Goal: Task Accomplishment & Management: Use online tool/utility

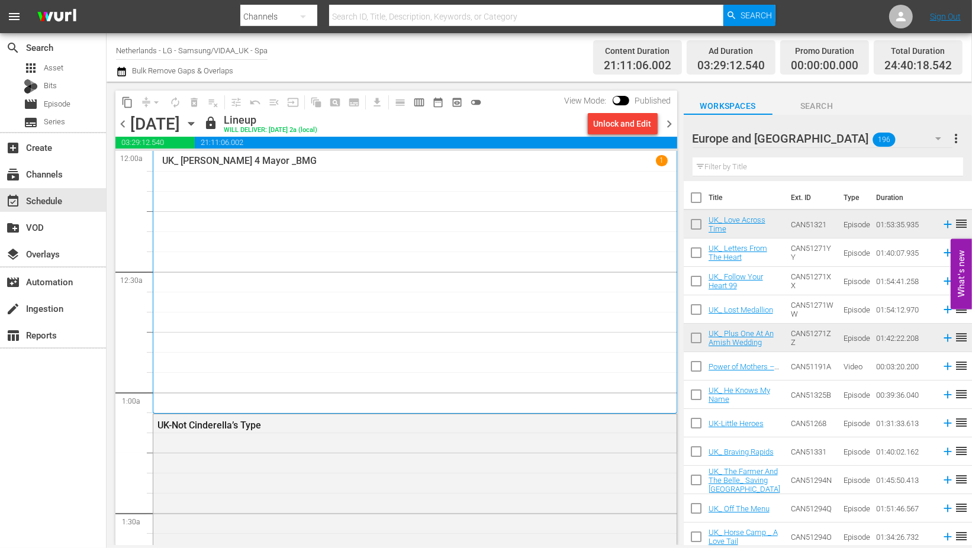
scroll to position [5826, 0]
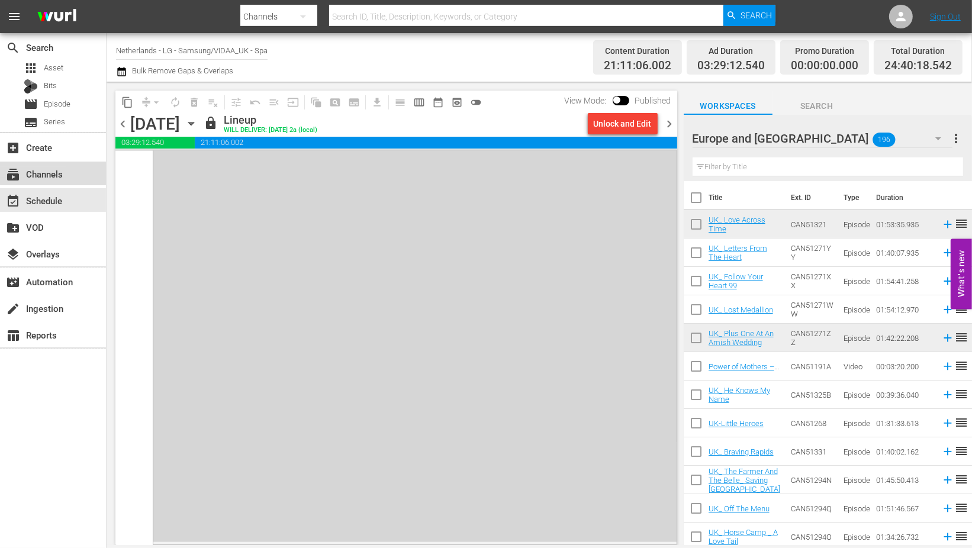
click at [61, 172] on div "subscriptions Channels" at bounding box center [33, 172] width 66 height 11
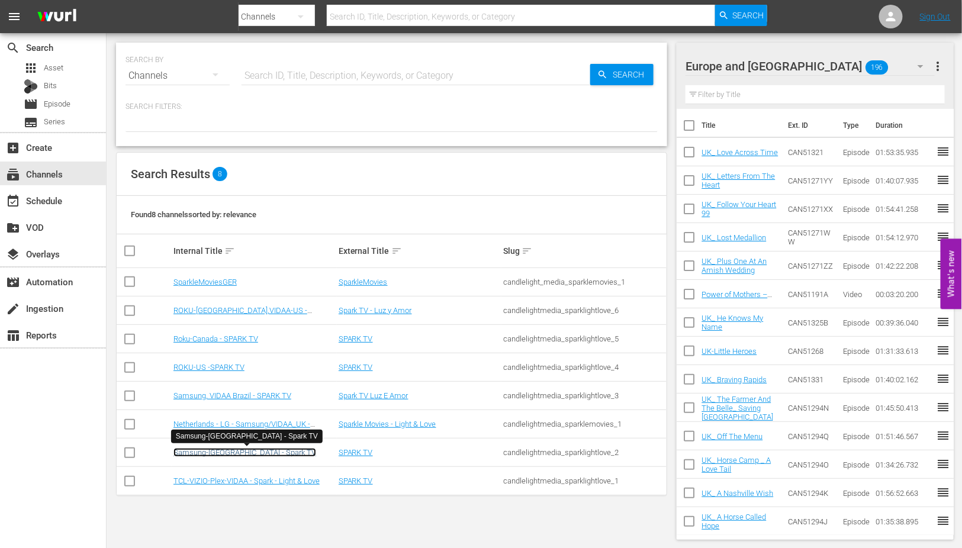
click at [206, 453] on link "Samsung-[GEOGRAPHIC_DATA] - Spark TV" at bounding box center [244, 452] width 143 height 9
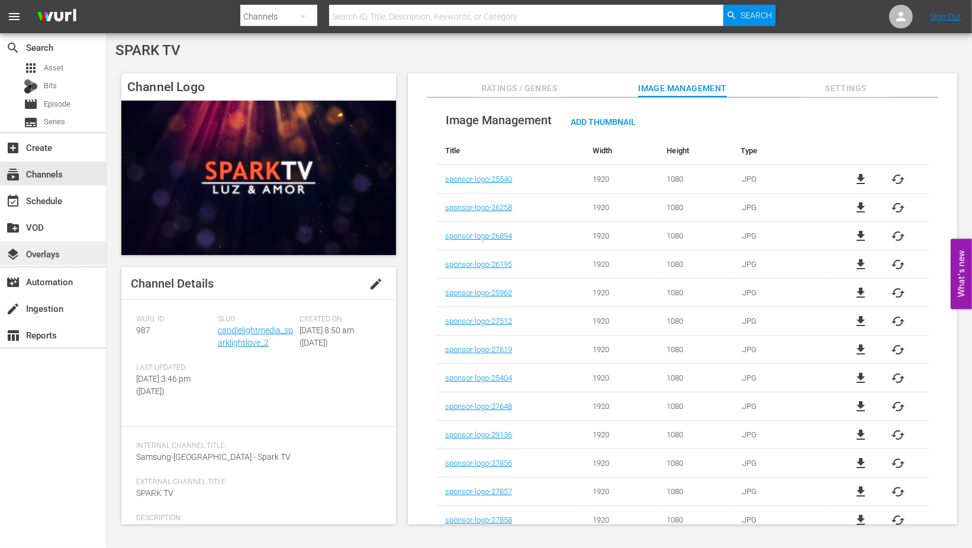
click at [47, 252] on div "layers Overlays" at bounding box center [33, 252] width 66 height 11
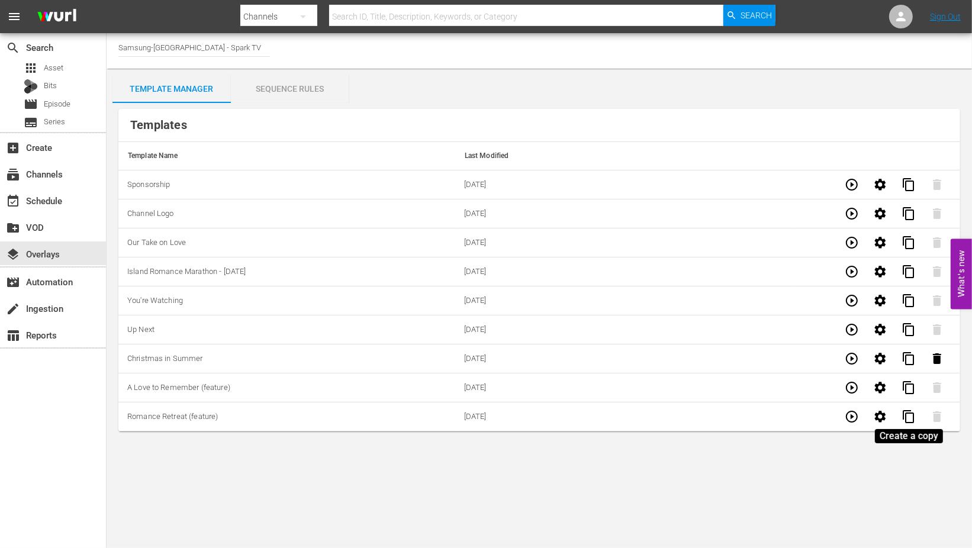
click at [911, 417] on span "content_copy" at bounding box center [908, 417] width 14 height 14
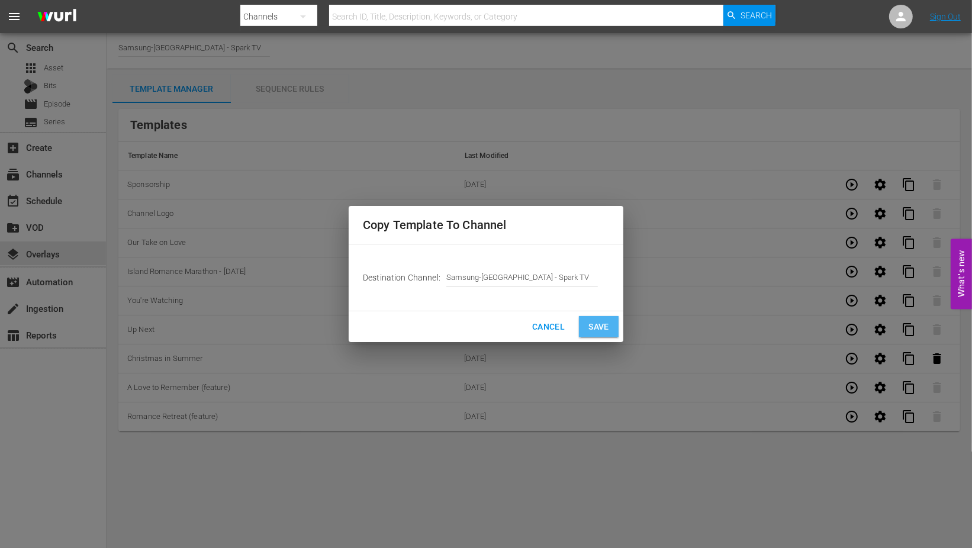
click at [595, 323] on span "Save" at bounding box center [598, 327] width 21 height 15
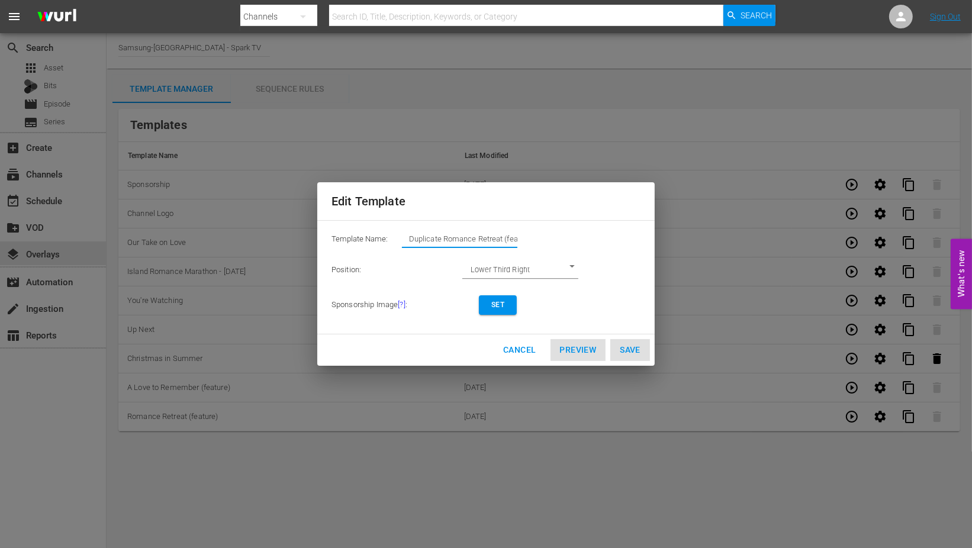
drag, startPoint x: 502, startPoint y: 238, endPoint x: 379, endPoint y: 238, distance: 123.1
click at [379, 237] on div "Template Name: Duplicate Romance Retreat (feature)" at bounding box center [485, 242] width 309 height 24
click at [495, 299] on span "Set" at bounding box center [497, 305] width 19 height 12
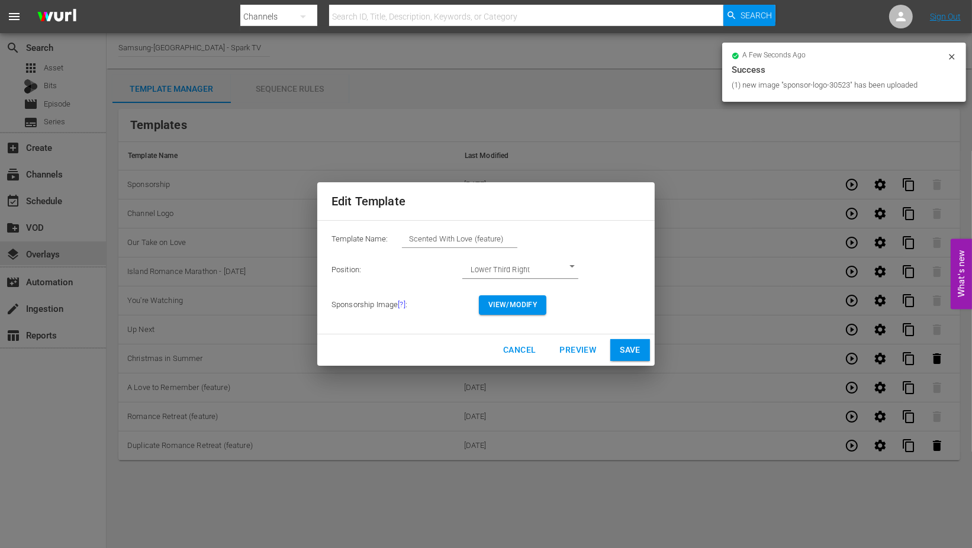
click at [512, 304] on span "View/Modify" at bounding box center [512, 305] width 49 height 12
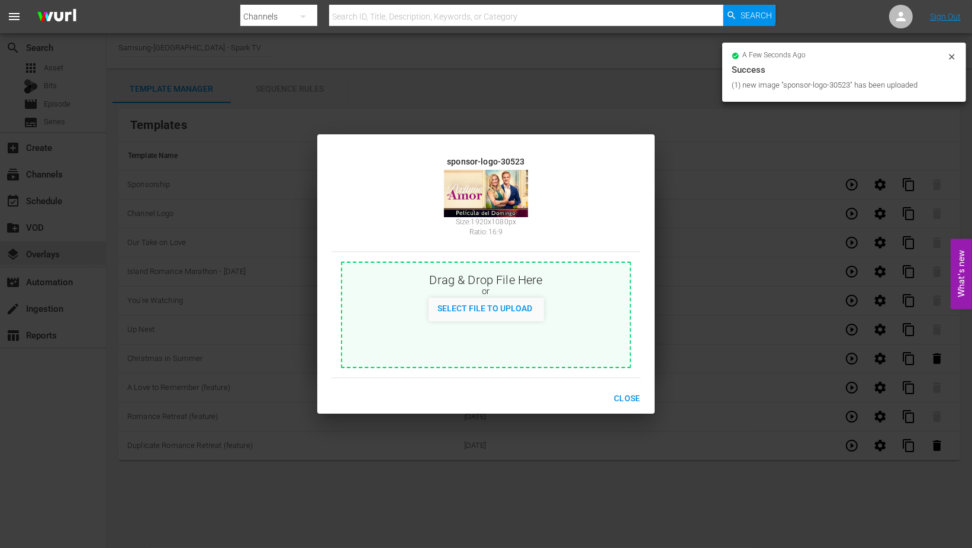
click at [632, 394] on span "Close" at bounding box center [627, 398] width 27 height 15
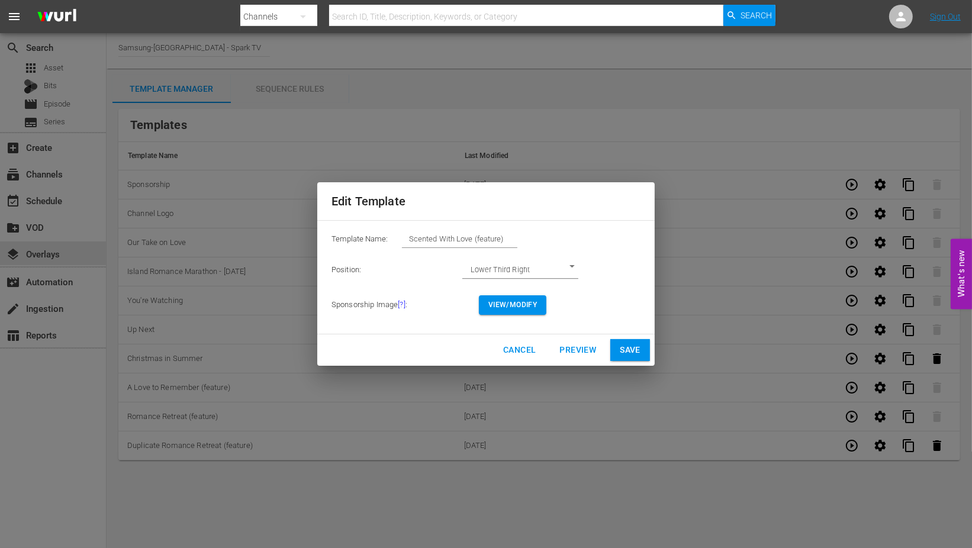
click at [632, 346] on span "Save" at bounding box center [630, 350] width 21 height 15
type input "Duplicate Romance Retreat (feature)"
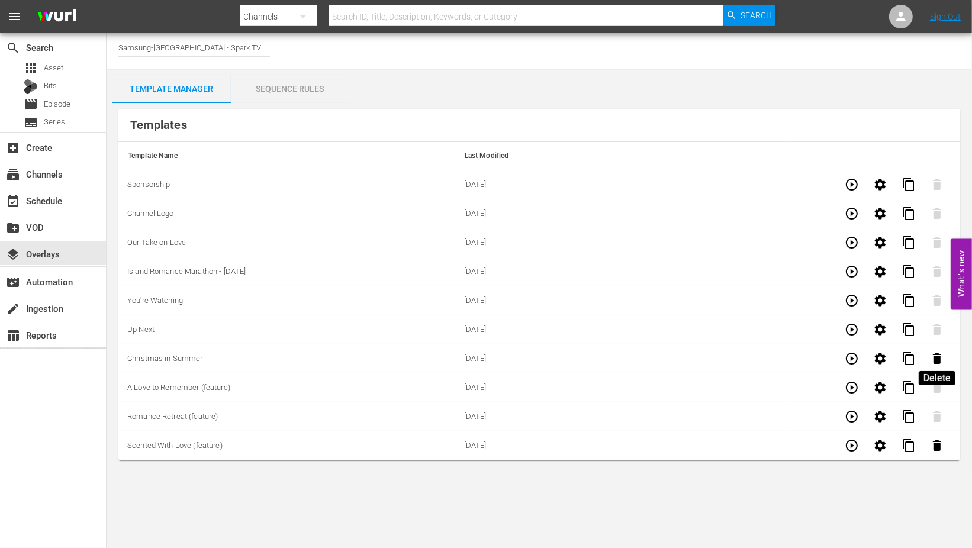
click at [934, 354] on icon "button" at bounding box center [937, 358] width 8 height 11
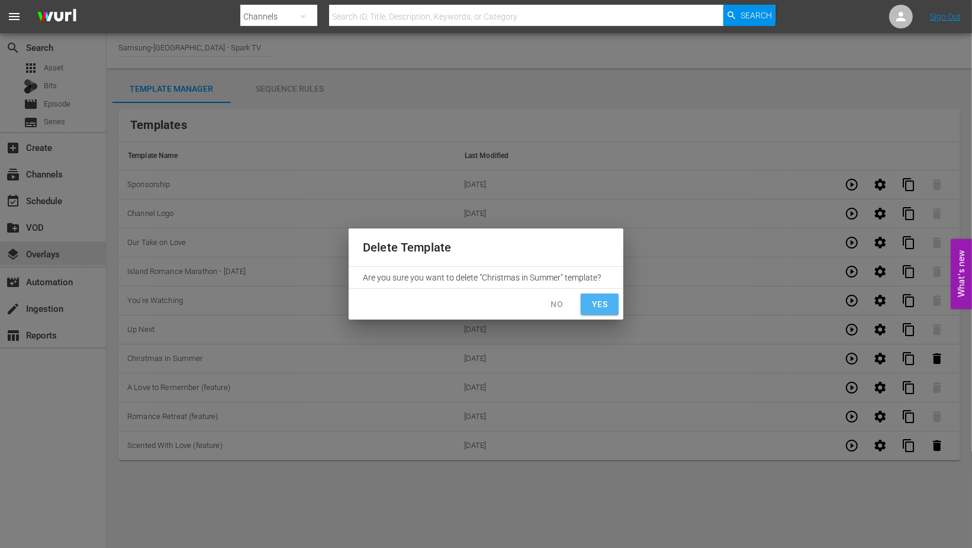
drag, startPoint x: 597, startPoint y: 304, endPoint x: 847, endPoint y: 369, distance: 258.7
click at [598, 304] on span "Yes" at bounding box center [599, 304] width 19 height 15
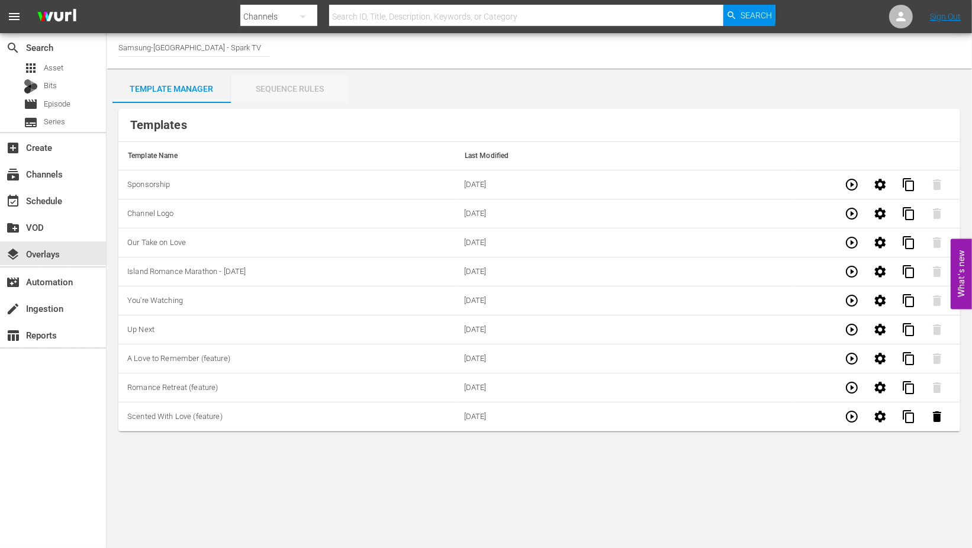
click at [282, 89] on div "Sequence Rules" at bounding box center [290, 89] width 118 height 28
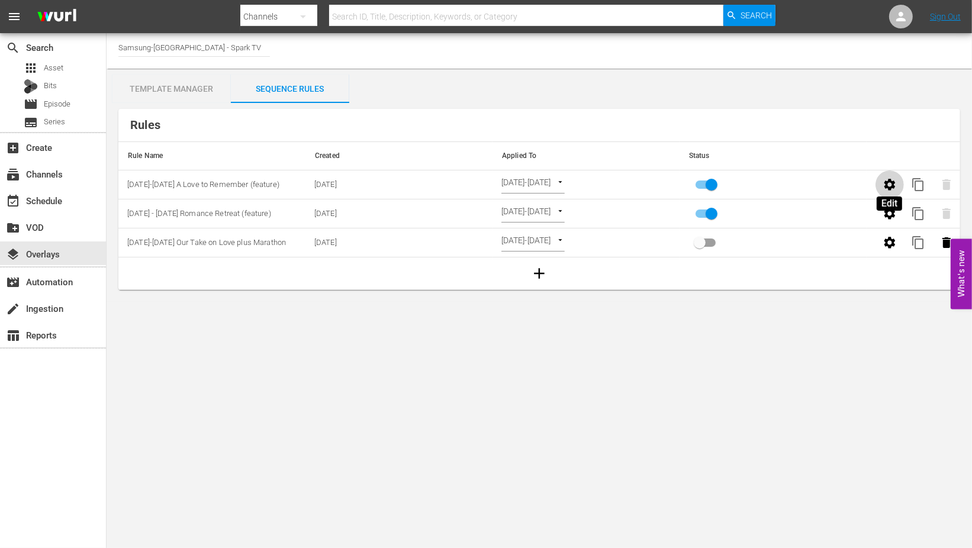
click at [892, 183] on icon "button" at bounding box center [889, 184] width 11 height 11
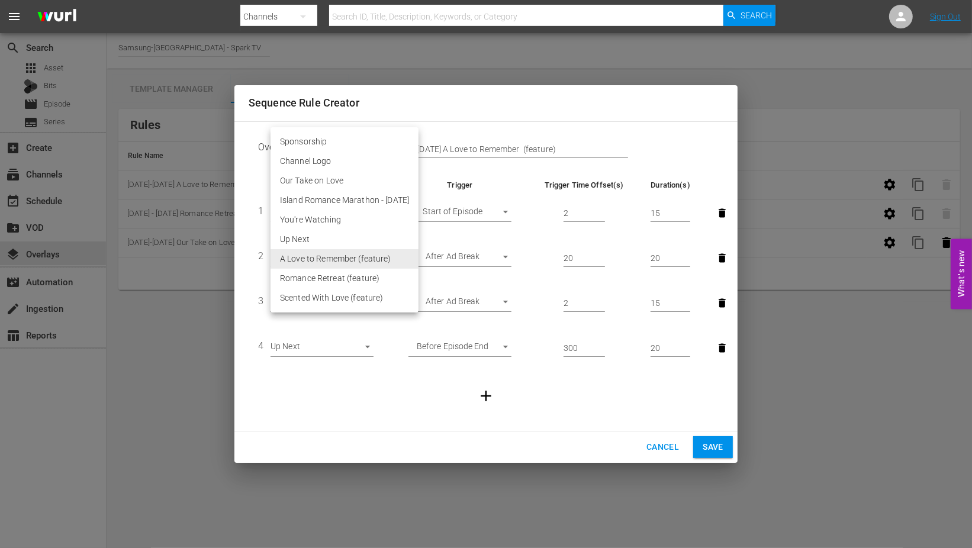
click at [365, 257] on body "menu Search By Channels Search ID, Title, Description, Keywords, or Category Se…" at bounding box center [486, 274] width 972 height 548
click at [369, 295] on li "Scented With Love (feature)" at bounding box center [344, 298] width 148 height 20
type input "30523"
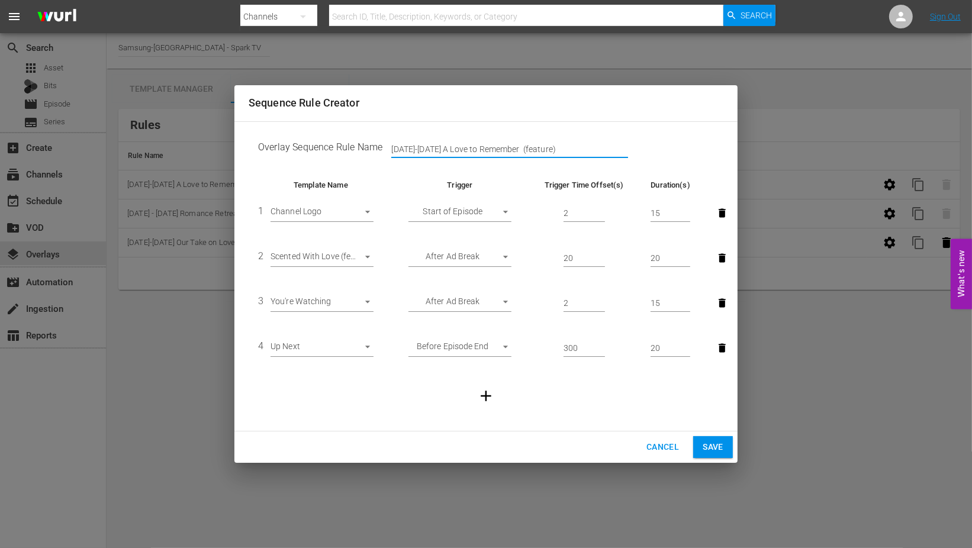
drag, startPoint x: 508, startPoint y: 146, endPoint x: 361, endPoint y: 143, distance: 146.8
click at [361, 143] on td "Overlay Sequence Rule Name [DATE]-[DATE] A Love to Remember (feature)" at bounding box center [486, 149] width 475 height 37
click at [409, 149] on input "Sept (feature)" at bounding box center [509, 150] width 237 height 18
type input "[DATE]-[DATE] Scented With Love (feature)"
click at [706, 445] on span "Save" at bounding box center [713, 447] width 21 height 15
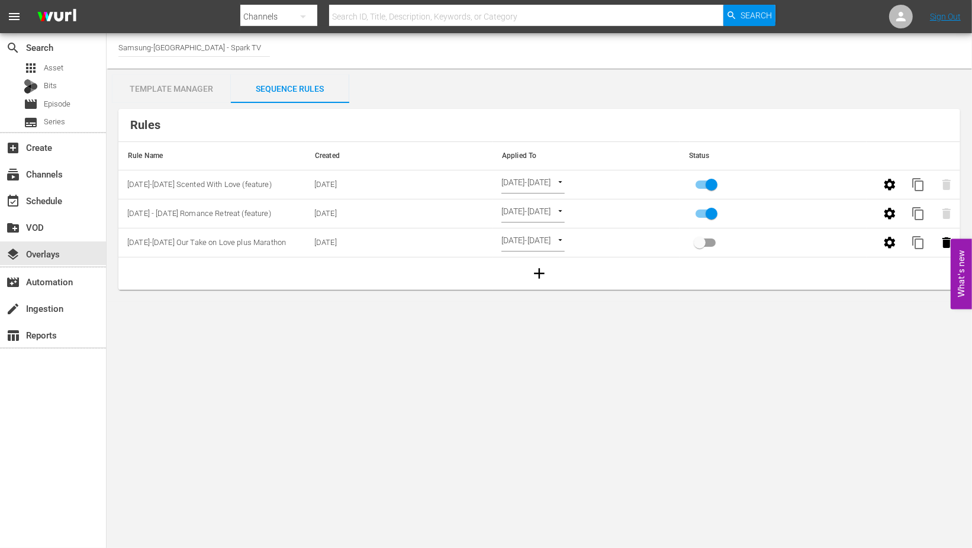
click at [592, 181] on body "menu Search By Channels Search ID, Title, Description, Keywords, or Category Se…" at bounding box center [486, 274] width 972 height 548
click at [549, 166] on li "Channel Level" at bounding box center [548, 166] width 95 height 20
type input "CHANNEL_LEVEL"
click at [561, 181] on body "menu Search By Channels Search ID, Title, Description, Keywords, or Category Se…" at bounding box center [486, 274] width 972 height 548
click at [533, 206] on li "Select Date" at bounding box center [536, 205] width 70 height 20
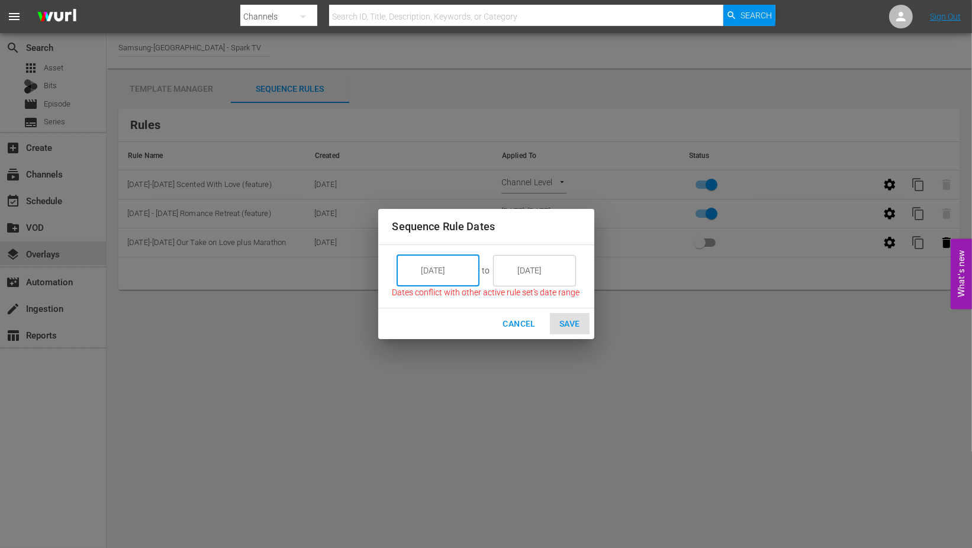
click at [459, 269] on input "[DATE]" at bounding box center [446, 271] width 66 height 32
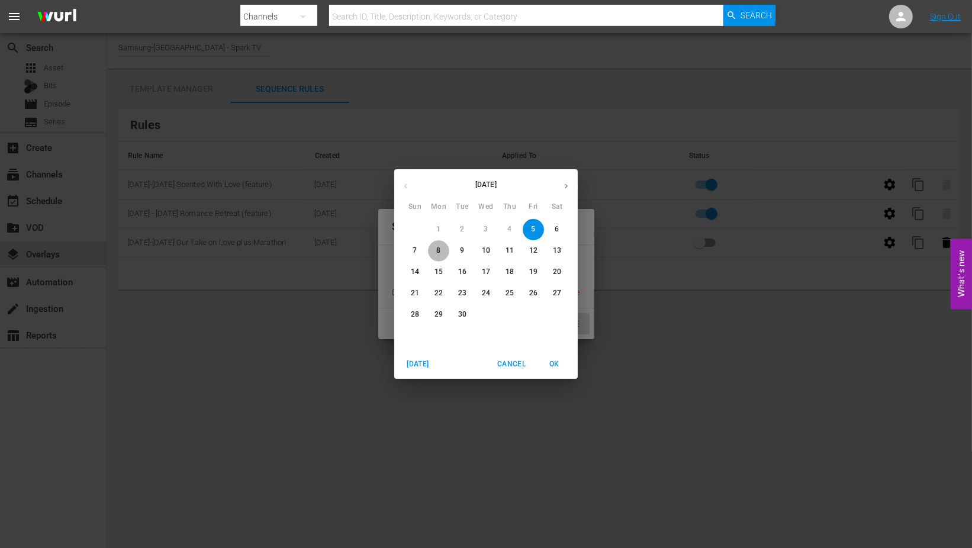
click at [440, 247] on p "8" at bounding box center [438, 251] width 4 height 10
type input "[DATE]"
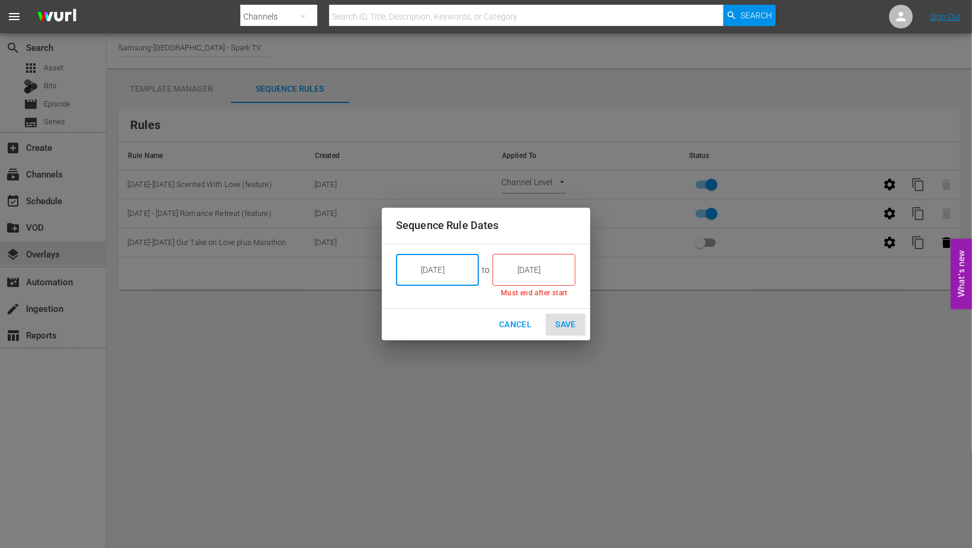
click at [559, 269] on input "[DATE]" at bounding box center [542, 270] width 66 height 32
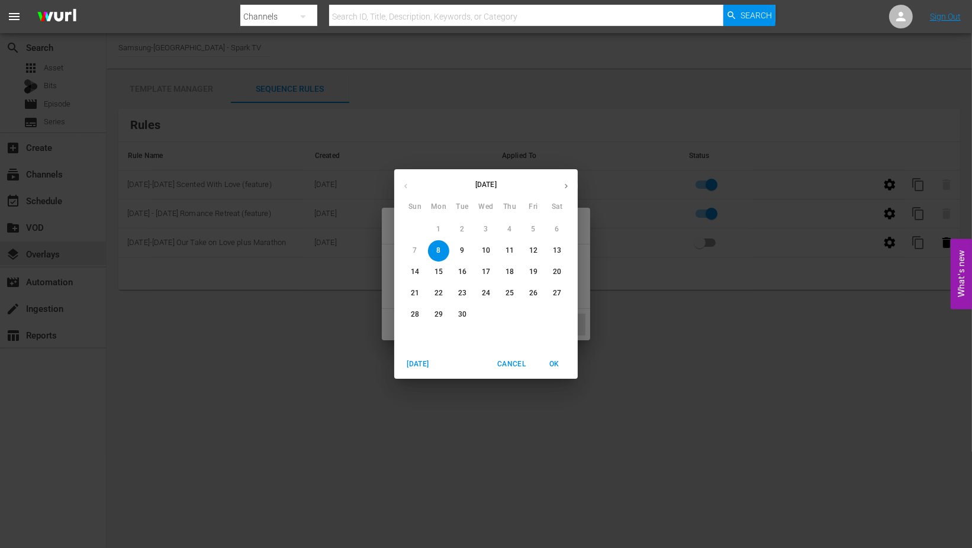
click at [418, 271] on p "14" at bounding box center [415, 272] width 8 height 10
type input "[DATE]"
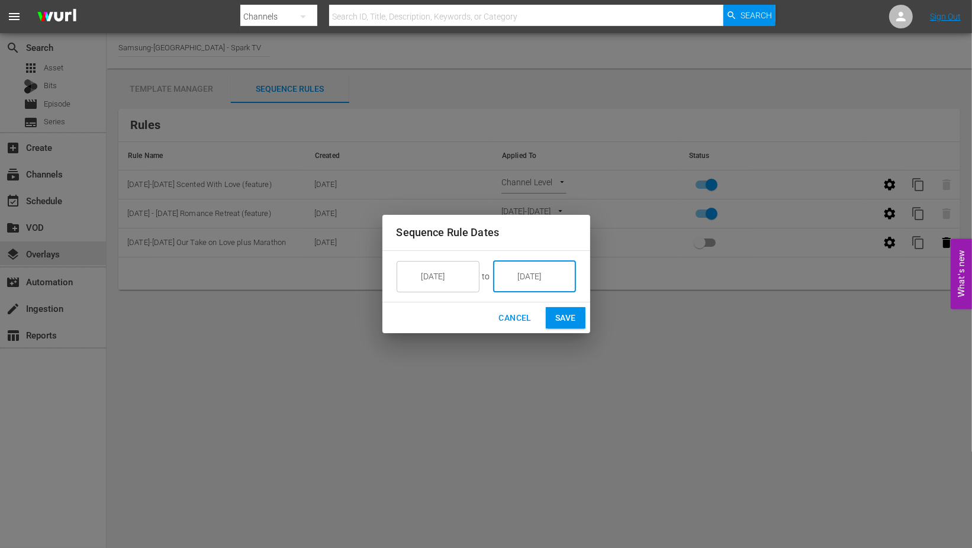
click at [562, 317] on span "Save" at bounding box center [565, 318] width 21 height 15
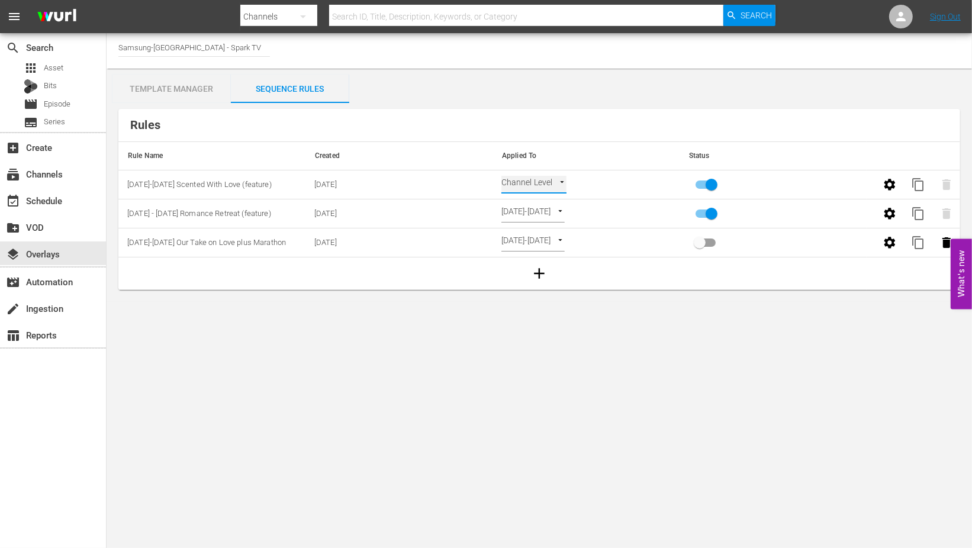
type input "SELECT_DATE"
click at [549, 356] on body "menu Search By Channels Search ID, Title, Description, Keywords, or Category Se…" at bounding box center [486, 274] width 972 height 548
click at [711, 181] on input "primary checkbox" at bounding box center [711, 187] width 67 height 22
click at [702, 185] on input "primary checkbox" at bounding box center [699, 187] width 67 height 22
checkbox input "true"
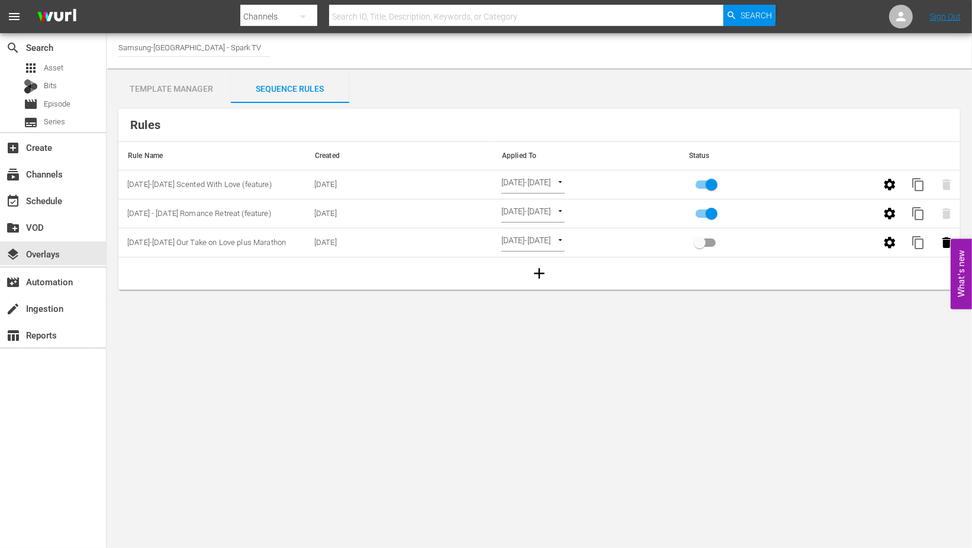
click at [697, 383] on body "menu Search By Channels Search ID, Title, Description, Keywords, or Category Se…" at bounding box center [486, 274] width 972 height 548
click at [181, 85] on div "Template Manager" at bounding box center [171, 89] width 118 height 28
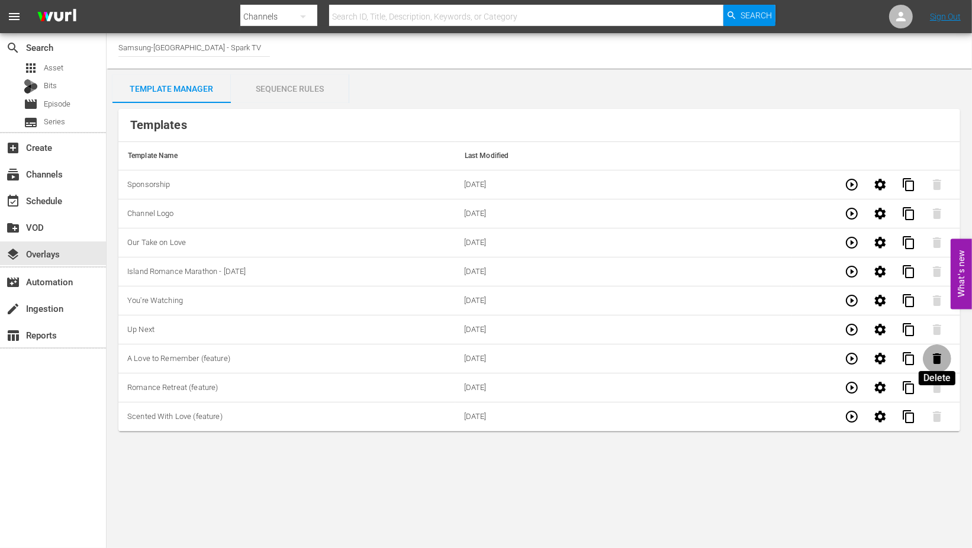
click at [938, 359] on icon "button" at bounding box center [937, 358] width 8 height 11
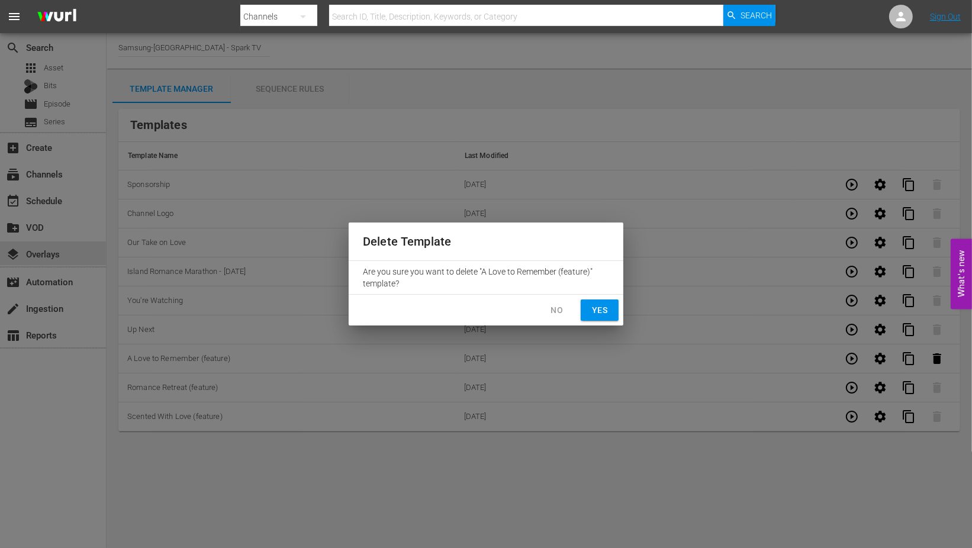
click at [594, 308] on span "Yes" at bounding box center [599, 310] width 19 height 15
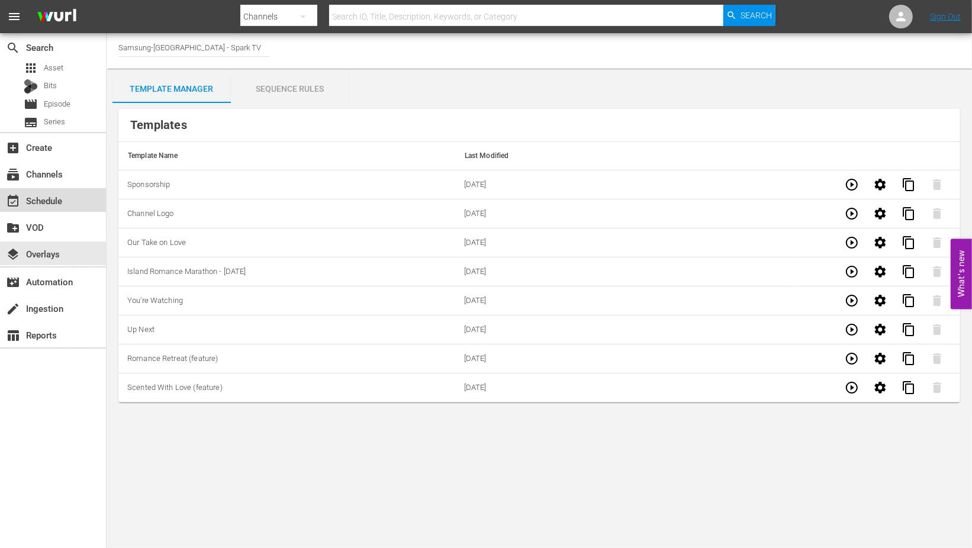
click at [44, 197] on div "event_available Schedule" at bounding box center [33, 199] width 66 height 11
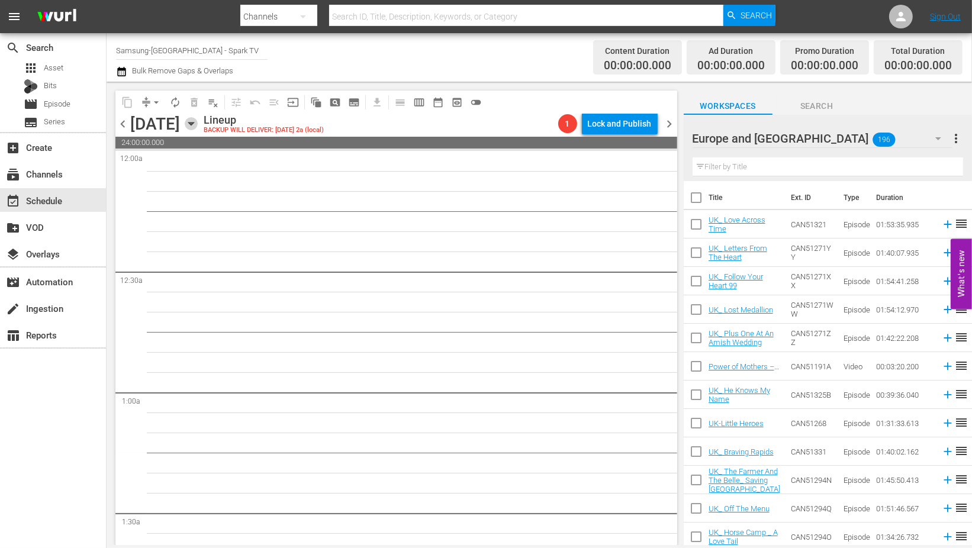
click at [194, 123] on icon "button" at bounding box center [190, 124] width 5 height 3
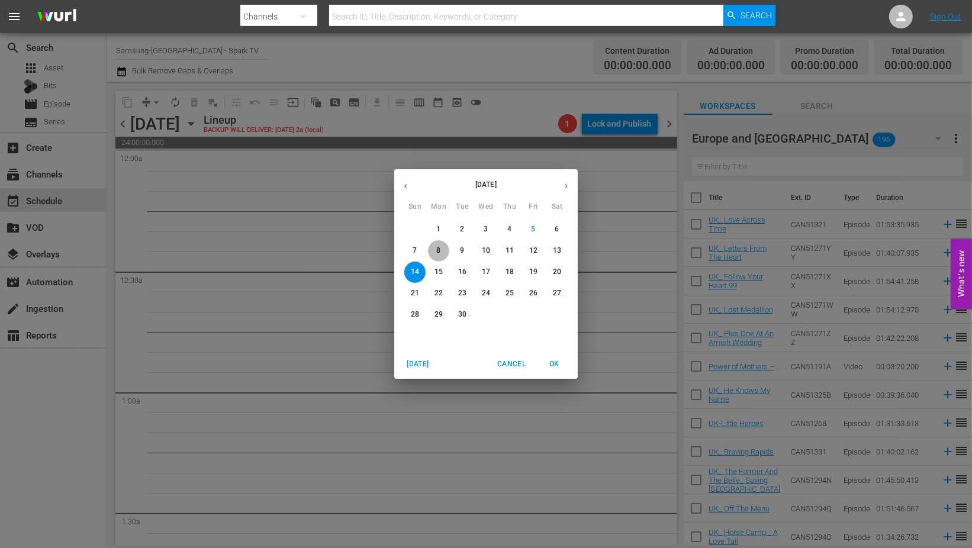
click at [439, 252] on p "8" at bounding box center [438, 251] width 4 height 10
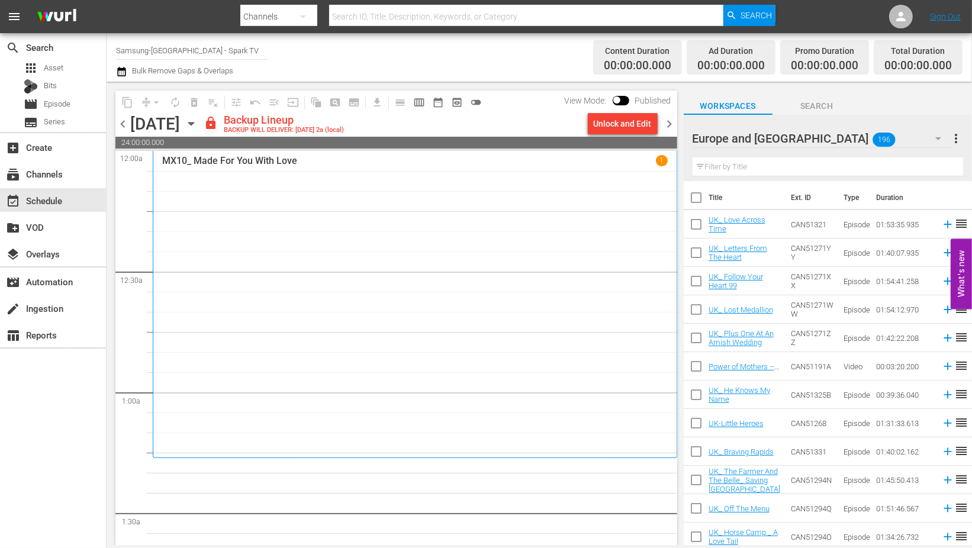
click at [935, 137] on icon "button" at bounding box center [938, 138] width 14 height 14
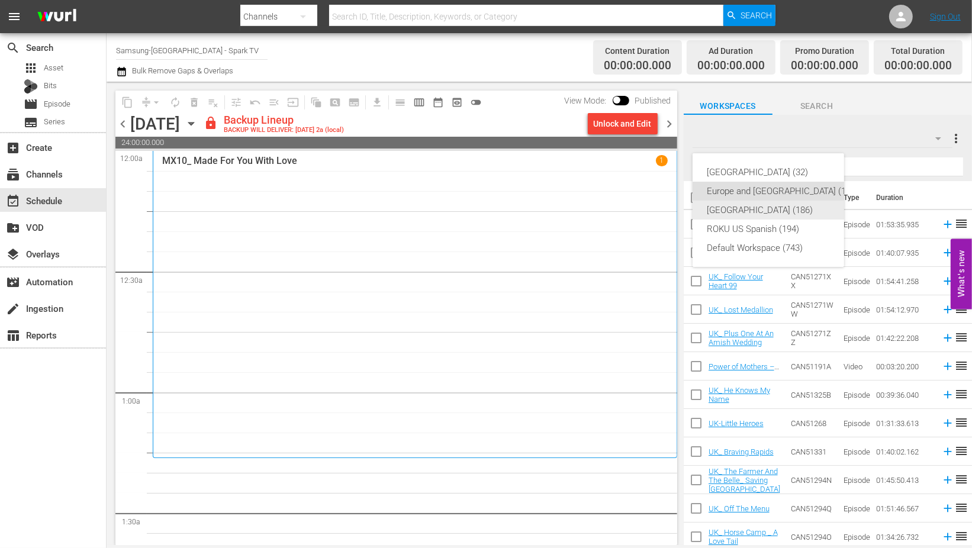
click at [738, 211] on div "[GEOGRAPHIC_DATA] (186)" at bounding box center [783, 210] width 152 height 19
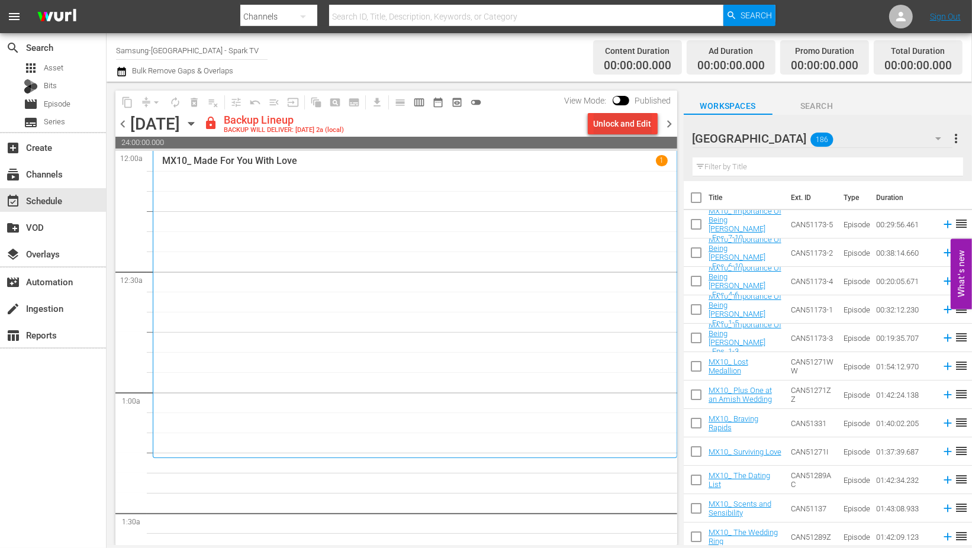
click at [624, 127] on div "Unlock and Edit" at bounding box center [623, 123] width 58 height 21
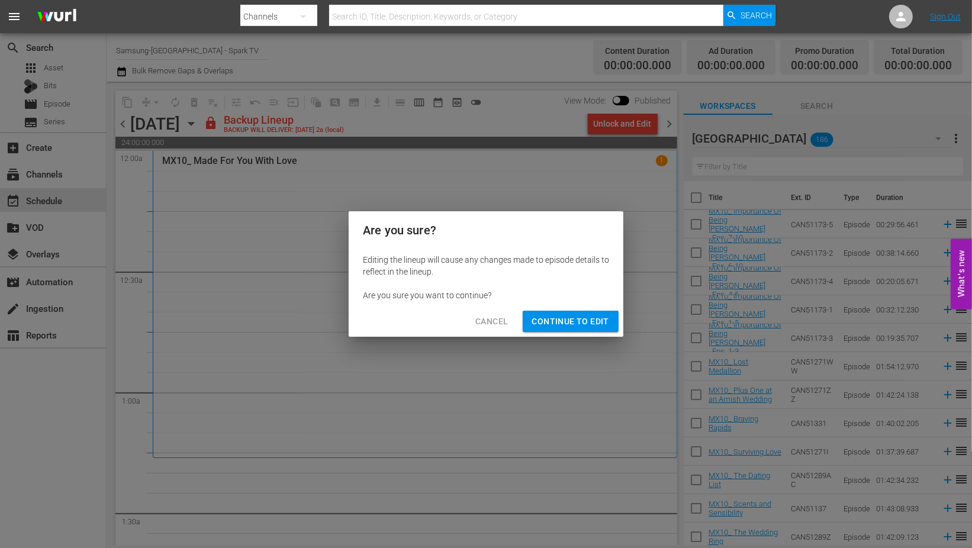
click at [579, 321] on span "Continue to Edit" at bounding box center [570, 321] width 77 height 15
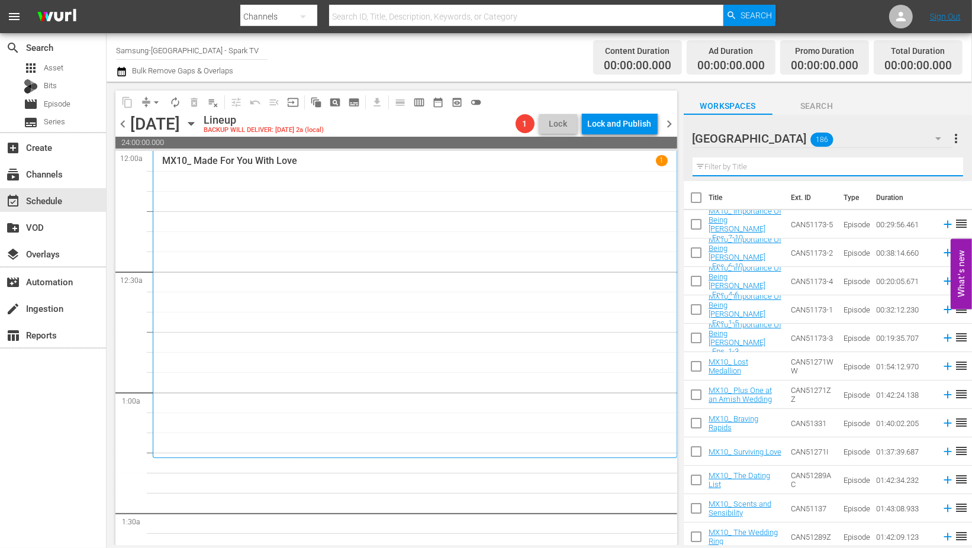
click at [714, 166] on input "text" at bounding box center [827, 166] width 270 height 19
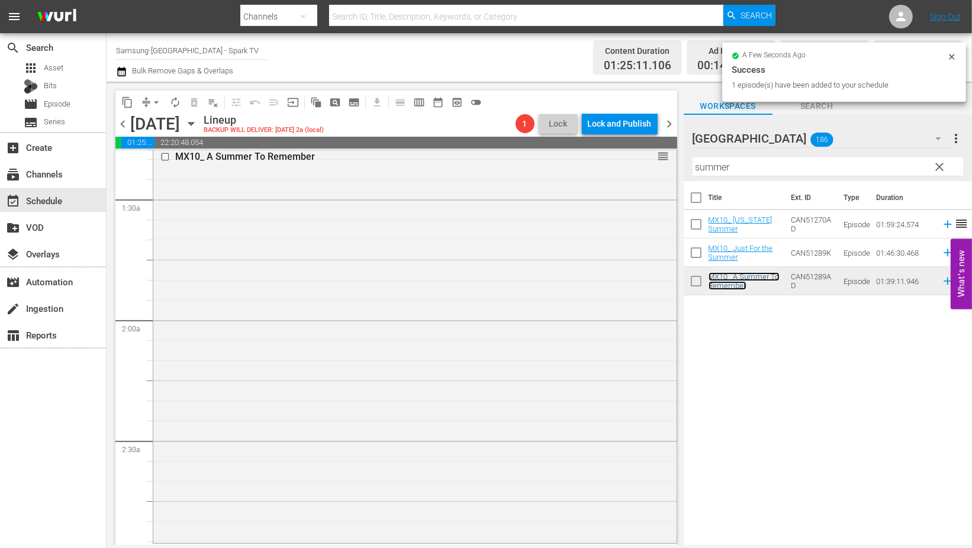
scroll to position [394, 0]
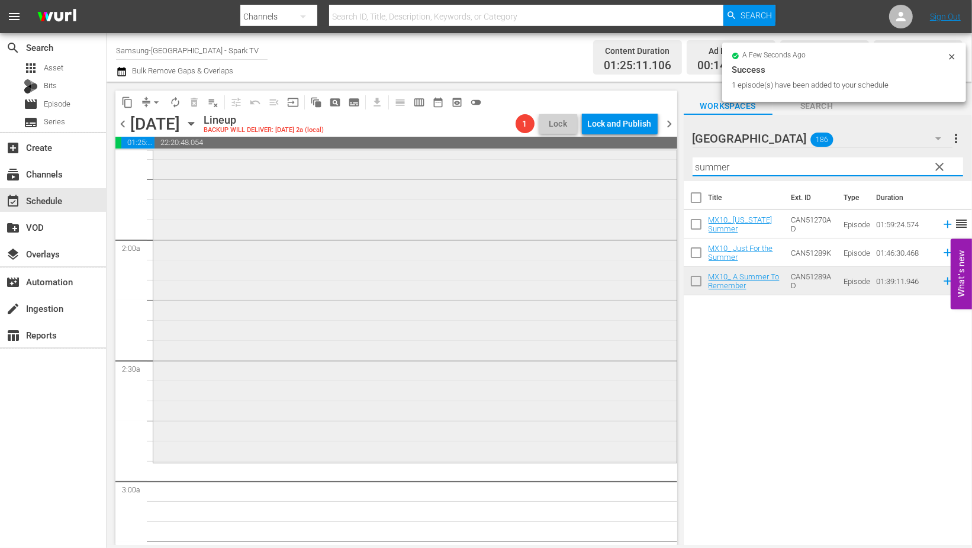
drag, startPoint x: 720, startPoint y: 168, endPoint x: 555, endPoint y: 153, distance: 165.8
click at [555, 153] on div "content_copy compress arrow_drop_down autorenew_outlined delete_forever_outline…" at bounding box center [539, 313] width 865 height 463
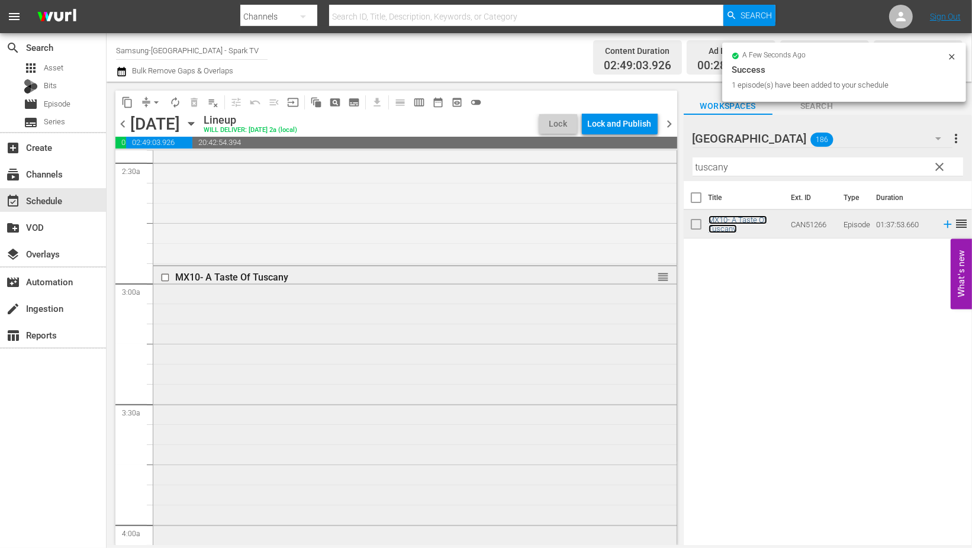
scroll to position [920, 0]
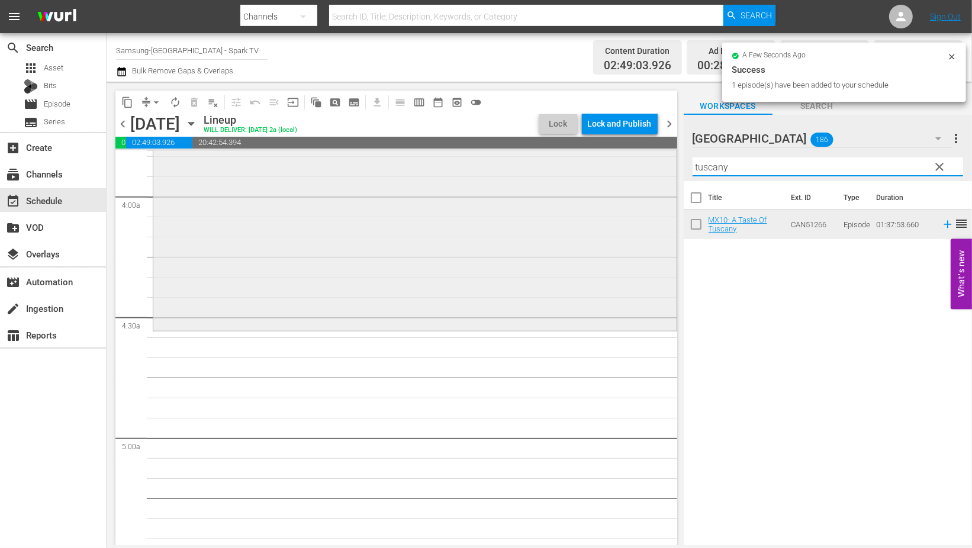
drag, startPoint x: 738, startPoint y: 167, endPoint x: 614, endPoint y: 167, distance: 124.3
click at [614, 167] on div "content_copy compress arrow_drop_down autorenew_outlined delete_forever_outline…" at bounding box center [539, 313] width 865 height 463
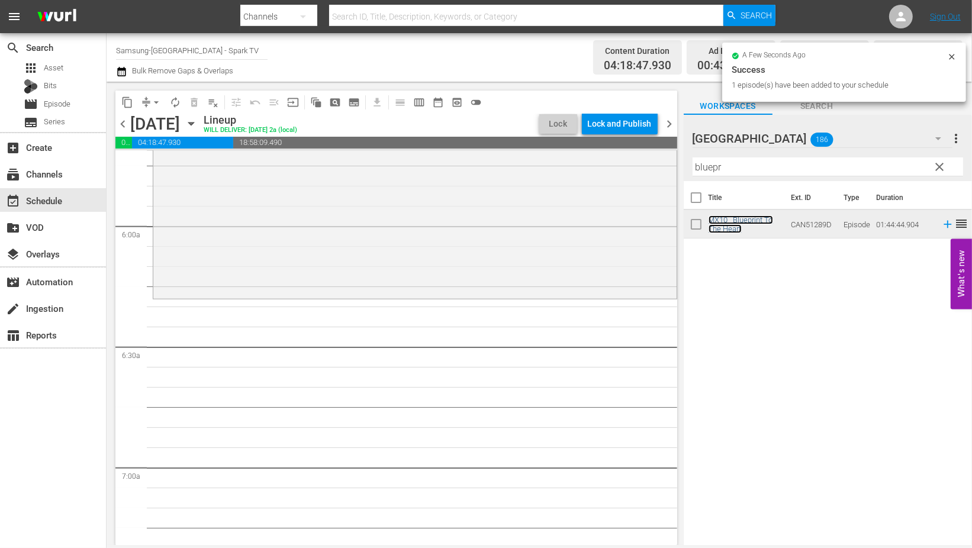
scroll to position [1381, 0]
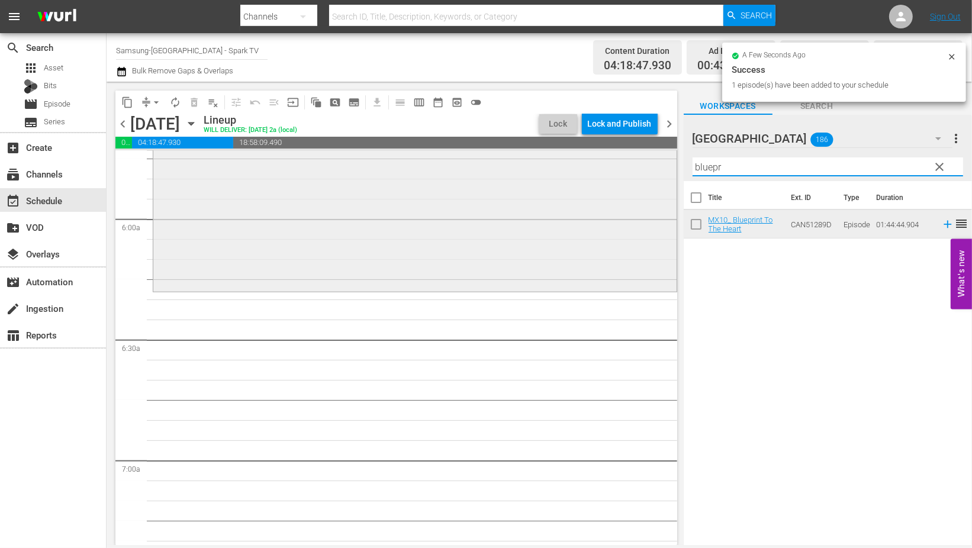
drag, startPoint x: 652, startPoint y: 166, endPoint x: 620, endPoint y: 165, distance: 32.0
click at [621, 165] on div "content_copy compress arrow_drop_down autorenew_outlined delete_forever_outline…" at bounding box center [539, 313] width 865 height 463
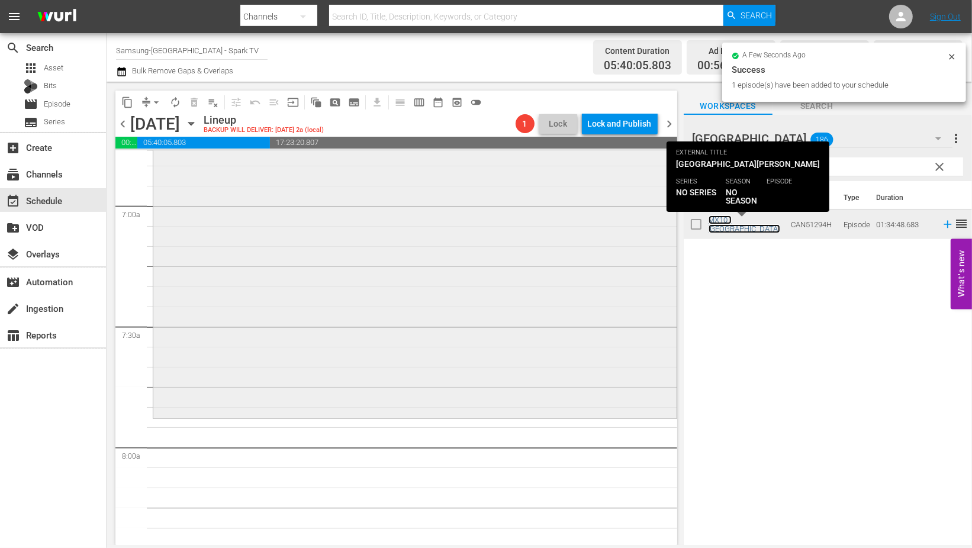
scroll to position [1644, 0]
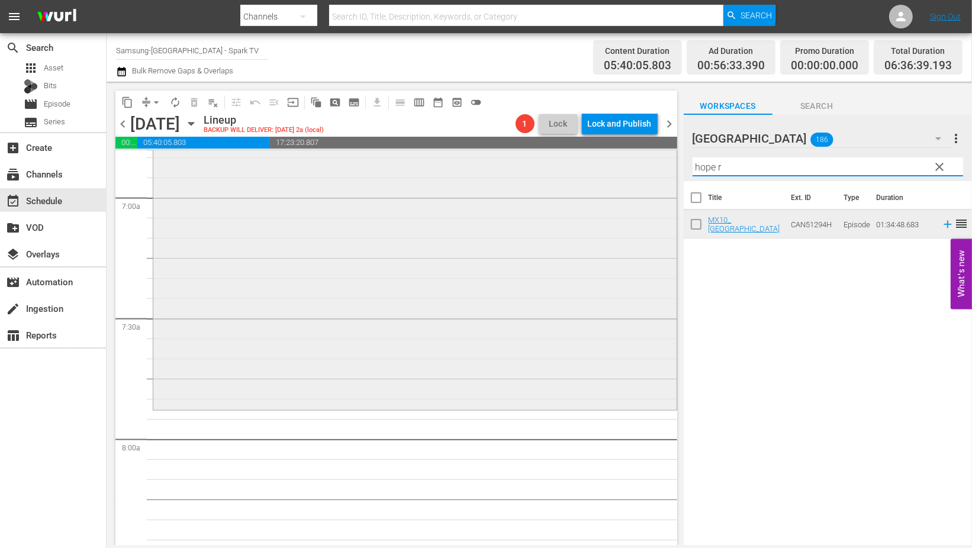
drag, startPoint x: 732, startPoint y: 168, endPoint x: 571, endPoint y: 169, distance: 161.0
click at [571, 169] on div "content_copy compress arrow_drop_down autorenew_outlined delete_forever_outline…" at bounding box center [539, 313] width 865 height 463
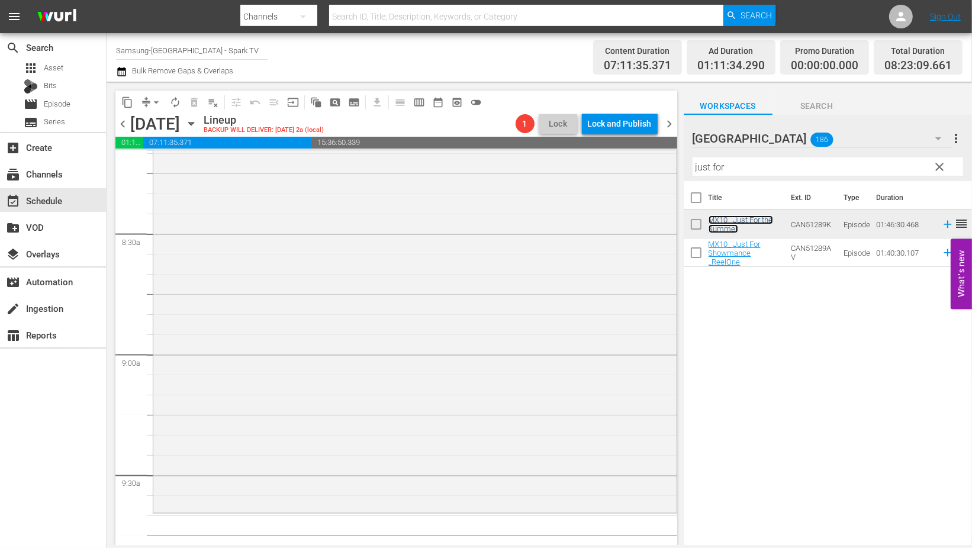
scroll to position [2104, 0]
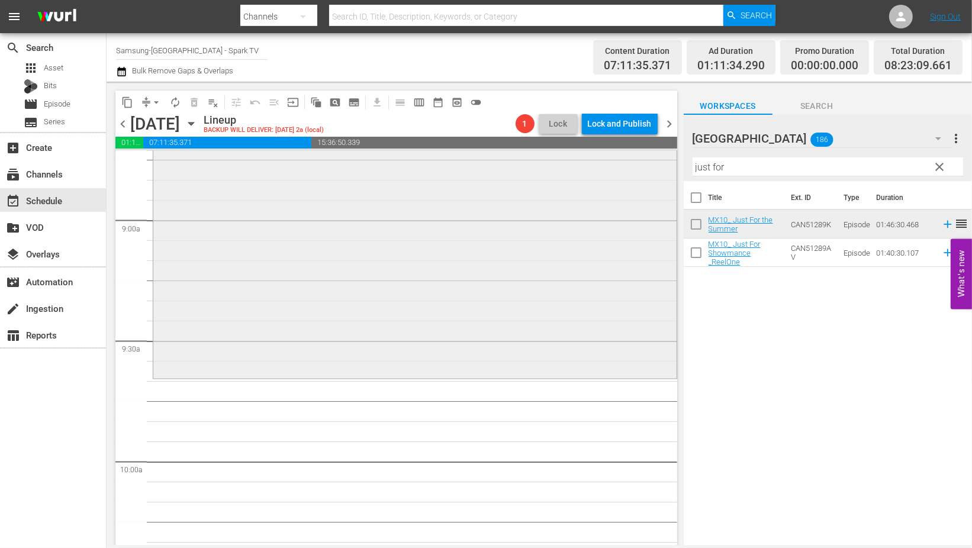
drag, startPoint x: 755, startPoint y: 169, endPoint x: 620, endPoint y: 157, distance: 135.5
click at [620, 157] on div "content_copy compress arrow_drop_down autorenew_outlined delete_forever_outline…" at bounding box center [539, 313] width 865 height 463
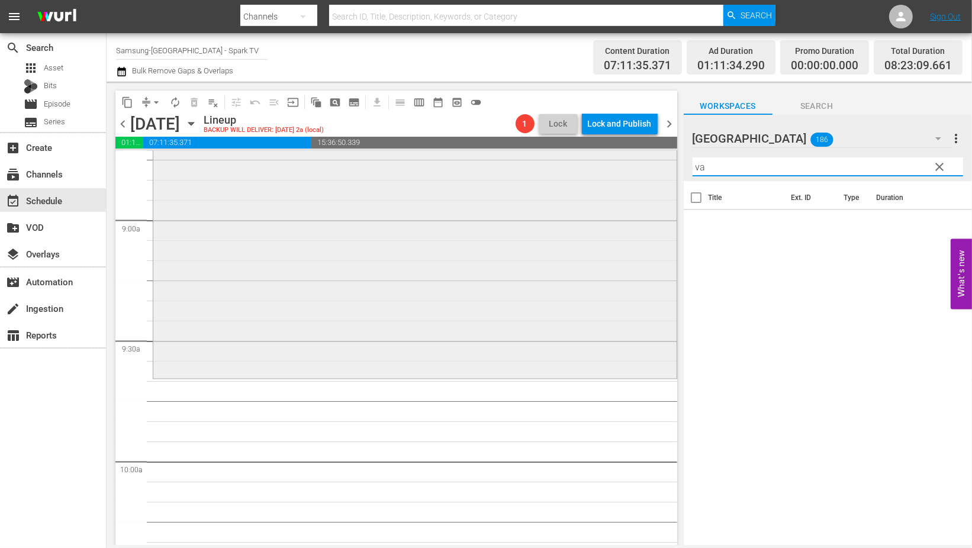
type input "v"
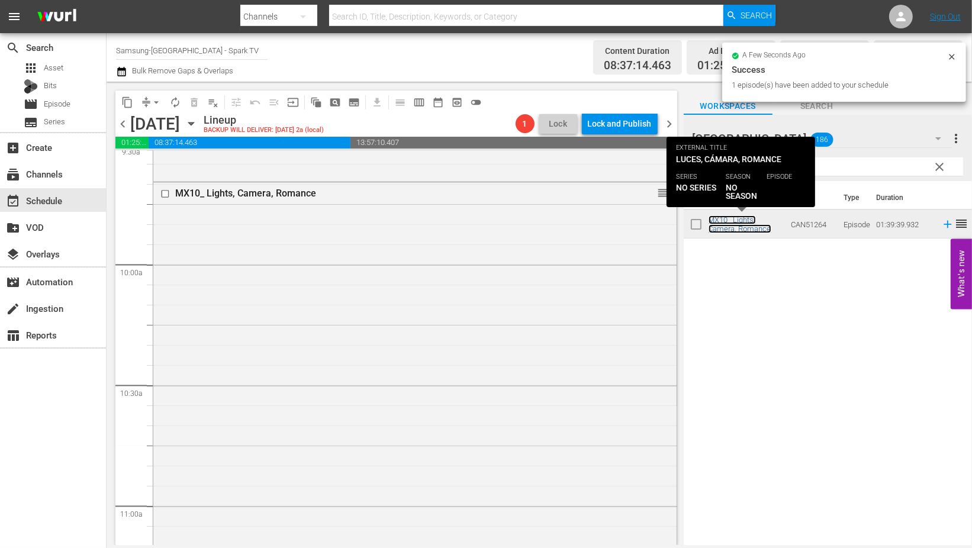
scroll to position [2565, 0]
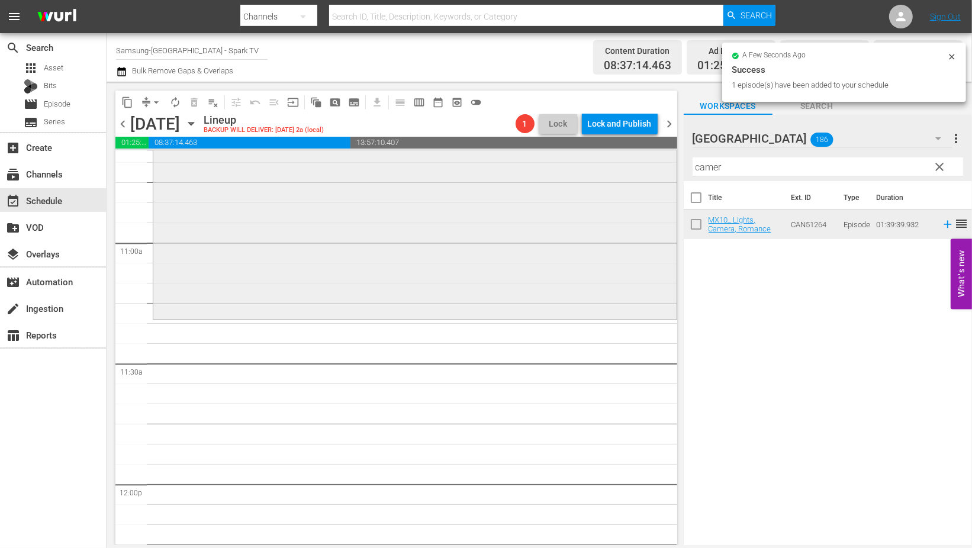
drag, startPoint x: 727, startPoint y: 168, endPoint x: 605, endPoint y: 163, distance: 121.4
click at [608, 163] on div "content_copy compress arrow_drop_down autorenew_outlined delete_forever_outline…" at bounding box center [539, 313] width 865 height 463
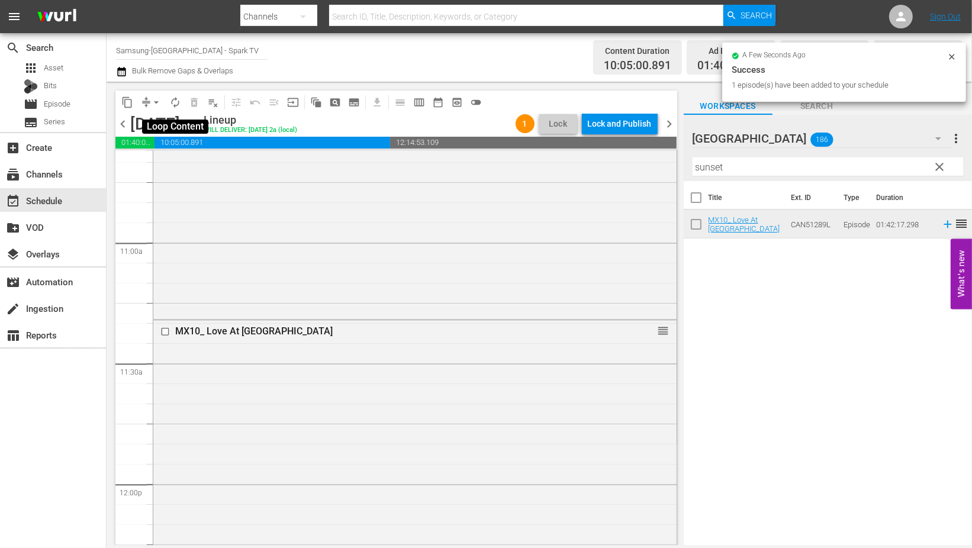
click at [170, 102] on span "autorenew_outlined" at bounding box center [175, 102] width 12 height 12
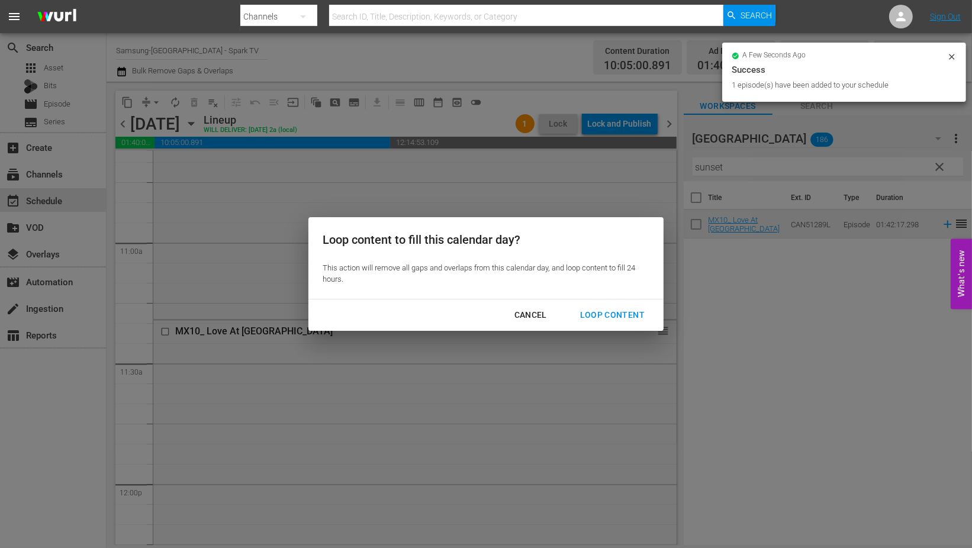
click at [622, 315] on div "Loop Content" at bounding box center [612, 315] width 83 height 15
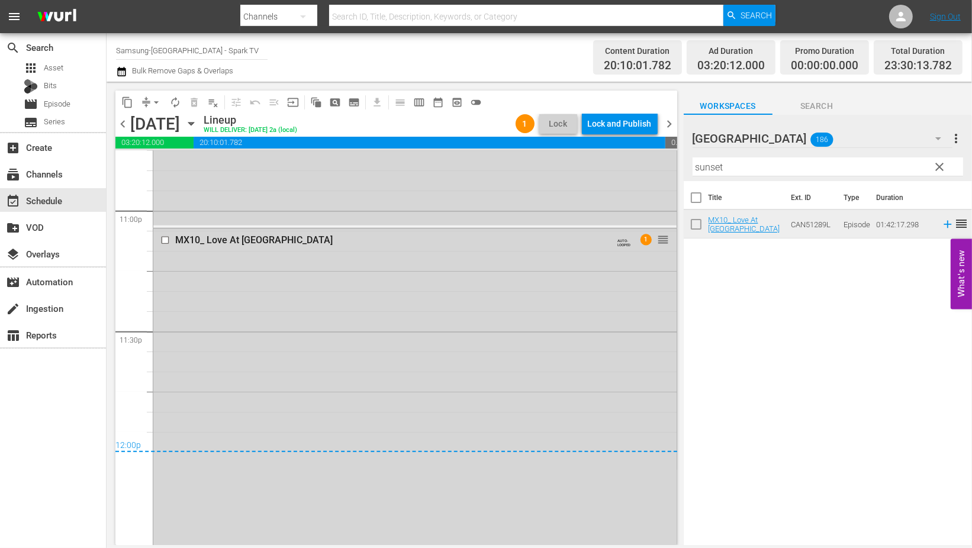
scroll to position [5524, 0]
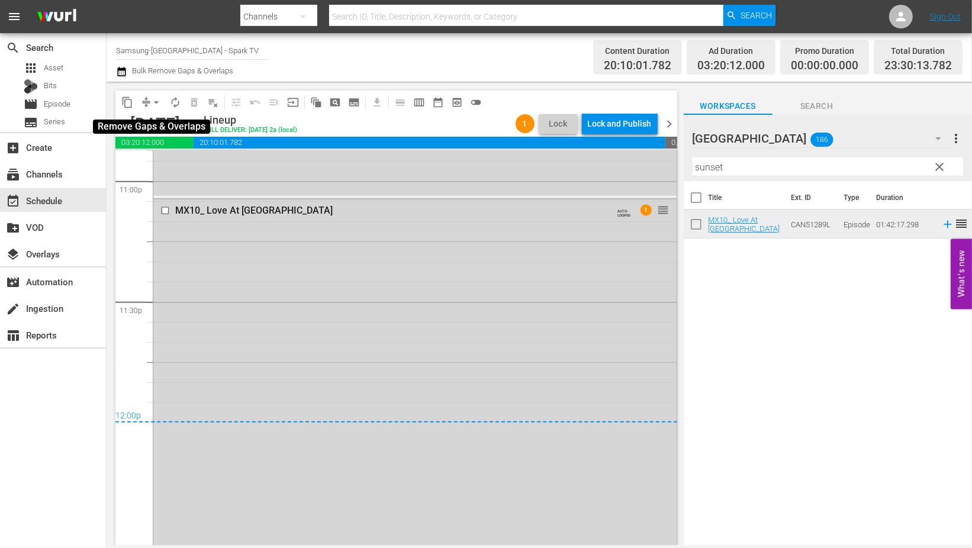
click at [150, 99] on span "arrow_drop_down" at bounding box center [156, 102] width 12 height 12
click at [202, 163] on li "Align to End of Previous Day" at bounding box center [157, 165] width 124 height 20
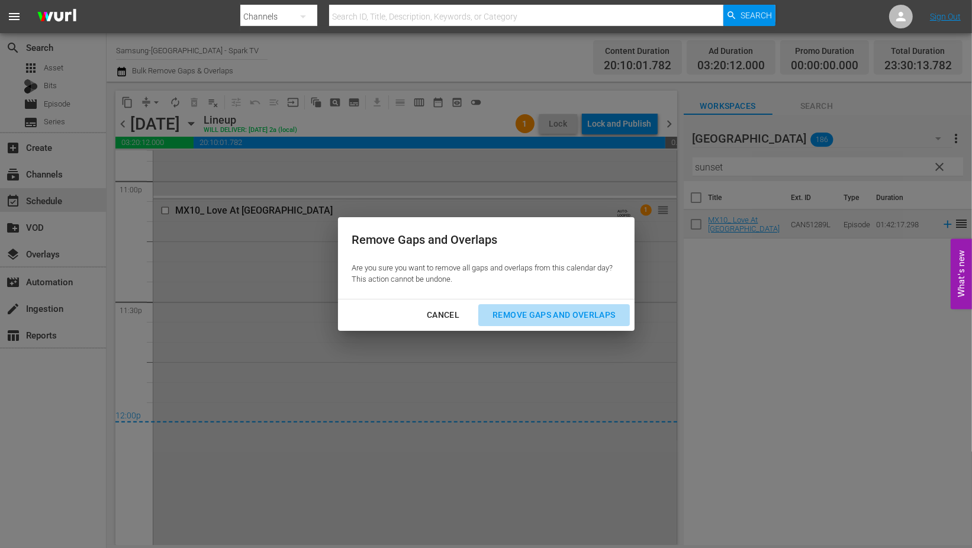
click at [556, 317] on div "Remove Gaps and Overlaps" at bounding box center [553, 315] width 141 height 15
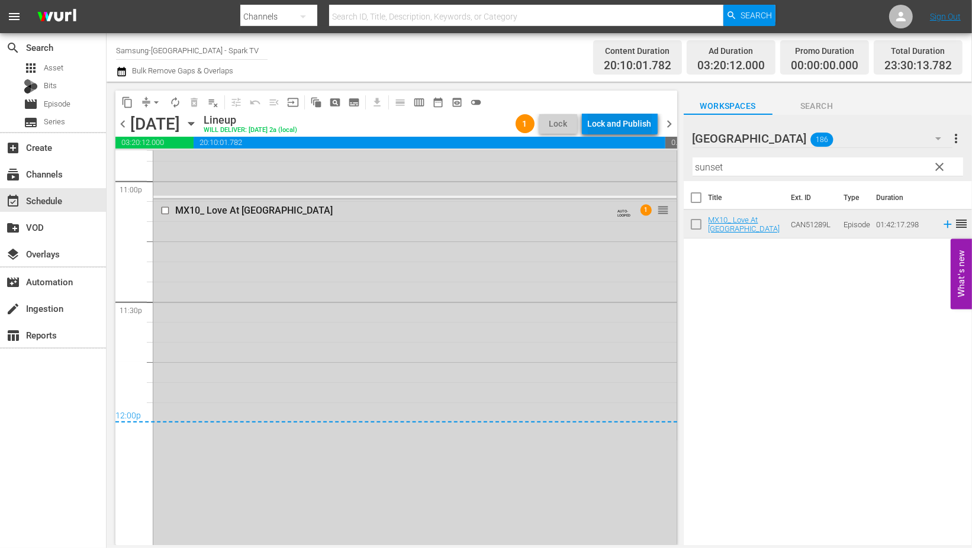
click at [600, 124] on div "Lock and Publish" at bounding box center [620, 123] width 64 height 21
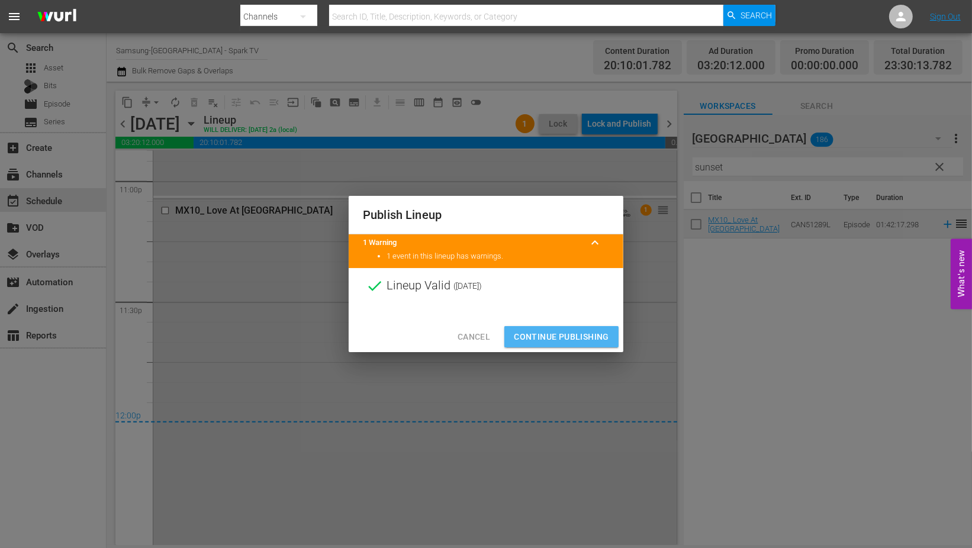
click at [565, 339] on span "Continue Publishing" at bounding box center [561, 337] width 95 height 15
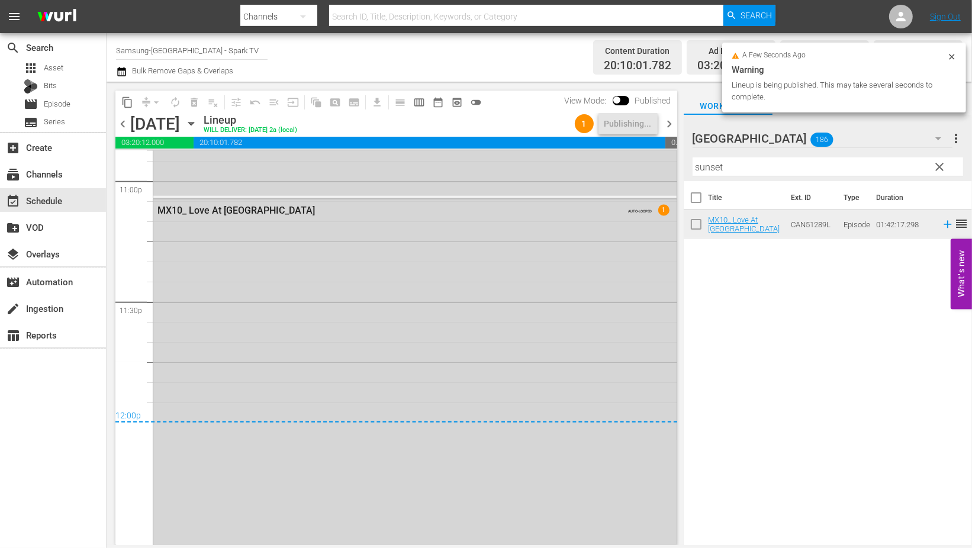
click at [198, 121] on icon "button" at bounding box center [191, 123] width 13 height 13
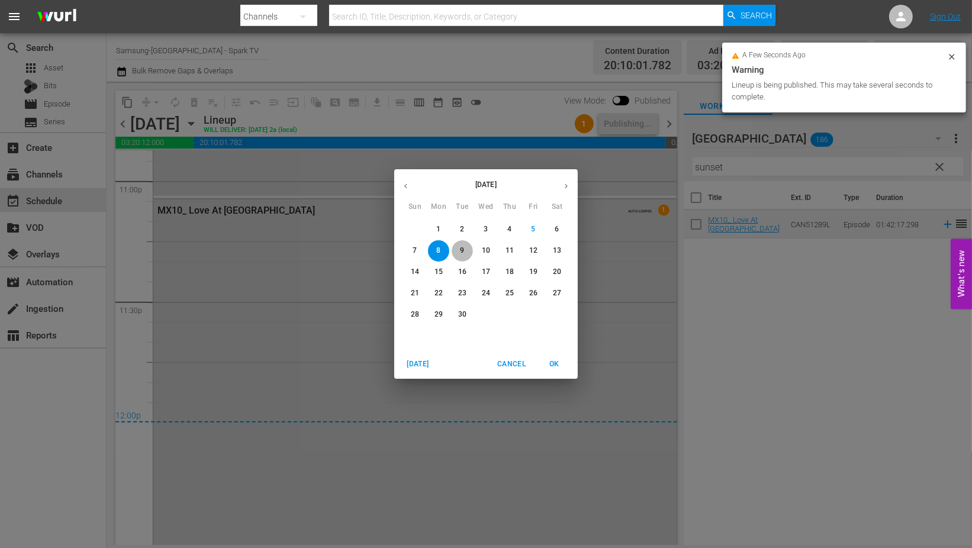
click at [460, 250] on p "9" at bounding box center [462, 251] width 4 height 10
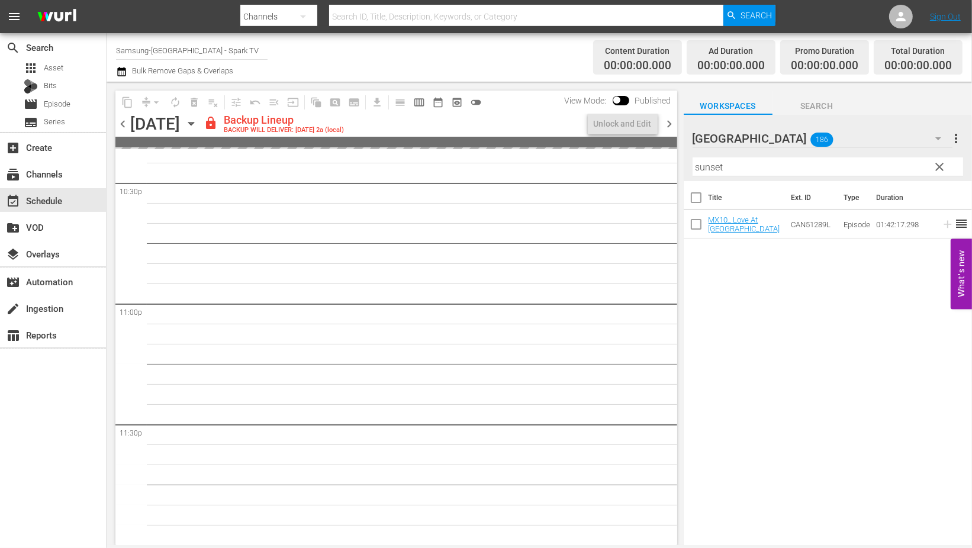
scroll to position [5401, 0]
click at [612, 120] on div "Unlock and Edit" at bounding box center [623, 123] width 58 height 21
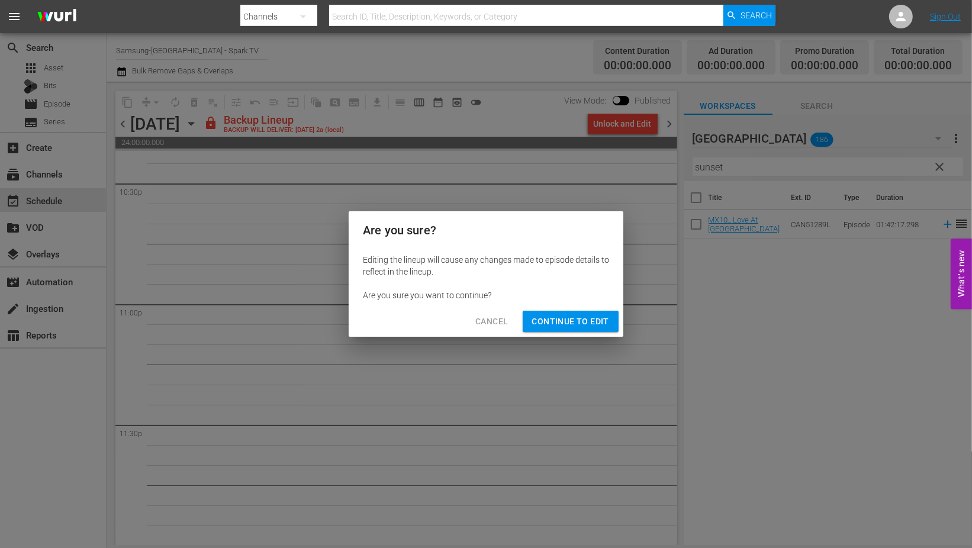
drag, startPoint x: 576, startPoint y: 321, endPoint x: 581, endPoint y: 326, distance: 6.7
click at [576, 321] on span "Continue to Edit" at bounding box center [570, 321] width 77 height 15
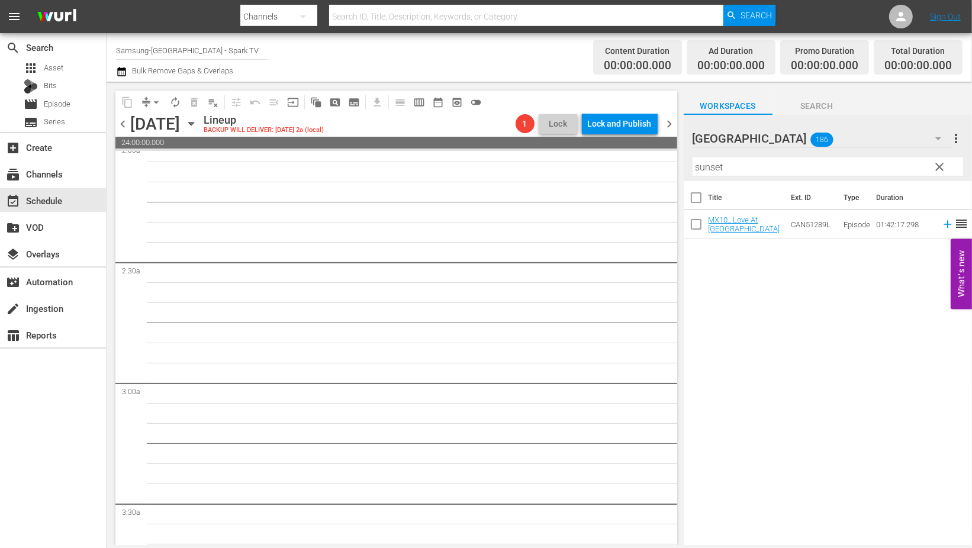
scroll to position [0, 0]
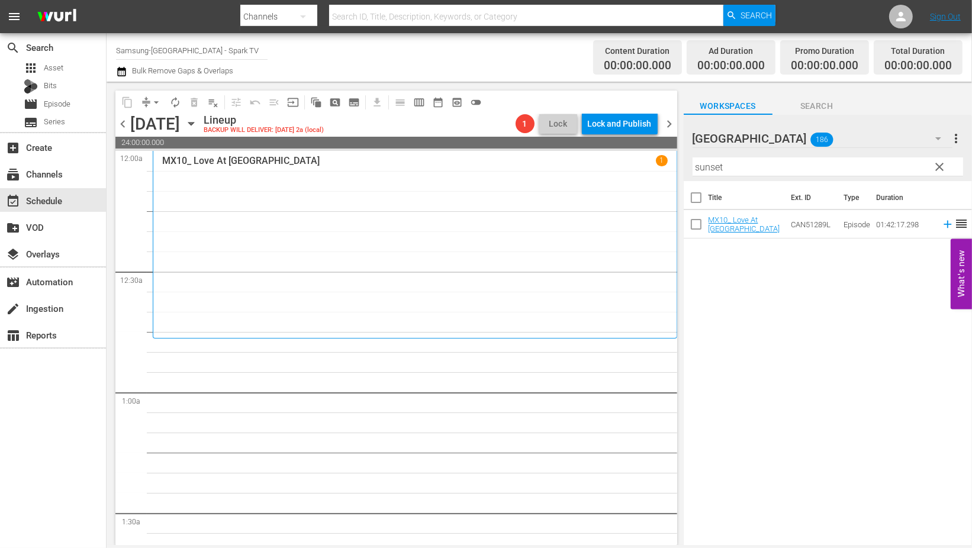
drag, startPoint x: 735, startPoint y: 167, endPoint x: 587, endPoint y: 163, distance: 148.0
click at [587, 163] on div "content_copy compress arrow_drop_down autorenew_outlined delete_forever_outline…" at bounding box center [539, 313] width 865 height 463
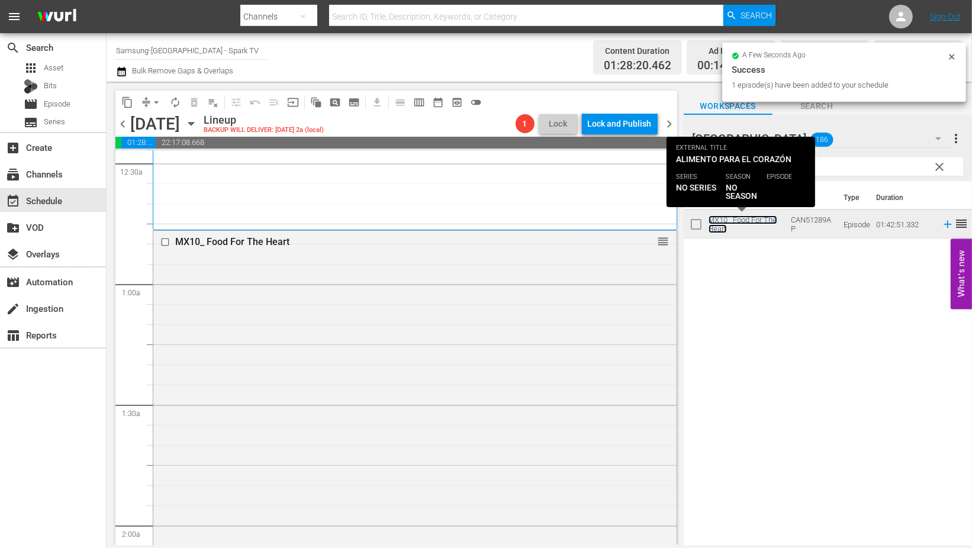
scroll to position [460, 0]
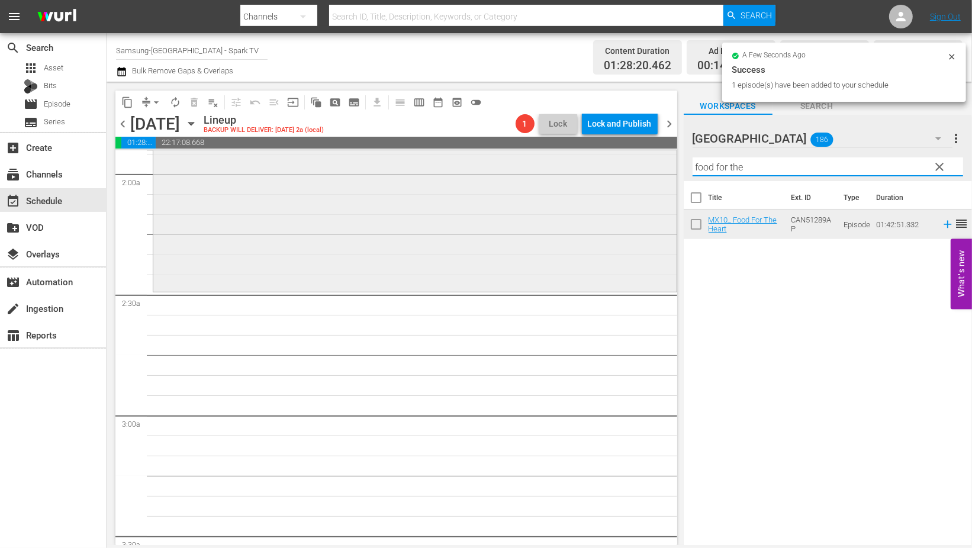
drag, startPoint x: 760, startPoint y: 169, endPoint x: 530, endPoint y: 164, distance: 230.3
click at [530, 163] on div "content_copy compress arrow_drop_down autorenew_outlined delete_forever_outline…" at bounding box center [539, 313] width 865 height 463
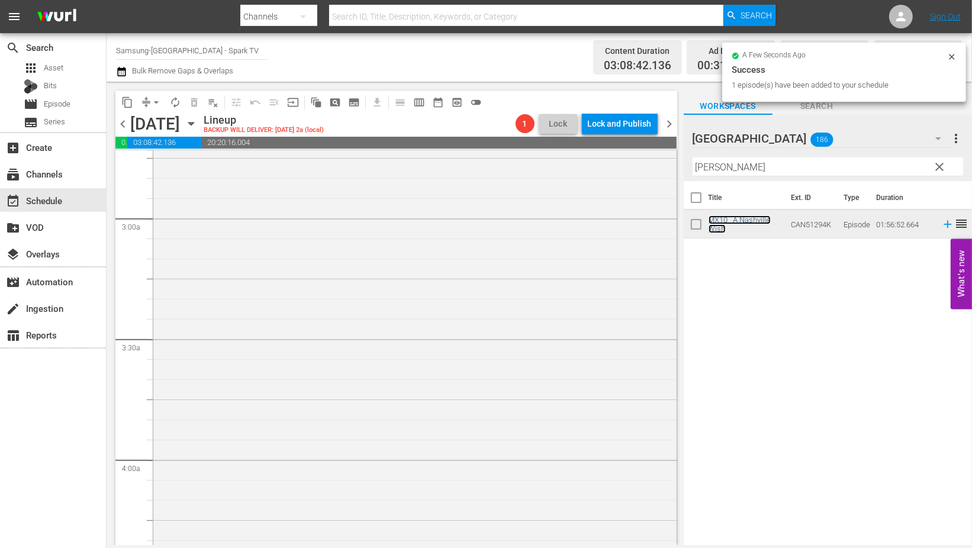
scroll to position [723, 0]
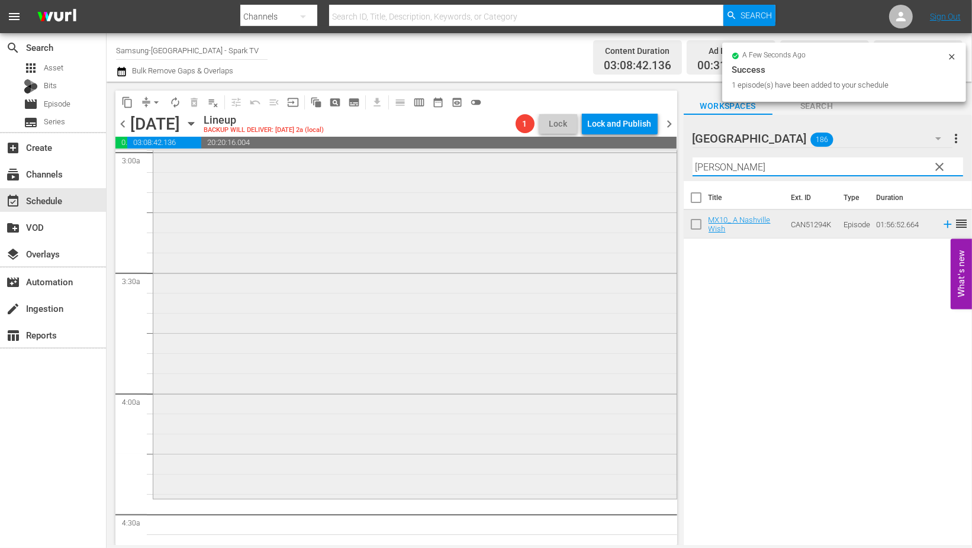
drag, startPoint x: 724, startPoint y: 167, endPoint x: 625, endPoint y: 167, distance: 98.8
click at [625, 167] on div "content_copy compress arrow_drop_down autorenew_outlined delete_forever_outline…" at bounding box center [539, 313] width 865 height 463
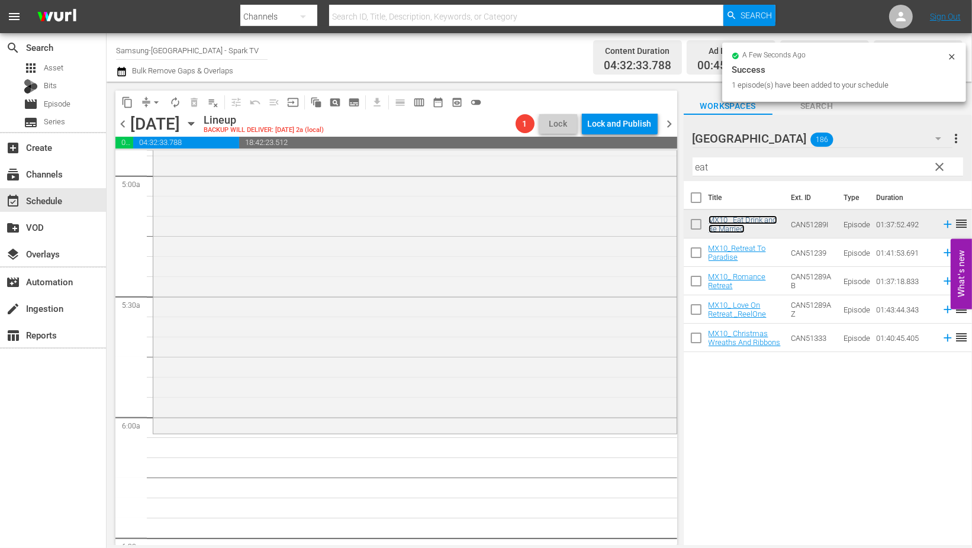
scroll to position [1184, 0]
drag, startPoint x: 768, startPoint y: 169, endPoint x: 594, endPoint y: 163, distance: 174.1
click at [601, 161] on div "content_copy compress arrow_drop_down autorenew_outlined delete_forever_outline…" at bounding box center [539, 313] width 865 height 463
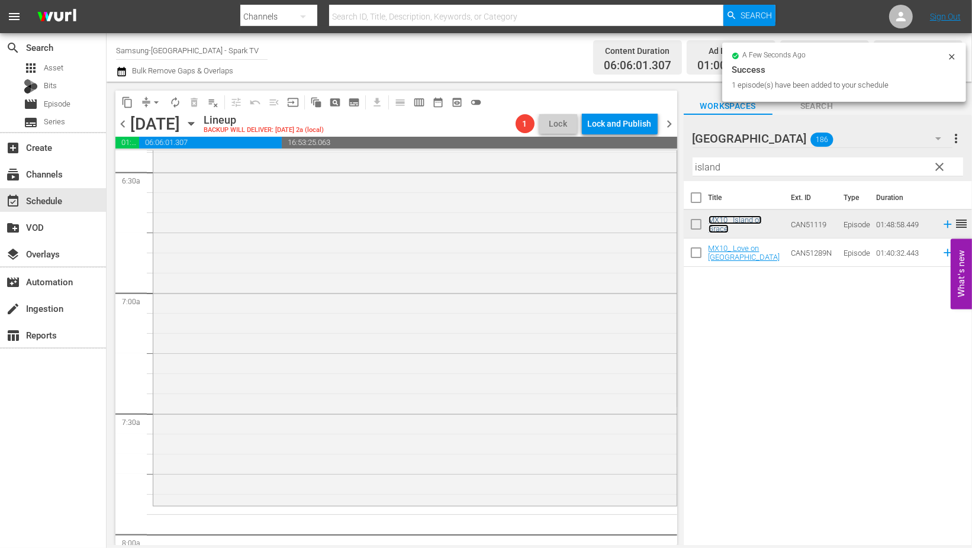
scroll to position [1644, 0]
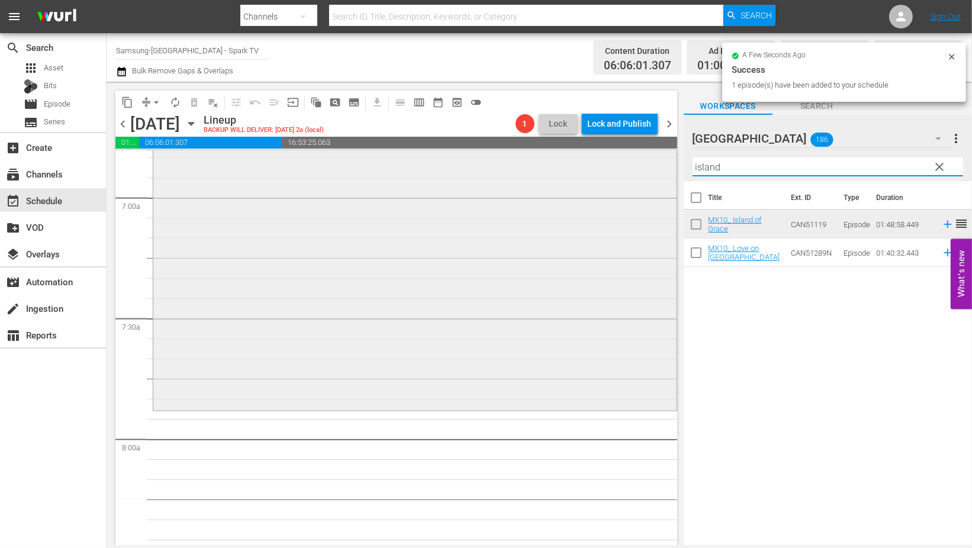
drag, startPoint x: 741, startPoint y: 168, endPoint x: 613, endPoint y: 175, distance: 128.0
click at [613, 175] on div "content_copy compress arrow_drop_down autorenew_outlined delete_forever_outline…" at bounding box center [539, 313] width 865 height 463
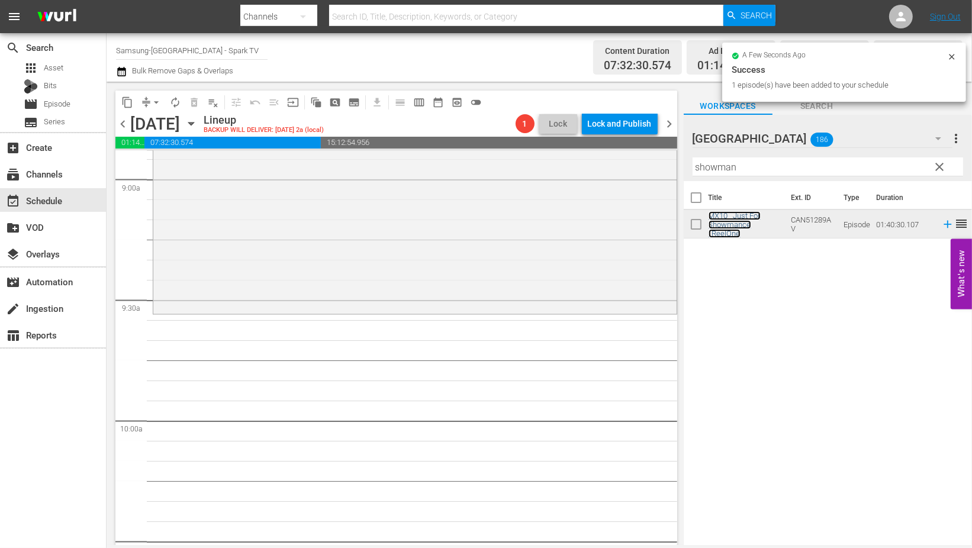
scroll to position [2170, 0]
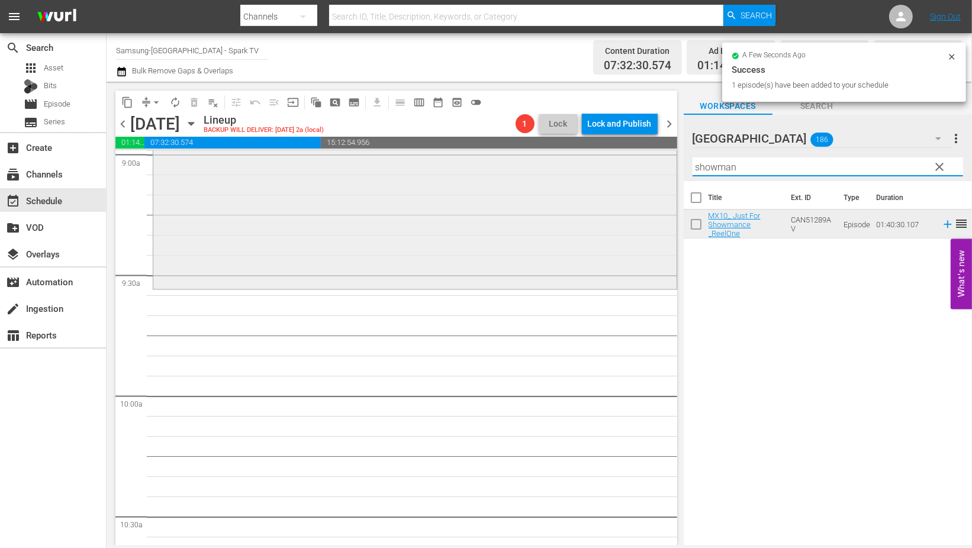
drag, startPoint x: 762, startPoint y: 166, endPoint x: 490, endPoint y: 162, distance: 272.3
click at [495, 163] on div "content_copy compress arrow_drop_down autorenew_outlined delete_forever_outline…" at bounding box center [539, 313] width 865 height 463
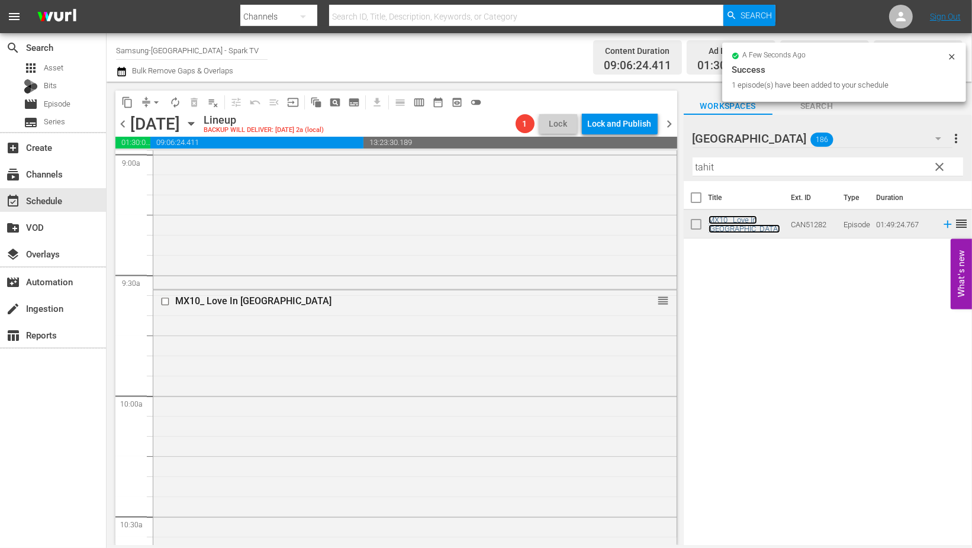
scroll to position [2565, 0]
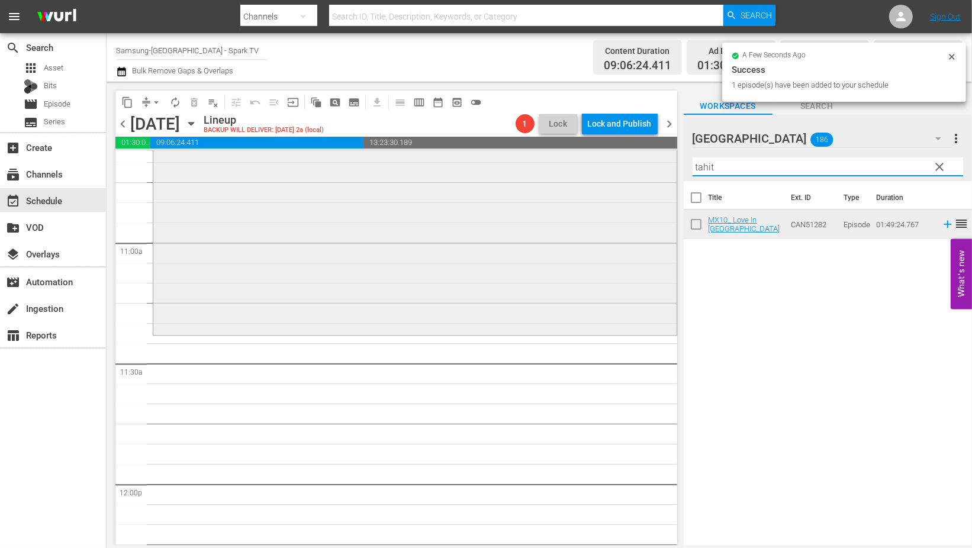
drag, startPoint x: 718, startPoint y: 166, endPoint x: 610, endPoint y: 169, distance: 107.8
click at [610, 169] on div "content_copy compress arrow_drop_down autorenew_outlined delete_forever_outline…" at bounding box center [539, 313] width 865 height 463
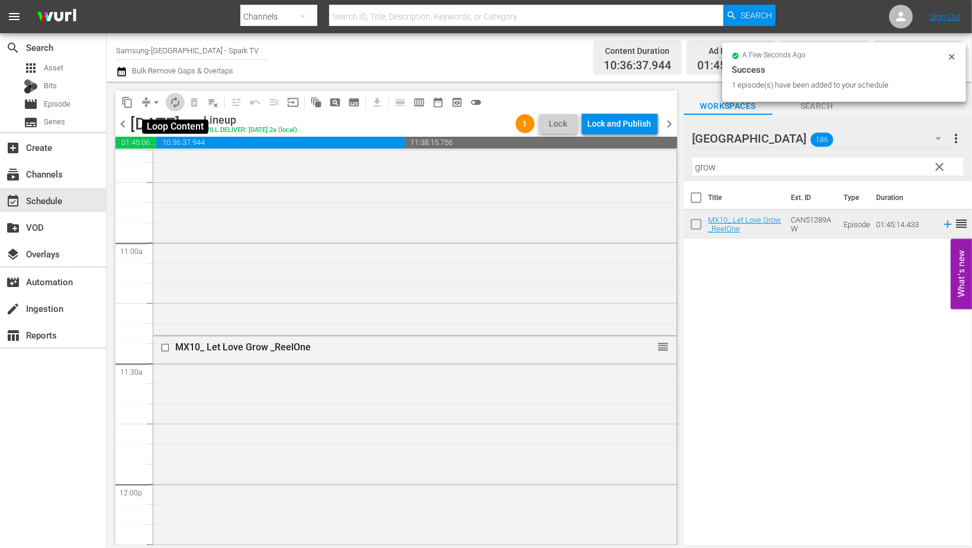
click at [176, 102] on span "autorenew_outlined" at bounding box center [175, 102] width 12 height 12
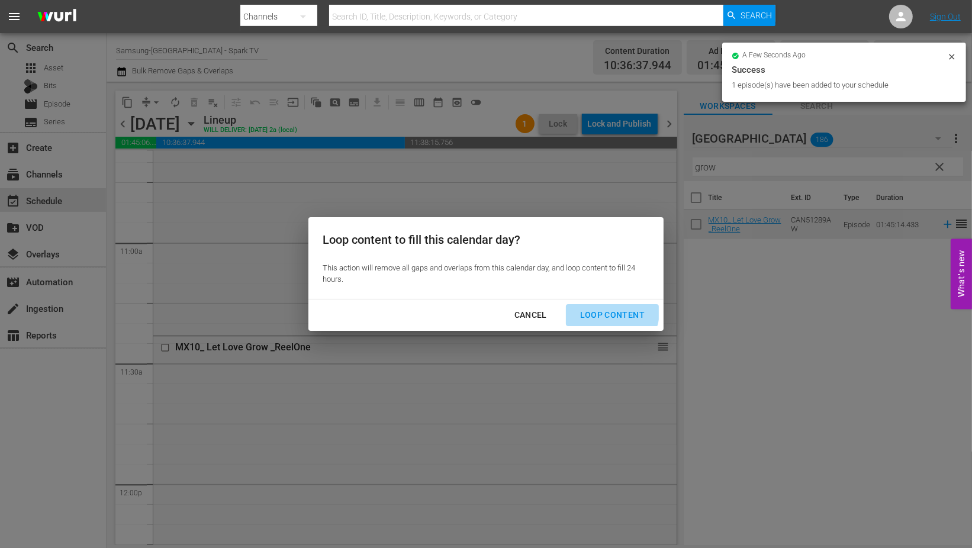
drag, startPoint x: 611, startPoint y: 312, endPoint x: 637, endPoint y: 328, distance: 30.4
click at [612, 313] on div "Loop Content" at bounding box center [612, 315] width 83 height 15
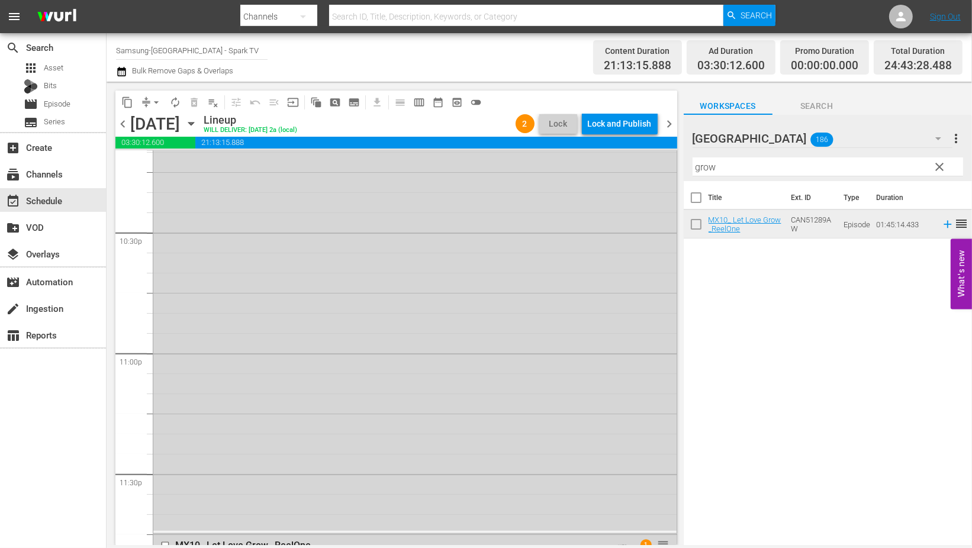
scroll to position [5458, 0]
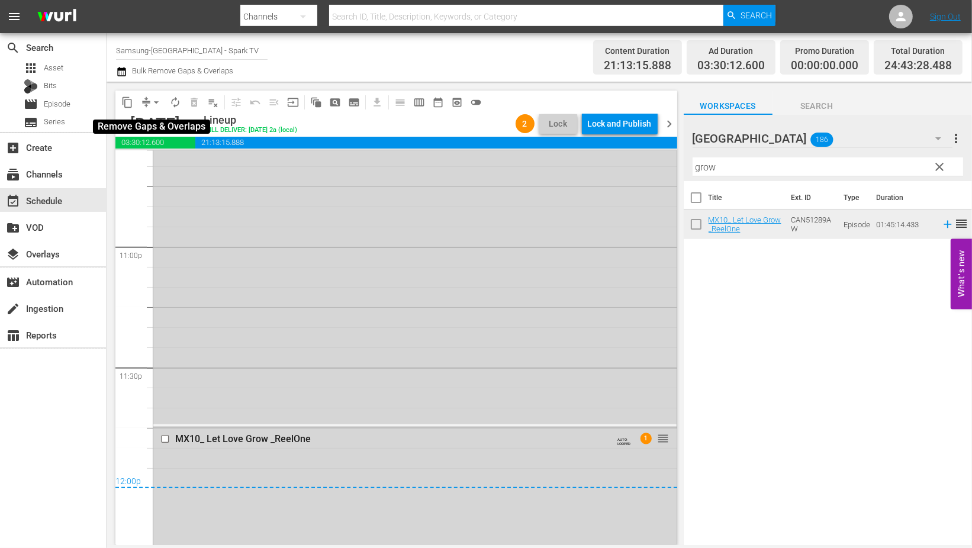
click at [157, 107] on span "arrow_drop_down" at bounding box center [156, 102] width 12 height 12
click at [192, 173] on li "Align to End of Previous Day" at bounding box center [157, 165] width 124 height 20
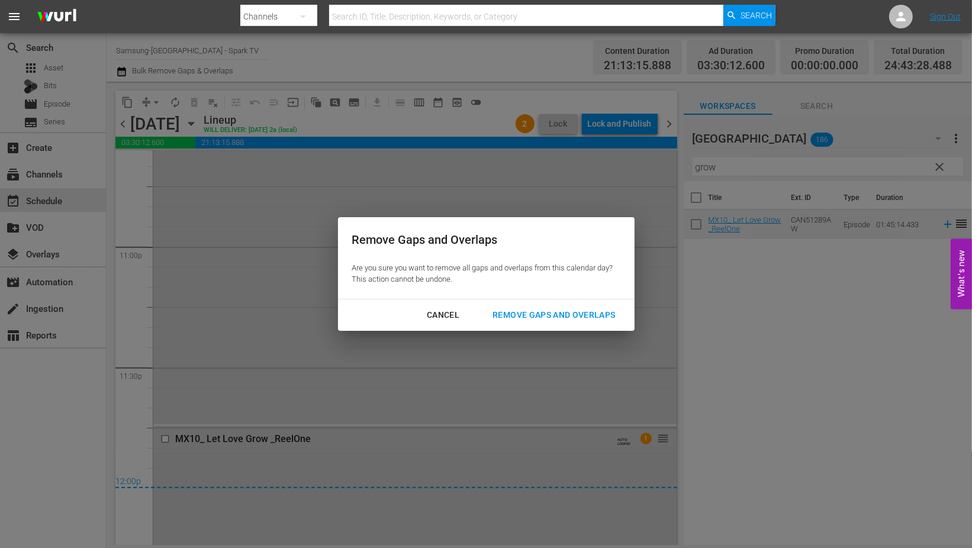
click at [554, 311] on div "Remove Gaps and Overlaps" at bounding box center [553, 315] width 141 height 15
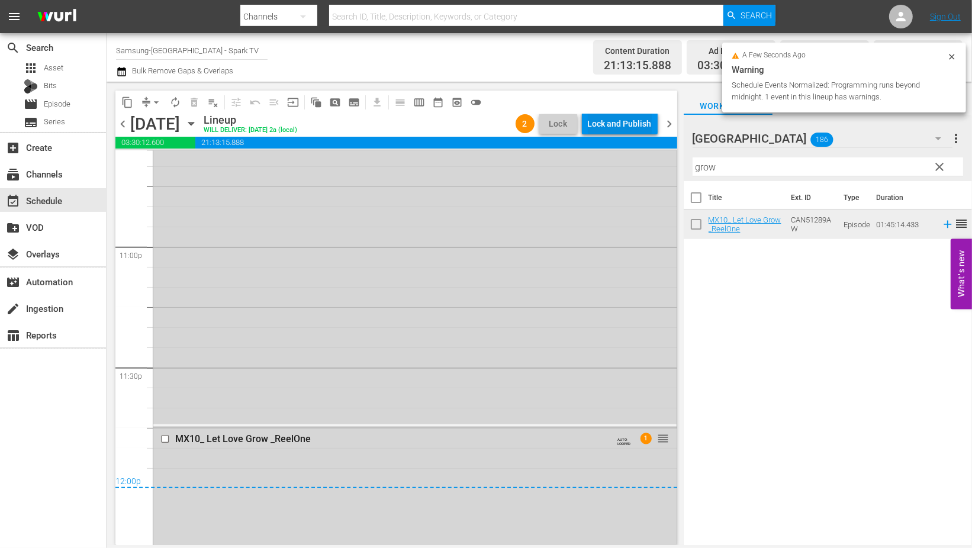
click at [598, 121] on div "Lock and Publish" at bounding box center [620, 123] width 64 height 21
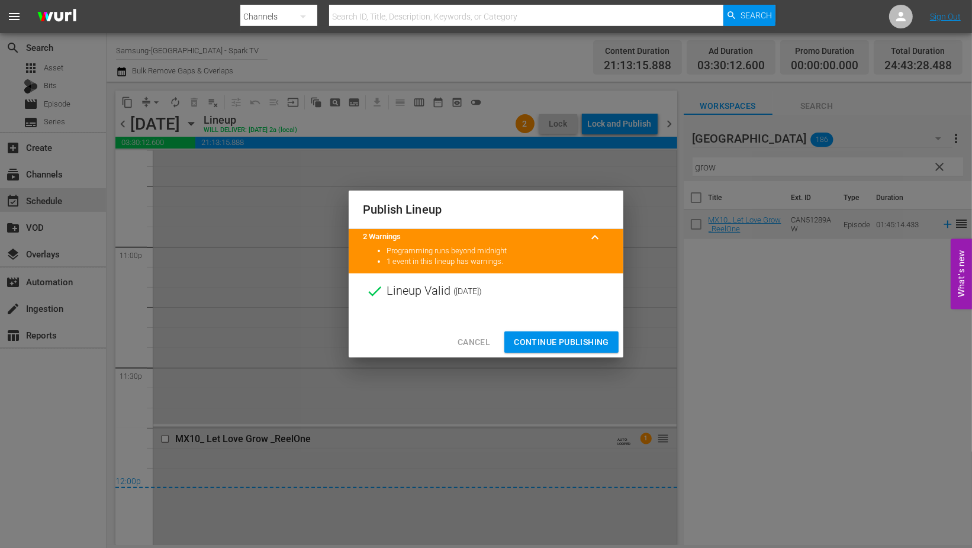
click at [548, 340] on span "Continue Publishing" at bounding box center [561, 342] width 95 height 15
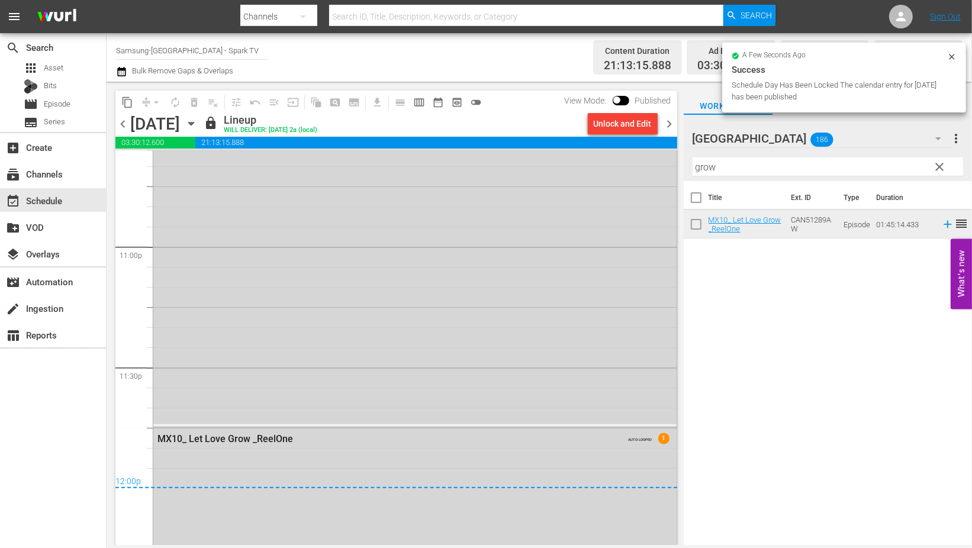
click at [194, 123] on icon "button" at bounding box center [190, 124] width 5 height 3
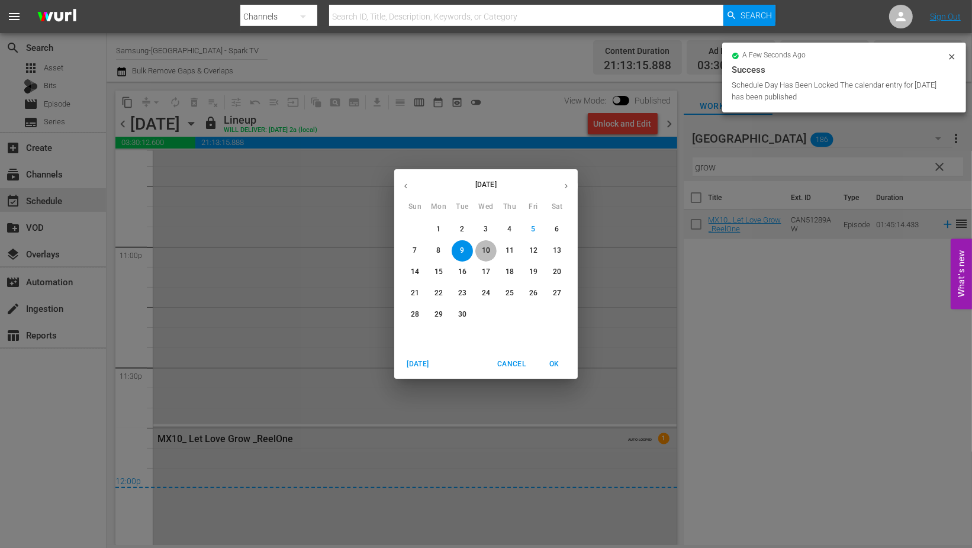
click at [489, 252] on p "10" at bounding box center [486, 251] width 8 height 10
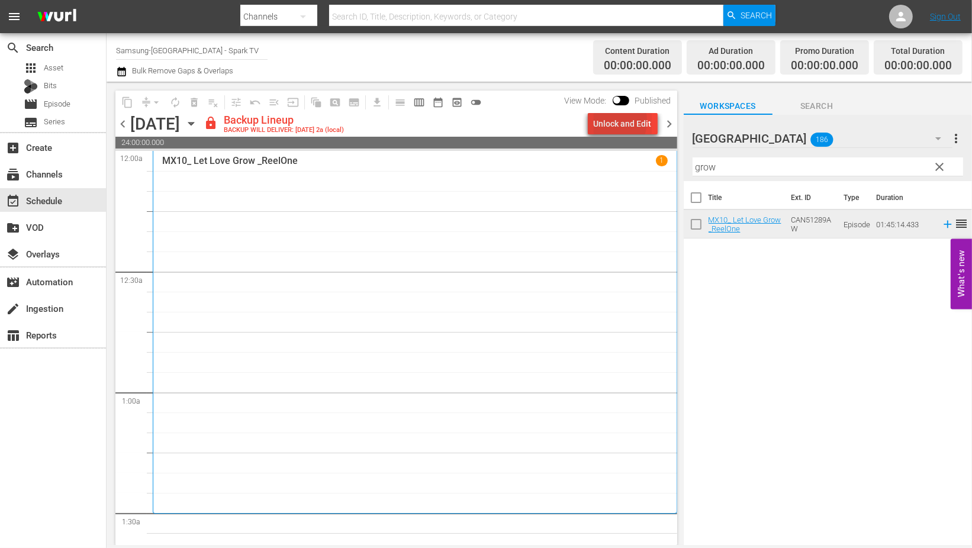
click at [606, 121] on div "Unlock and Edit" at bounding box center [623, 123] width 58 height 21
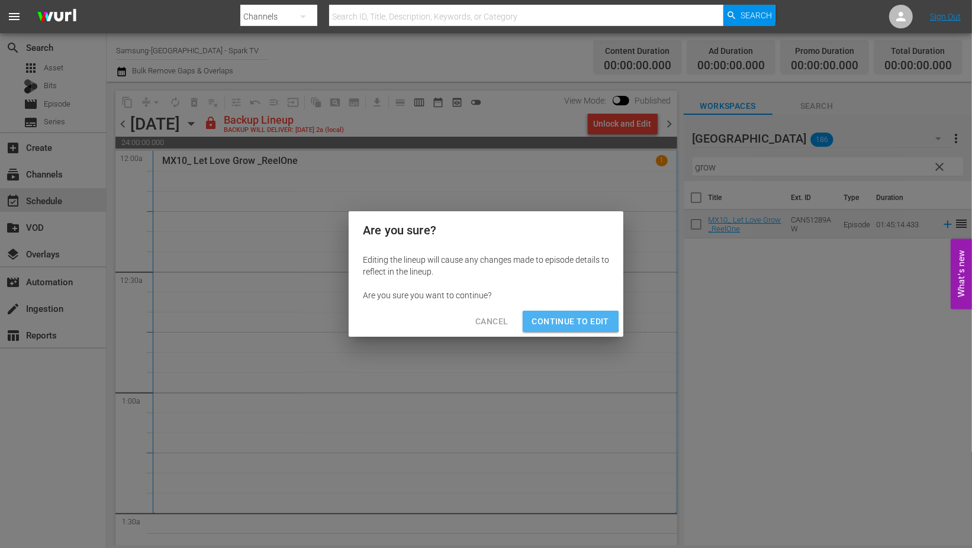
click at [562, 317] on span "Continue to Edit" at bounding box center [570, 321] width 77 height 15
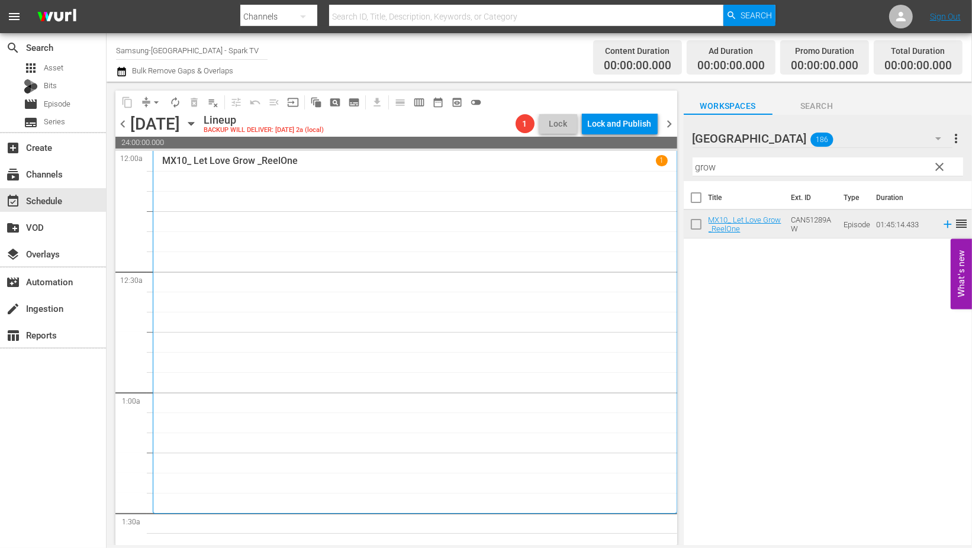
scroll to position [131, 0]
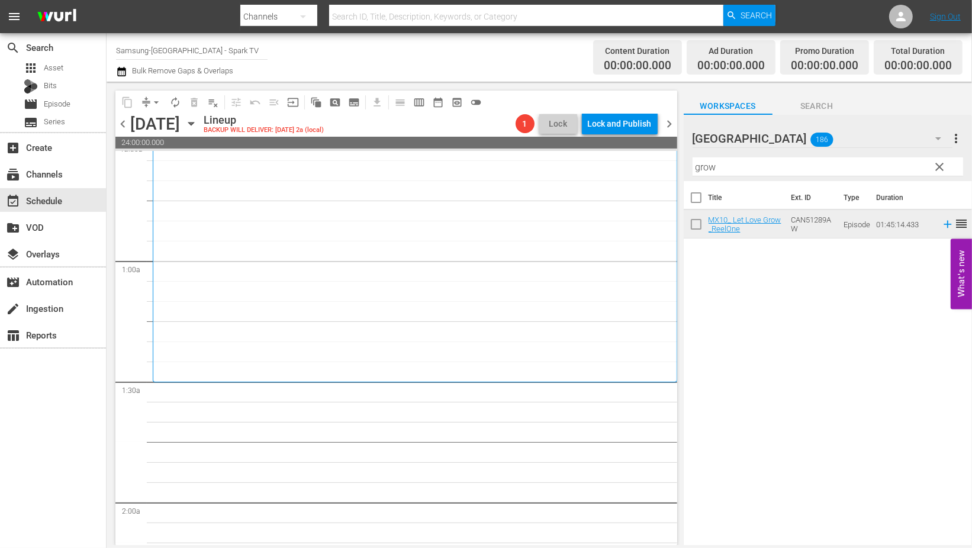
drag, startPoint x: 788, startPoint y: 162, endPoint x: 517, endPoint y: 161, distance: 270.5
click at [517, 161] on div "content_copy compress arrow_drop_down autorenew_outlined delete_forever_outline…" at bounding box center [539, 313] width 865 height 463
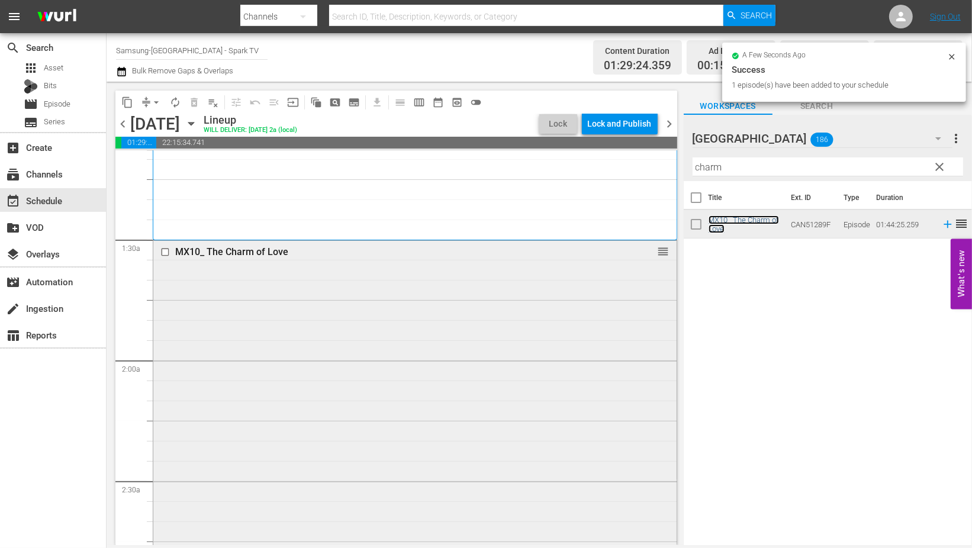
scroll to position [526, 0]
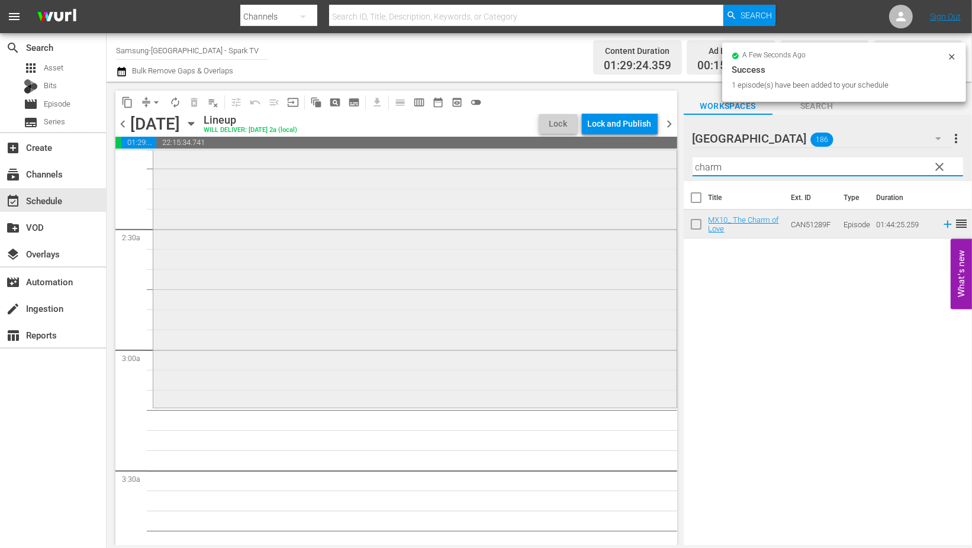
drag, startPoint x: 742, startPoint y: 162, endPoint x: 519, endPoint y: 167, distance: 223.2
click at [520, 167] on div "content_copy compress arrow_drop_down autorenew_outlined delete_forever_outline…" at bounding box center [539, 313] width 865 height 463
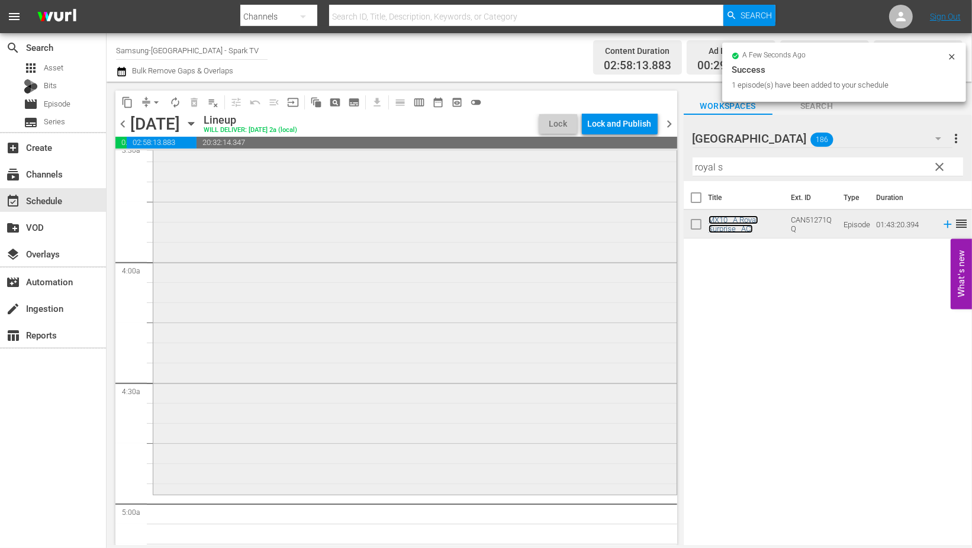
scroll to position [986, 0]
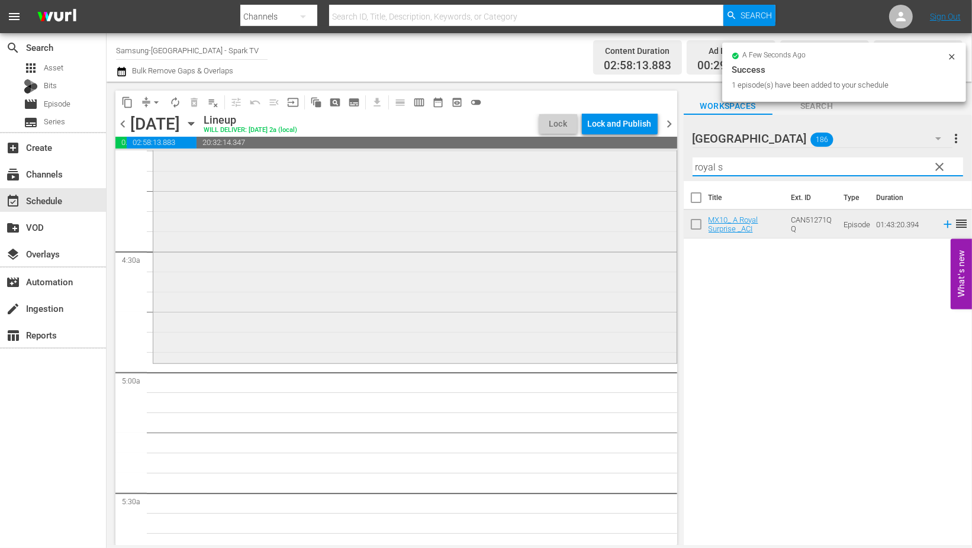
drag, startPoint x: 740, startPoint y: 167, endPoint x: 603, endPoint y: 160, distance: 138.1
click at [604, 161] on div "content_copy compress arrow_drop_down autorenew_outlined delete_forever_outline…" at bounding box center [539, 313] width 865 height 463
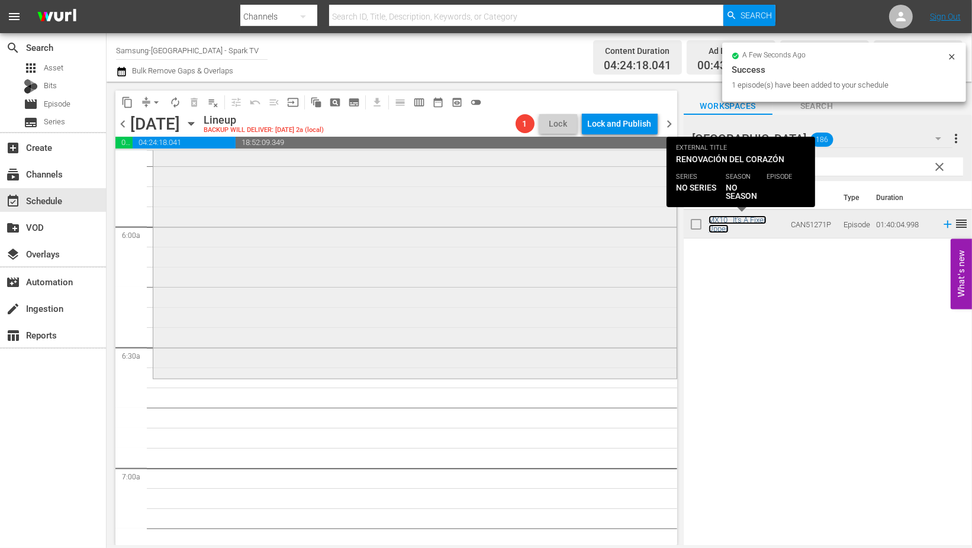
scroll to position [1381, 0]
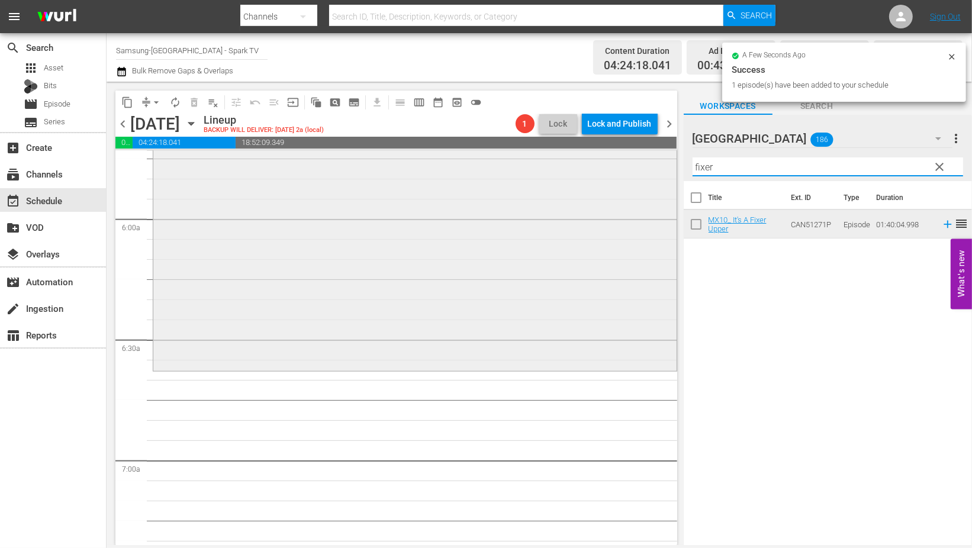
drag, startPoint x: 736, startPoint y: 169, endPoint x: 604, endPoint y: 169, distance: 132.6
click at [613, 167] on div "content_copy compress arrow_drop_down autorenew_outlined delete_forever_outline…" at bounding box center [539, 313] width 865 height 463
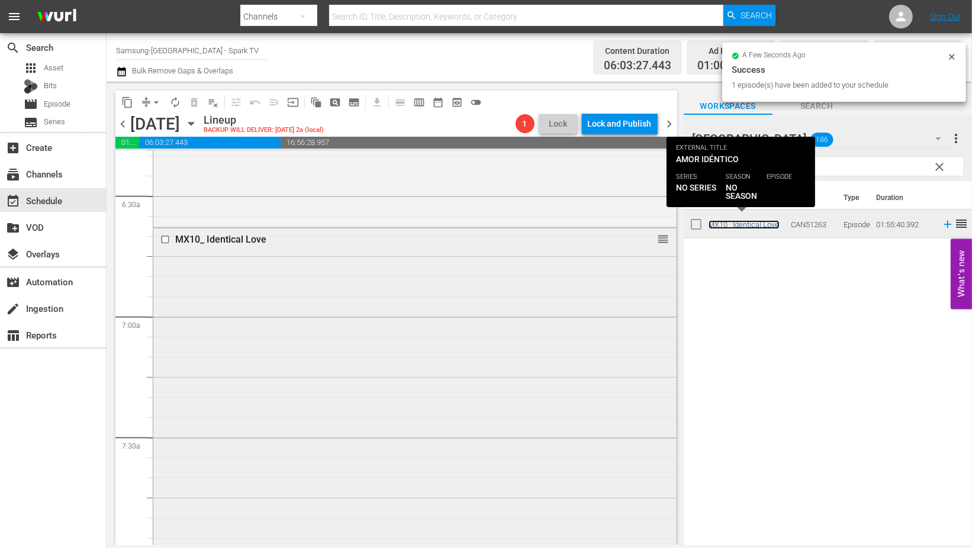
scroll to position [1776, 0]
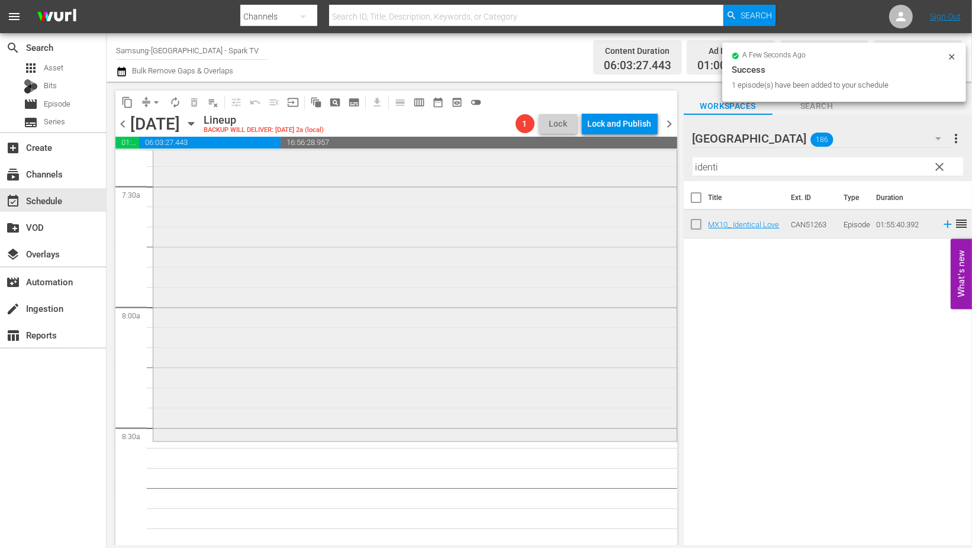
drag, startPoint x: 729, startPoint y: 165, endPoint x: 569, endPoint y: 173, distance: 160.1
click at [576, 172] on div "content_copy compress arrow_drop_down autorenew_outlined delete_forever_outline…" at bounding box center [539, 313] width 865 height 463
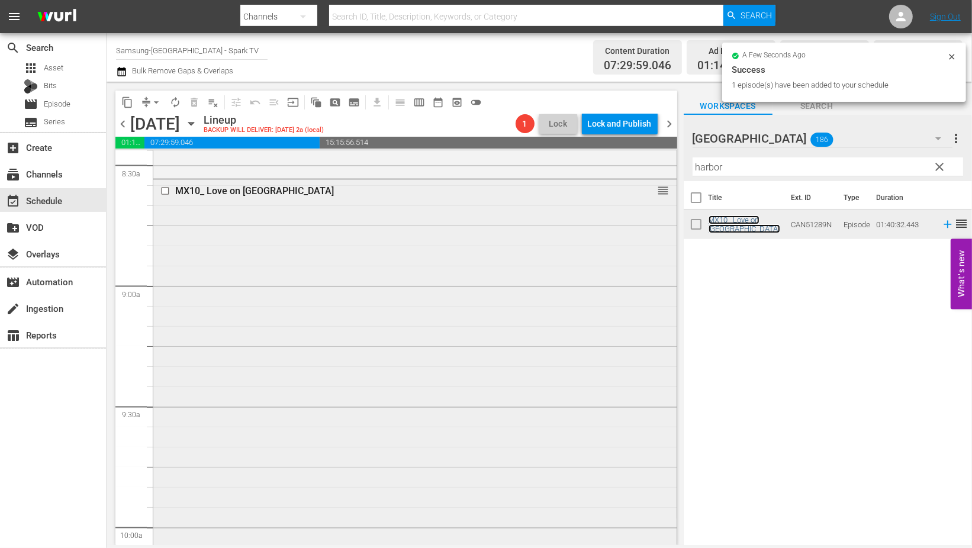
scroll to position [2301, 0]
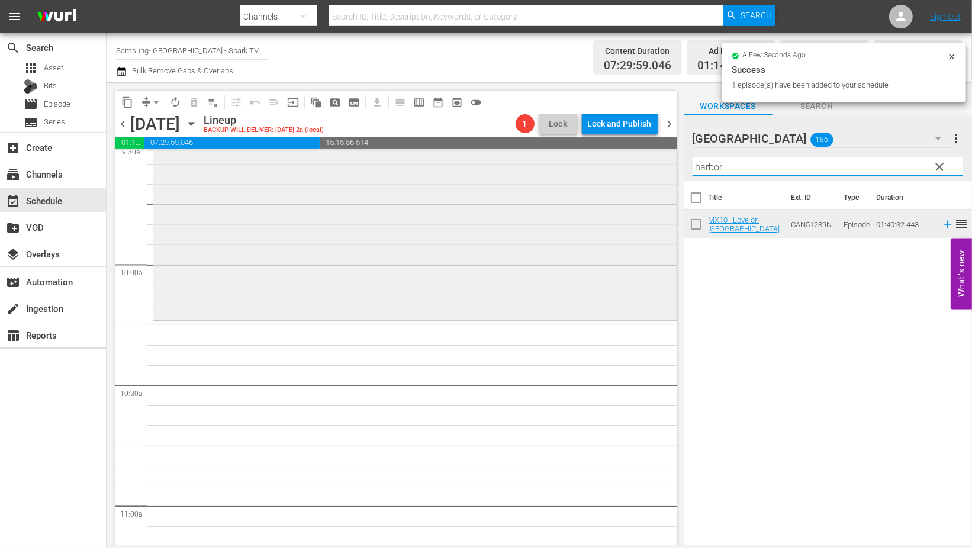
drag, startPoint x: 729, startPoint y: 169, endPoint x: 582, endPoint y: 170, distance: 146.2
click at [605, 169] on div "content_copy compress arrow_drop_down autorenew_outlined delete_forever_outline…" at bounding box center [539, 313] width 865 height 463
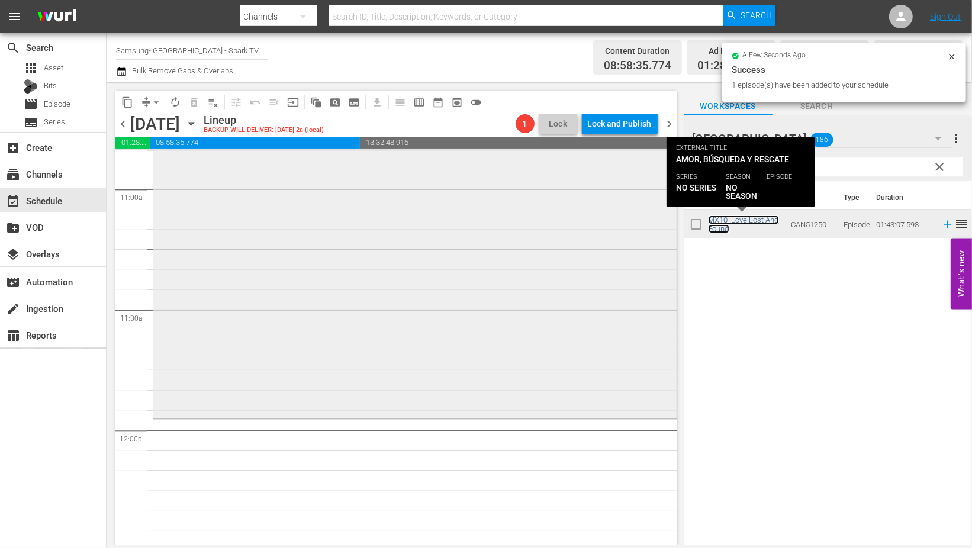
scroll to position [2630, 0]
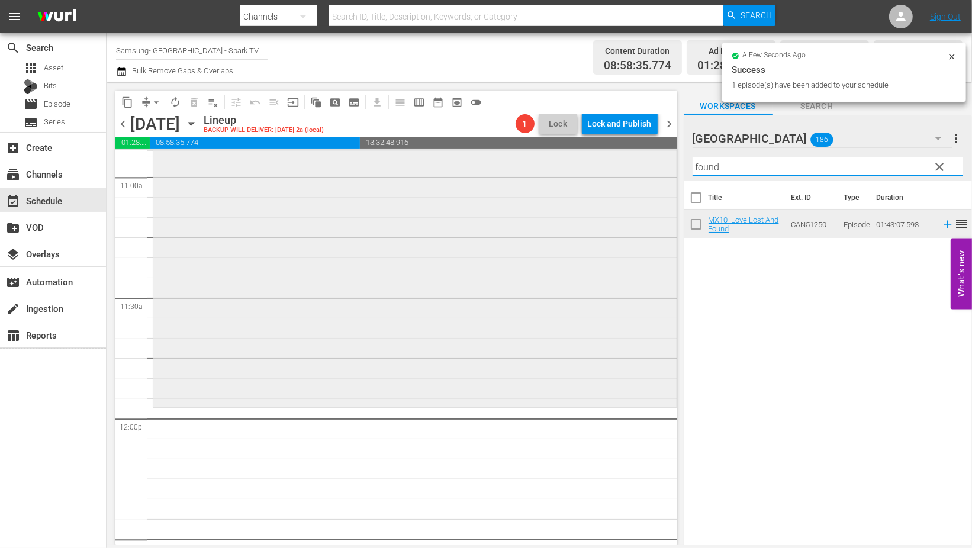
click at [625, 168] on div "content_copy compress arrow_drop_down autorenew_outlined delete_forever_outline…" at bounding box center [539, 313] width 865 height 463
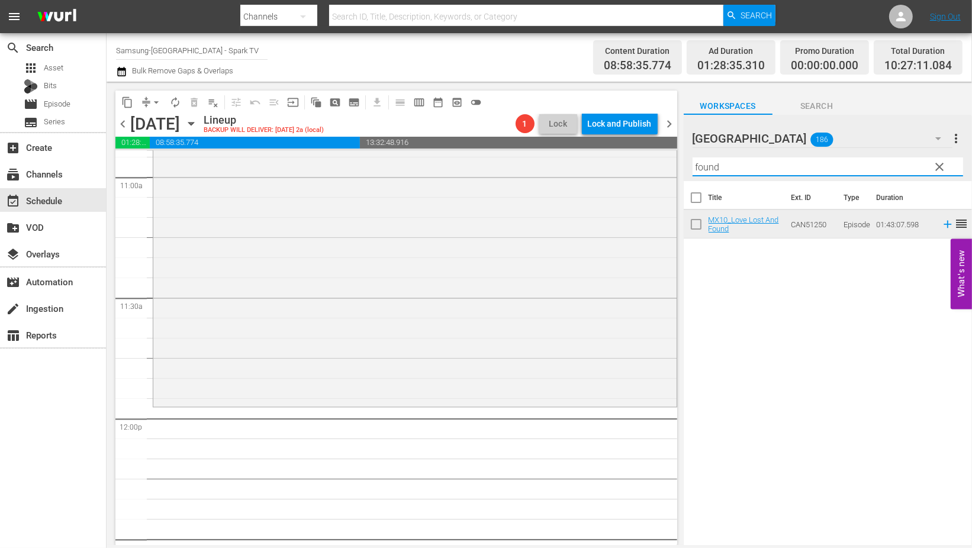
type input "c"
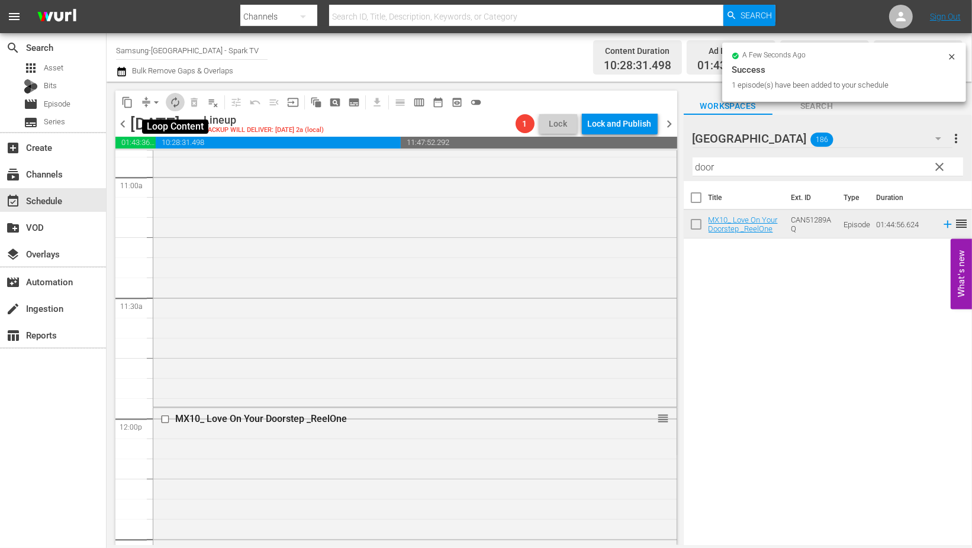
click at [175, 103] on span "autorenew_outlined" at bounding box center [175, 102] width 12 height 12
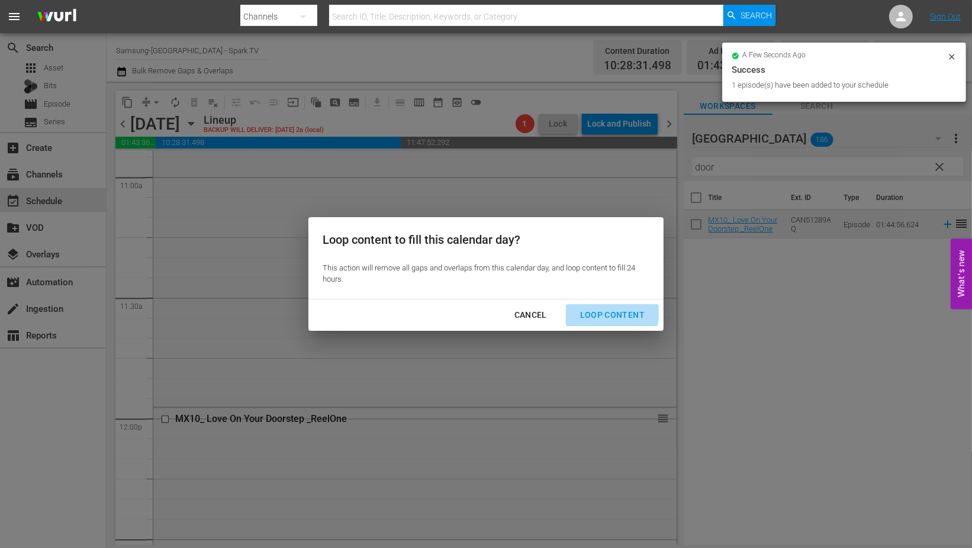
drag, startPoint x: 607, startPoint y: 311, endPoint x: 678, endPoint y: 344, distance: 78.4
click at [610, 312] on div "Loop Content" at bounding box center [612, 315] width 83 height 15
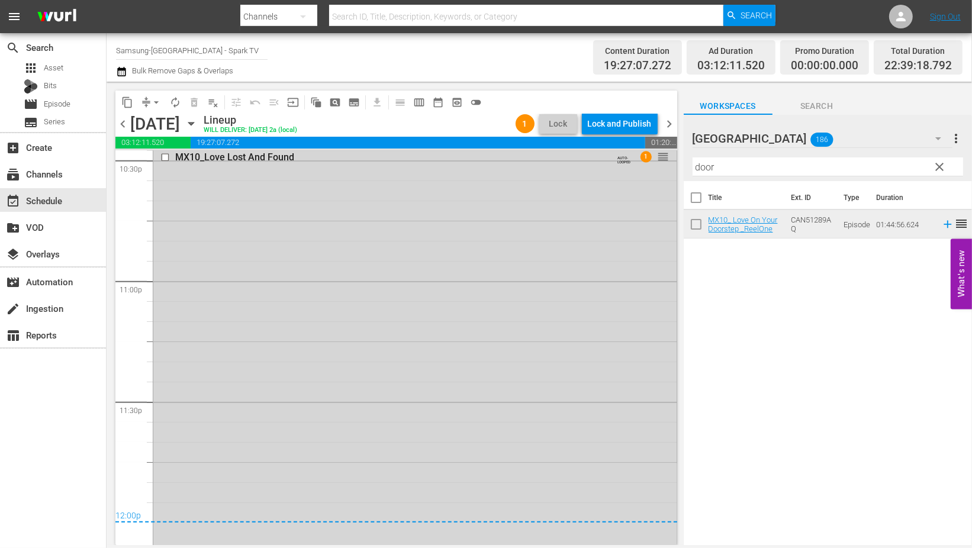
scroll to position [5439, 0]
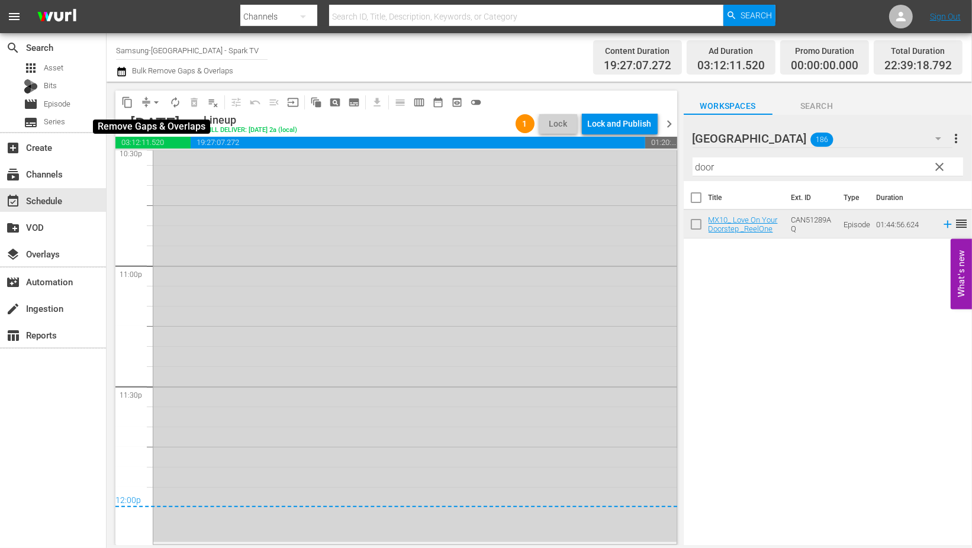
click at [149, 101] on button "arrow_drop_down" at bounding box center [156, 102] width 19 height 19
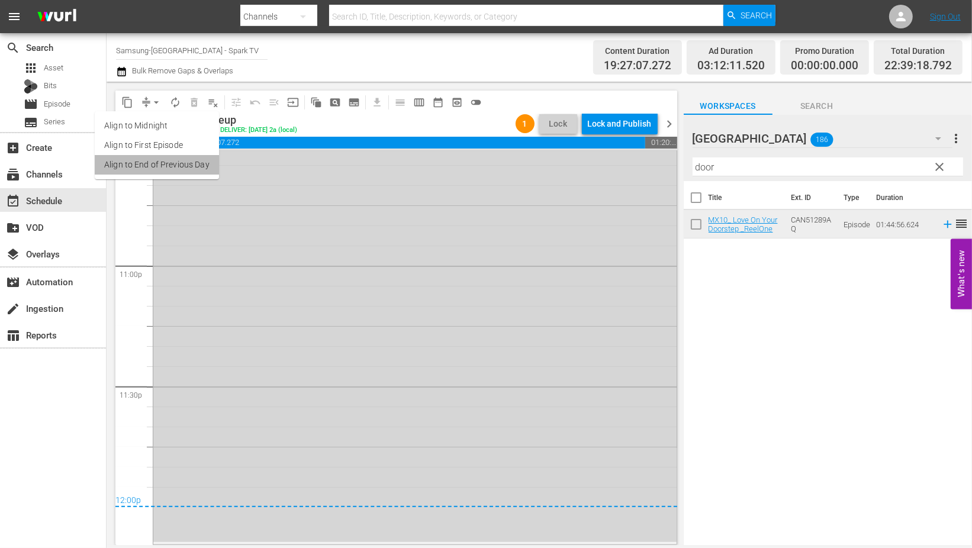
click at [160, 161] on li "Align to End of Previous Day" at bounding box center [157, 165] width 124 height 20
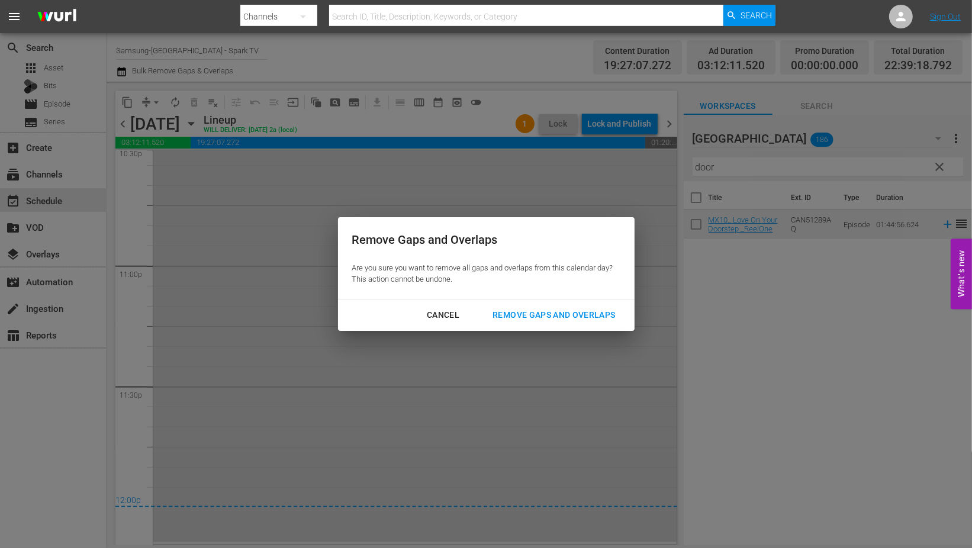
click at [540, 313] on div "Remove Gaps and Overlaps" at bounding box center [553, 315] width 141 height 15
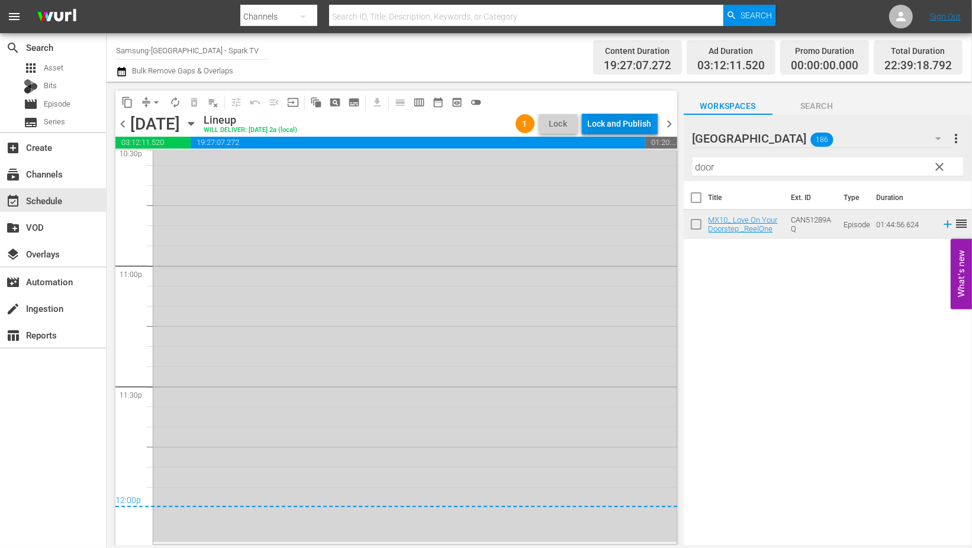
click at [618, 115] on div "Lock and Publish" at bounding box center [620, 123] width 64 height 21
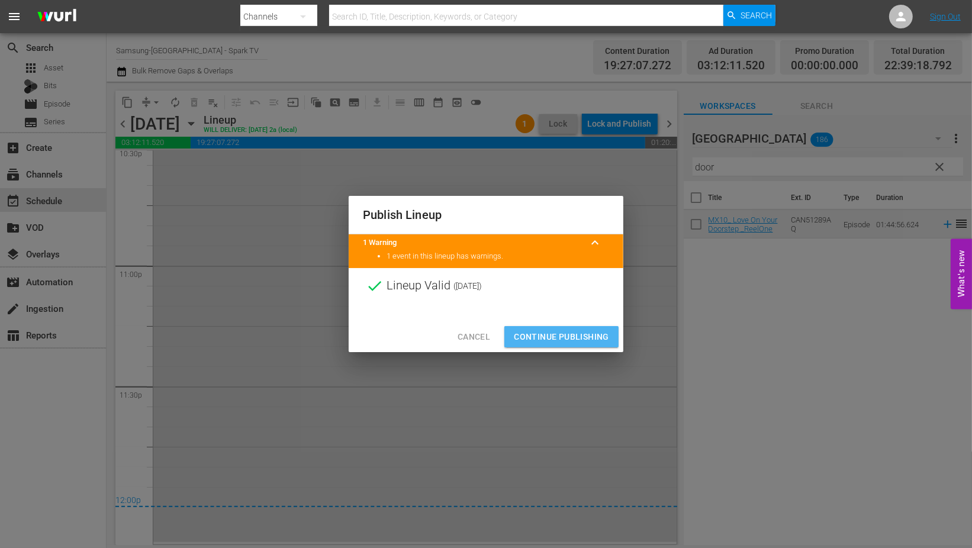
click at [581, 330] on span "Continue Publishing" at bounding box center [561, 337] width 95 height 15
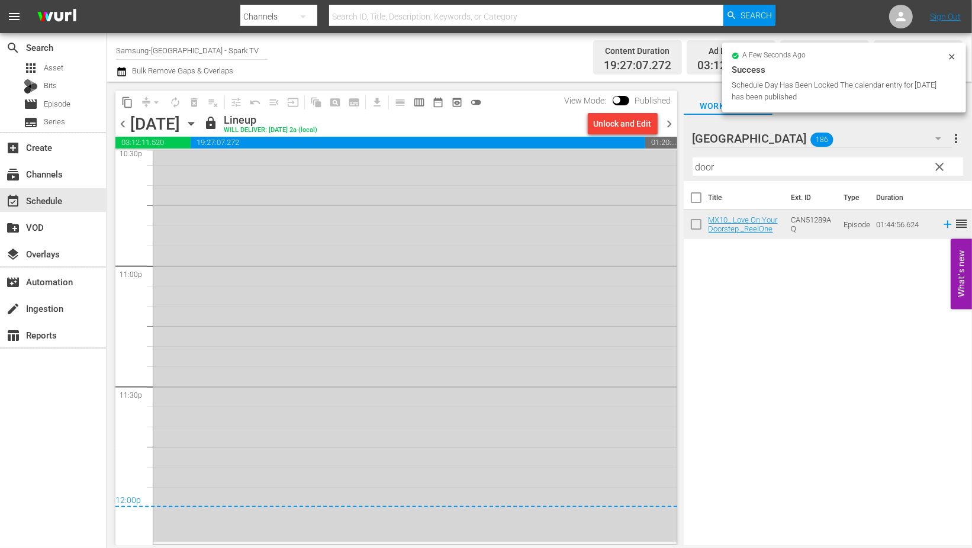
click at [198, 126] on icon "button" at bounding box center [191, 123] width 13 height 13
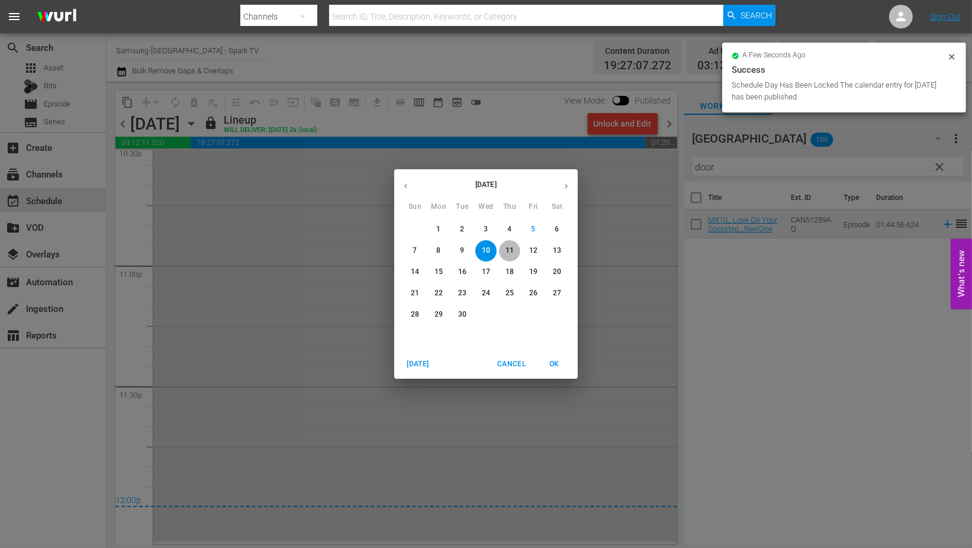
click at [512, 250] on p "11" at bounding box center [509, 251] width 8 height 10
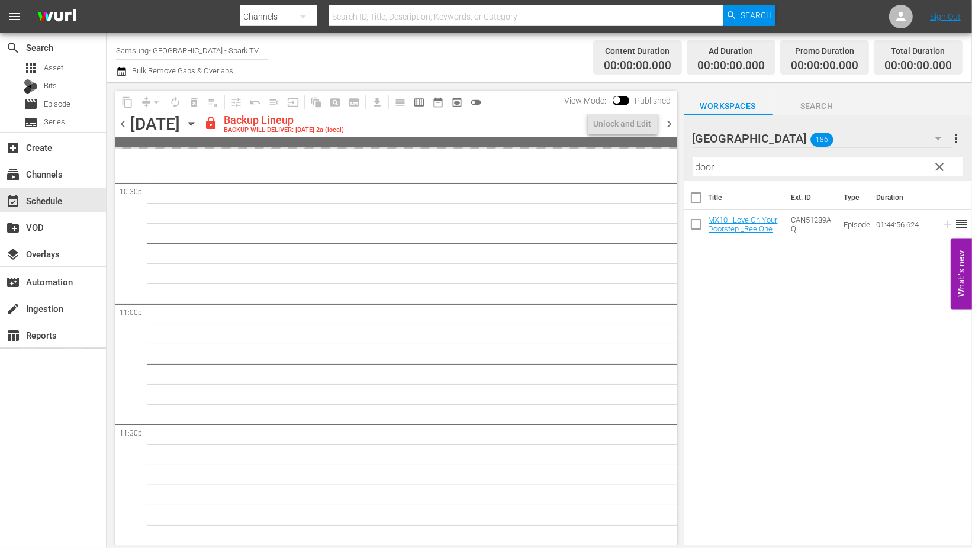
scroll to position [5401, 0]
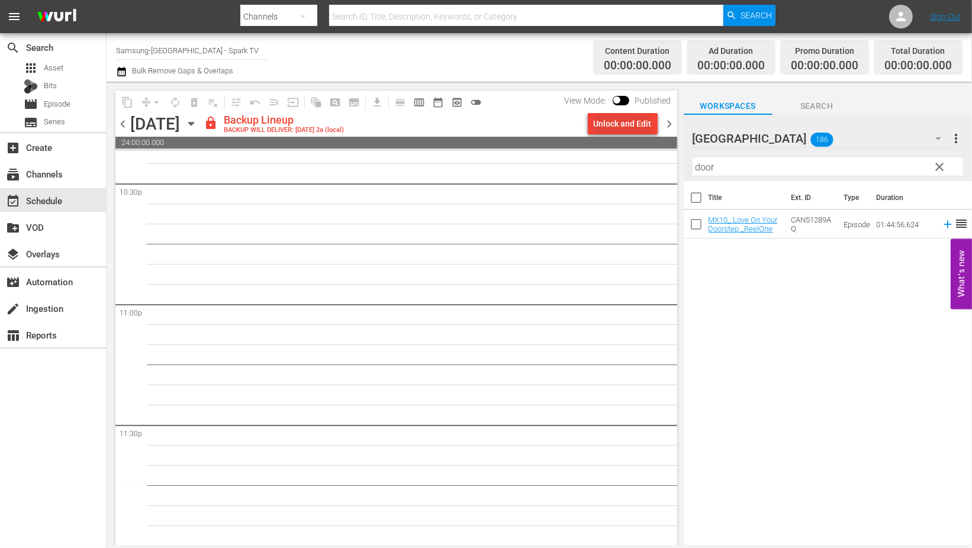
click at [616, 125] on div "Unlock and Edit" at bounding box center [623, 123] width 58 height 21
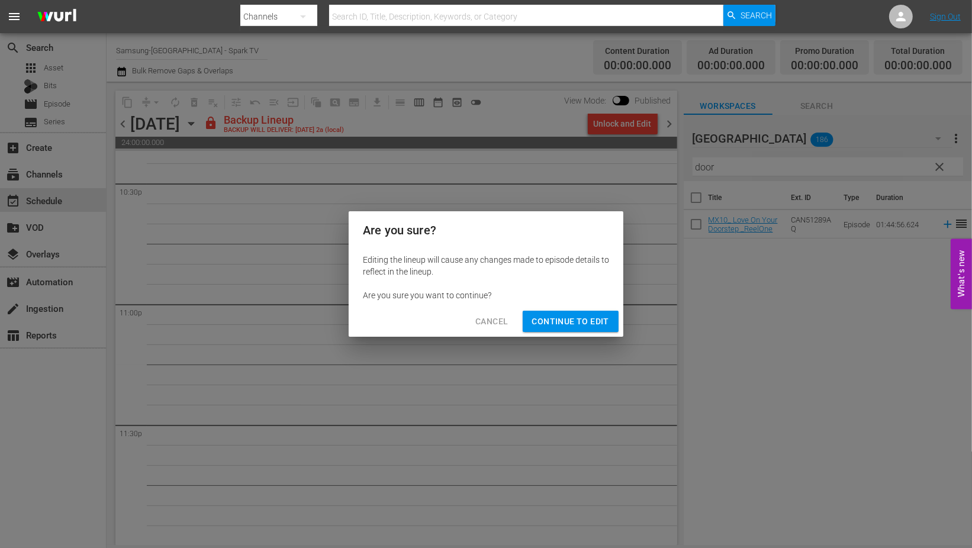
click at [574, 324] on span "Continue to Edit" at bounding box center [570, 321] width 77 height 15
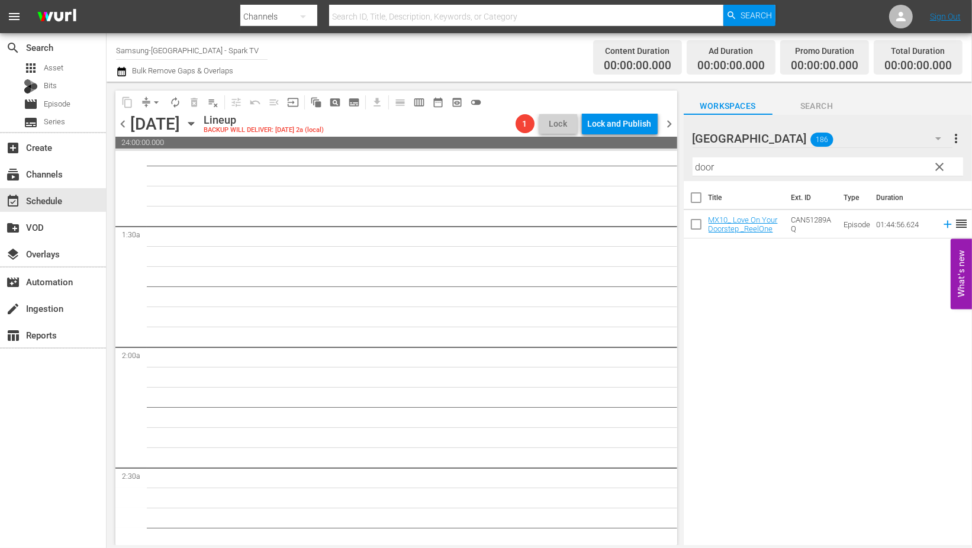
scroll to position [0, 0]
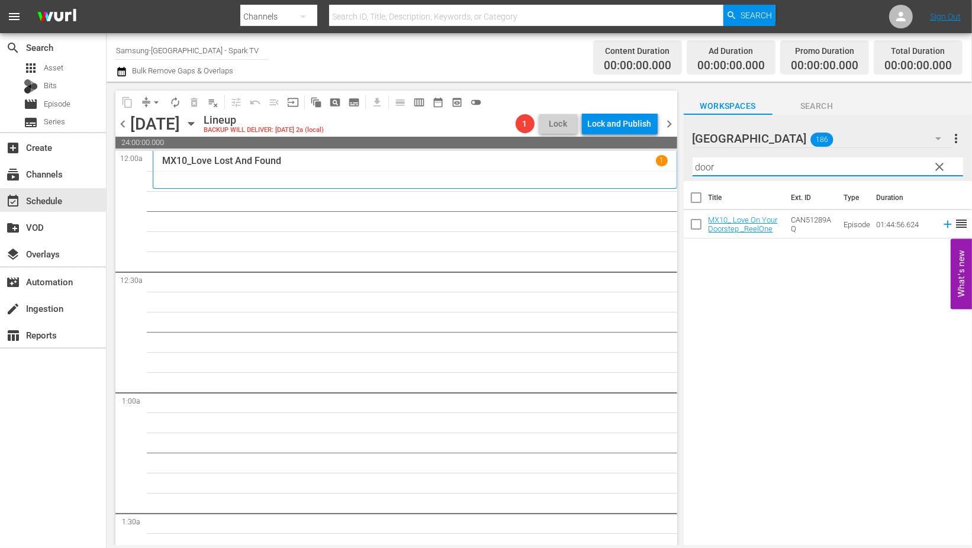
drag, startPoint x: 732, startPoint y: 168, endPoint x: 603, endPoint y: 157, distance: 130.1
click at [603, 157] on div "content_copy compress arrow_drop_down autorenew_outlined delete_forever_outline…" at bounding box center [539, 313] width 865 height 463
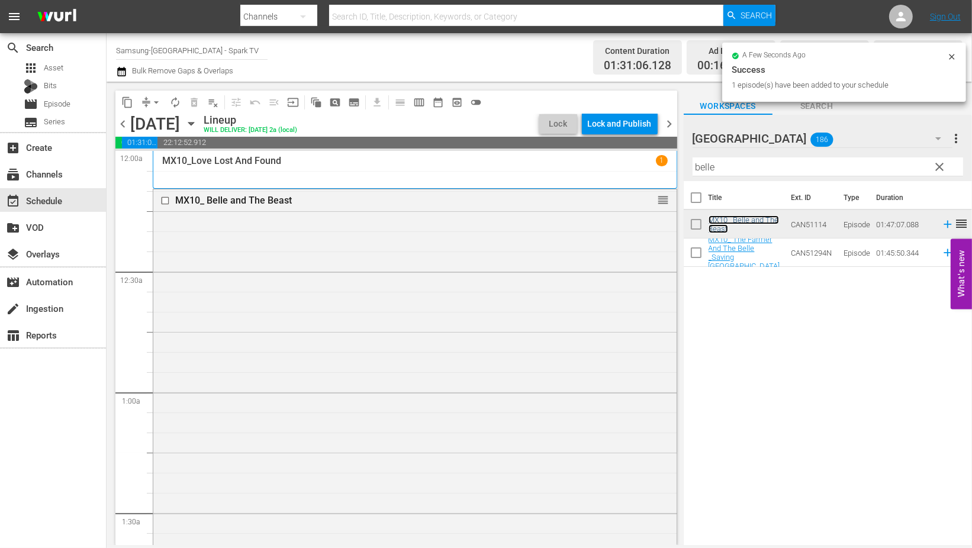
scroll to position [394, 0]
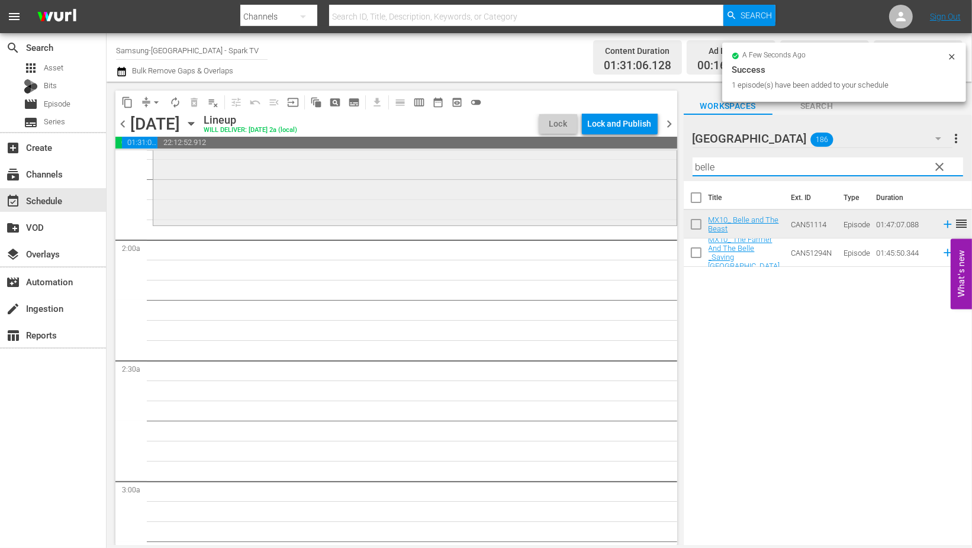
drag, startPoint x: 719, startPoint y: 164, endPoint x: 581, endPoint y: 158, distance: 138.0
click at [581, 158] on div "content_copy compress arrow_drop_down autorenew_outlined delete_forever_outline…" at bounding box center [539, 313] width 865 height 463
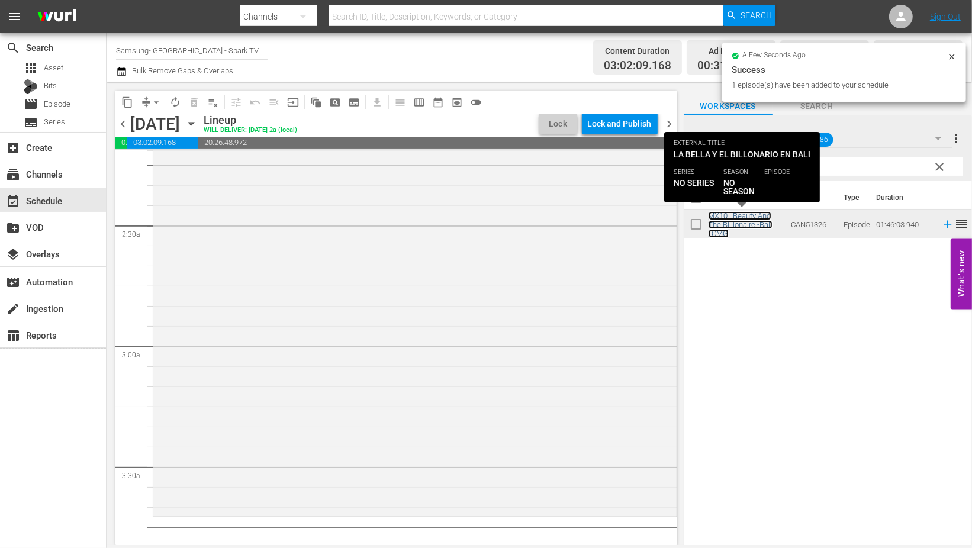
scroll to position [789, 0]
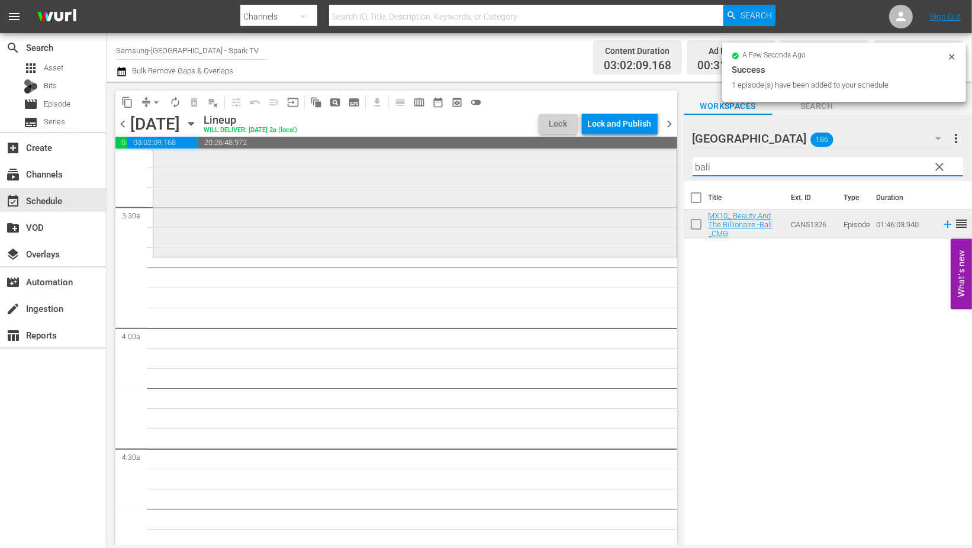
drag, startPoint x: 742, startPoint y: 163, endPoint x: 602, endPoint y: 160, distance: 140.3
click at [602, 160] on div "content_copy compress arrow_drop_down autorenew_outlined delete_forever_outline…" at bounding box center [539, 313] width 865 height 463
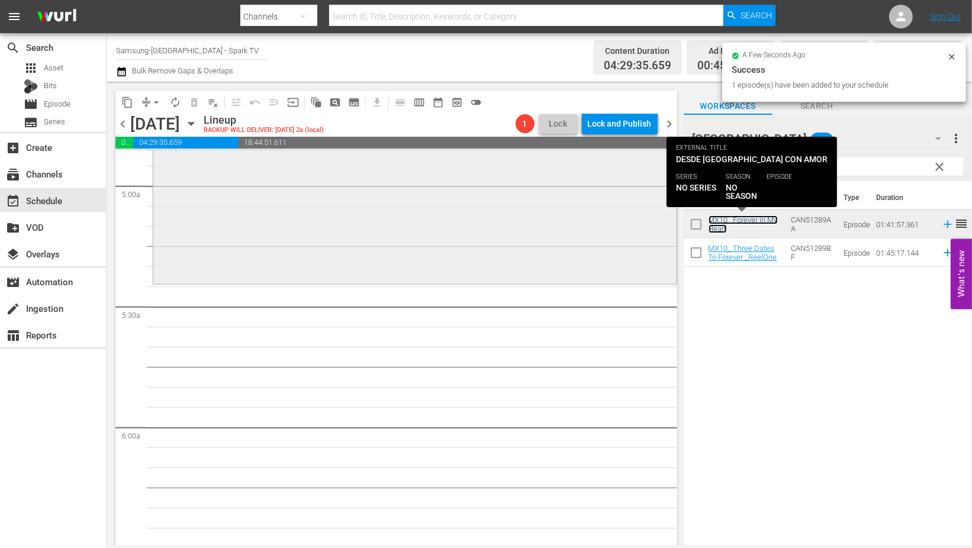
scroll to position [1184, 0]
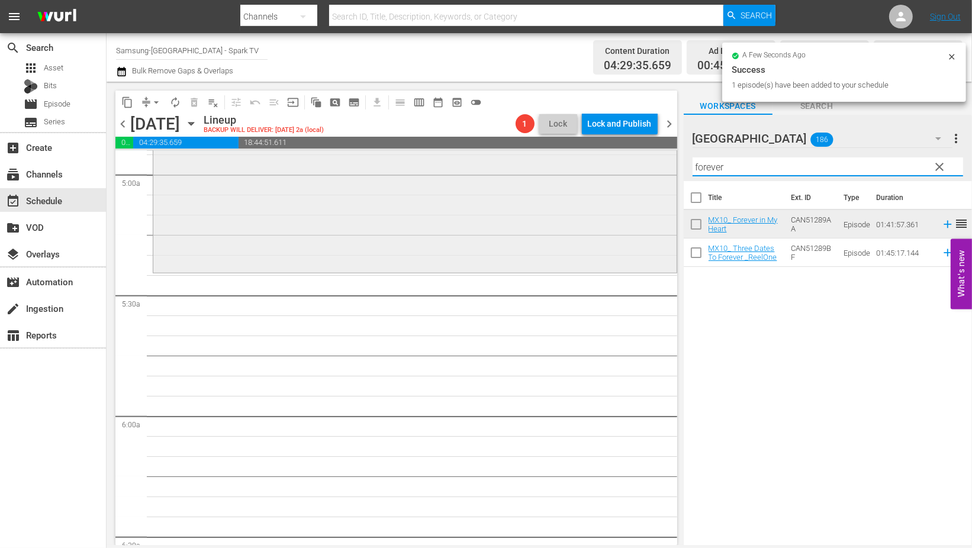
drag, startPoint x: 737, startPoint y: 169, endPoint x: 636, endPoint y: 162, distance: 101.5
click at [643, 163] on div "content_copy compress arrow_drop_down autorenew_outlined delete_forever_outline…" at bounding box center [539, 313] width 865 height 463
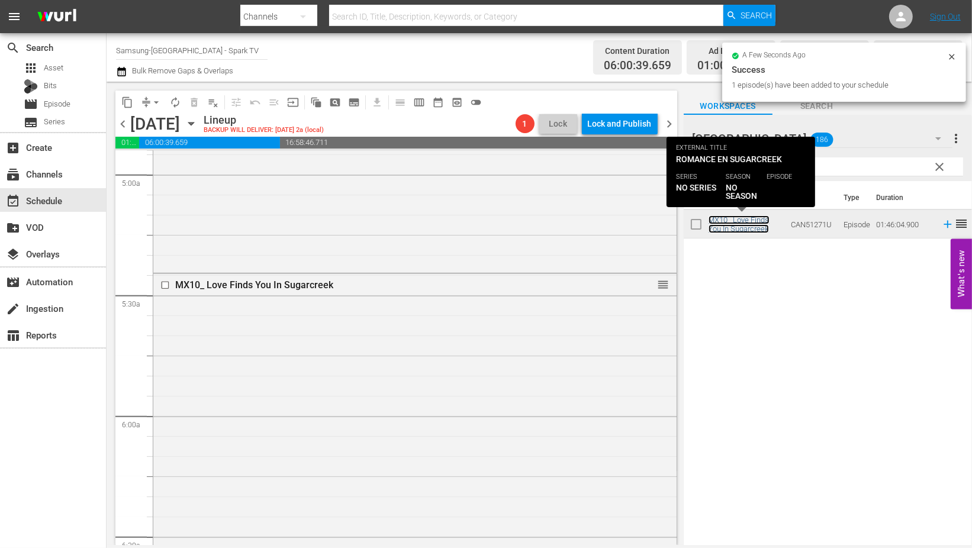
scroll to position [1578, 0]
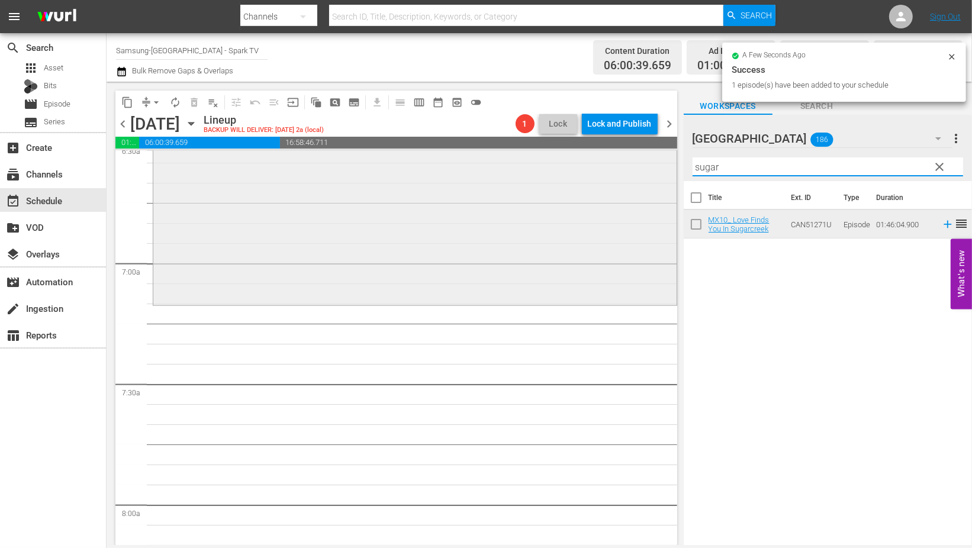
drag, startPoint x: 749, startPoint y: 172, endPoint x: 623, endPoint y: 161, distance: 126.5
click at [623, 161] on div "content_copy compress arrow_drop_down autorenew_outlined delete_forever_outline…" at bounding box center [539, 313] width 865 height 463
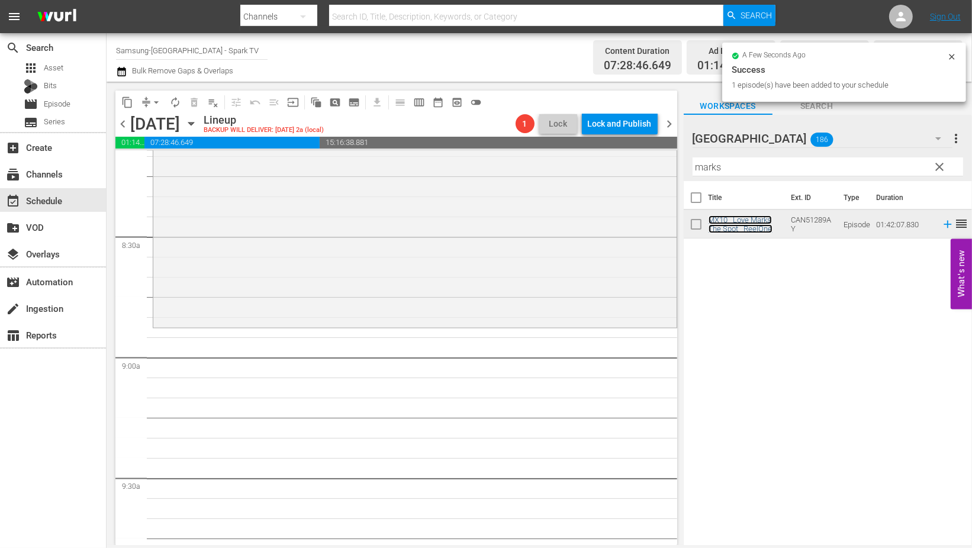
scroll to position [1973, 0]
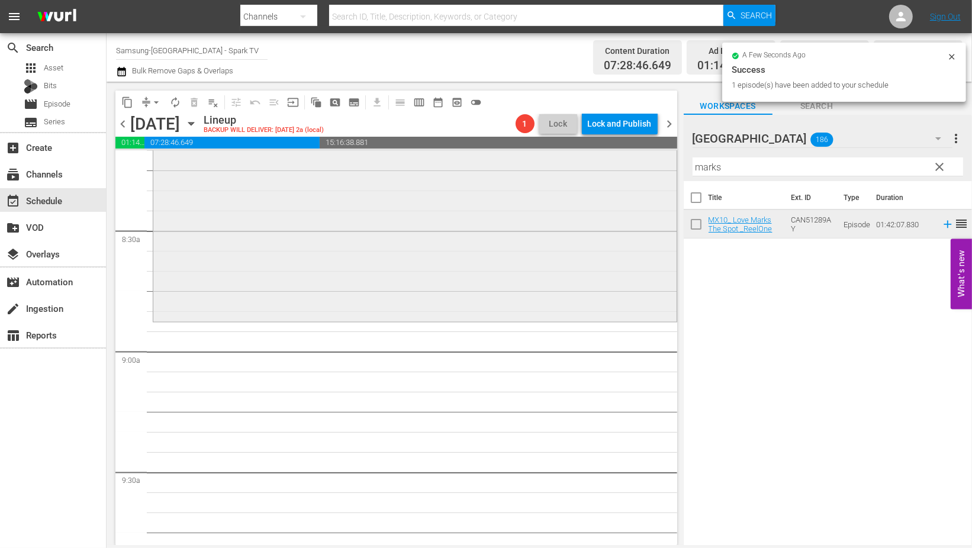
drag, startPoint x: 710, startPoint y: 167, endPoint x: 590, endPoint y: 169, distance: 120.2
click at [598, 169] on div "content_copy compress arrow_drop_down autorenew_outlined delete_forever_outline…" at bounding box center [539, 313] width 865 height 463
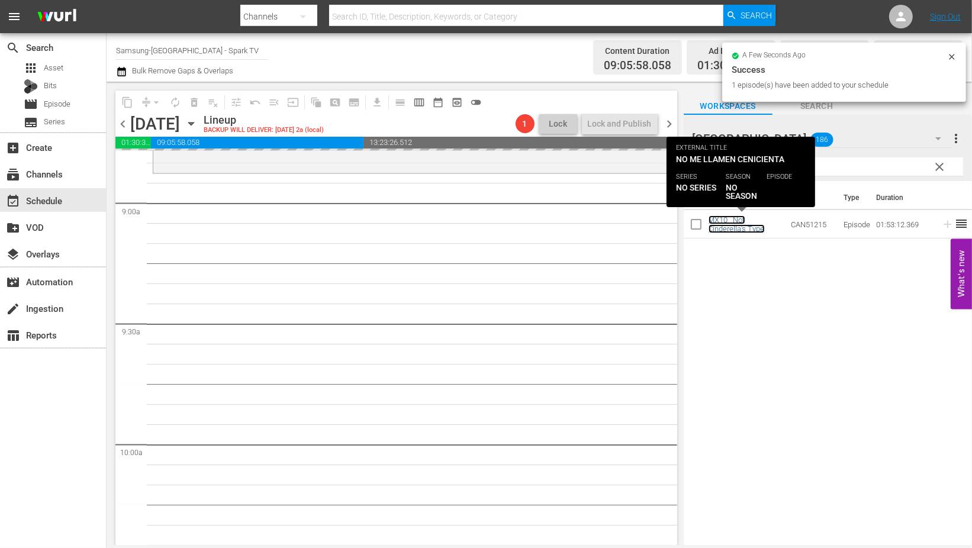
scroll to position [2235, 0]
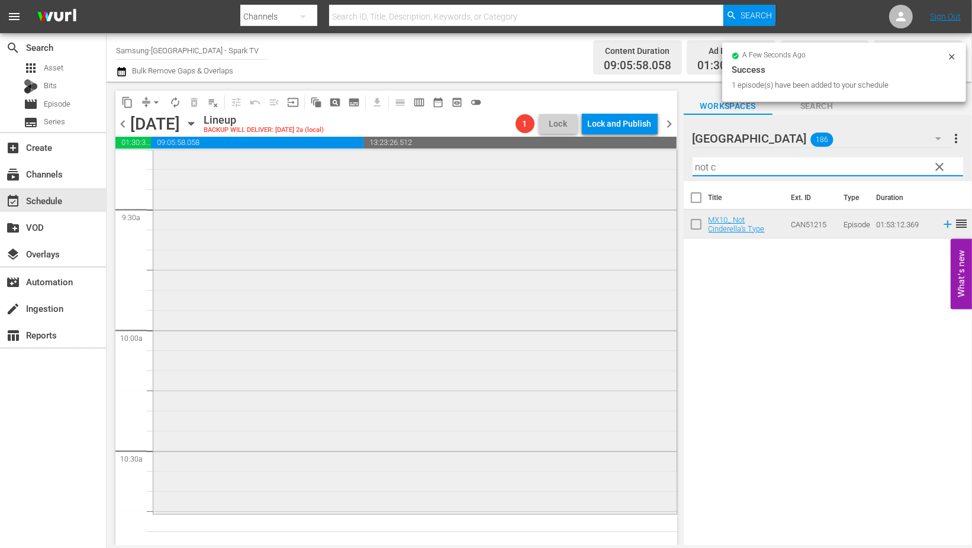
drag, startPoint x: 747, startPoint y: 173, endPoint x: 598, endPoint y: 167, distance: 148.7
click at [601, 167] on div "content_copy compress arrow_drop_down autorenew_outlined delete_forever_outline…" at bounding box center [539, 313] width 865 height 463
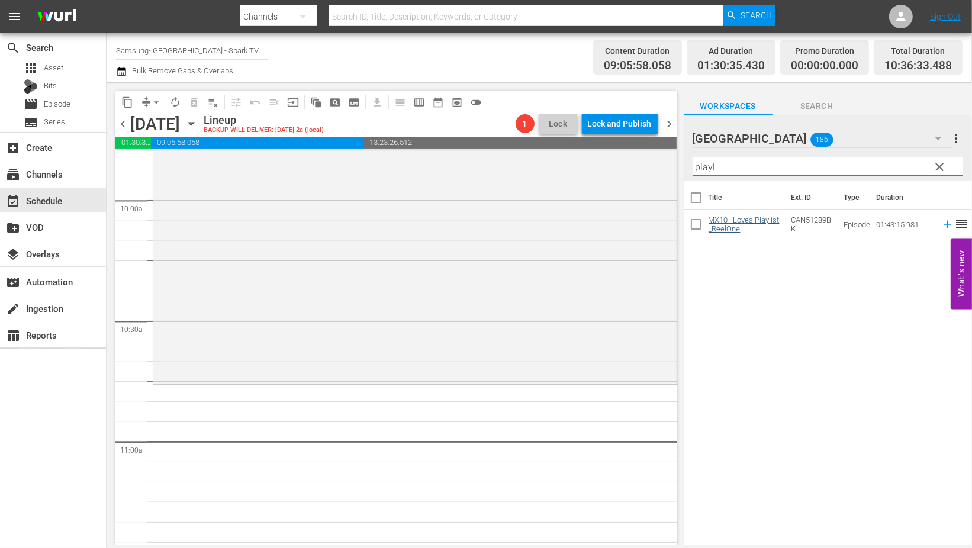
scroll to position [2367, 0]
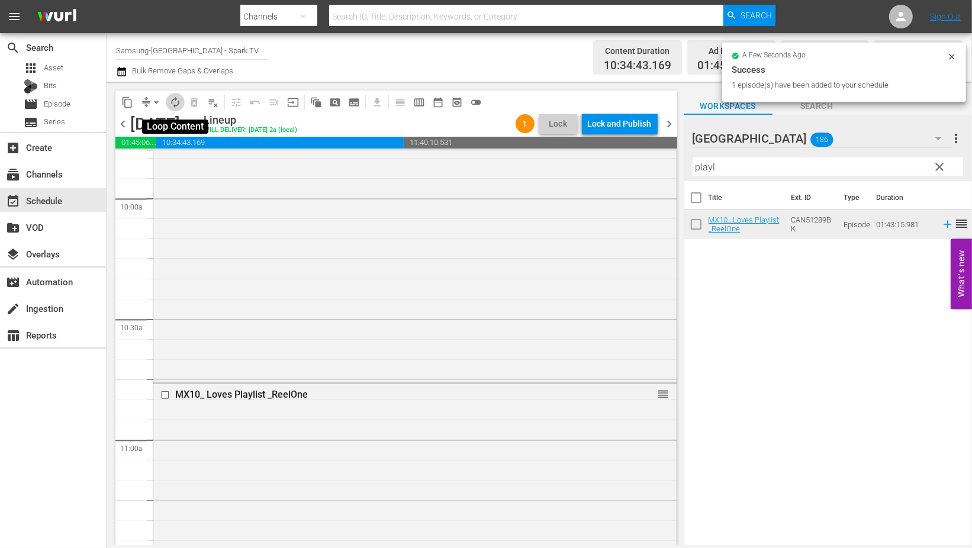
click at [182, 102] on button "autorenew_outlined" at bounding box center [175, 102] width 19 height 19
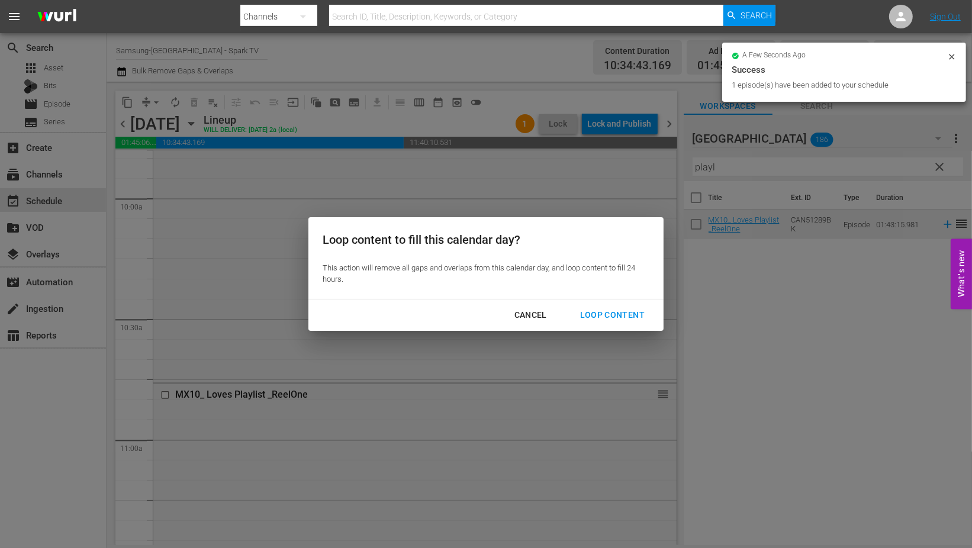
click at [626, 312] on div "Loop Content" at bounding box center [612, 315] width 83 height 15
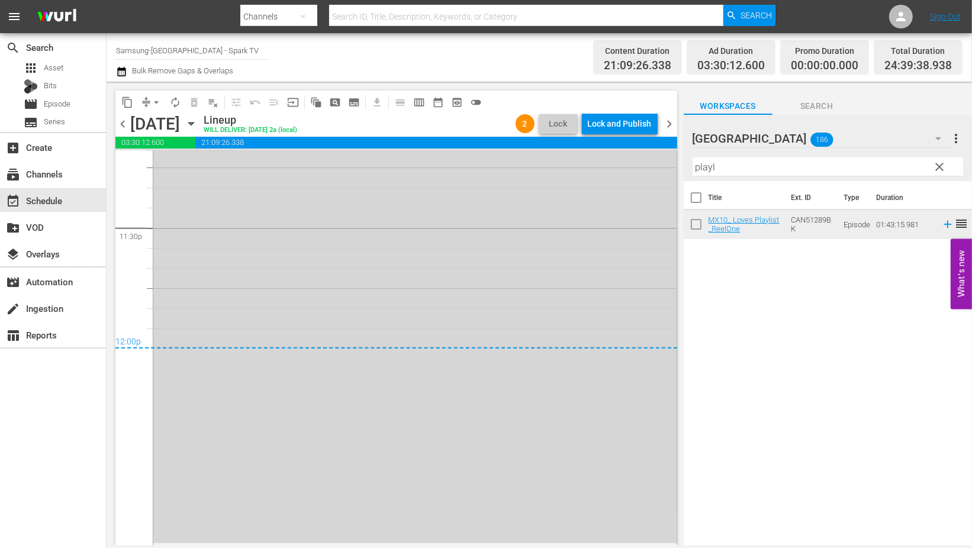
scroll to position [5532, 0]
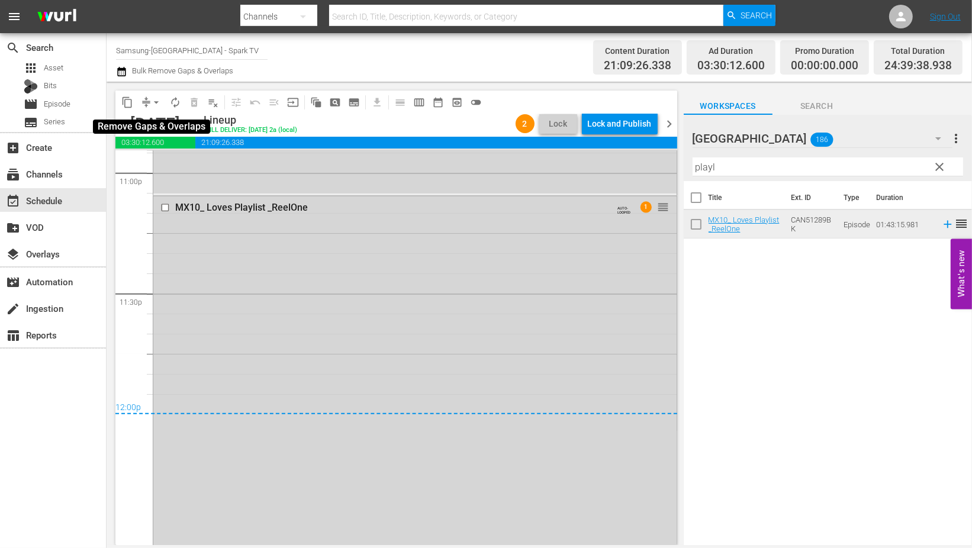
click at [152, 104] on span "arrow_drop_down" at bounding box center [156, 102] width 12 height 12
click at [186, 162] on li "Align to End of Previous Day" at bounding box center [157, 165] width 124 height 20
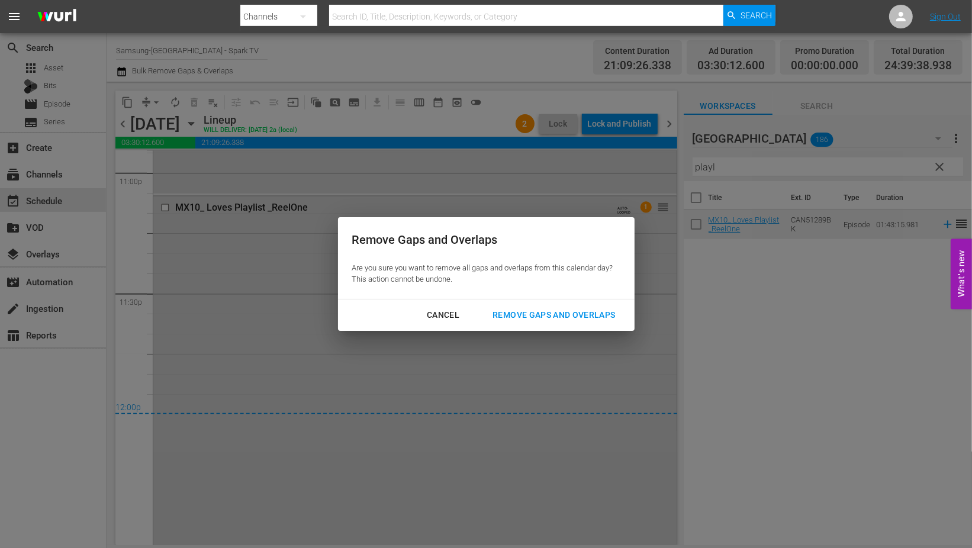
click at [574, 310] on div "Remove Gaps and Overlaps" at bounding box center [553, 315] width 141 height 15
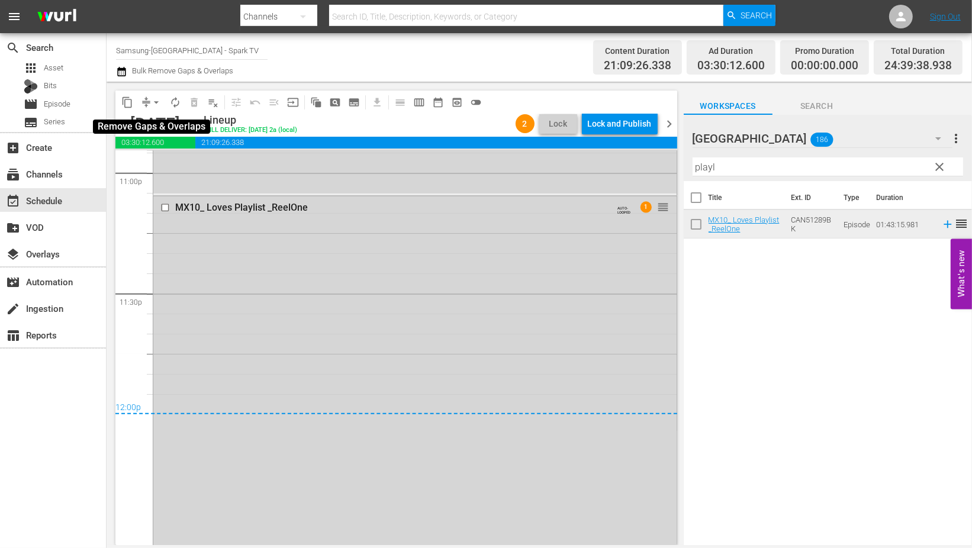
click at [156, 104] on span "arrow_drop_down" at bounding box center [156, 102] width 12 height 12
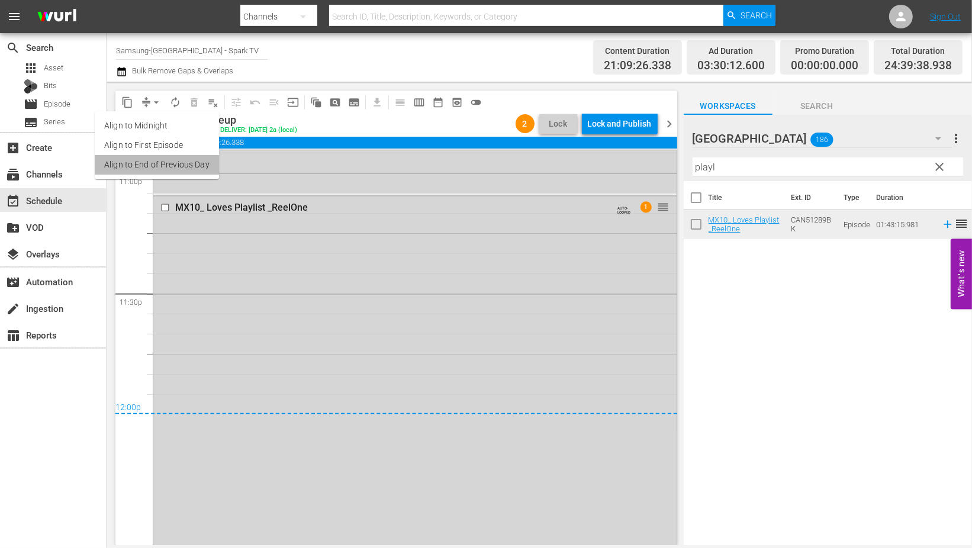
click at [160, 165] on li "Align to End of Previous Day" at bounding box center [157, 165] width 124 height 20
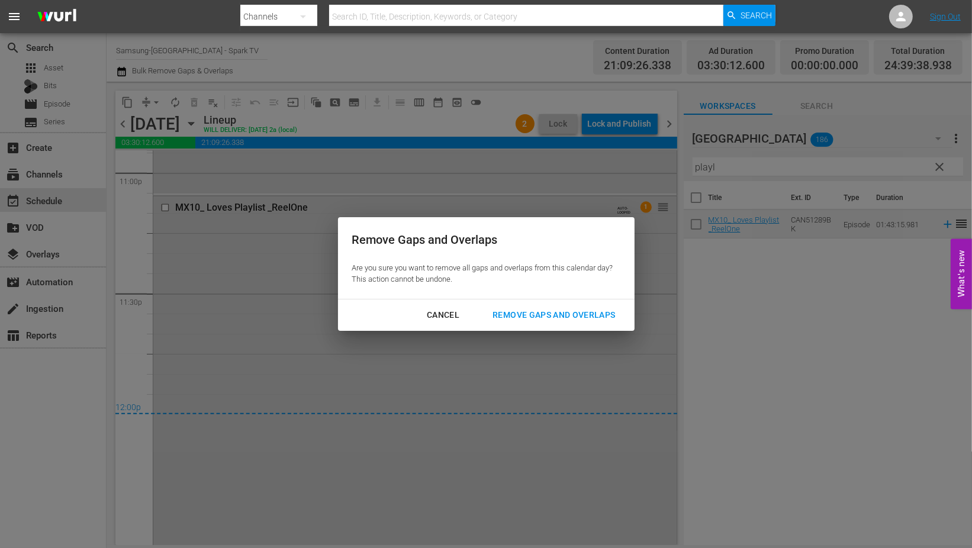
click at [527, 314] on div "Remove Gaps and Overlaps" at bounding box center [553, 315] width 141 height 15
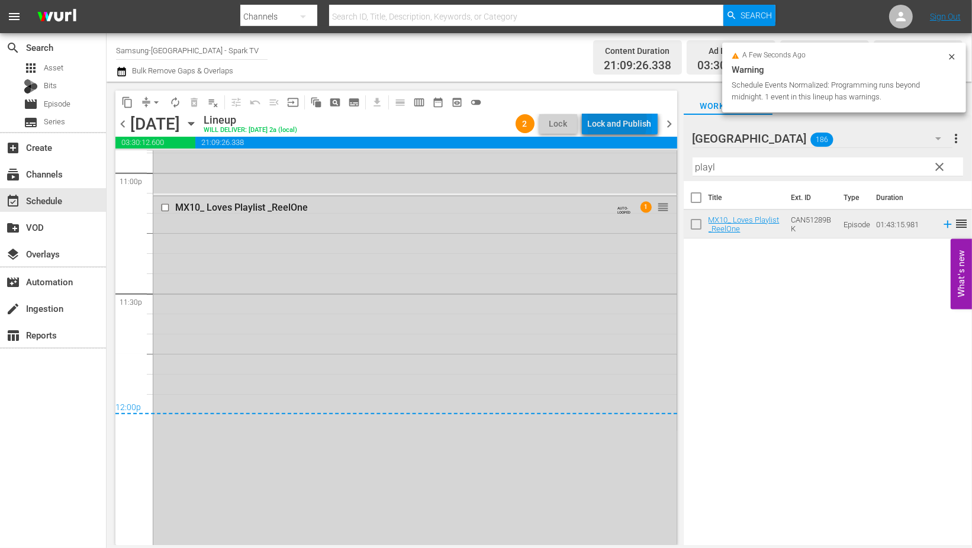
click at [607, 121] on div "Lock and Publish" at bounding box center [620, 123] width 64 height 21
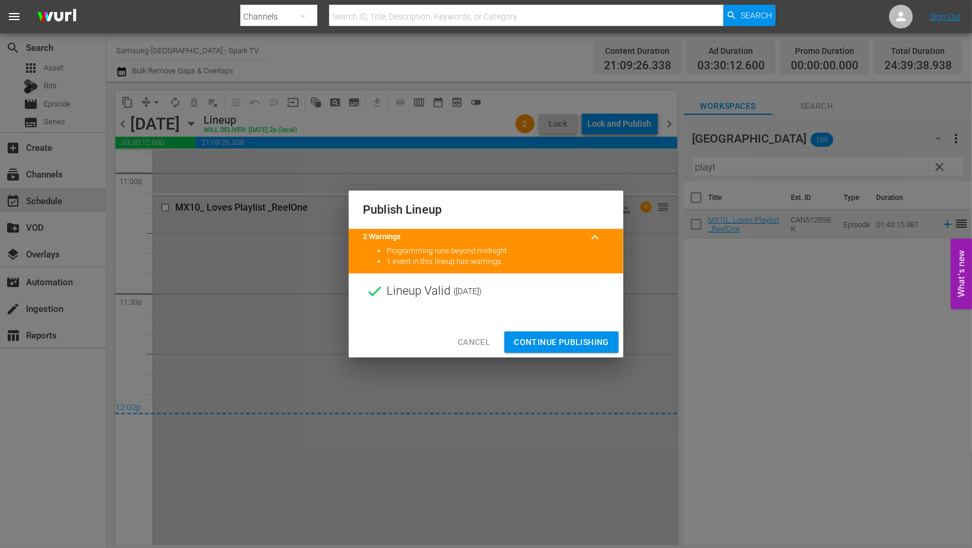
click at [550, 341] on span "Continue Publishing" at bounding box center [561, 342] width 95 height 15
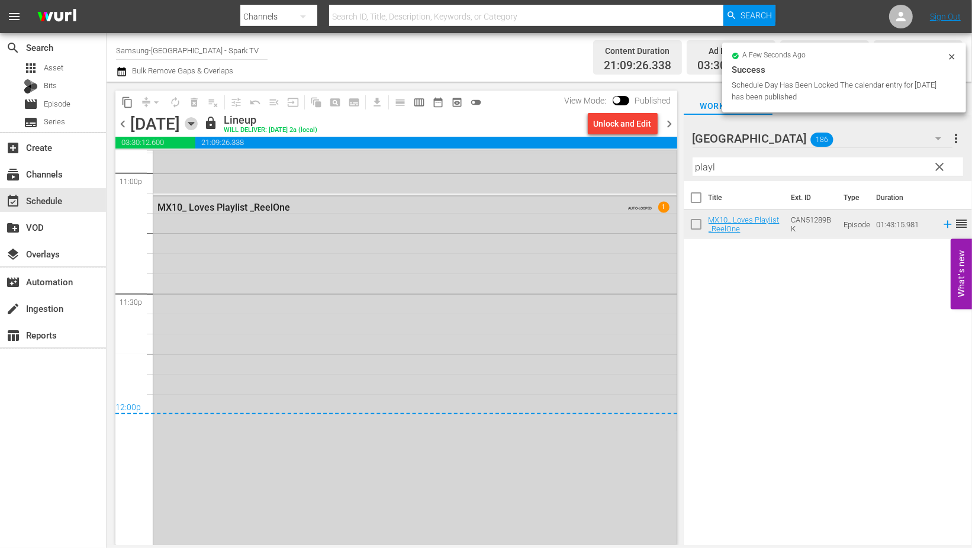
click at [194, 124] on icon "button" at bounding box center [190, 124] width 5 height 3
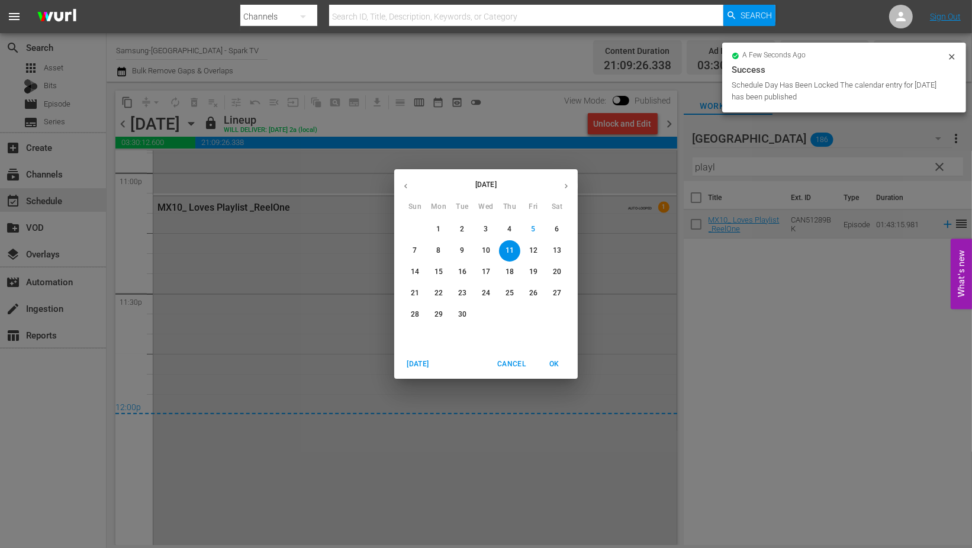
click at [535, 250] on p "12" at bounding box center [533, 251] width 8 height 10
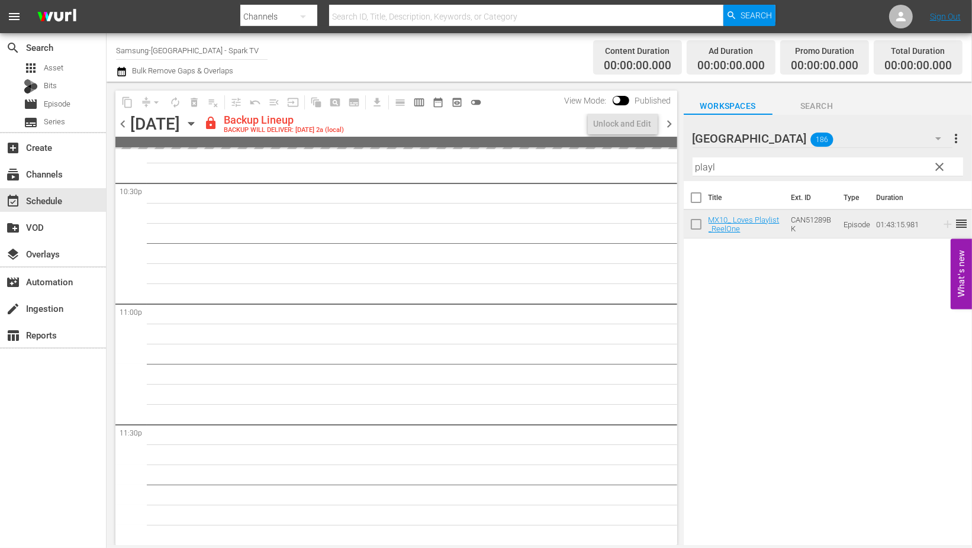
scroll to position [5401, 0]
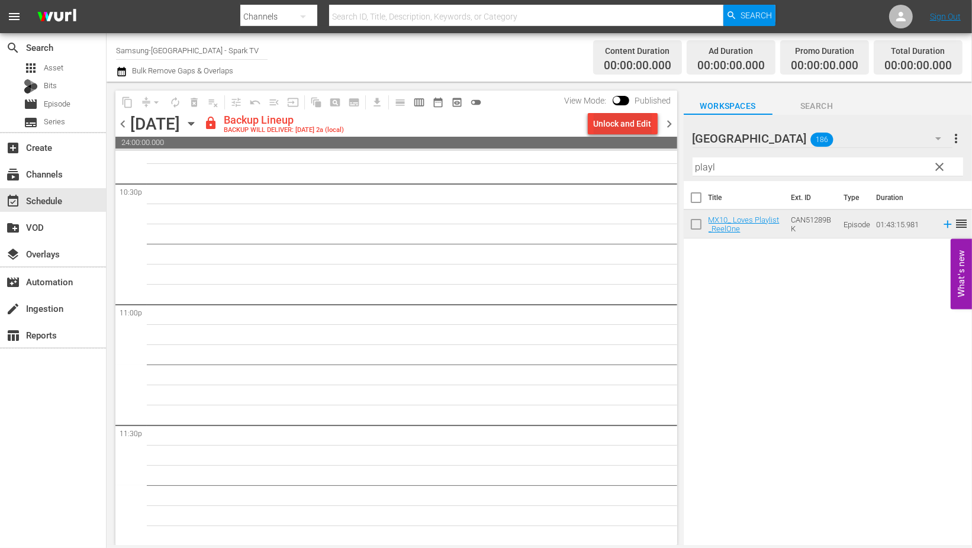
click at [616, 126] on div "Unlock and Edit" at bounding box center [623, 123] width 58 height 21
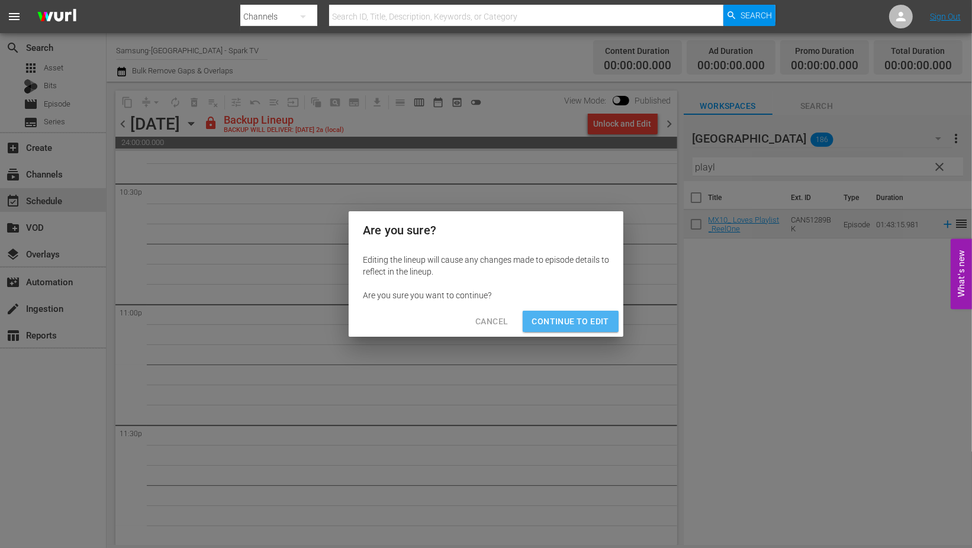
click at [574, 318] on span "Continue to Edit" at bounding box center [570, 321] width 77 height 15
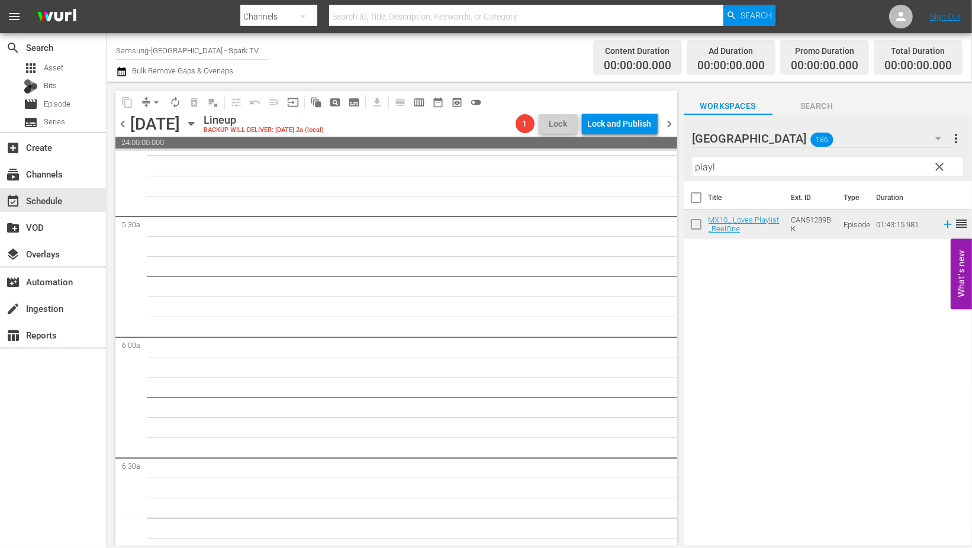
scroll to position [0, 0]
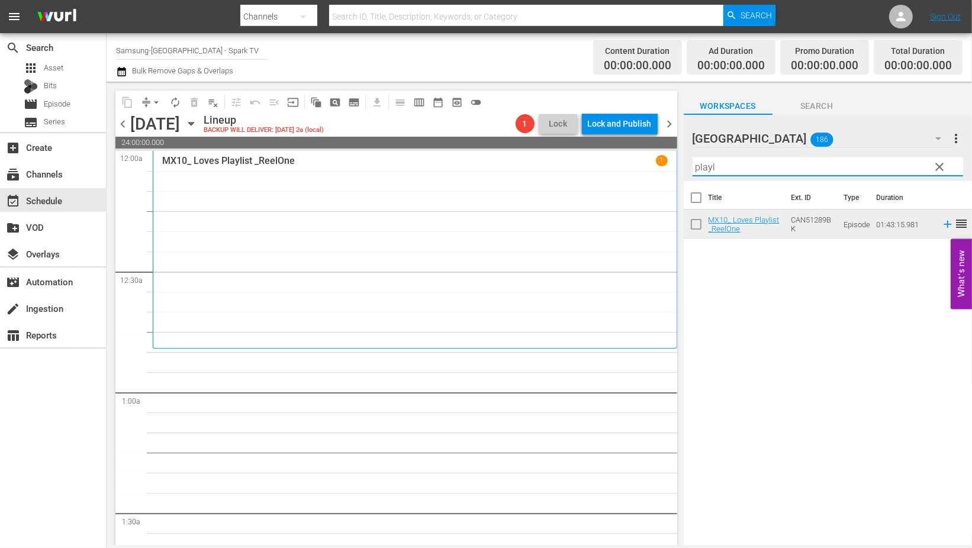
drag, startPoint x: 730, startPoint y: 166, endPoint x: 641, endPoint y: 162, distance: 88.9
click at [642, 162] on div "content_copy compress arrow_drop_down autorenew_outlined delete_forever_outline…" at bounding box center [539, 313] width 865 height 463
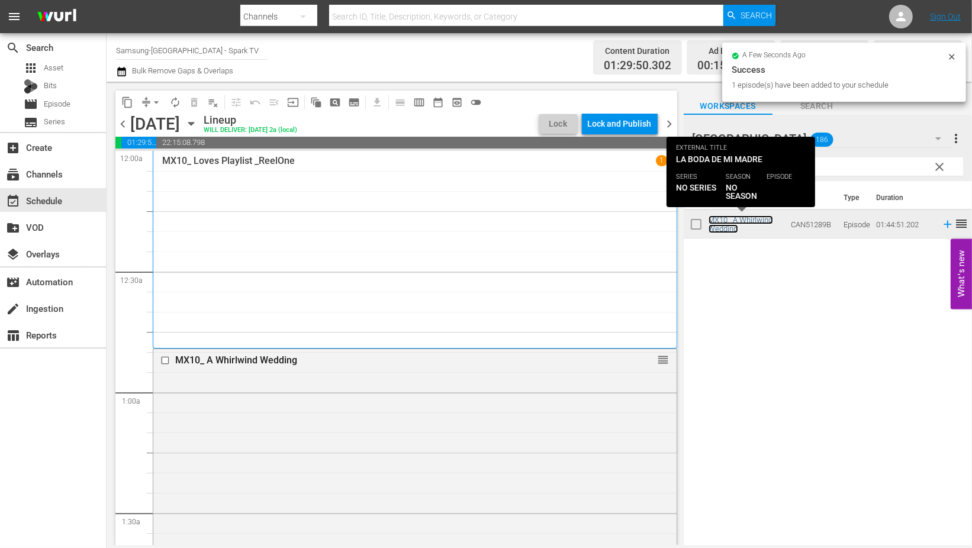
scroll to position [460, 0]
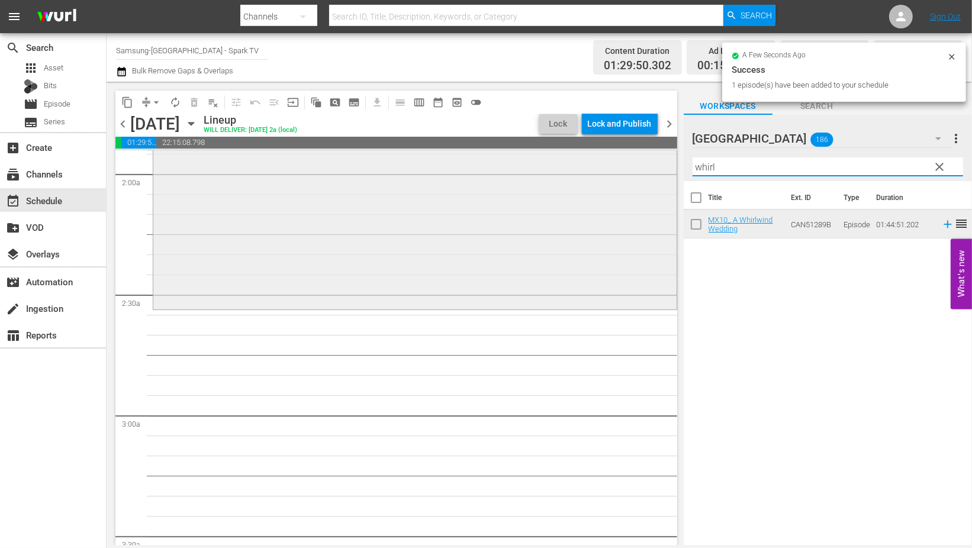
drag, startPoint x: 725, startPoint y: 167, endPoint x: 639, endPoint y: 166, distance: 85.8
click at [640, 166] on div "content_copy compress arrow_drop_down autorenew_outlined delete_forever_outline…" at bounding box center [539, 313] width 865 height 463
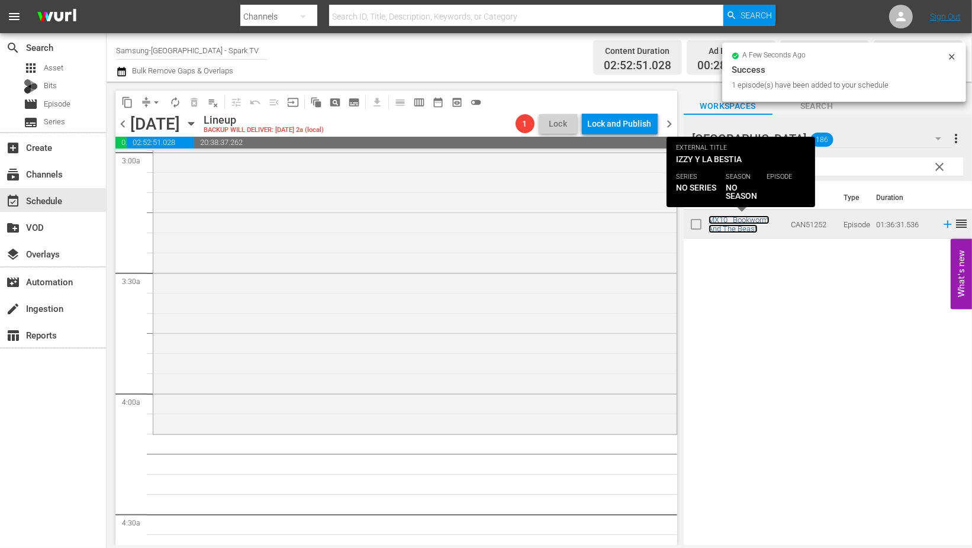
scroll to position [920, 0]
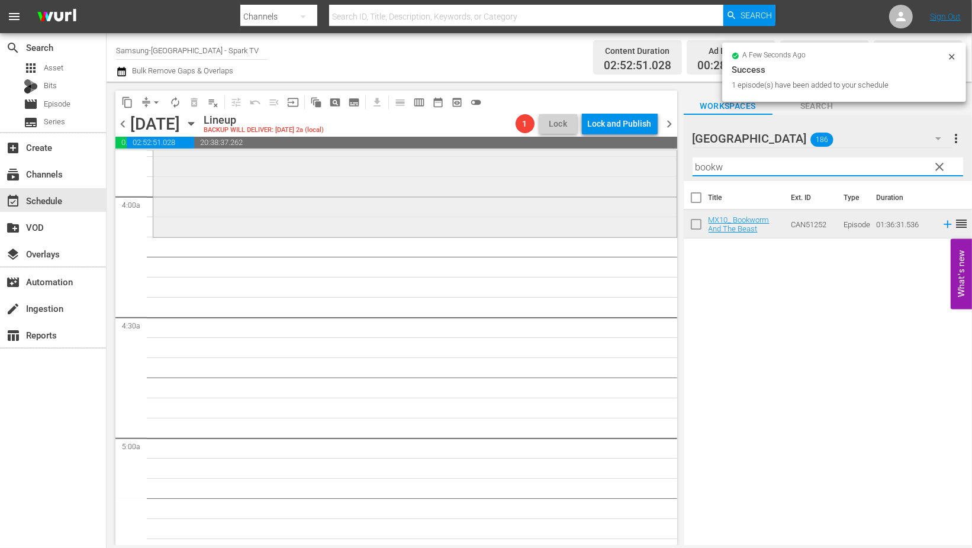
drag, startPoint x: 712, startPoint y: 167, endPoint x: 635, endPoint y: 168, distance: 77.0
click at [635, 168] on div "content_copy compress arrow_drop_down autorenew_outlined delete_forever_outline…" at bounding box center [539, 313] width 865 height 463
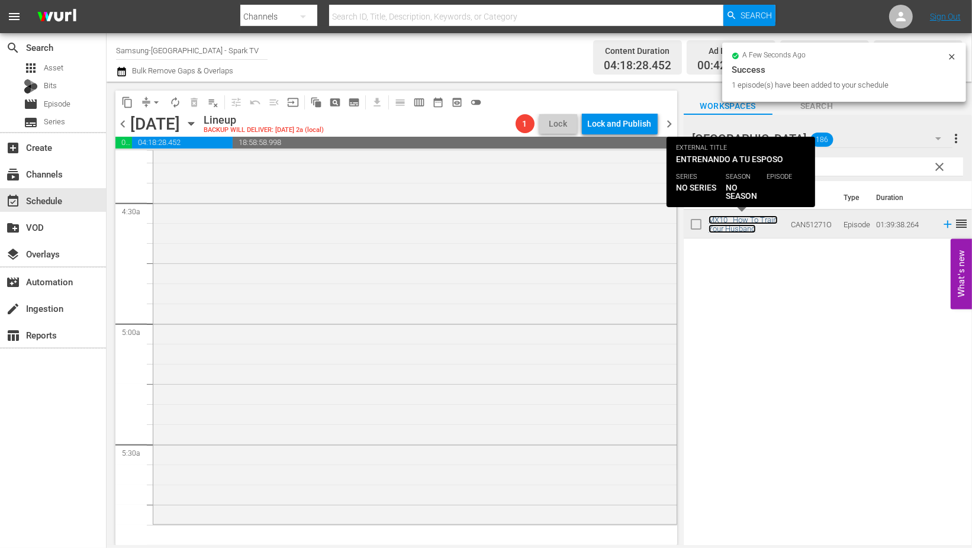
scroll to position [1249, 0]
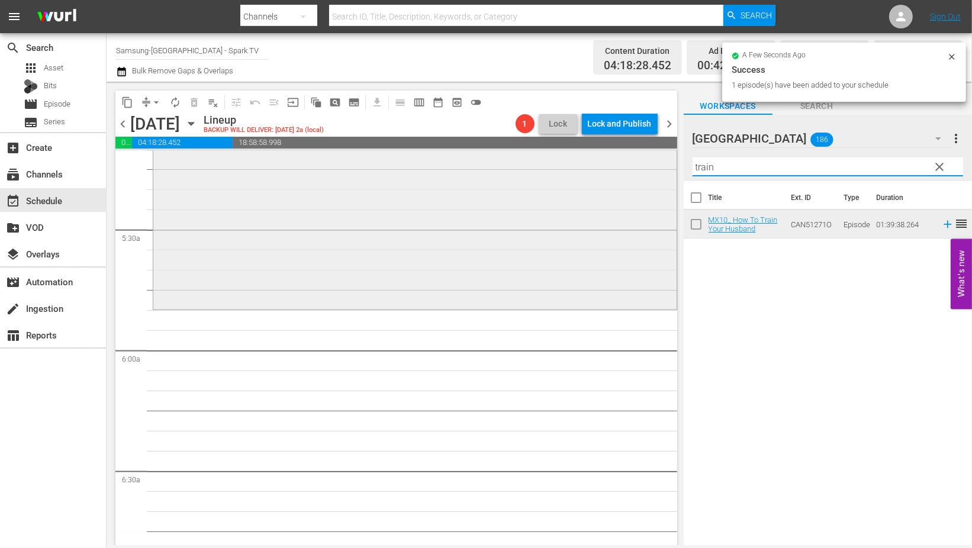
drag, startPoint x: 737, startPoint y: 169, endPoint x: 584, endPoint y: 166, distance: 152.7
click at [588, 166] on div "content_copy compress arrow_drop_down autorenew_outlined delete_forever_outline…" at bounding box center [539, 313] width 865 height 463
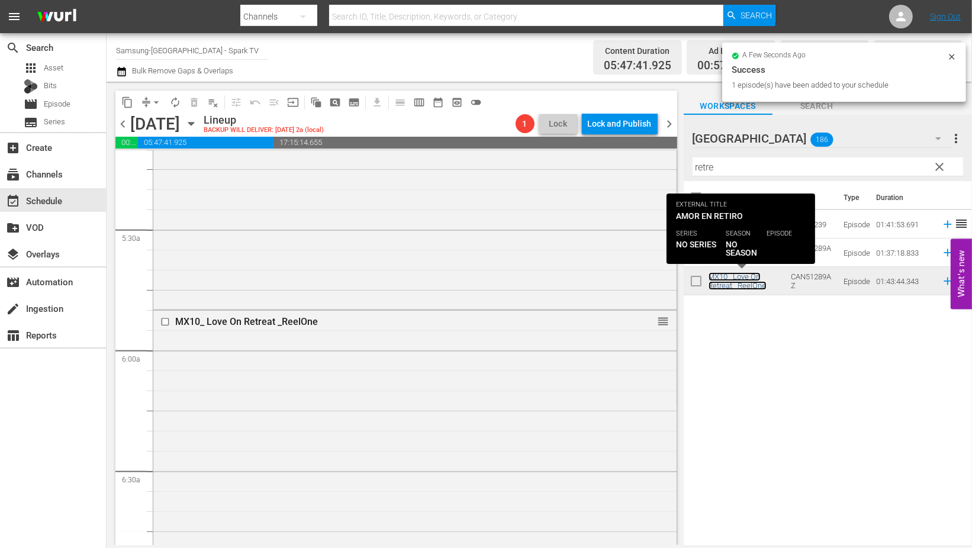
scroll to position [1578, 0]
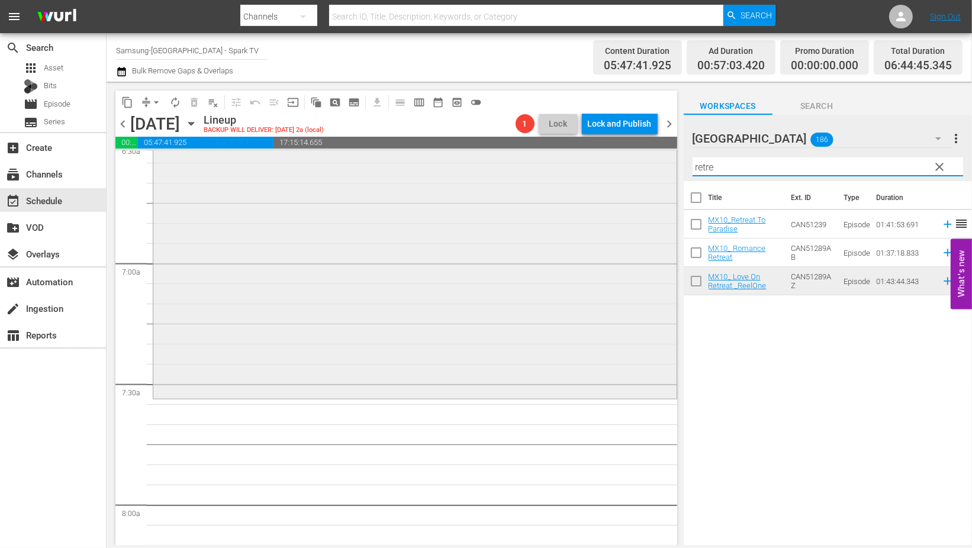
drag, startPoint x: 721, startPoint y: 170, endPoint x: 645, endPoint y: 162, distance: 76.1
click at [646, 163] on div "content_copy compress arrow_drop_down autorenew_outlined delete_forever_outline…" at bounding box center [539, 313] width 865 height 463
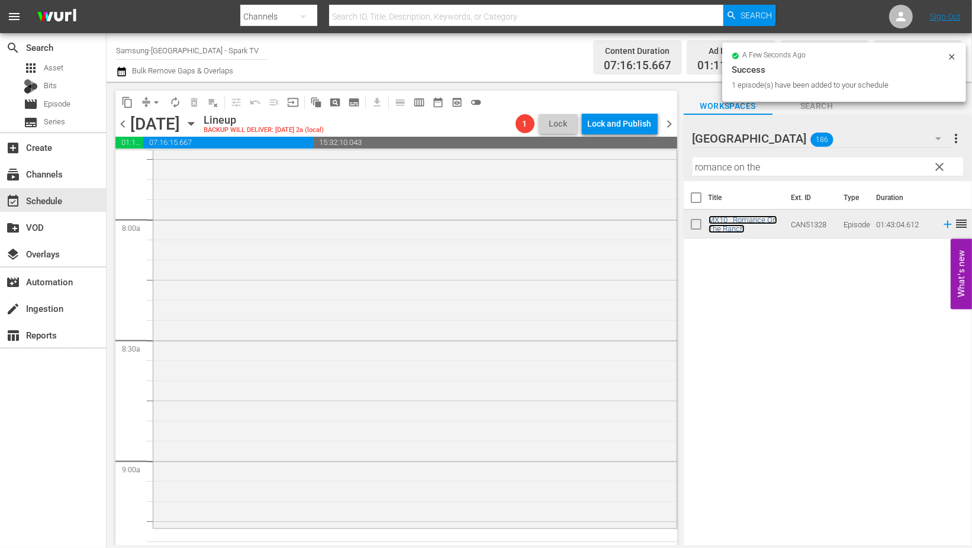
scroll to position [2104, 0]
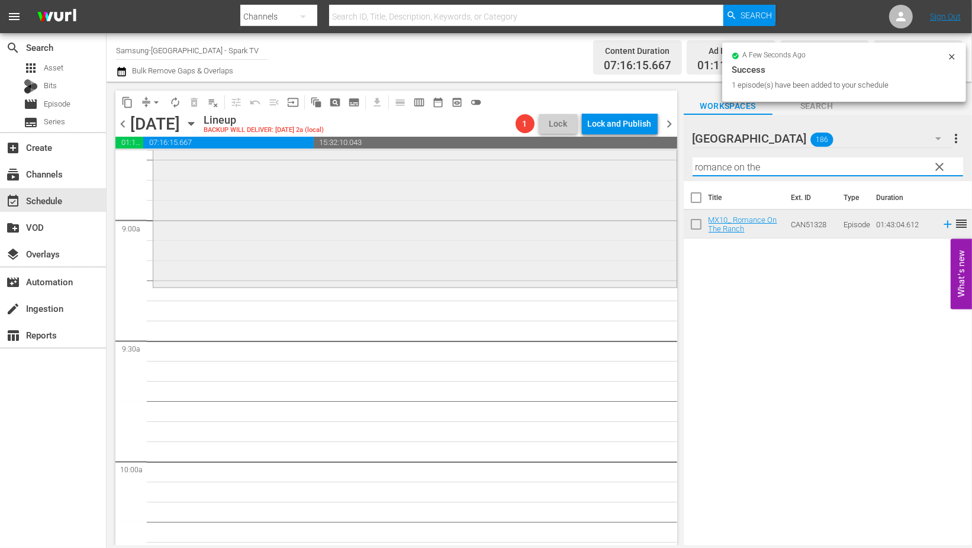
drag, startPoint x: 774, startPoint y: 170, endPoint x: 587, endPoint y: 159, distance: 187.4
click at [592, 159] on div "content_copy compress arrow_drop_down autorenew_outlined delete_forever_outline…" at bounding box center [539, 313] width 865 height 463
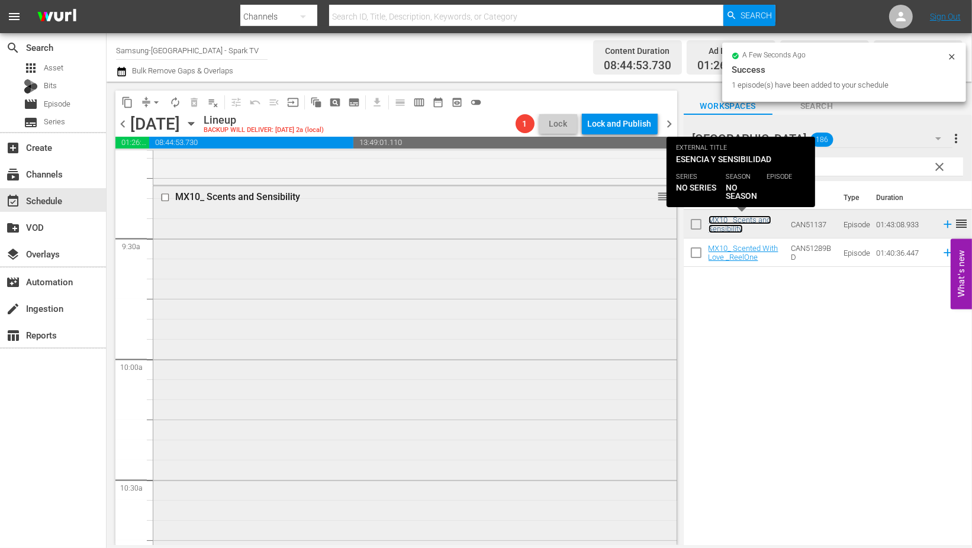
scroll to position [2499, 0]
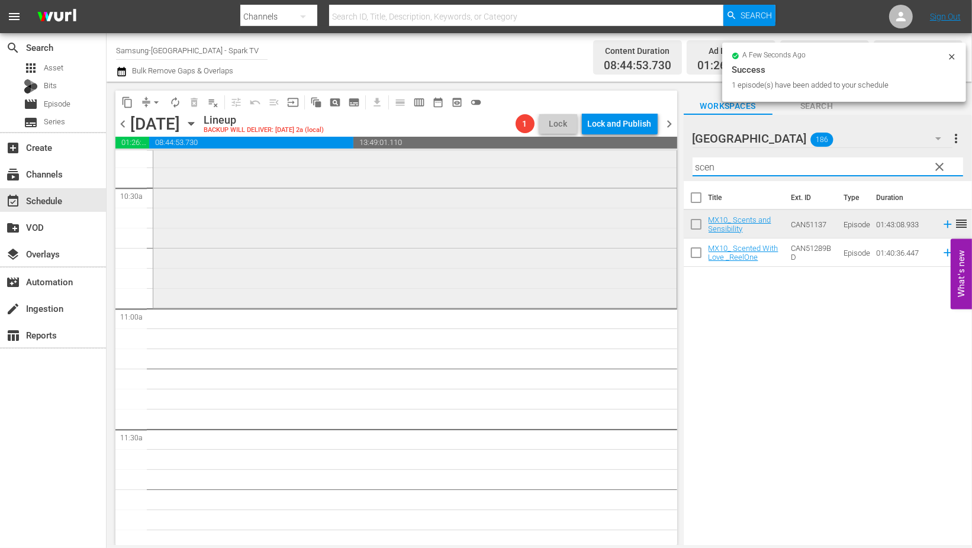
drag, startPoint x: 754, startPoint y: 174, endPoint x: 636, endPoint y: 165, distance: 118.2
click at [636, 165] on div "content_copy compress arrow_drop_down autorenew_outlined delete_forever_outline…" at bounding box center [539, 313] width 865 height 463
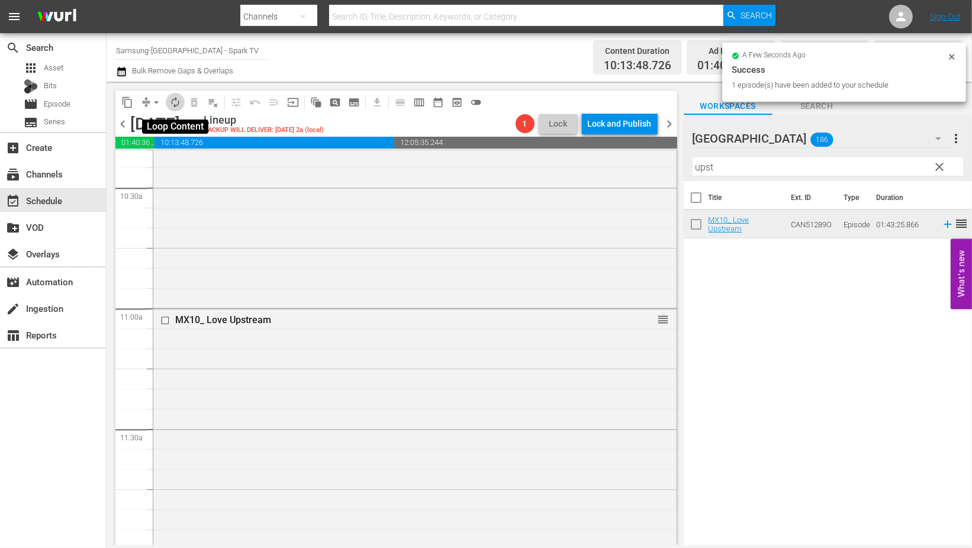
click at [178, 96] on span "autorenew_outlined" at bounding box center [175, 102] width 12 height 12
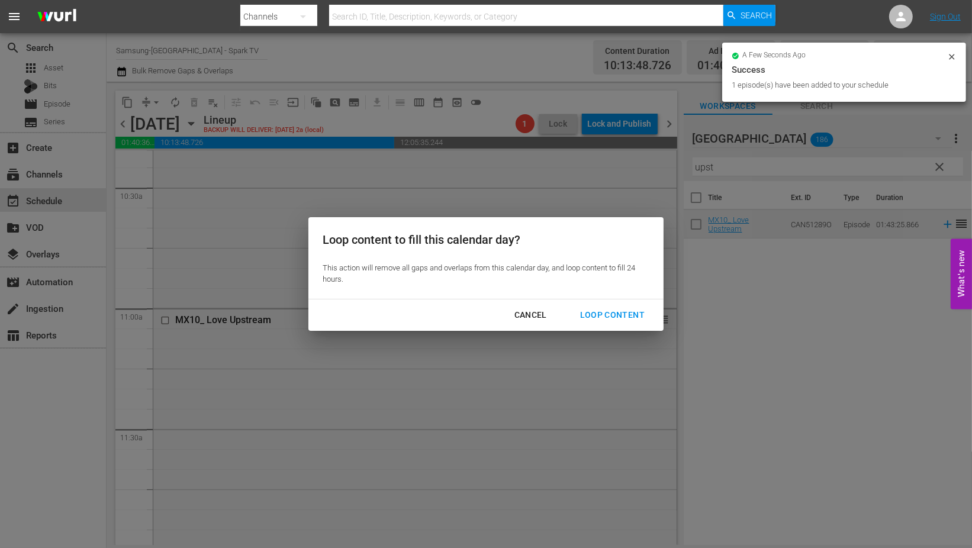
drag, startPoint x: 603, startPoint y: 315, endPoint x: 624, endPoint y: 318, distance: 22.1
click at [603, 315] on div "Loop Content" at bounding box center [612, 315] width 83 height 15
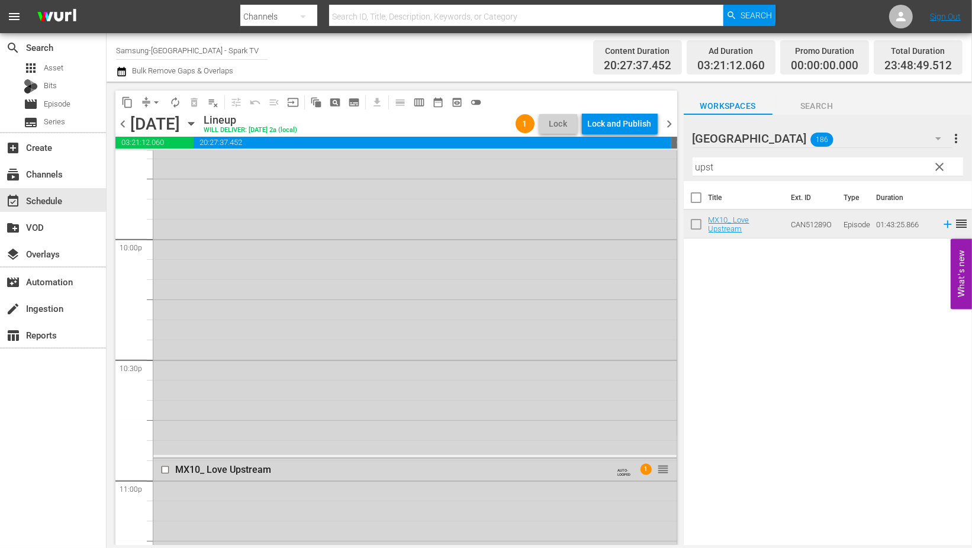
scroll to position [5261, 0]
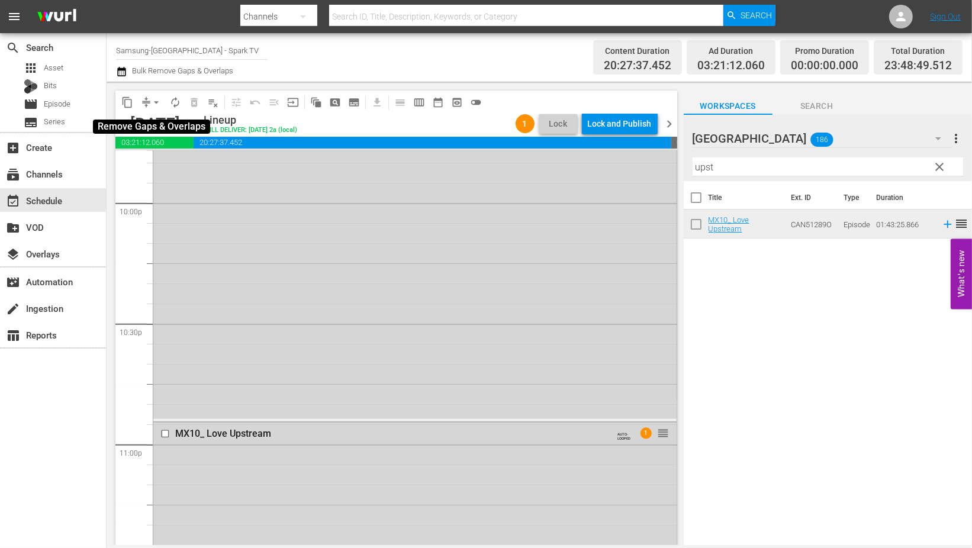
click at [157, 102] on span "arrow_drop_down" at bounding box center [156, 102] width 12 height 12
click at [175, 166] on li "Align to End of Previous Day" at bounding box center [157, 165] width 124 height 20
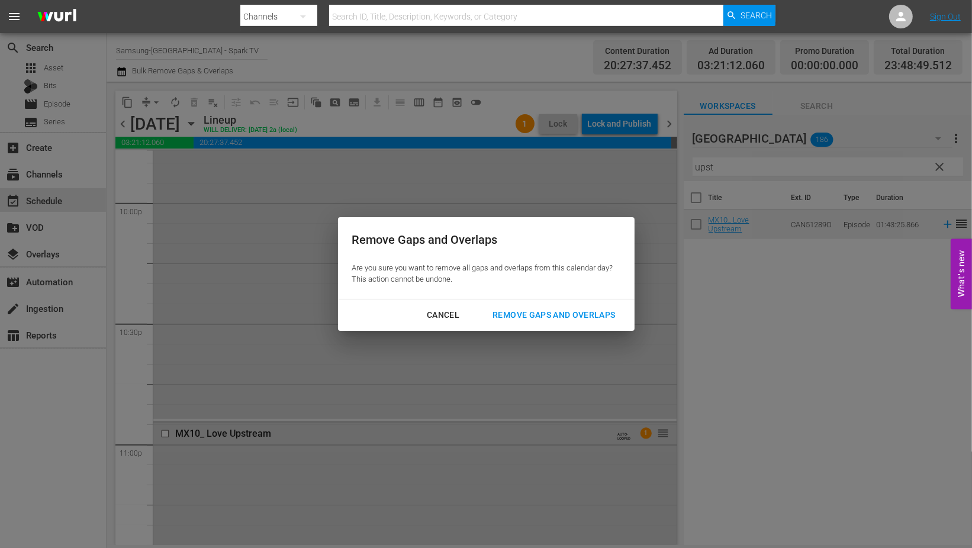
drag, startPoint x: 597, startPoint y: 315, endPoint x: 556, endPoint y: 326, distance: 41.6
click at [597, 315] on div "Remove Gaps and Overlaps" at bounding box center [553, 315] width 141 height 15
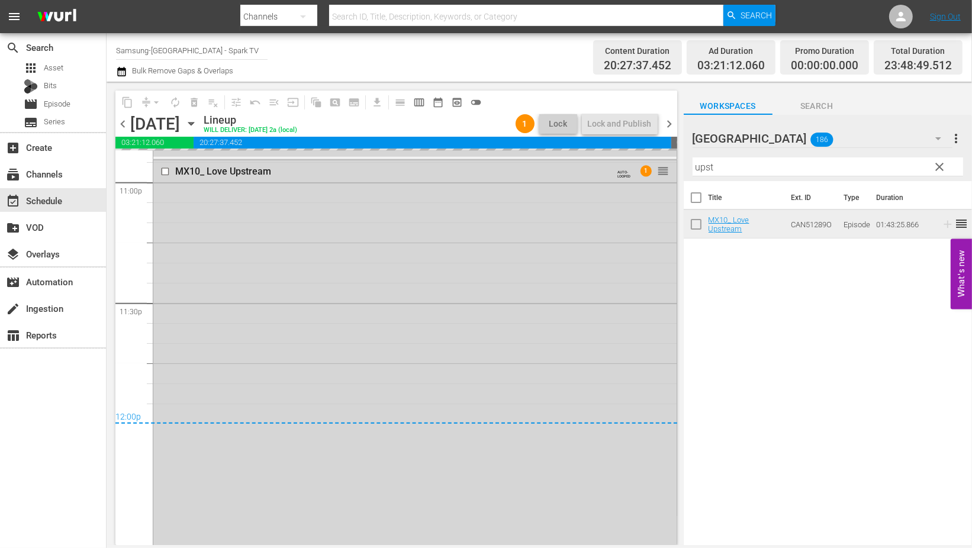
scroll to position [5524, 0]
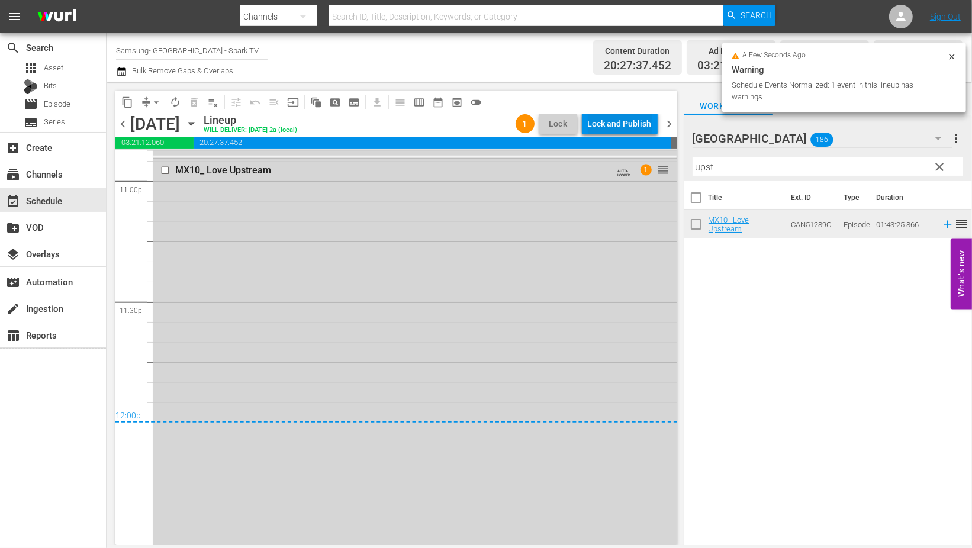
click at [614, 121] on div "Lock and Publish" at bounding box center [620, 123] width 64 height 21
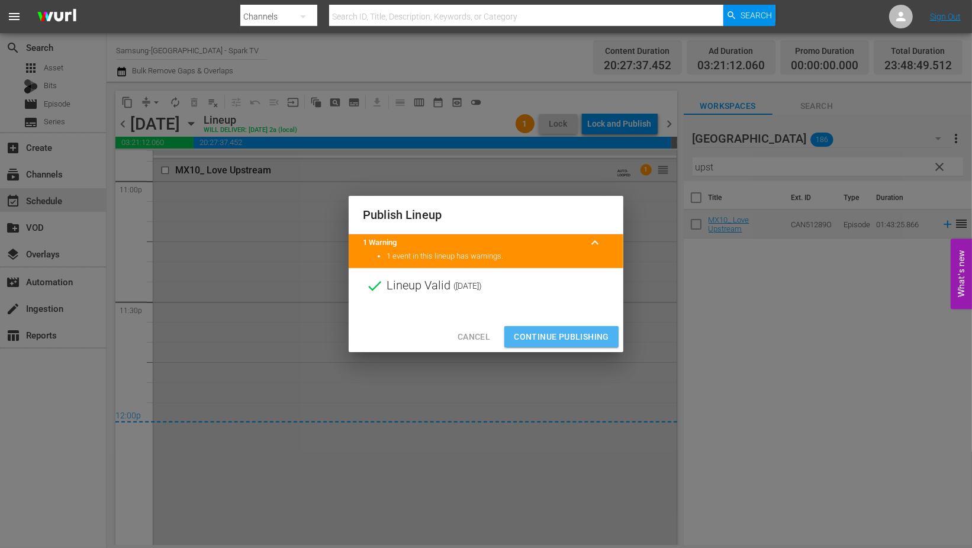
click at [563, 339] on span "Continue Publishing" at bounding box center [561, 337] width 95 height 15
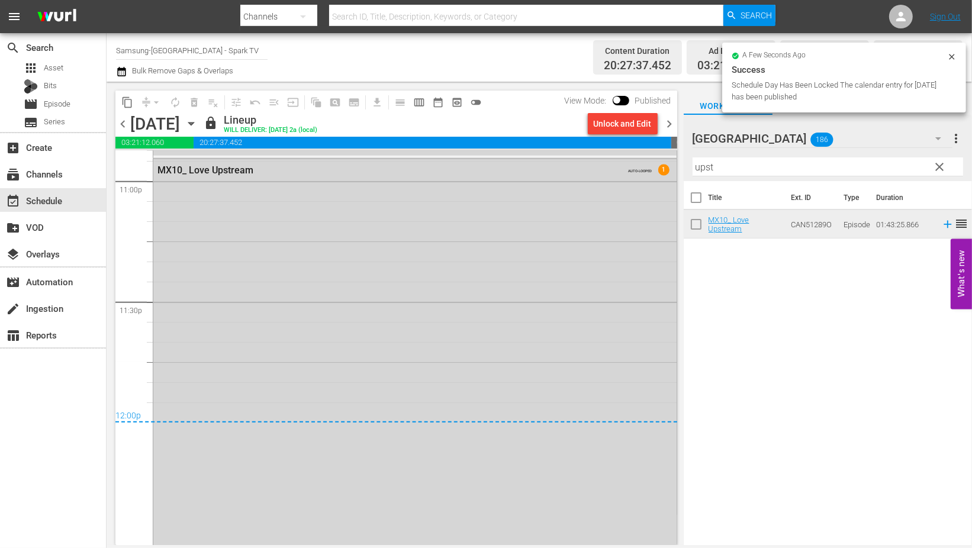
click at [194, 123] on icon "button" at bounding box center [190, 124] width 5 height 3
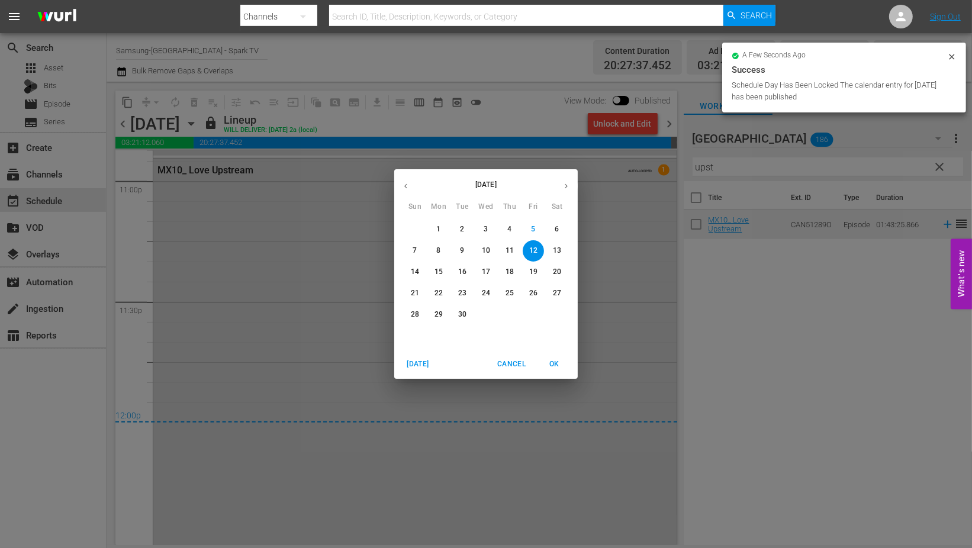
click at [553, 249] on p "13" at bounding box center [557, 251] width 8 height 10
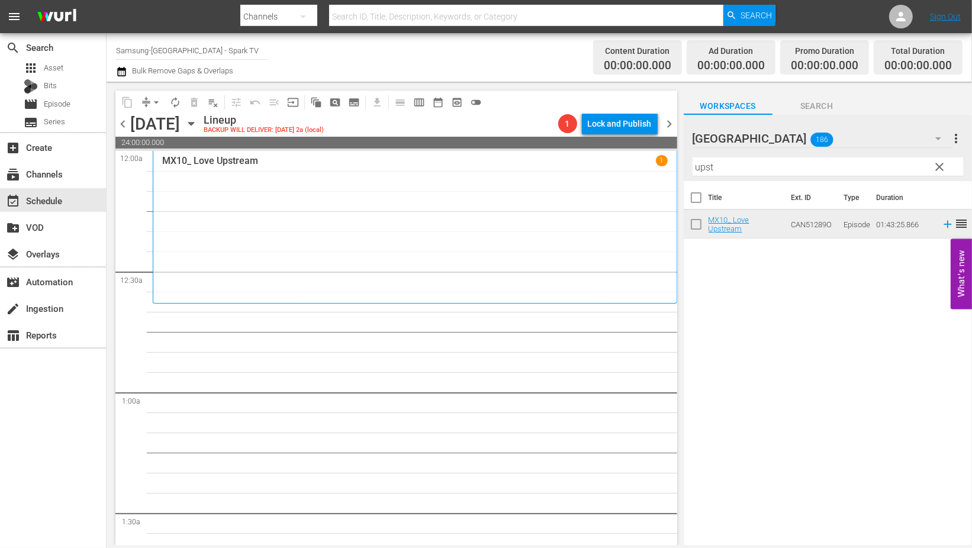
drag, startPoint x: 634, startPoint y: 167, endPoint x: 605, endPoint y: 166, distance: 29.0
click at [605, 166] on div "content_copy compress arrow_drop_down autorenew_outlined delete_forever_outline…" at bounding box center [539, 313] width 865 height 463
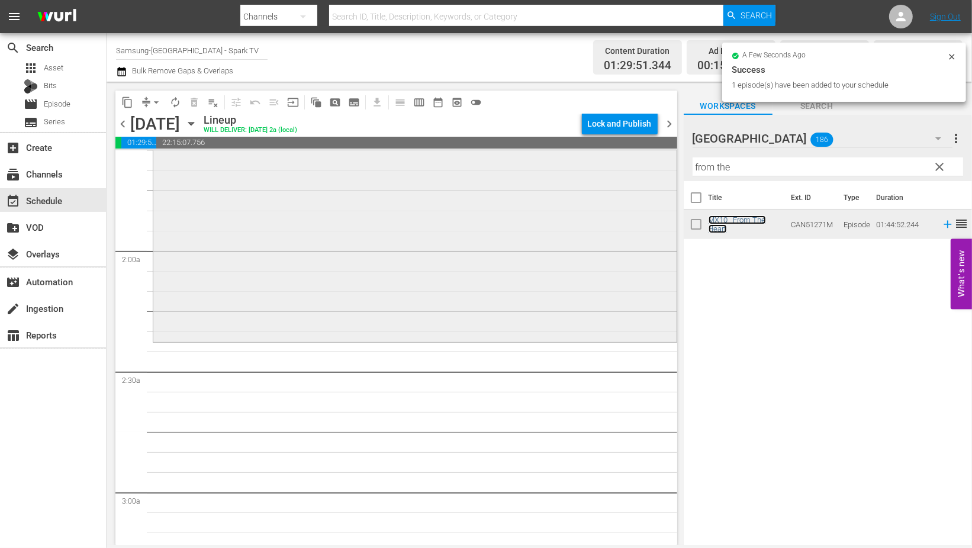
scroll to position [394, 0]
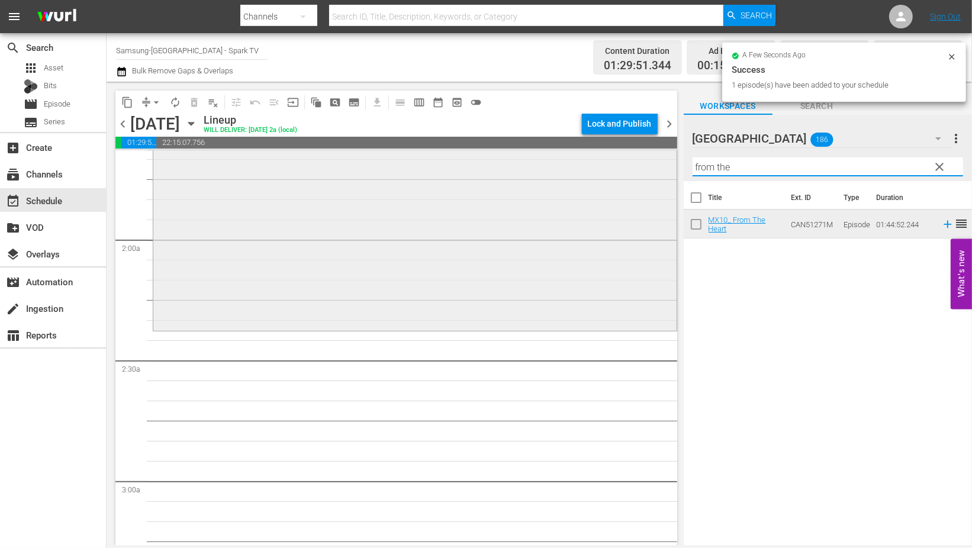
drag, startPoint x: 743, startPoint y: 165, endPoint x: 646, endPoint y: 161, distance: 96.5
click at [646, 161] on div "content_copy compress arrow_drop_down autorenew_outlined delete_forever_outline…" at bounding box center [539, 313] width 865 height 463
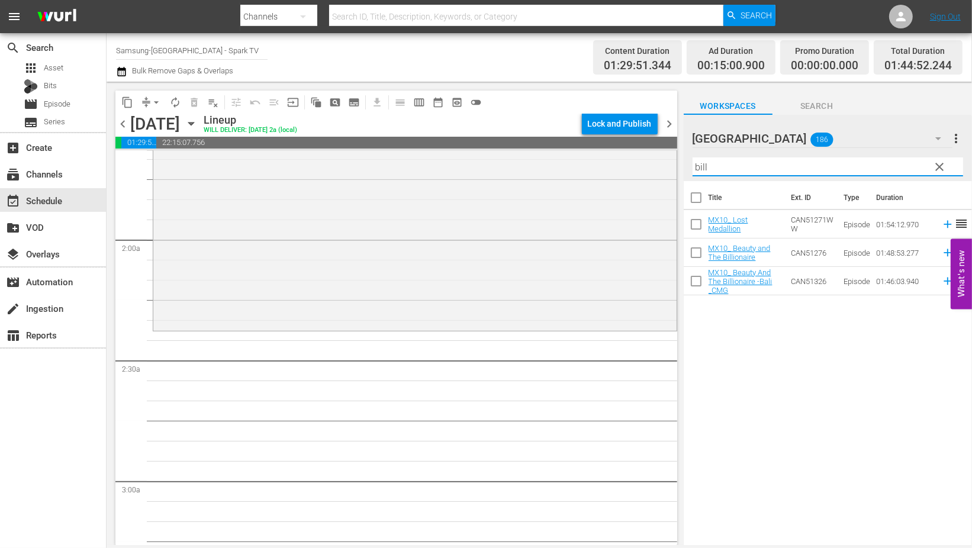
click at [804, 375] on div "Title Ext. ID Type Duration MX10_ Lost Medallion CAN51271WW Episode 01:54:12.97…" at bounding box center [828, 364] width 288 height 366
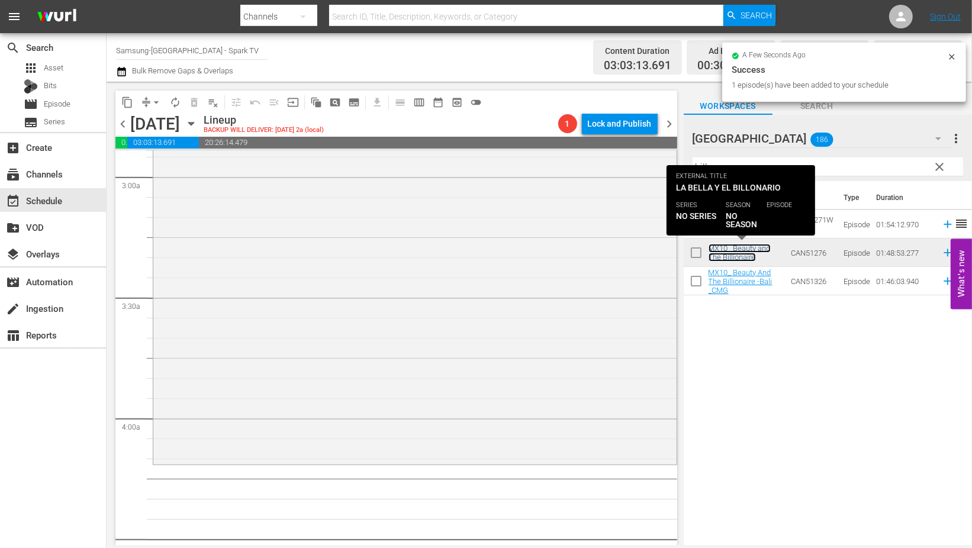
scroll to position [789, 0]
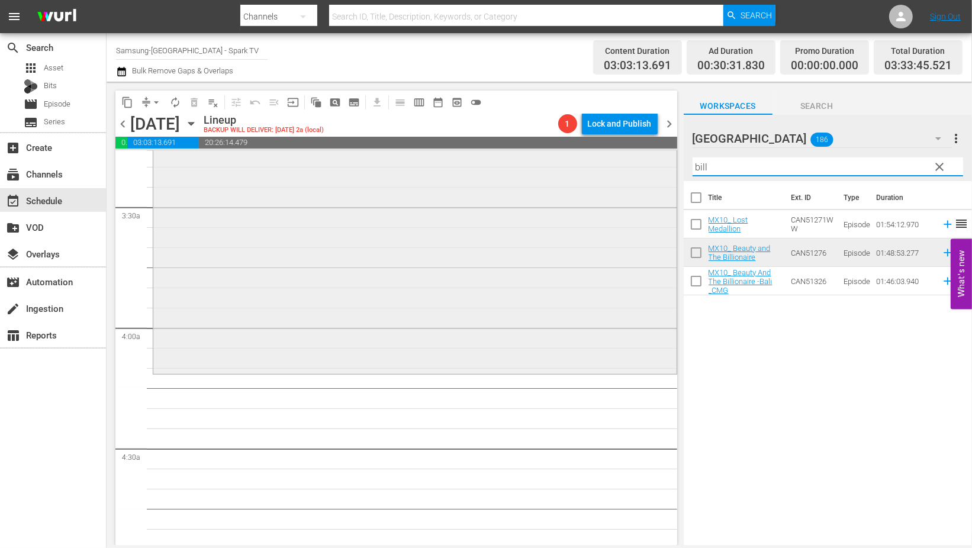
drag, startPoint x: 738, startPoint y: 172, endPoint x: 619, endPoint y: 167, distance: 119.1
click at [626, 169] on div "content_copy compress arrow_drop_down autorenew_outlined delete_forever_outline…" at bounding box center [539, 313] width 865 height 463
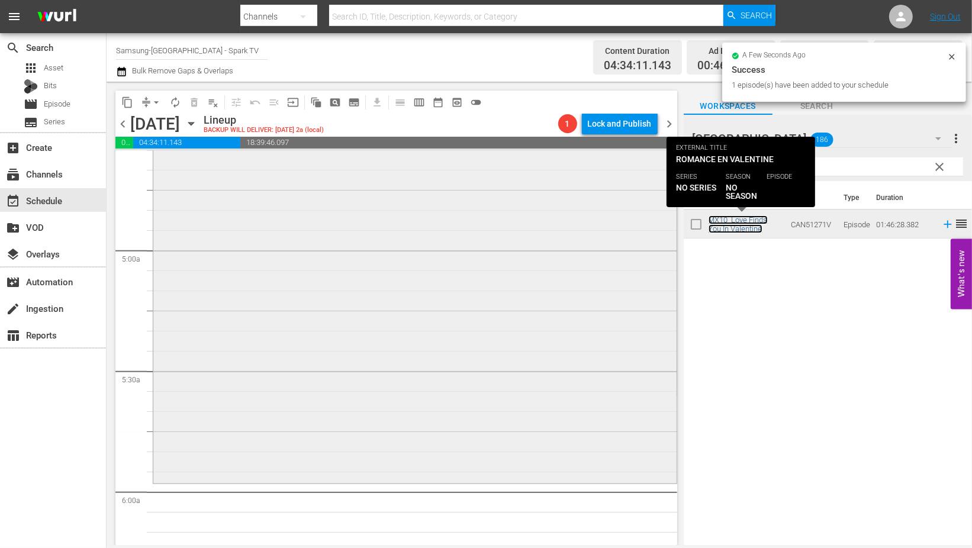
scroll to position [1184, 0]
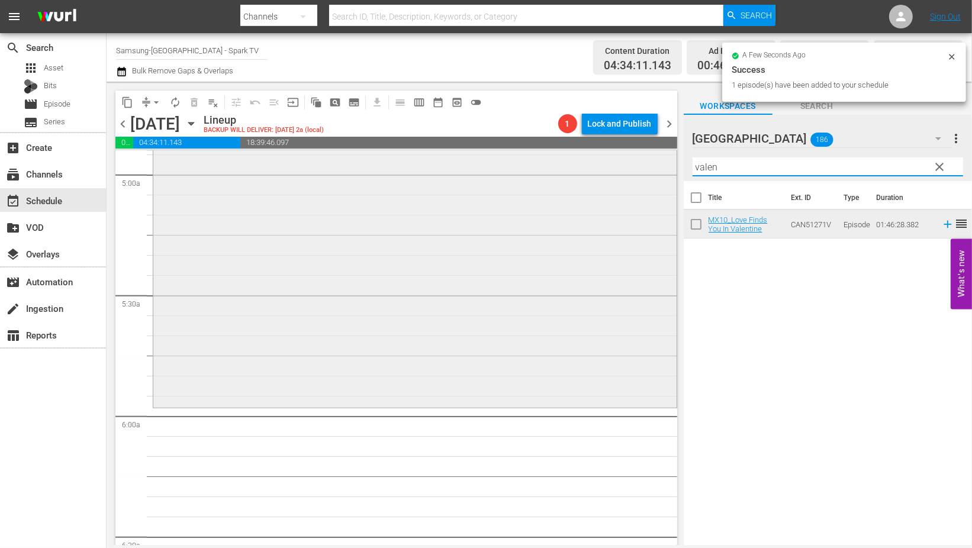
drag, startPoint x: 737, startPoint y: 166, endPoint x: 541, endPoint y: 167, distance: 196.5
click at [547, 166] on div "content_copy compress arrow_drop_down autorenew_outlined delete_forever_outline…" at bounding box center [539, 313] width 865 height 463
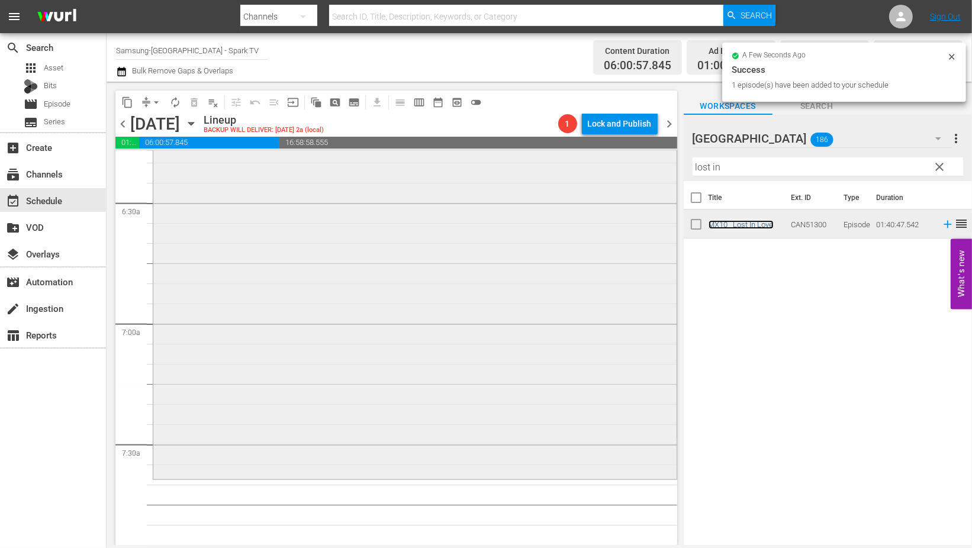
scroll to position [1644, 0]
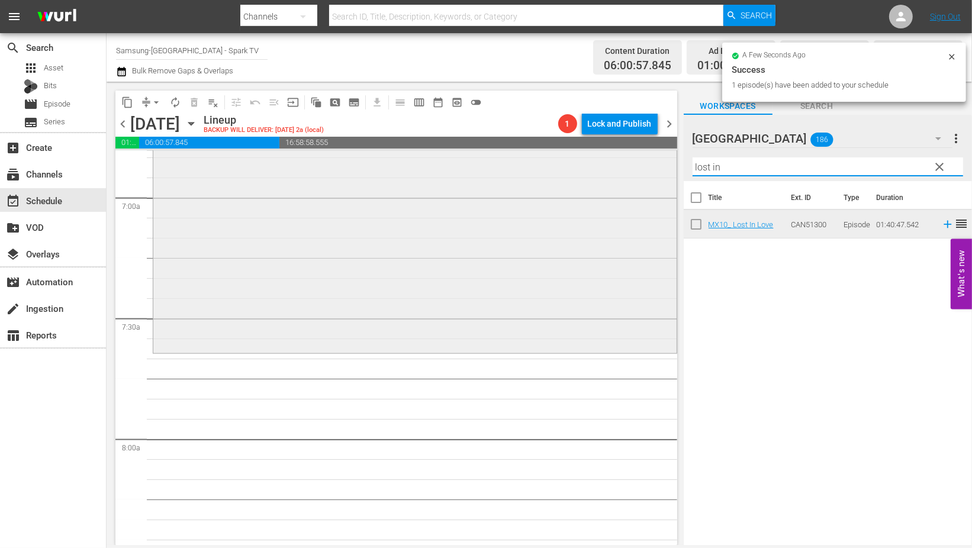
drag, startPoint x: 749, startPoint y: 169, endPoint x: 663, endPoint y: 167, distance: 86.4
click at [663, 167] on div "content_copy compress arrow_drop_down autorenew_outlined delete_forever_outline…" at bounding box center [539, 313] width 865 height 463
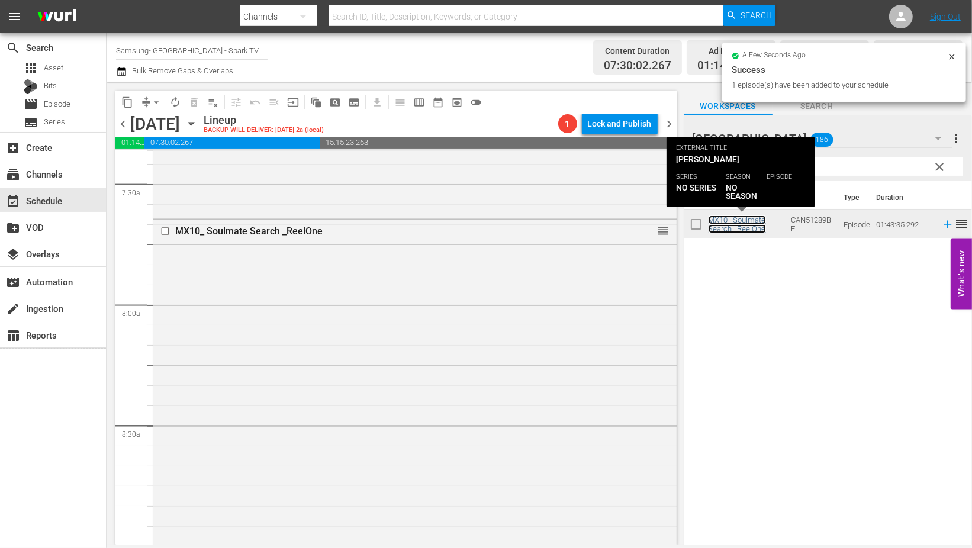
scroll to position [2104, 0]
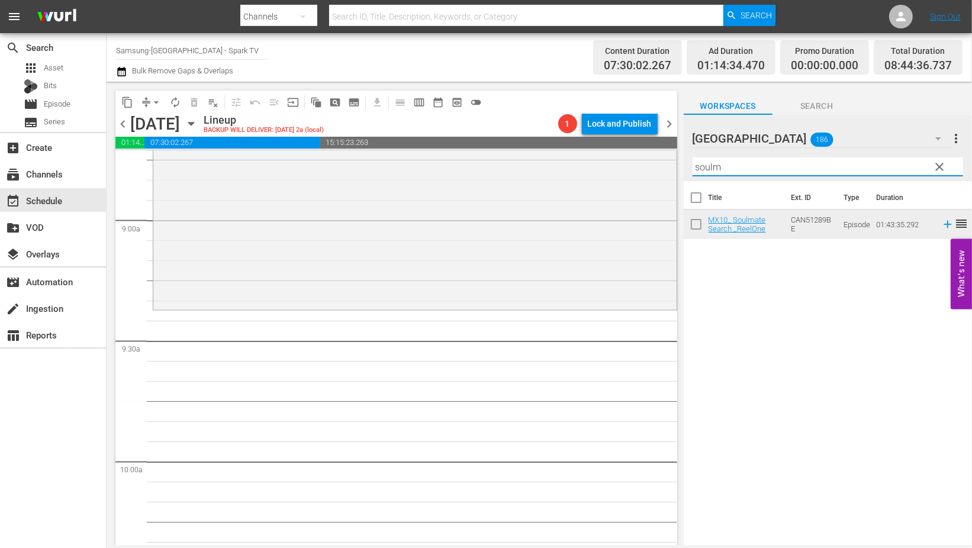
drag, startPoint x: 730, startPoint y: 169, endPoint x: 678, endPoint y: 169, distance: 52.1
click at [678, 169] on div "content_copy compress arrow_drop_down autorenew_outlined delete_forever_outline…" at bounding box center [539, 313] width 865 height 463
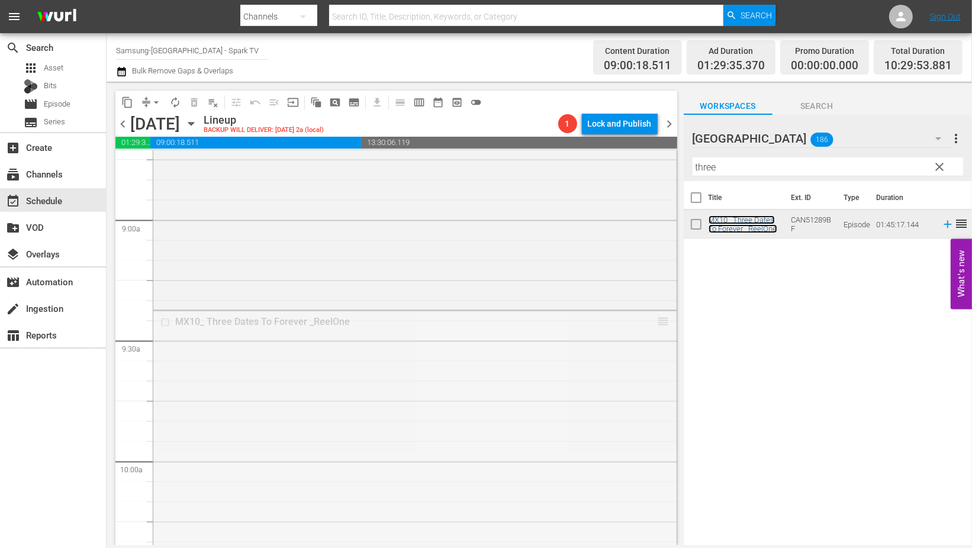
drag, startPoint x: 655, startPoint y: 321, endPoint x: 726, endPoint y: 300, distance: 73.4
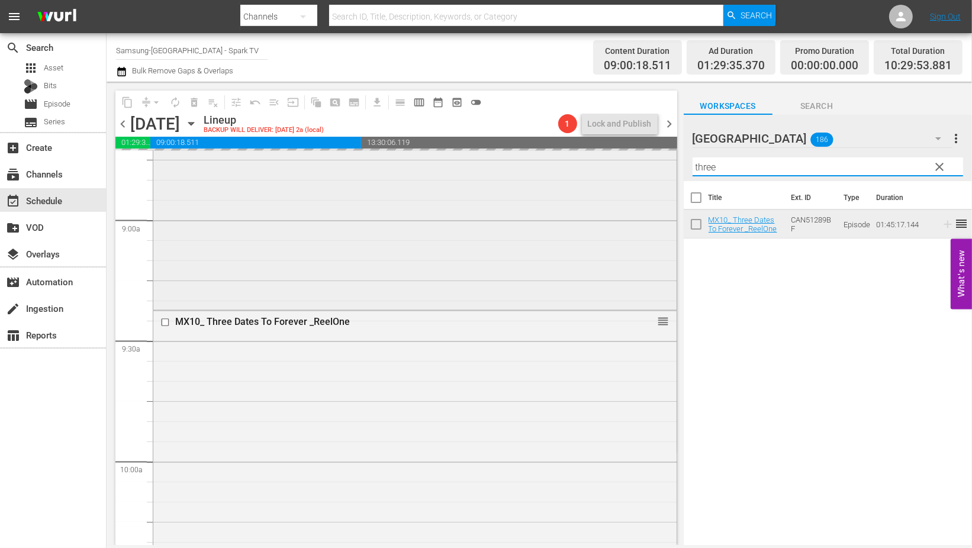
drag, startPoint x: 733, startPoint y: 167, endPoint x: 655, endPoint y: 165, distance: 78.2
click at [655, 165] on div "content_copy compress arrow_drop_down autorenew_outlined delete_forever_outline…" at bounding box center [539, 313] width 865 height 463
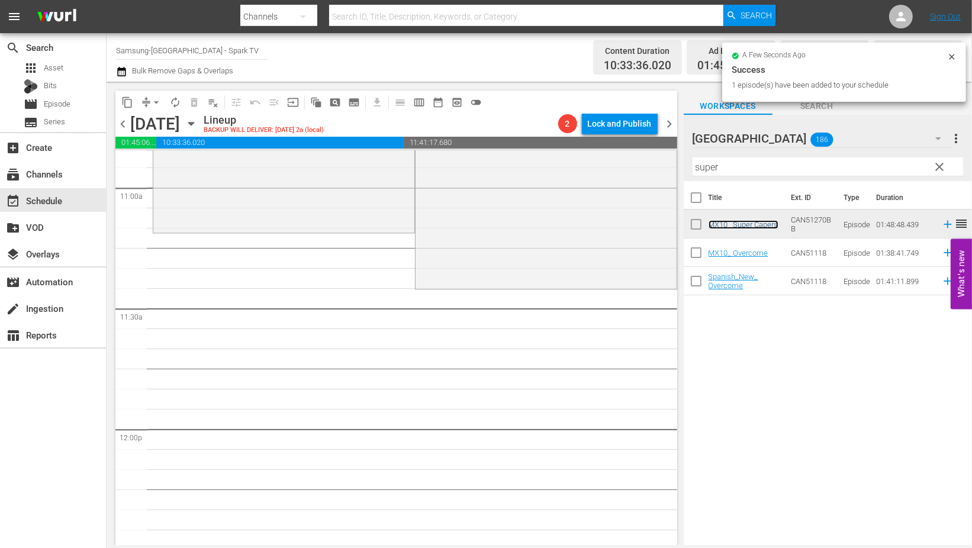
scroll to position [2630, 0]
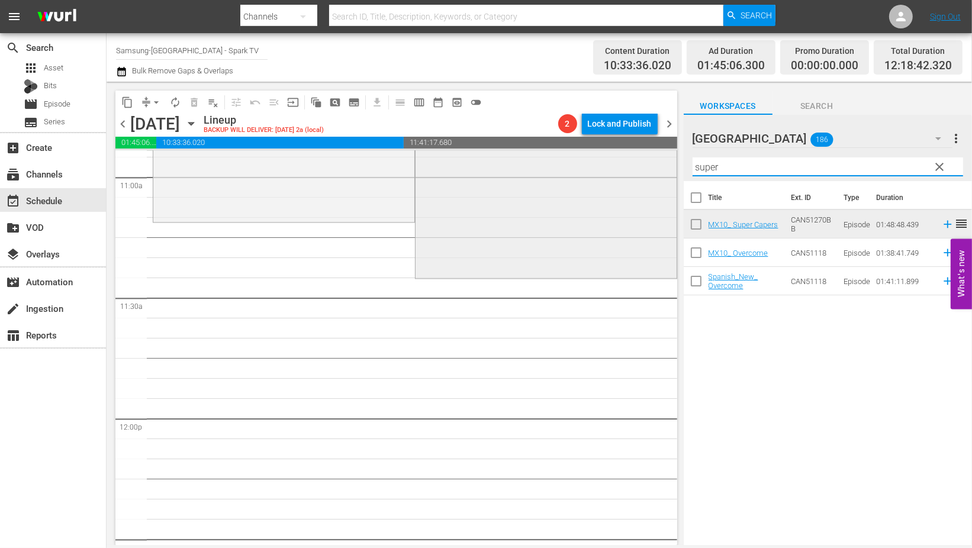
drag, startPoint x: 729, startPoint y: 167, endPoint x: 628, endPoint y: 162, distance: 100.8
click at [628, 162] on div "content_copy compress arrow_drop_down autorenew_outlined delete_forever_outline…" at bounding box center [539, 313] width 865 height 463
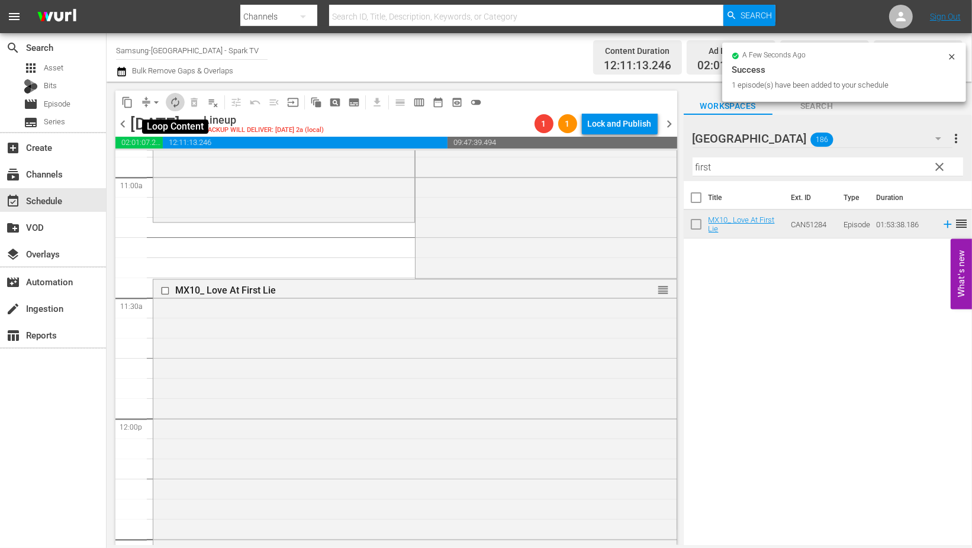
click at [181, 102] on span "autorenew_outlined" at bounding box center [175, 102] width 12 height 12
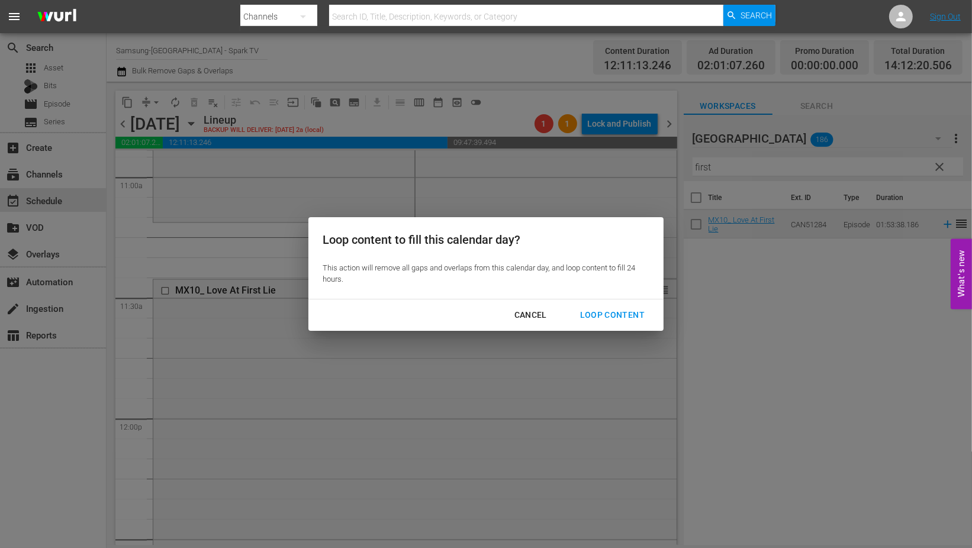
click at [602, 315] on div "Loop Content" at bounding box center [612, 315] width 83 height 15
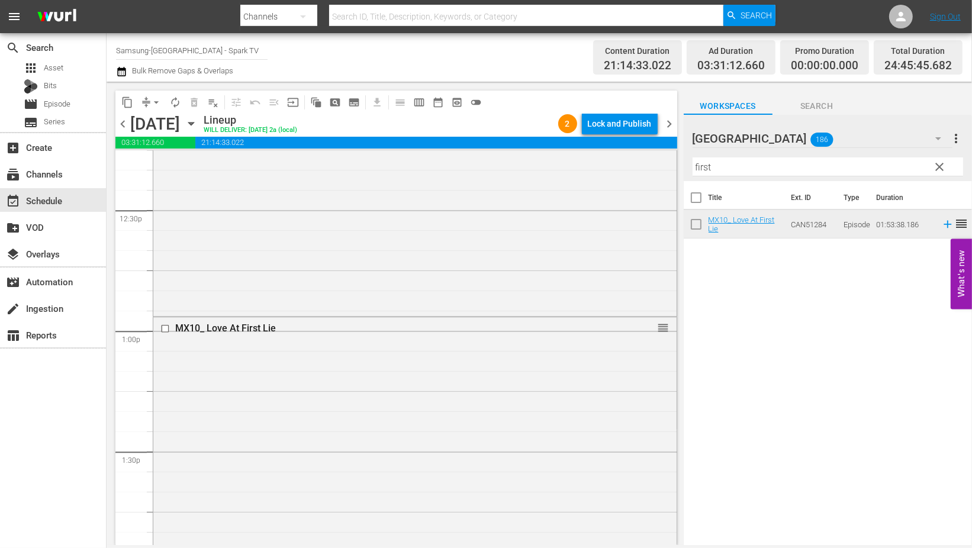
scroll to position [3354, 0]
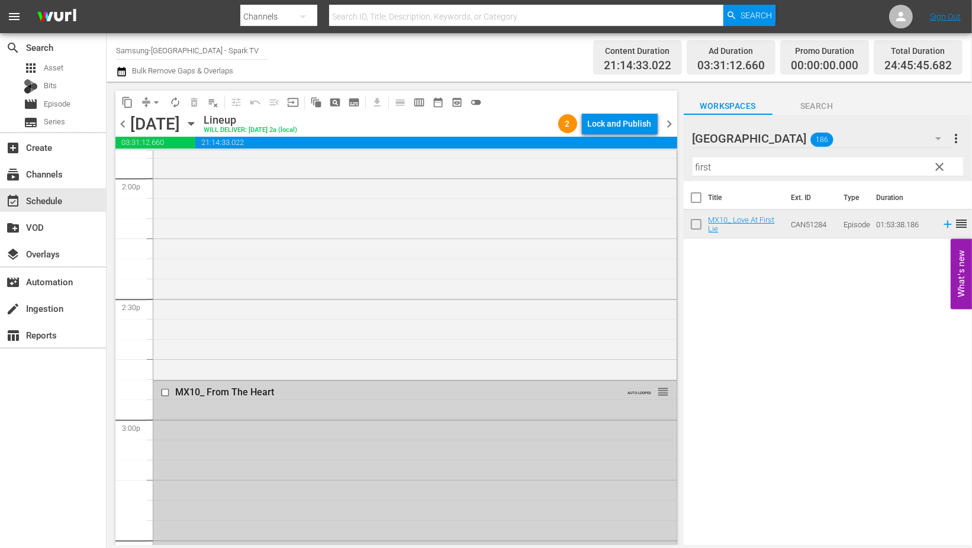
click at [166, 393] on input "checkbox" at bounding box center [166, 393] width 12 height 10
click at [193, 102] on span "delete_forever_outlined" at bounding box center [194, 102] width 12 height 12
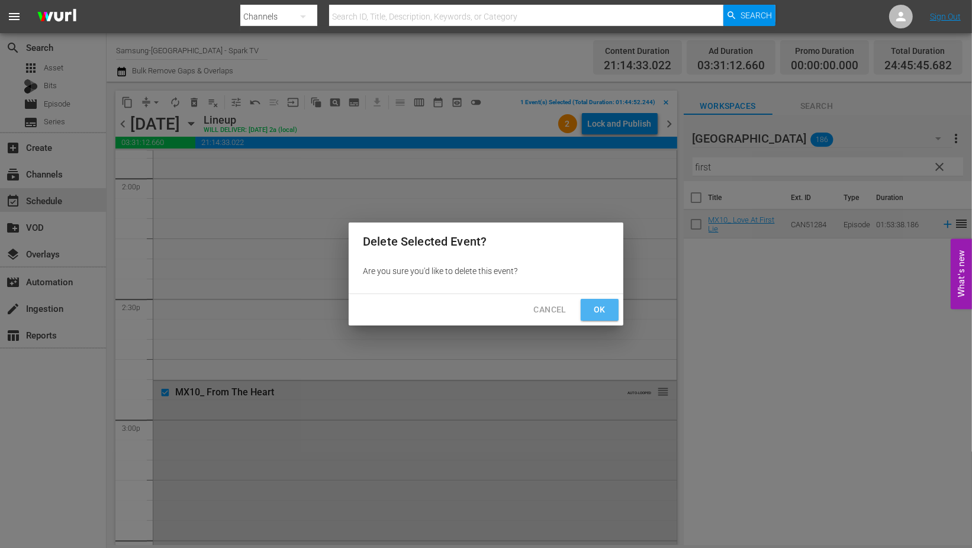
drag, startPoint x: 610, startPoint y: 310, endPoint x: 418, endPoint y: 310, distance: 192.4
click at [610, 310] on button "Ok" at bounding box center [600, 310] width 38 height 22
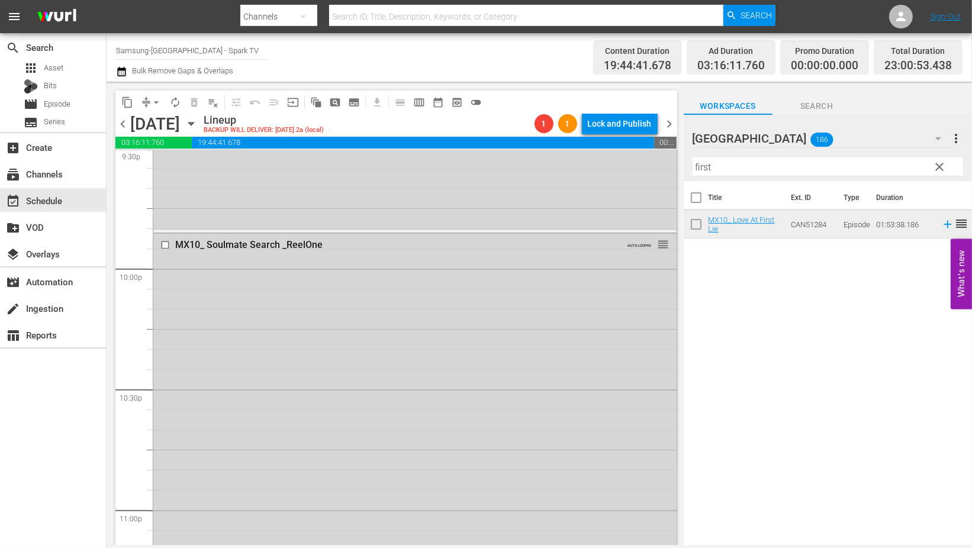
scroll to position [5590, 0]
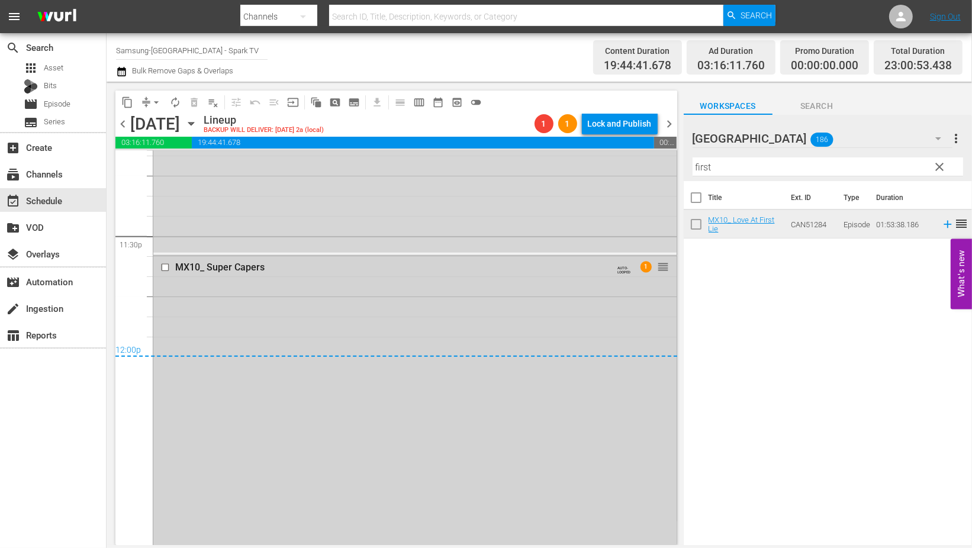
click at [163, 269] on input "checkbox" at bounding box center [166, 268] width 12 height 10
click at [191, 101] on span "delete_forever_outlined" at bounding box center [194, 102] width 12 height 12
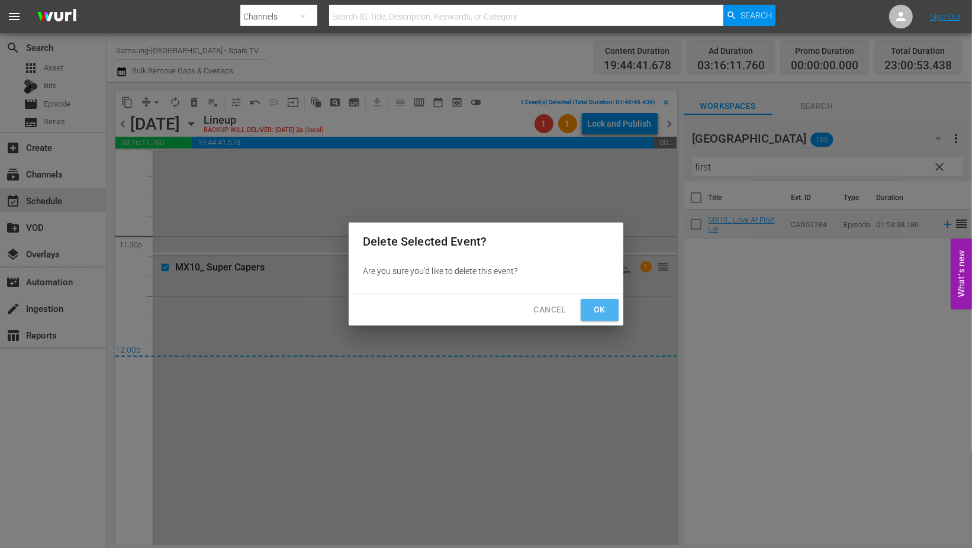
drag, startPoint x: 589, startPoint y: 306, endPoint x: 604, endPoint y: 318, distance: 18.9
click at [590, 306] on button "Ok" at bounding box center [600, 310] width 38 height 22
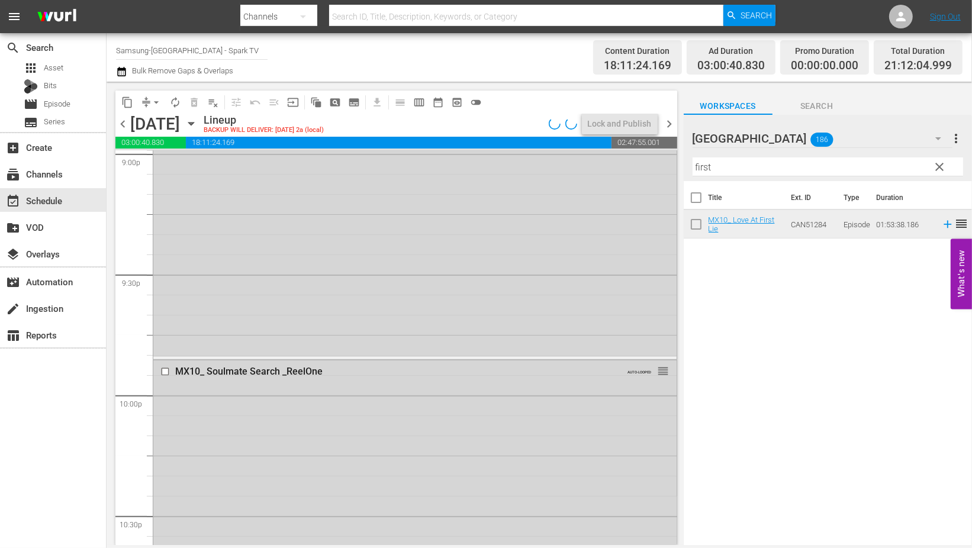
scroll to position [0, 0]
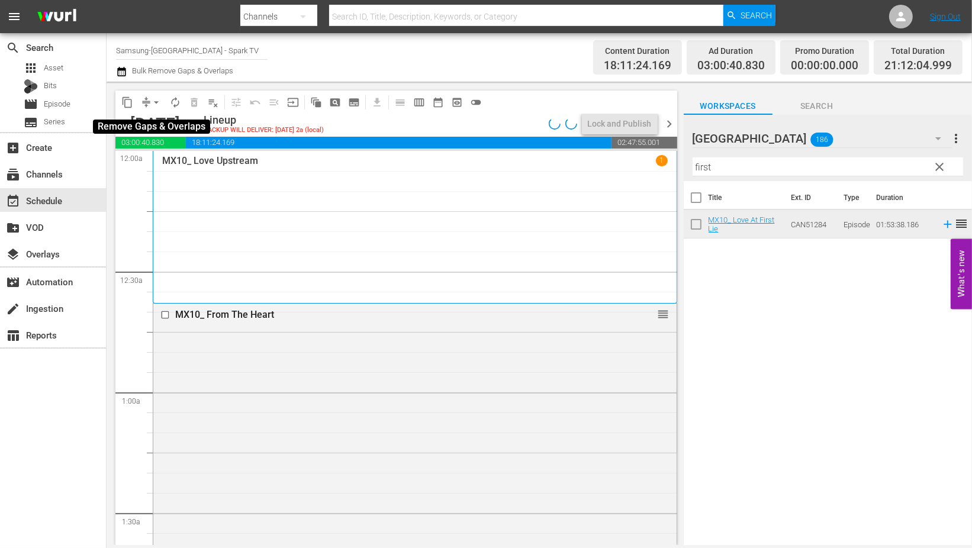
click at [152, 95] on button "arrow_drop_down" at bounding box center [156, 102] width 19 height 19
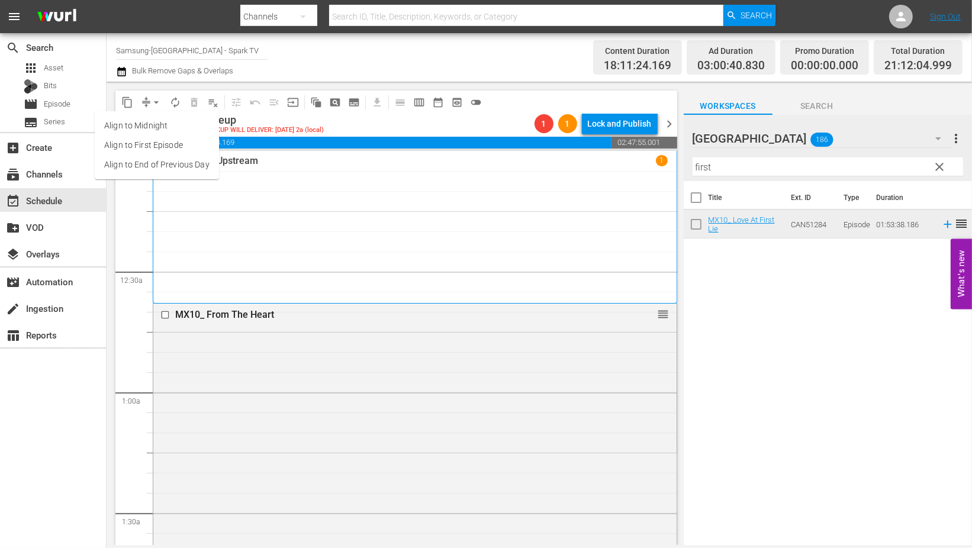
click at [150, 158] on li "Align to End of Previous Day" at bounding box center [157, 165] width 124 height 20
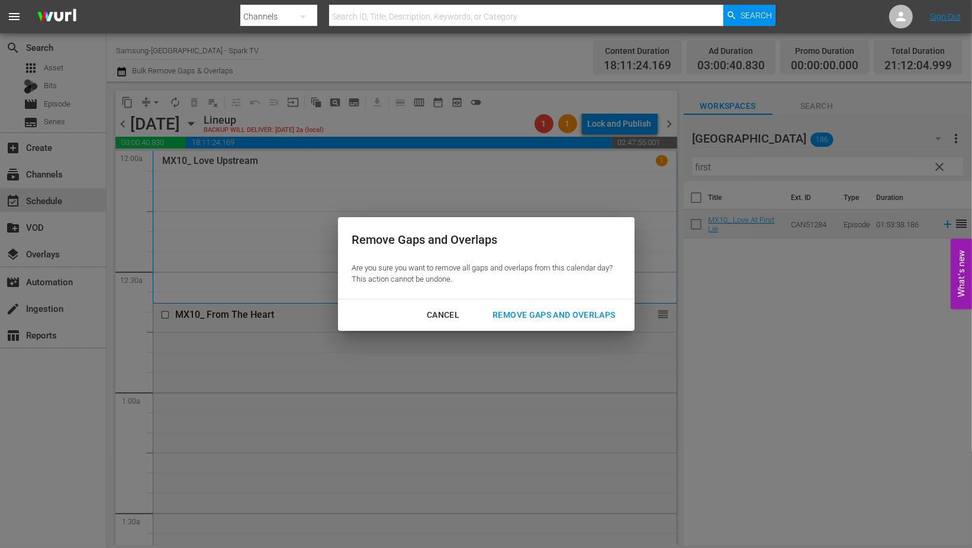
click at [577, 314] on div "Remove Gaps and Overlaps" at bounding box center [553, 315] width 141 height 15
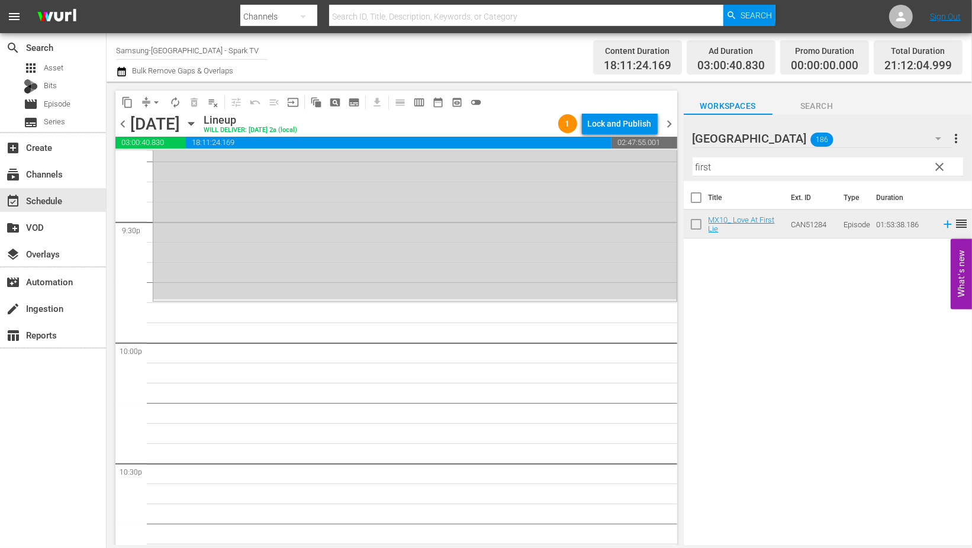
scroll to position [5129, 0]
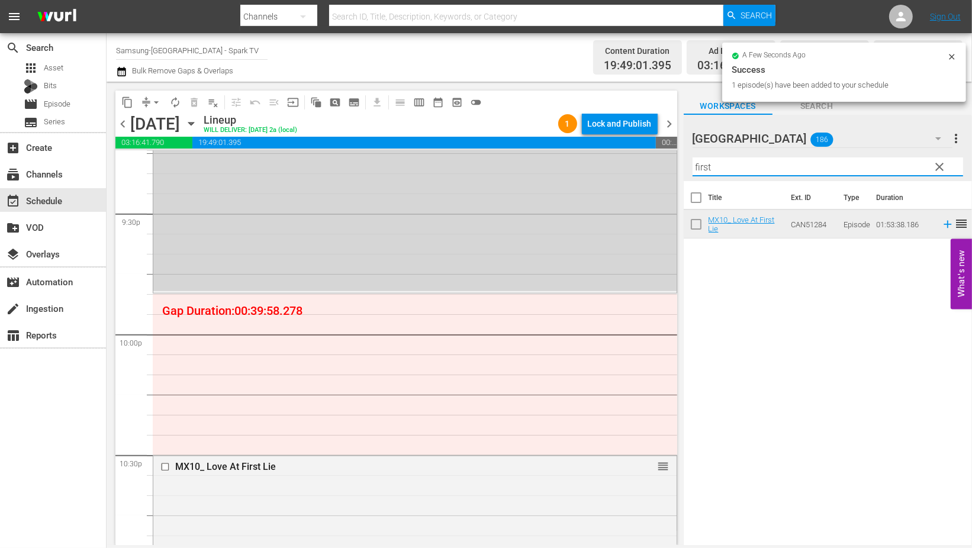
click at [652, 167] on div "content_copy compress arrow_drop_down autorenew_outlined delete_forever_outline…" at bounding box center [539, 313] width 865 height 463
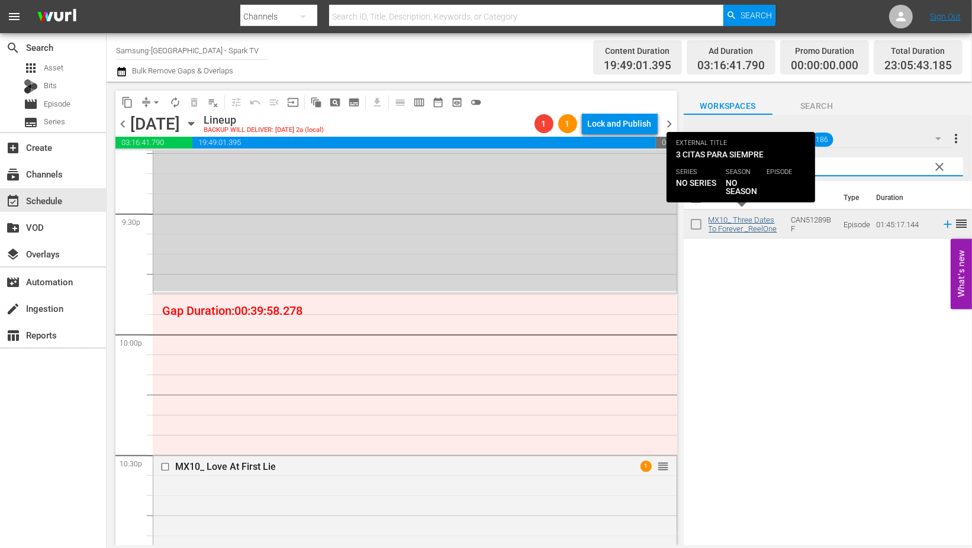
type input "three"
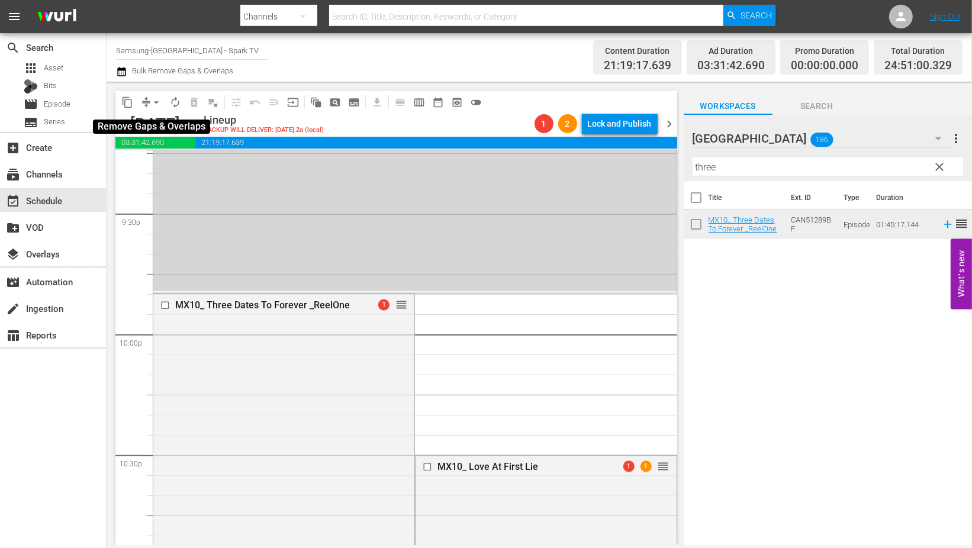
click at [148, 101] on button "arrow_drop_down" at bounding box center [156, 102] width 19 height 19
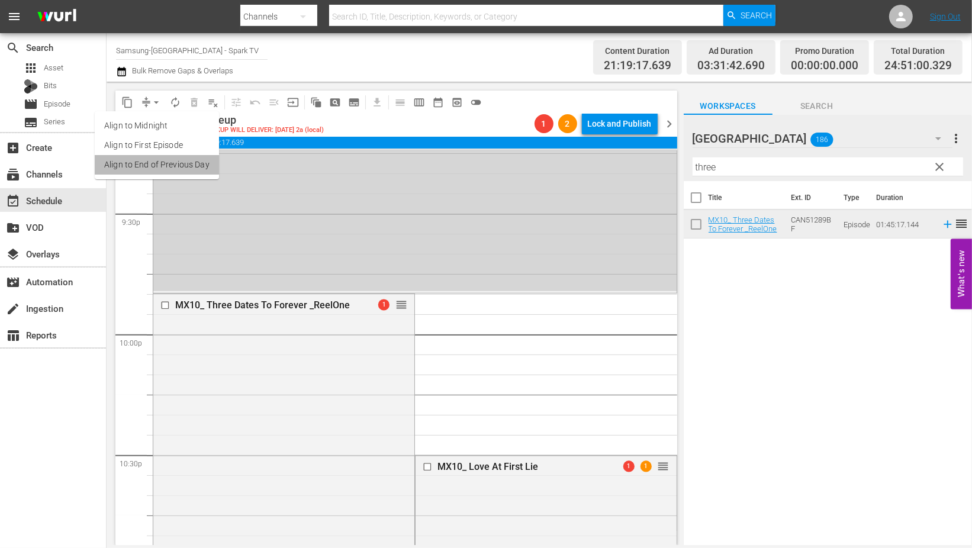
click at [180, 169] on li "Align to End of Previous Day" at bounding box center [157, 165] width 124 height 20
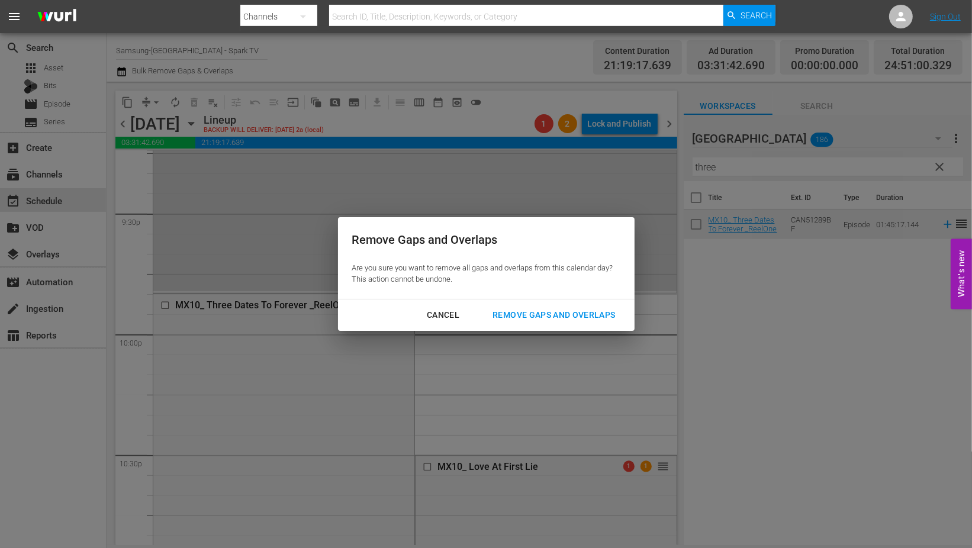
click at [568, 314] on div "Remove Gaps and Overlaps" at bounding box center [553, 315] width 141 height 15
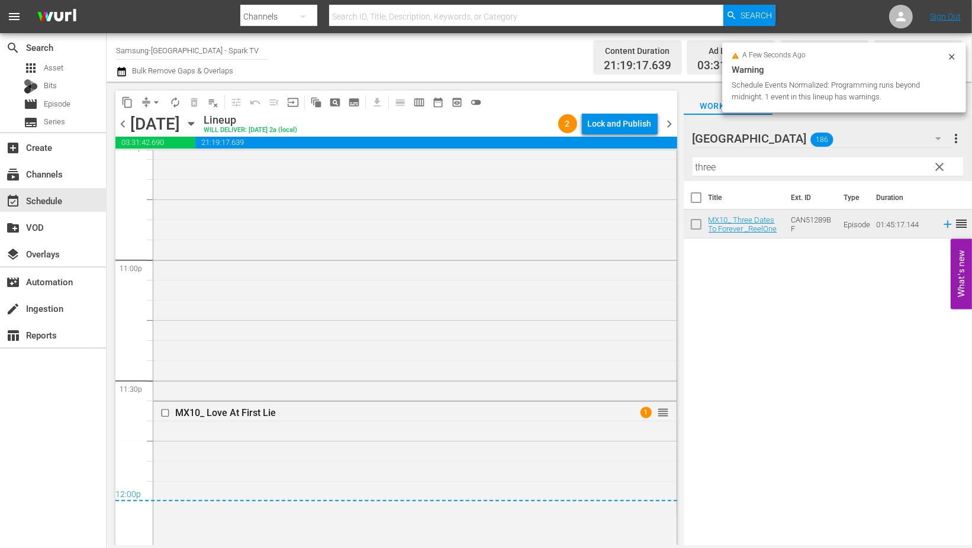
scroll to position [5458, 0]
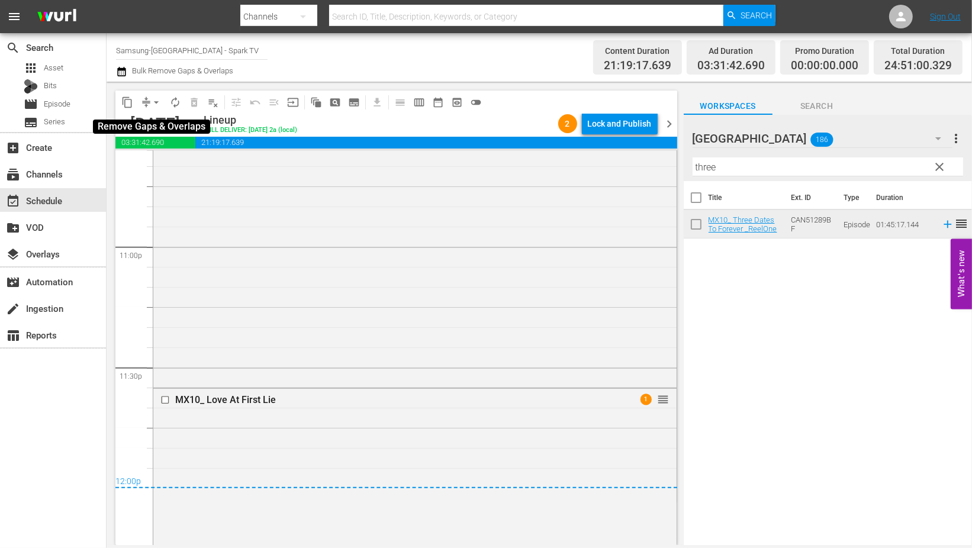
click at [150, 101] on span "arrow_drop_down" at bounding box center [156, 102] width 12 height 12
drag, startPoint x: 164, startPoint y: 162, endPoint x: 184, endPoint y: 172, distance: 22.5
click at [184, 172] on li "Align to End of Previous Day" at bounding box center [157, 165] width 124 height 20
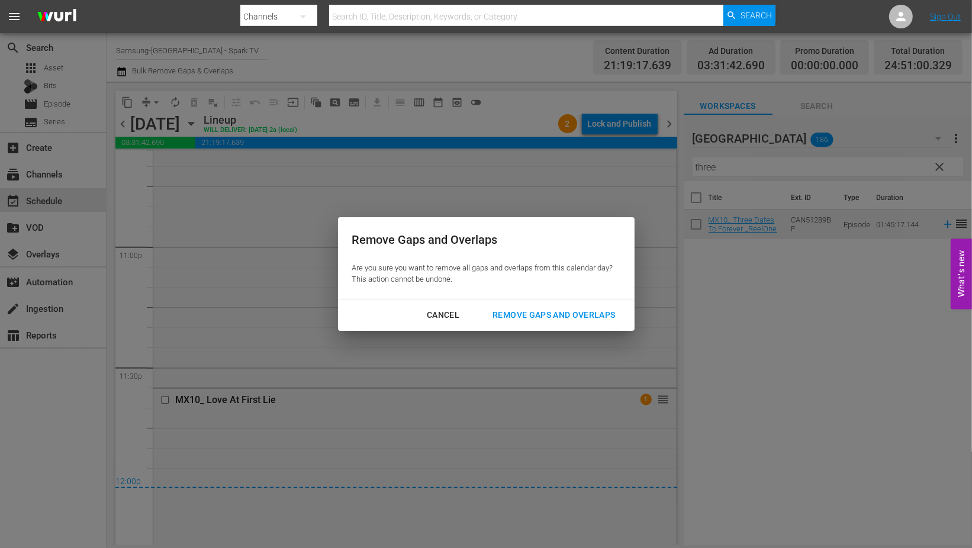
click at [578, 309] on div "Remove Gaps and Overlaps" at bounding box center [553, 315] width 141 height 15
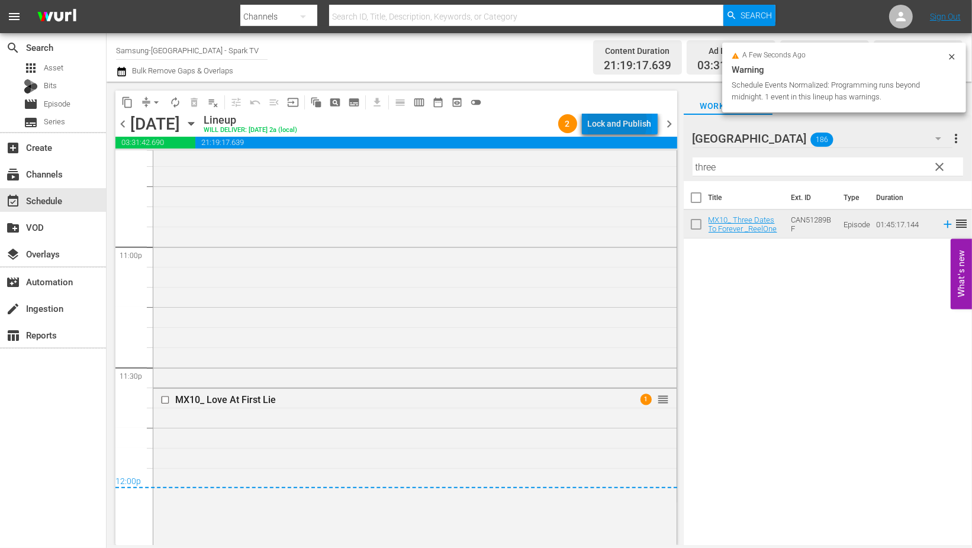
click at [614, 123] on div "Lock and Publish" at bounding box center [620, 123] width 64 height 21
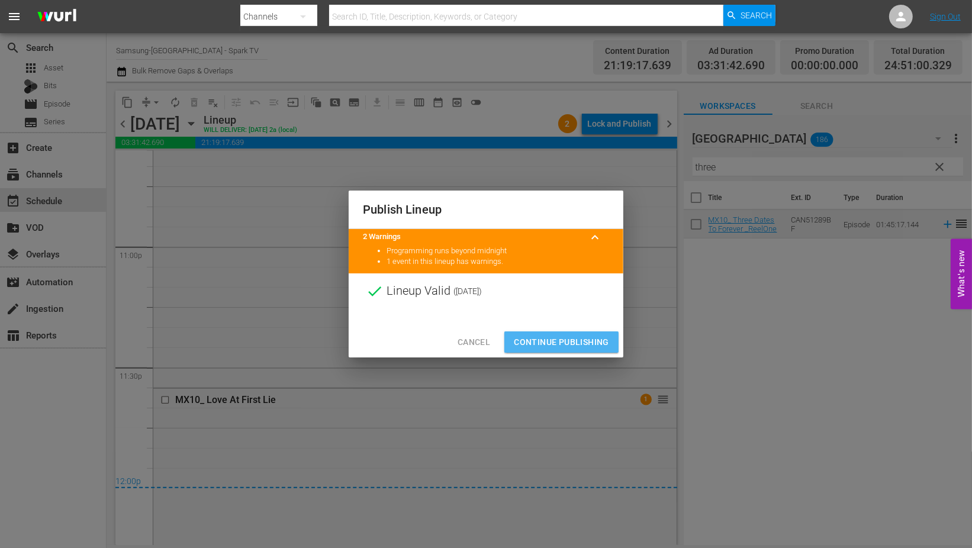
click at [553, 336] on span "Continue Publishing" at bounding box center [561, 342] width 95 height 15
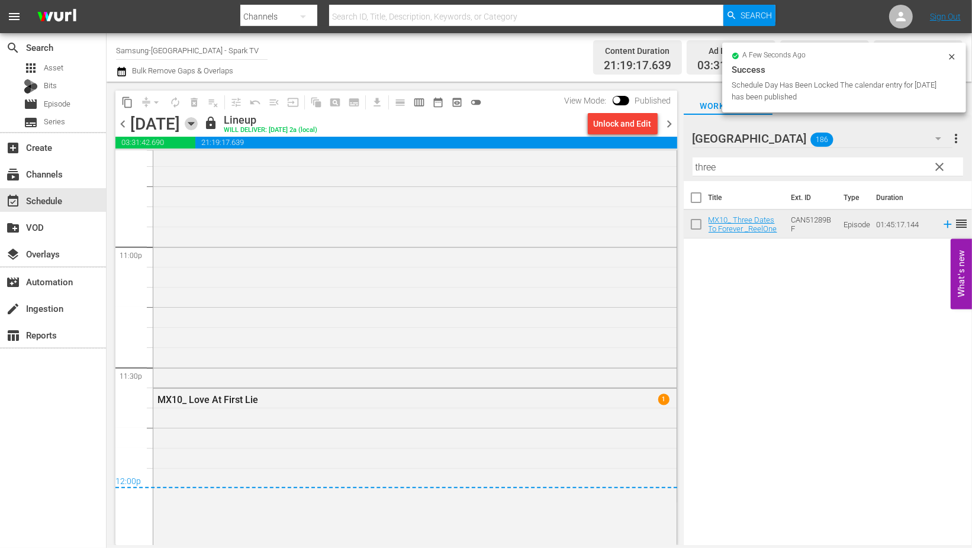
click at [194, 123] on icon "button" at bounding box center [190, 124] width 5 height 3
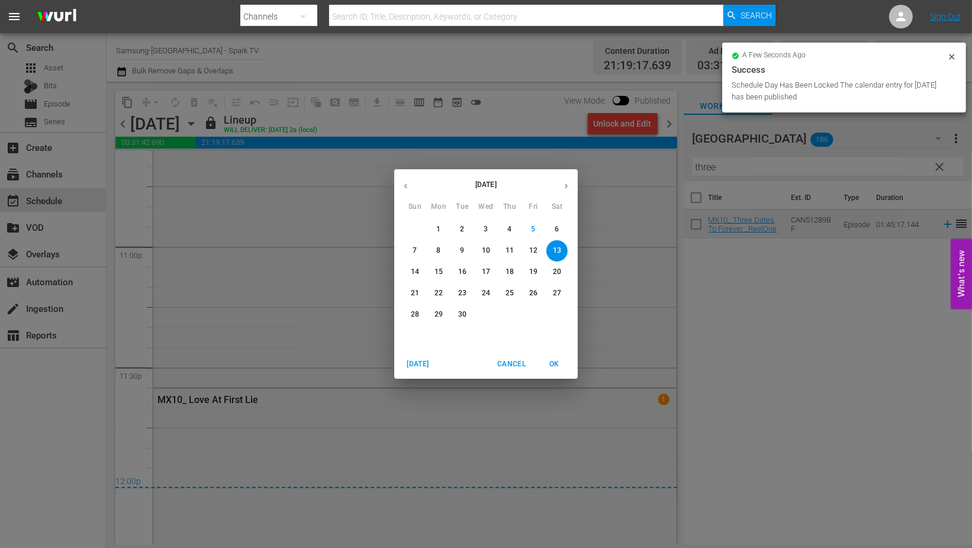
click at [413, 273] on p "14" at bounding box center [415, 272] width 8 height 10
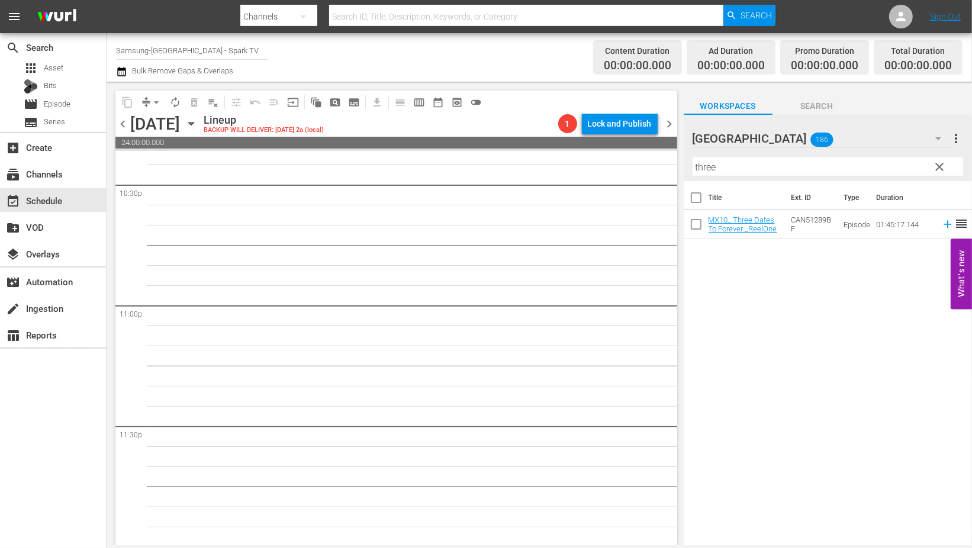
scroll to position [5401, 0]
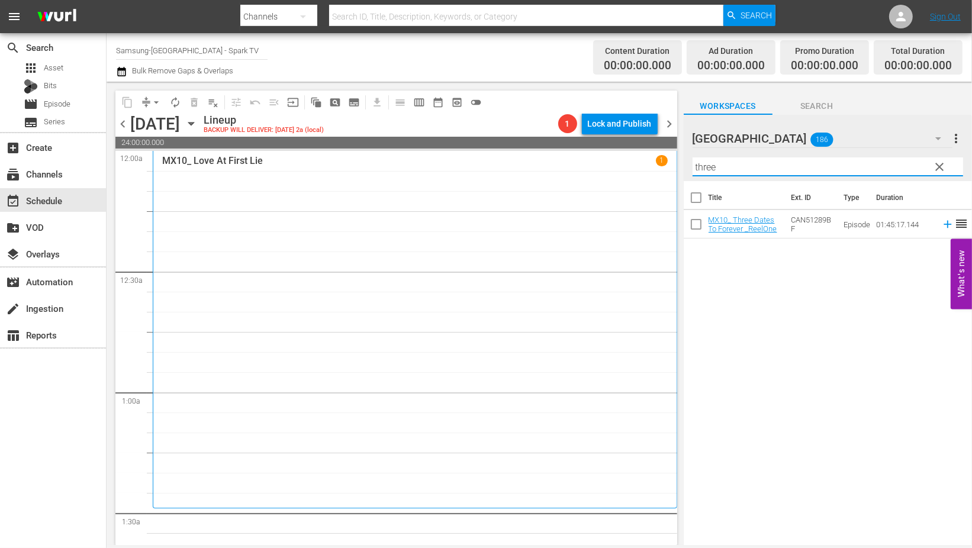
drag, startPoint x: 730, startPoint y: 166, endPoint x: 601, endPoint y: 170, distance: 128.5
click at [601, 170] on div "content_copy compress arrow_drop_down autorenew_outlined delete_forever_outline…" at bounding box center [539, 313] width 865 height 463
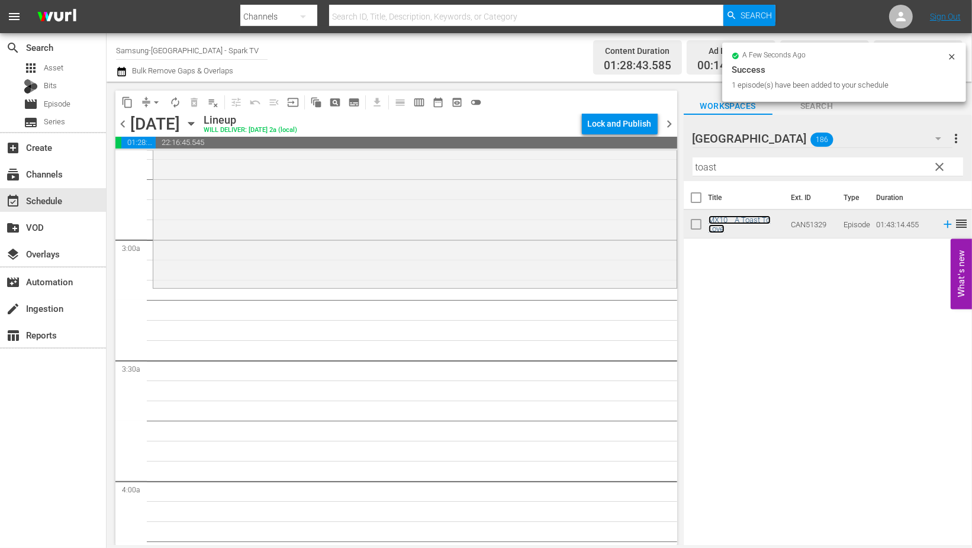
scroll to position [658, 0]
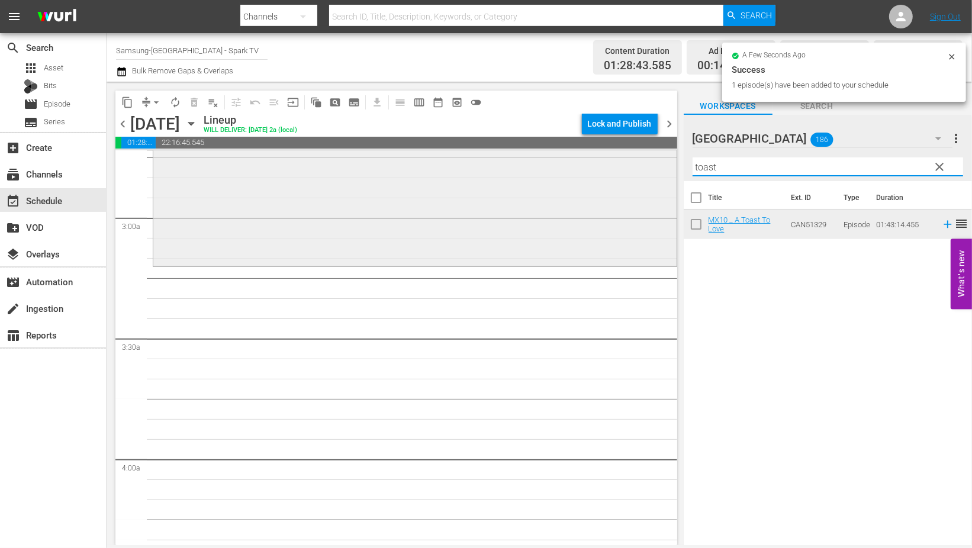
drag, startPoint x: 768, startPoint y: 169, endPoint x: 605, endPoint y: 169, distance: 162.2
click at [605, 169] on div "content_copy compress arrow_drop_down autorenew_outlined delete_forever_outline…" at bounding box center [539, 313] width 865 height 463
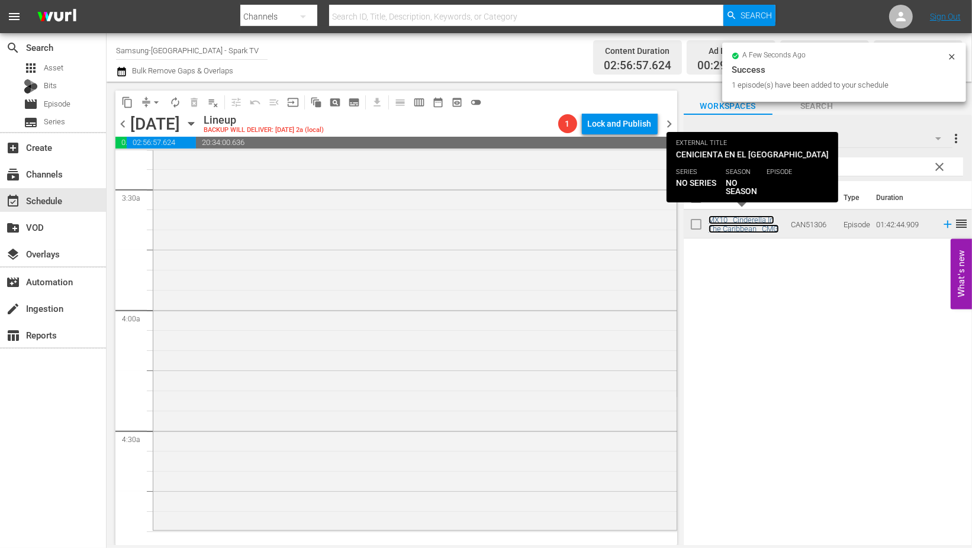
scroll to position [986, 0]
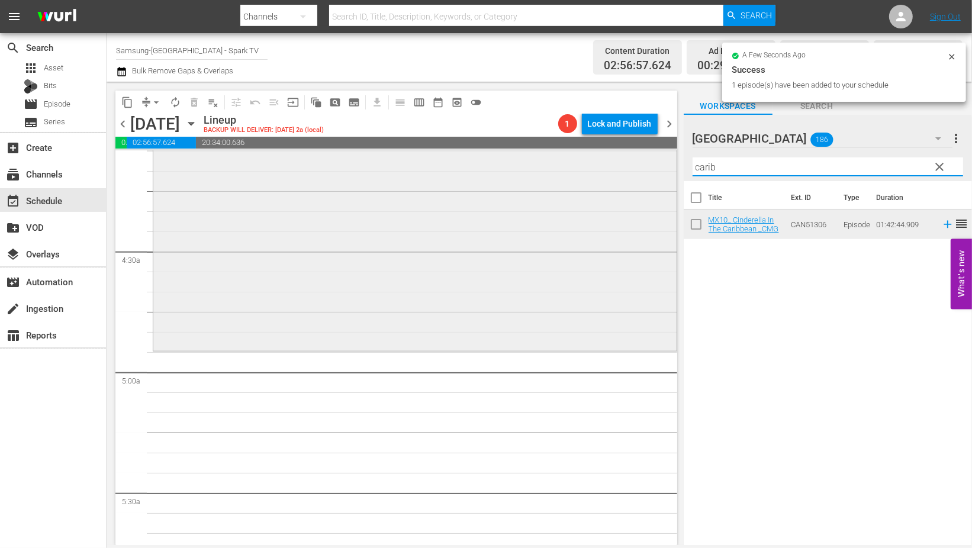
drag, startPoint x: 727, startPoint y: 166, endPoint x: 616, endPoint y: 165, distance: 110.7
click at [616, 165] on div "content_copy compress arrow_drop_down autorenew_outlined delete_forever_outline…" at bounding box center [539, 313] width 865 height 463
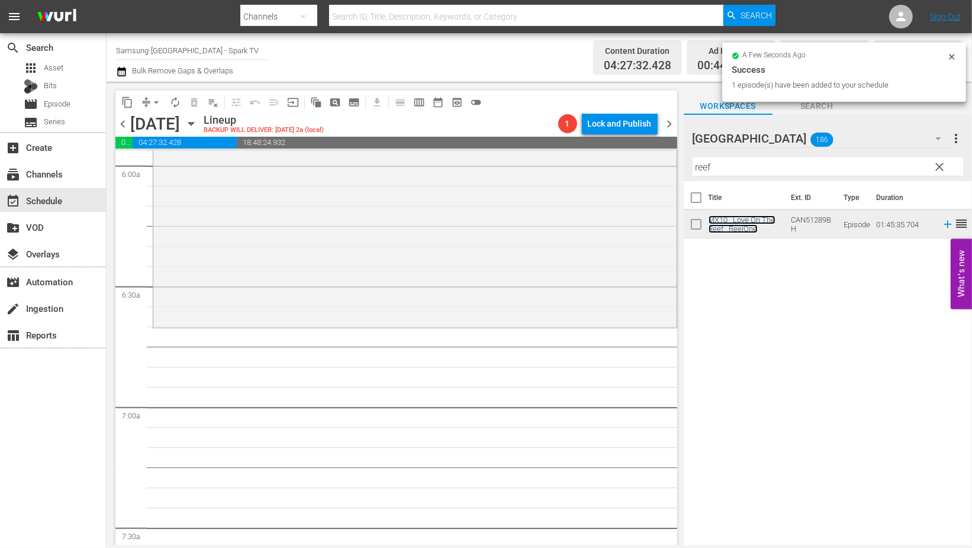
scroll to position [1447, 0]
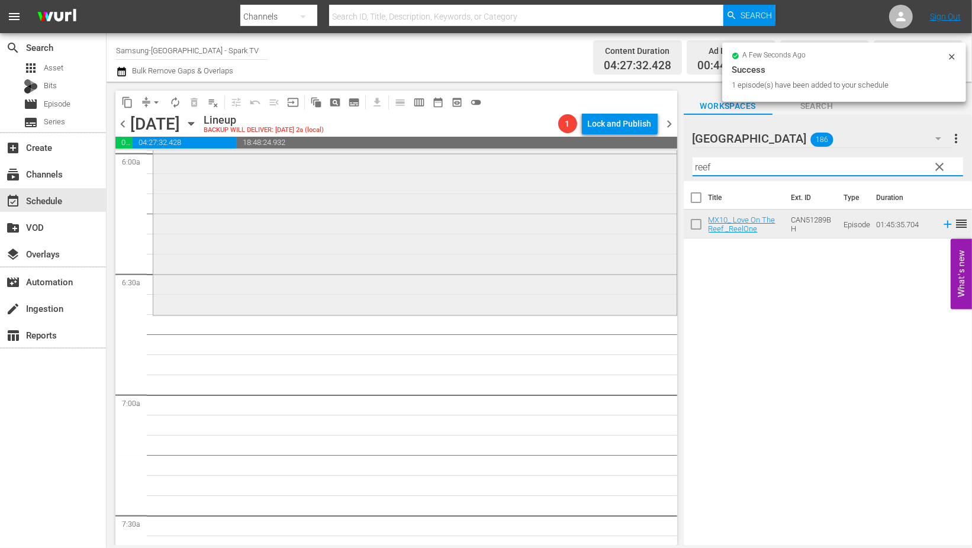
drag, startPoint x: 723, startPoint y: 166, endPoint x: 664, endPoint y: 161, distance: 59.4
click at [664, 161] on div "content_copy compress arrow_drop_down autorenew_outlined delete_forever_outline…" at bounding box center [539, 313] width 865 height 463
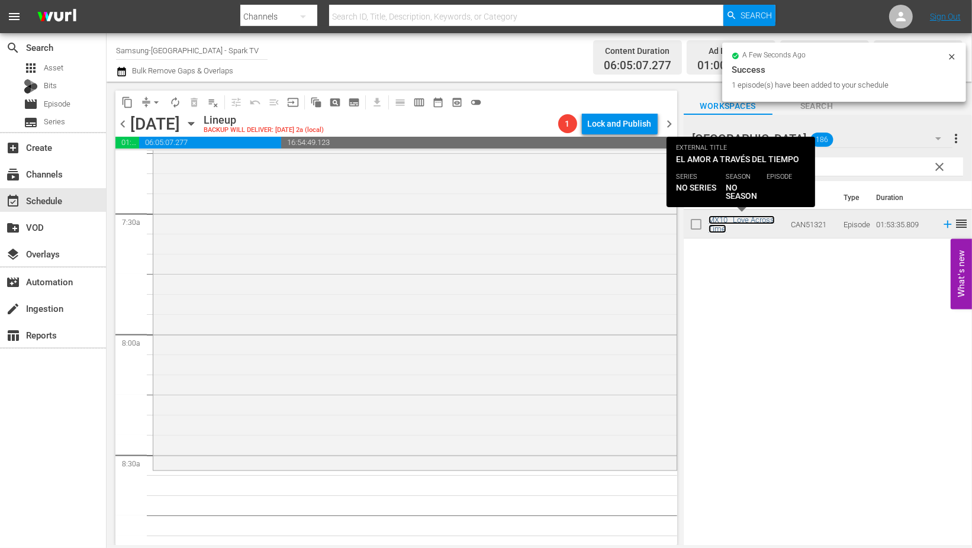
scroll to position [1776, 0]
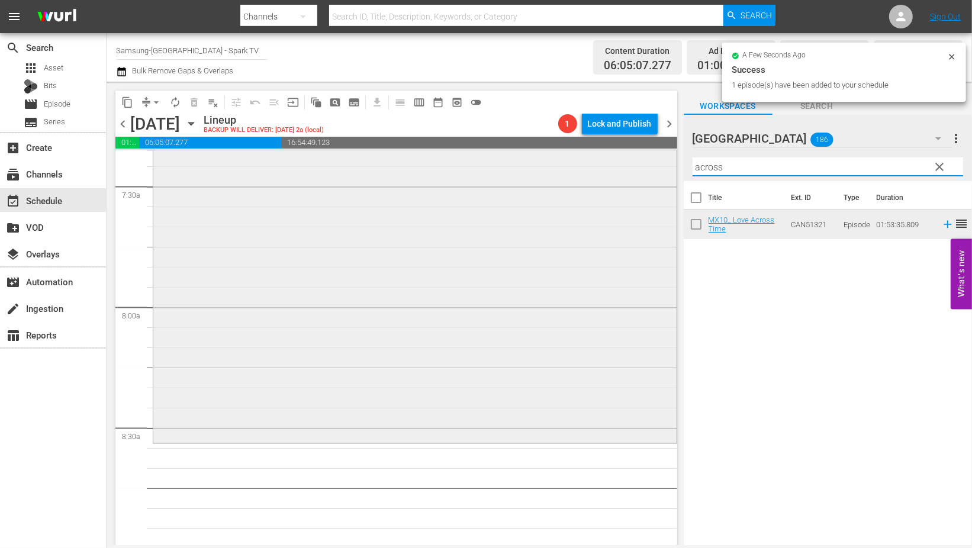
drag, startPoint x: 762, startPoint y: 173, endPoint x: 659, endPoint y: 170, distance: 103.6
click at [659, 170] on div "content_copy compress arrow_drop_down autorenew_outlined delete_forever_outline…" at bounding box center [539, 313] width 865 height 463
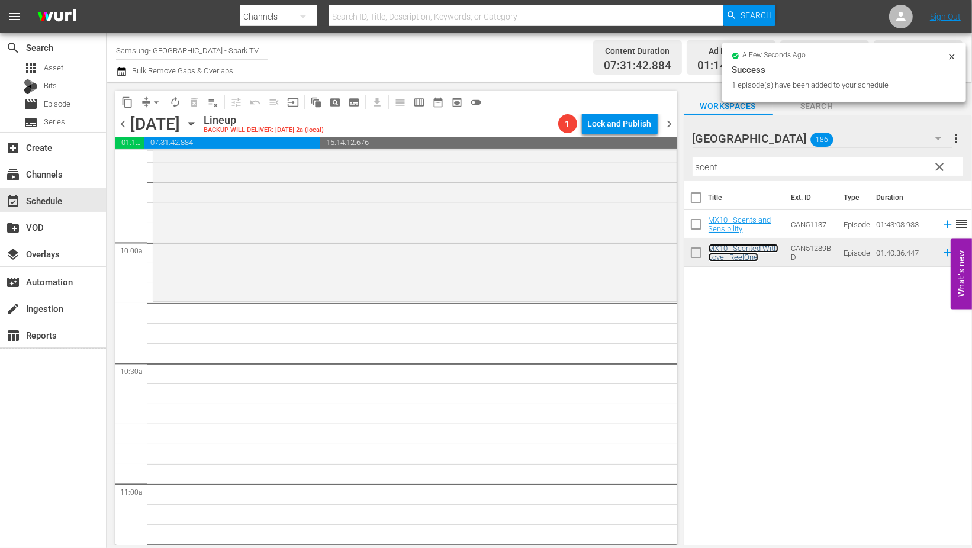
scroll to position [2367, 0]
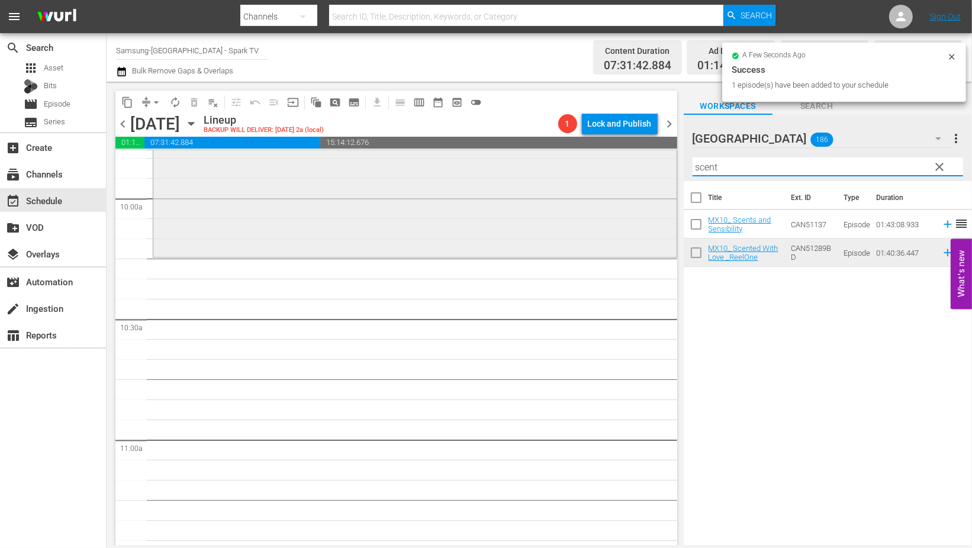
drag, startPoint x: 729, startPoint y: 167, endPoint x: 629, endPoint y: 167, distance: 99.4
click at [630, 167] on div "content_copy compress arrow_drop_down autorenew_outlined delete_forever_outline…" at bounding box center [539, 313] width 865 height 463
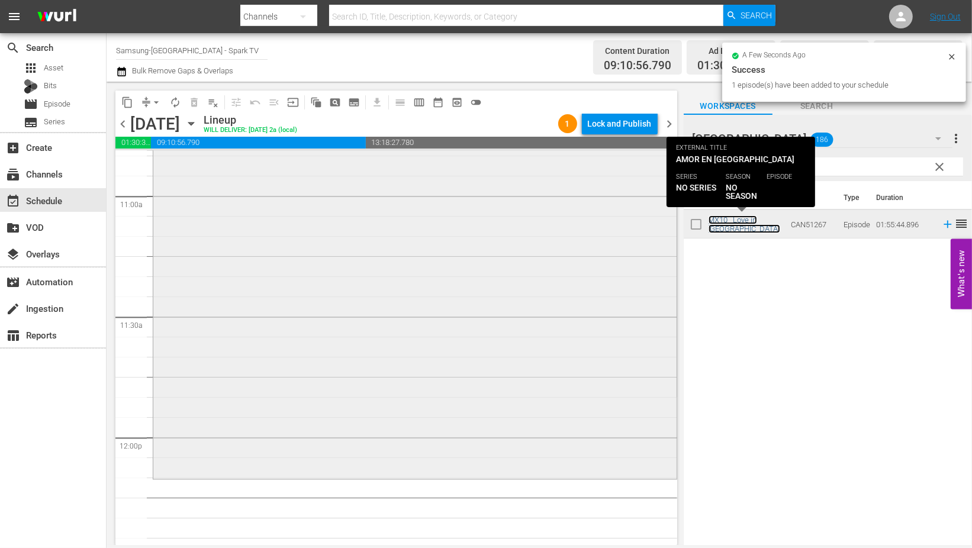
scroll to position [2696, 0]
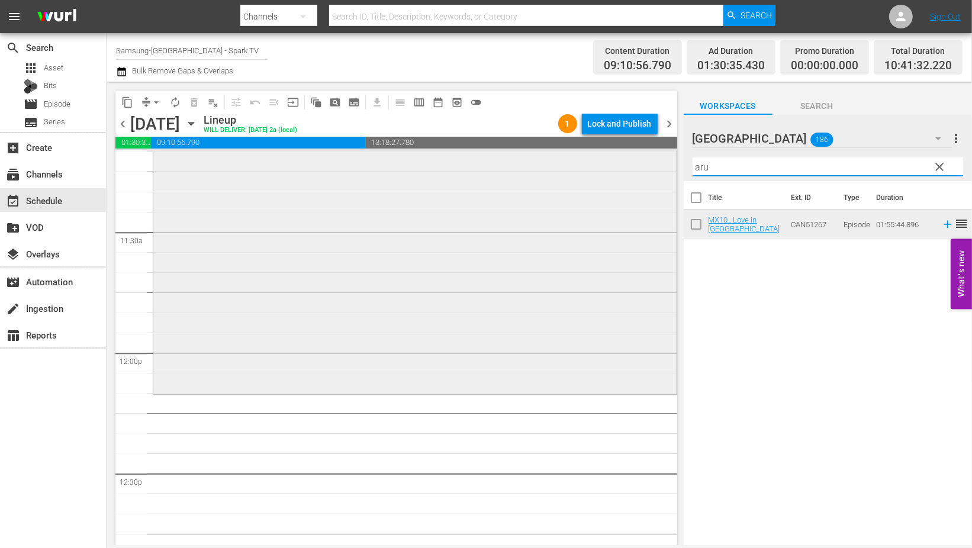
drag, startPoint x: 708, startPoint y: 168, endPoint x: 655, endPoint y: 163, distance: 53.5
click at [658, 163] on div "content_copy compress arrow_drop_down autorenew_outlined delete_forever_outline…" at bounding box center [539, 313] width 865 height 463
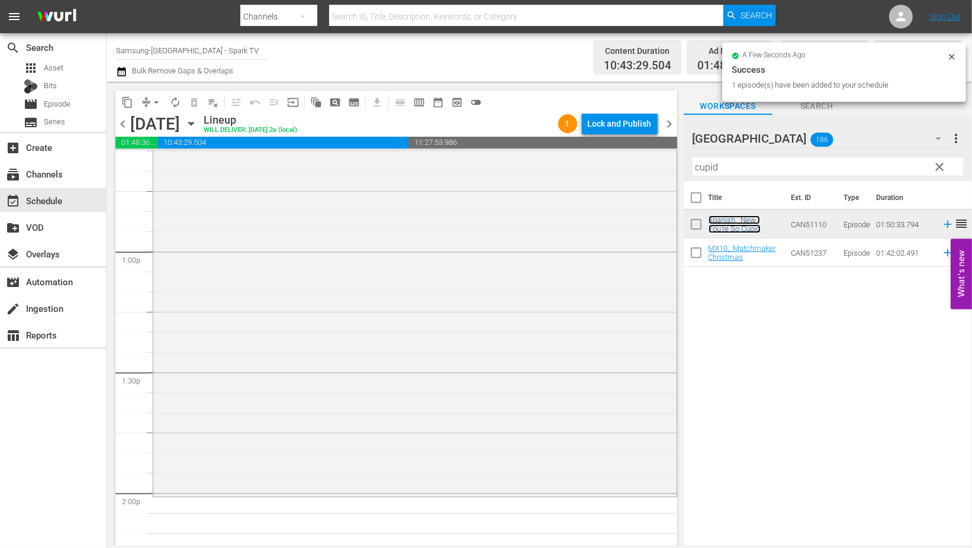
scroll to position [3156, 0]
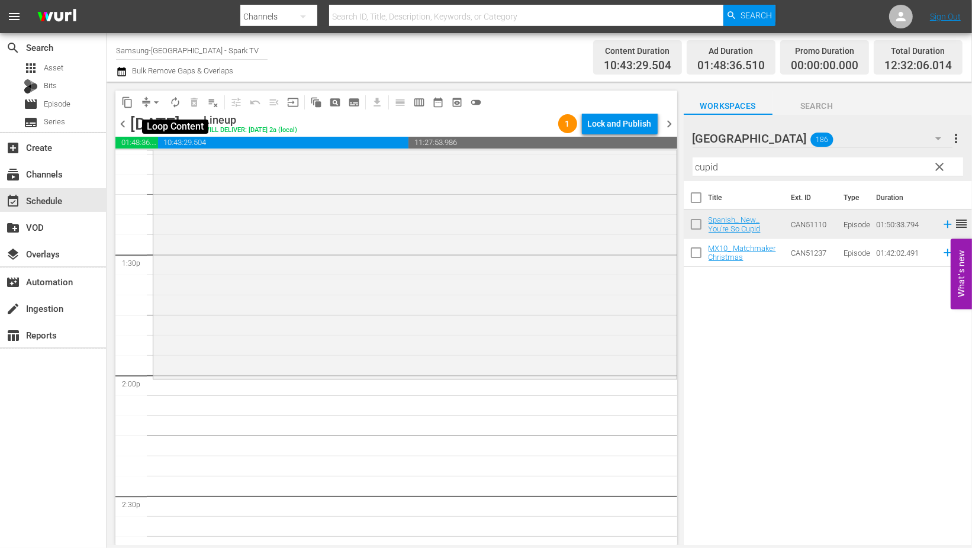
click at [178, 102] on span "autorenew_outlined" at bounding box center [175, 102] width 12 height 12
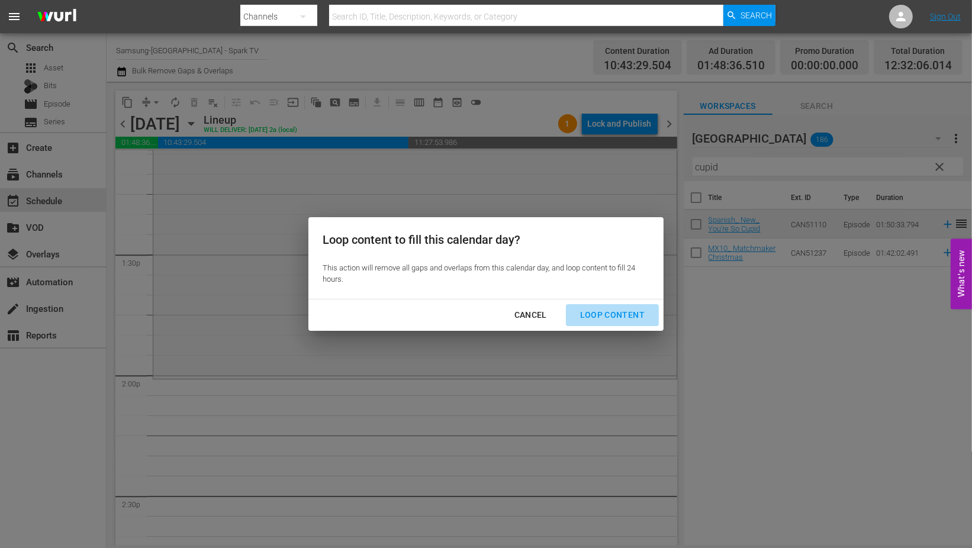
click at [623, 315] on div "Loop Content" at bounding box center [612, 315] width 83 height 15
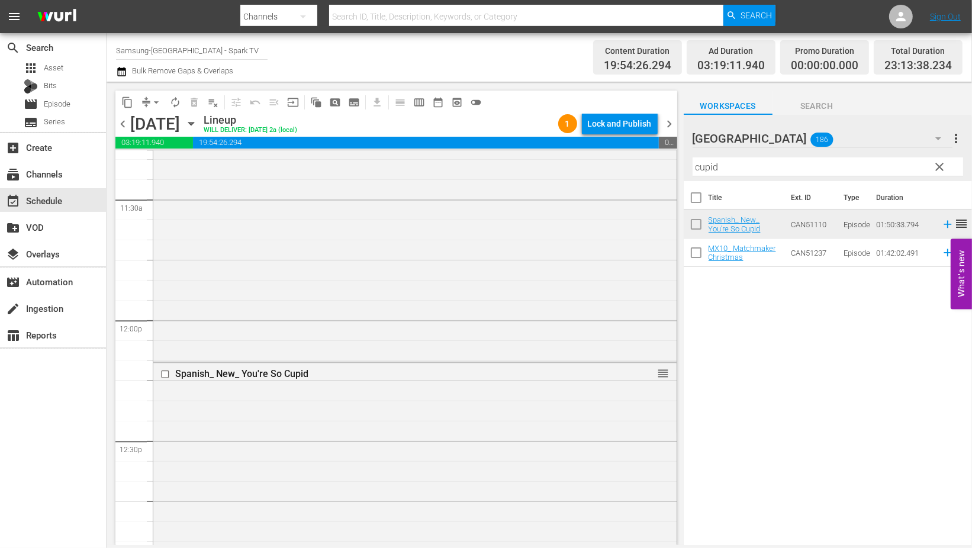
scroll to position [2696, 0]
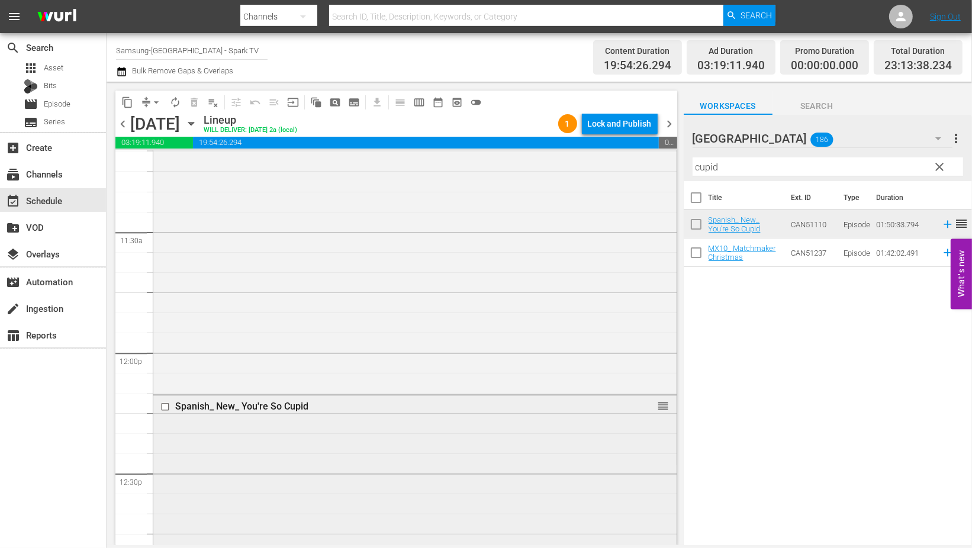
click at [167, 405] on input "checkbox" at bounding box center [166, 407] width 12 height 10
click at [194, 102] on span "delete_forever_outlined" at bounding box center [194, 102] width 12 height 12
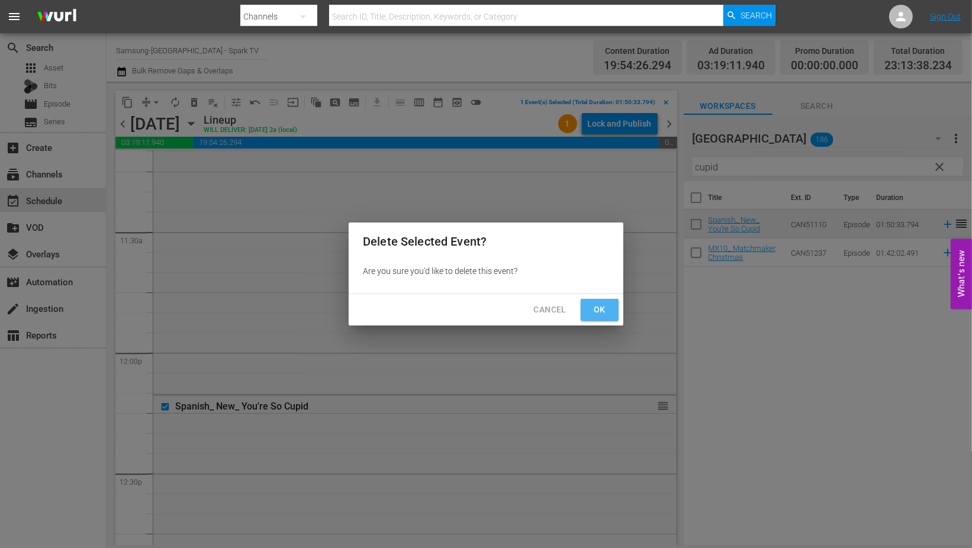
click at [612, 304] on button "Ok" at bounding box center [600, 310] width 38 height 22
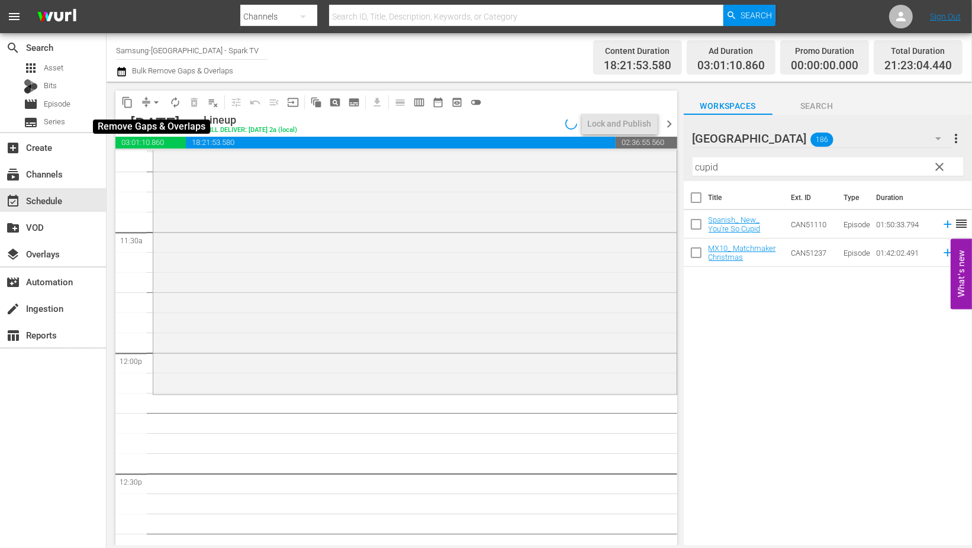
drag, startPoint x: 157, startPoint y: 101, endPoint x: 163, endPoint y: 110, distance: 11.2
click at [157, 101] on span "arrow_drop_down" at bounding box center [156, 102] width 12 height 12
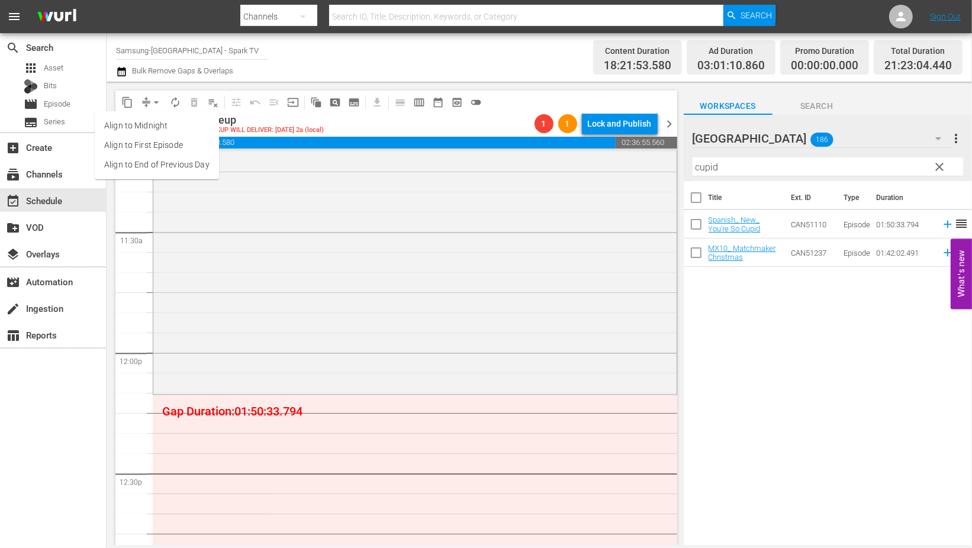
click at [170, 165] on li "Align to End of Previous Day" at bounding box center [157, 165] width 124 height 20
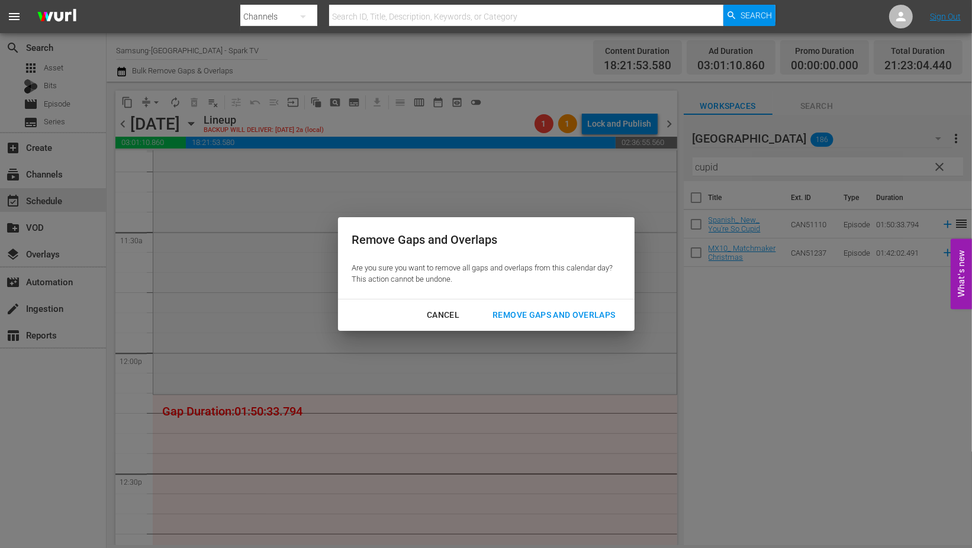
click at [601, 313] on div "Remove Gaps and Overlaps" at bounding box center [553, 315] width 141 height 15
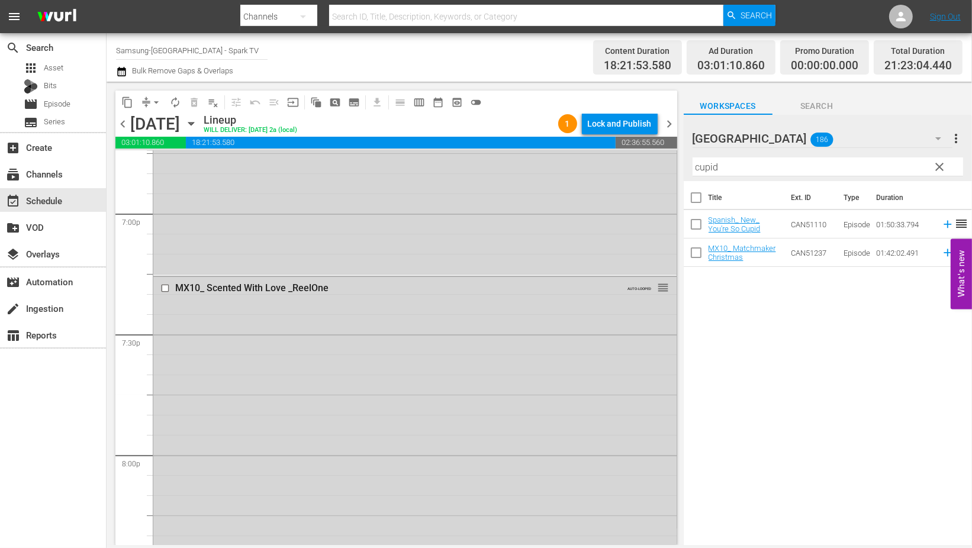
scroll to position [4537, 0]
drag, startPoint x: 742, startPoint y: 166, endPoint x: 584, endPoint y: 146, distance: 159.4
click at [584, 146] on div "content_copy compress arrow_drop_down autorenew_outlined delete_forever_outline…" at bounding box center [539, 313] width 865 height 463
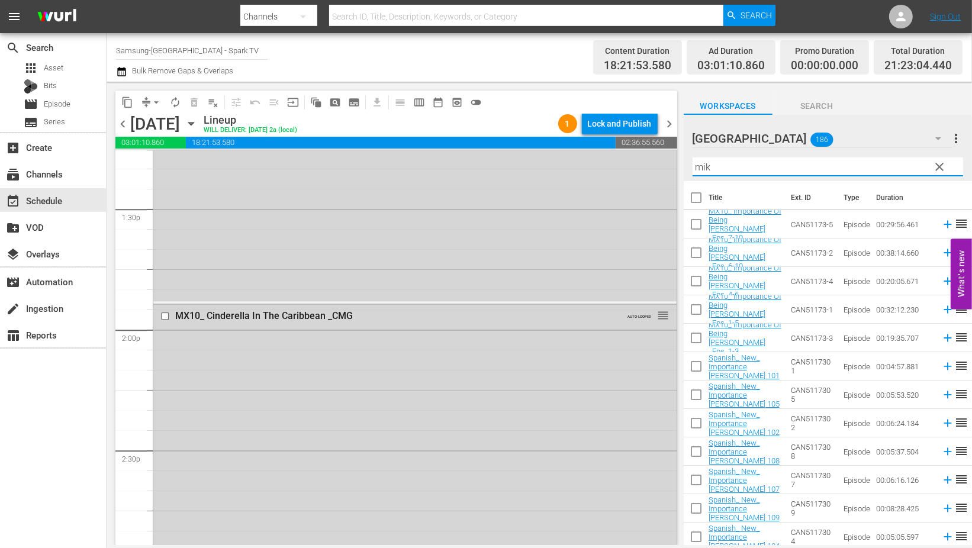
scroll to position [3222, 0]
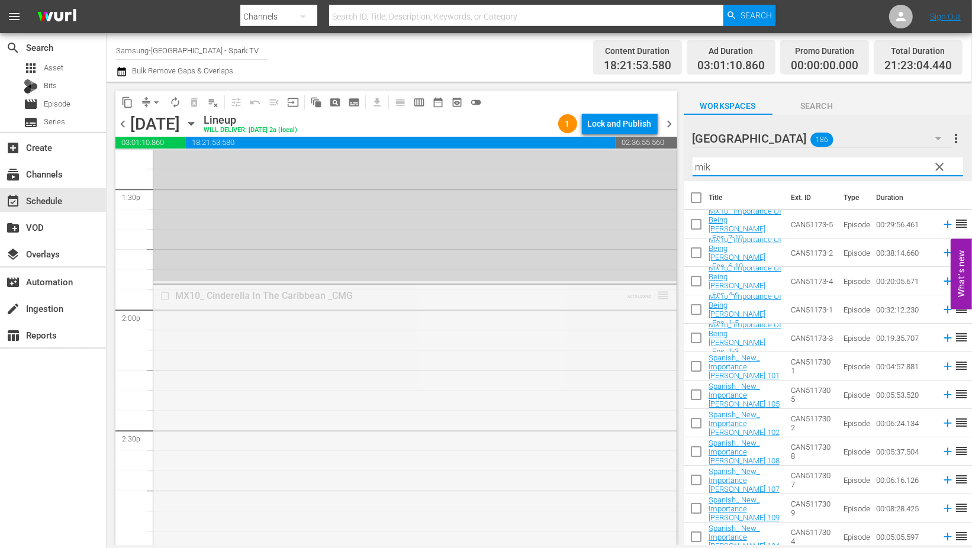
drag, startPoint x: 655, startPoint y: 293, endPoint x: 659, endPoint y: 385, distance: 91.8
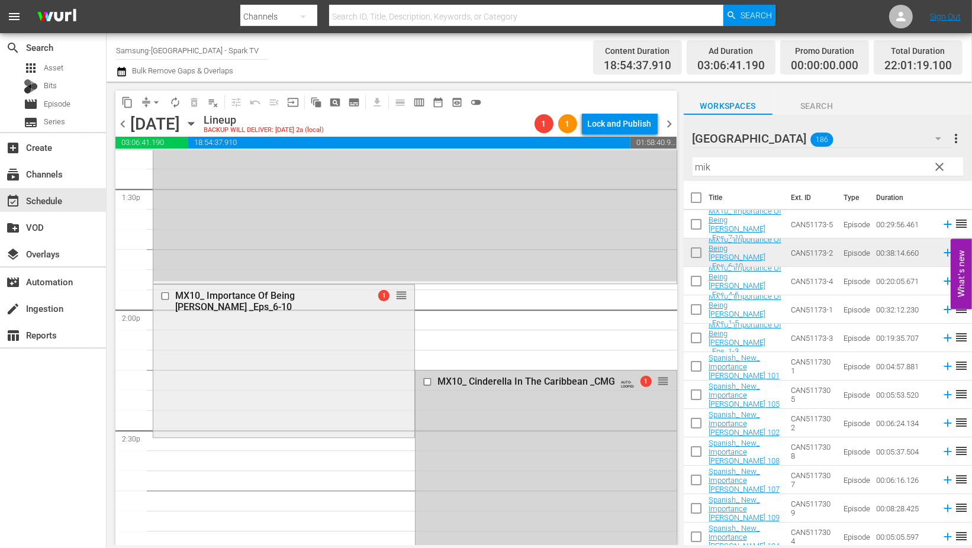
click at [163, 295] on input "checkbox" at bounding box center [166, 296] width 12 height 10
click at [197, 101] on span "delete_forever_outlined" at bounding box center [194, 102] width 12 height 12
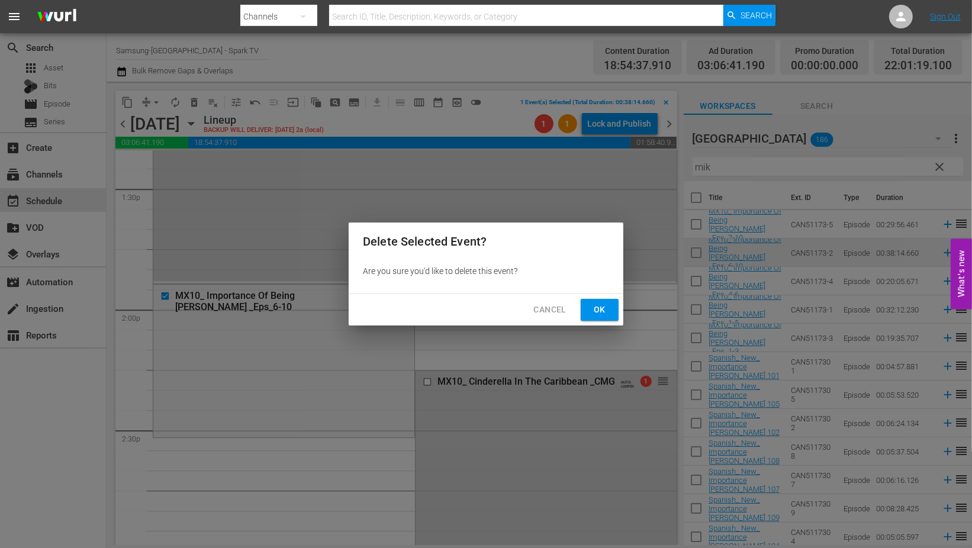
click at [600, 305] on span "Ok" at bounding box center [599, 309] width 19 height 15
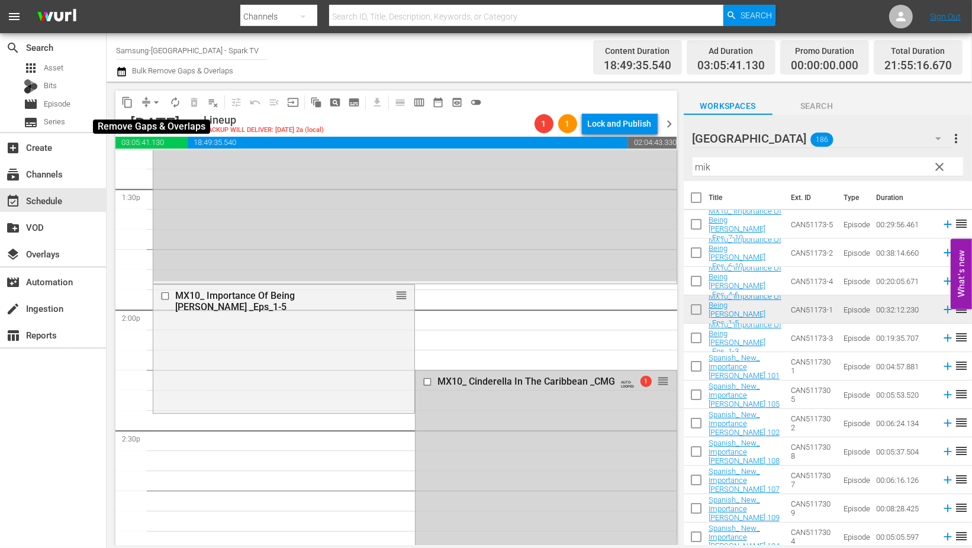
click at [156, 101] on span "arrow_drop_down" at bounding box center [156, 102] width 12 height 12
click at [173, 162] on li "Align to End of Previous Day" at bounding box center [157, 165] width 124 height 20
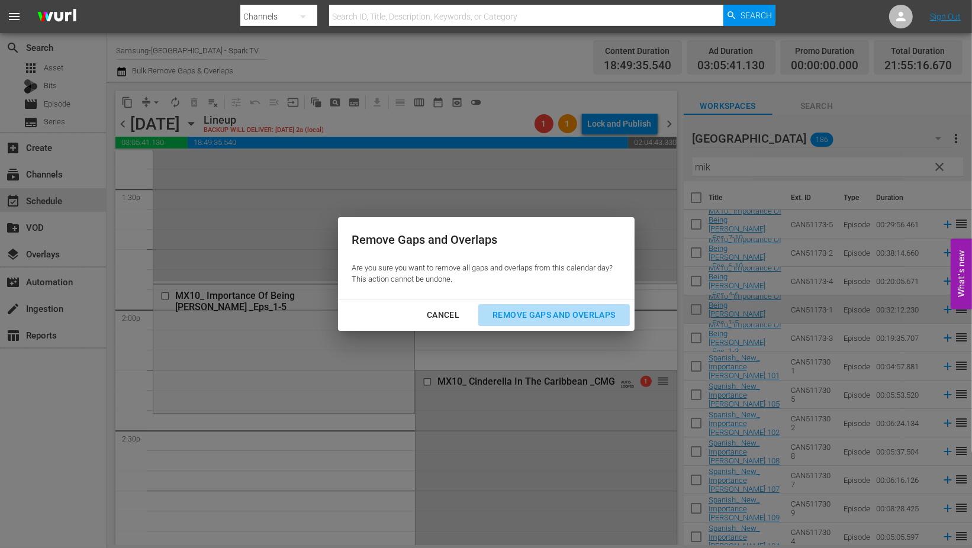
click at [599, 313] on div "Remove Gaps and Overlaps" at bounding box center [553, 315] width 141 height 15
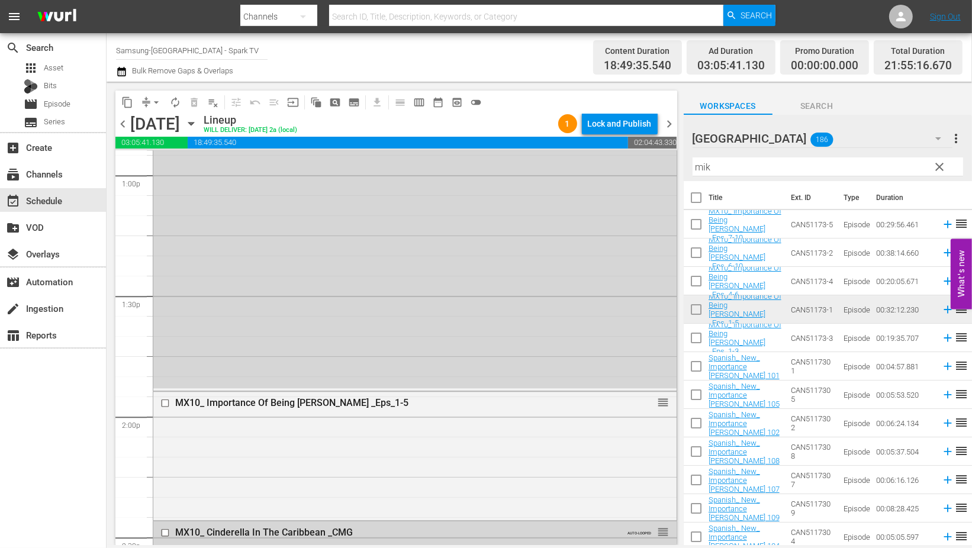
scroll to position [3288, 0]
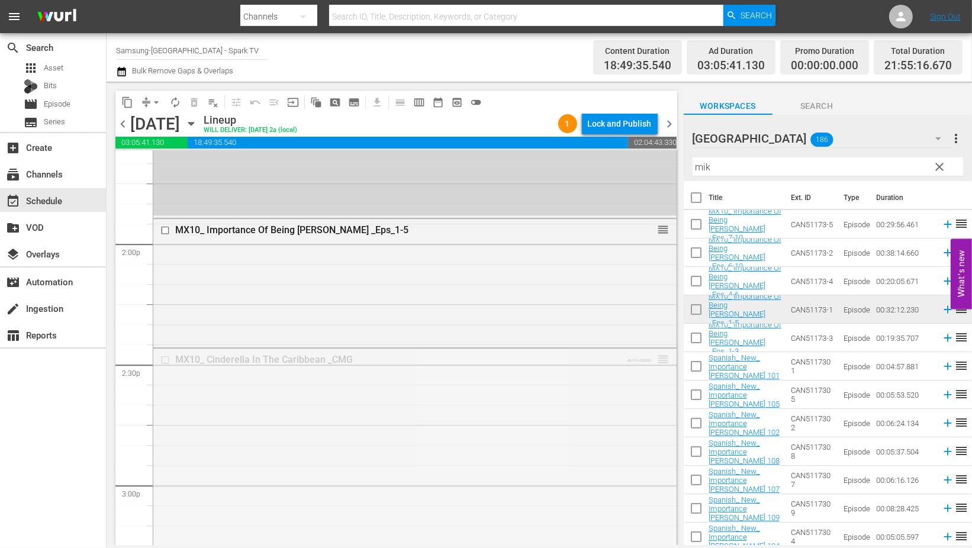
drag, startPoint x: 653, startPoint y: 357, endPoint x: 649, endPoint y: 389, distance: 32.2
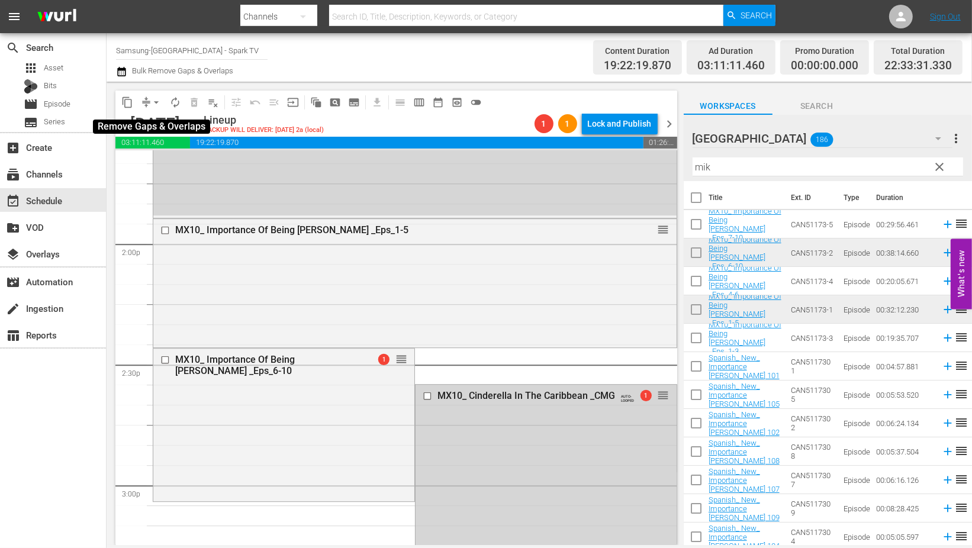
click at [156, 101] on span "arrow_drop_down" at bounding box center [156, 102] width 12 height 12
click at [169, 162] on li "Align to End of Previous Day" at bounding box center [157, 165] width 124 height 20
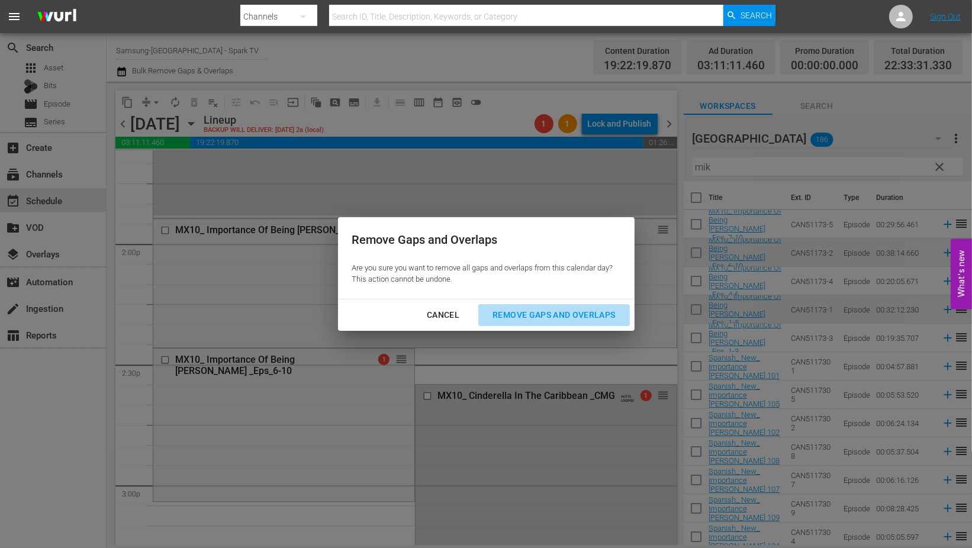
click at [571, 312] on div "Remove Gaps and Overlaps" at bounding box center [553, 315] width 141 height 15
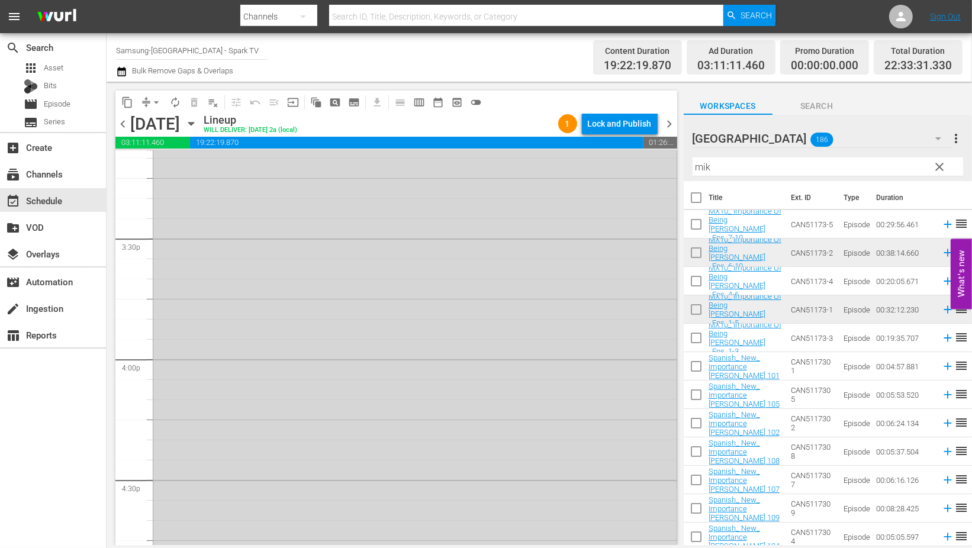
scroll to position [3419, 0]
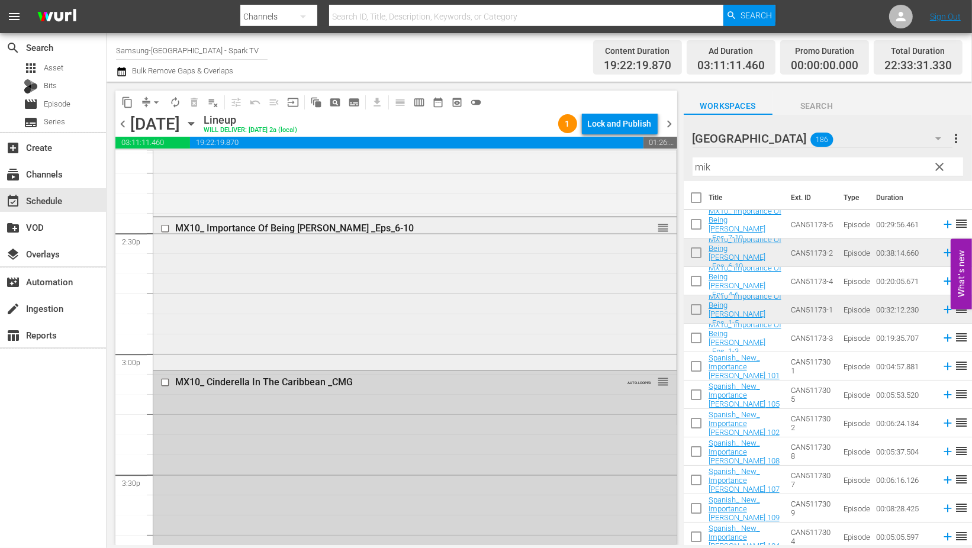
click at [162, 227] on input "checkbox" at bounding box center [166, 228] width 12 height 10
click at [192, 101] on span "delete_forever_outlined" at bounding box center [194, 102] width 12 height 12
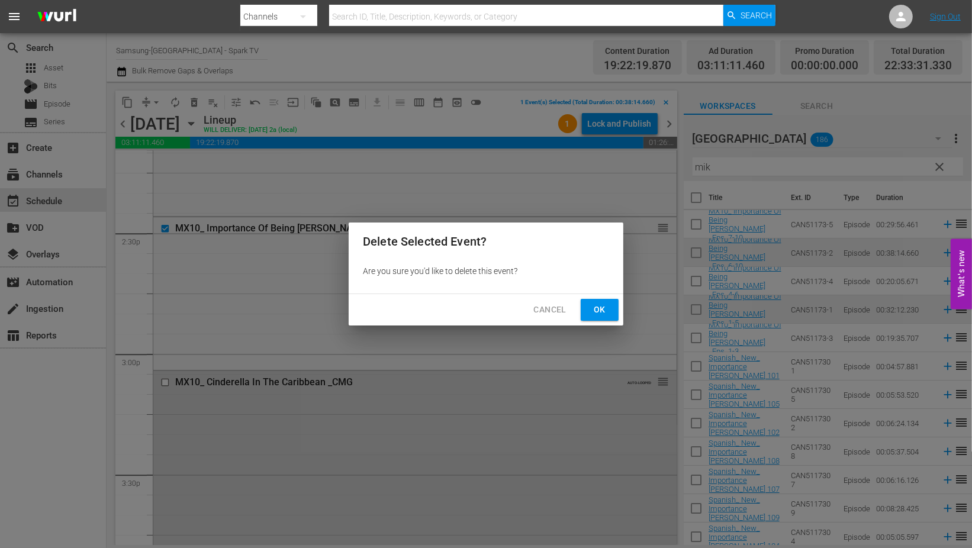
click at [605, 306] on span "Ok" at bounding box center [599, 309] width 19 height 15
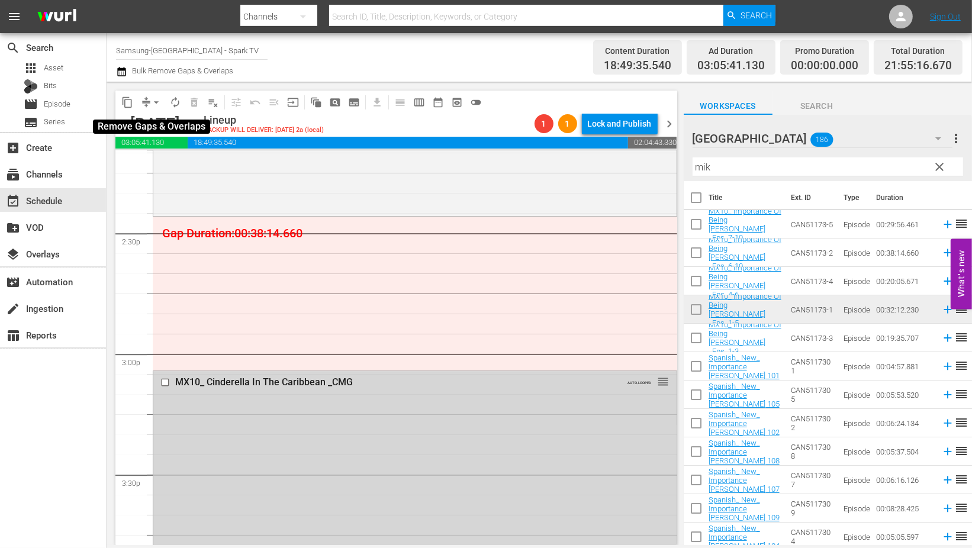
click at [156, 101] on span "arrow_drop_down" at bounding box center [156, 102] width 12 height 12
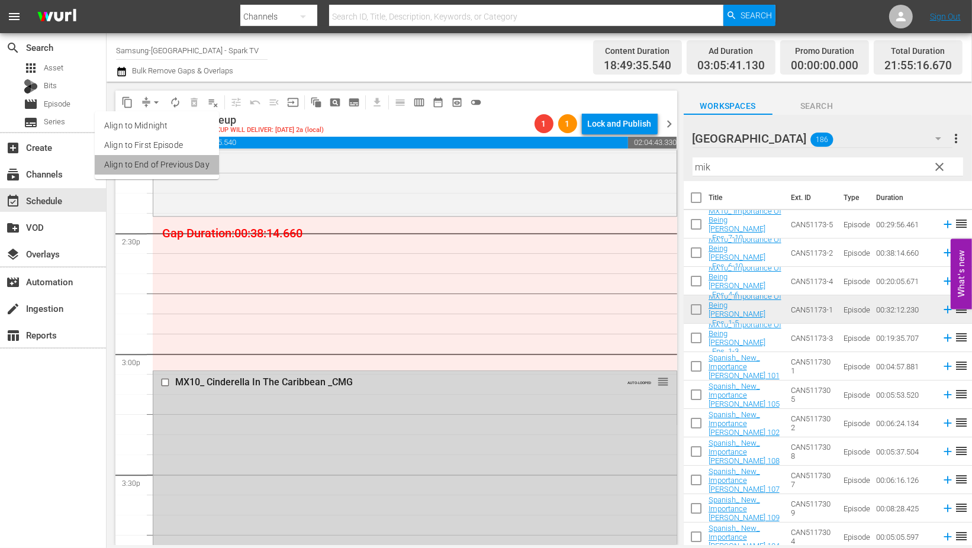
click at [159, 163] on li "Align to End of Previous Day" at bounding box center [157, 165] width 124 height 20
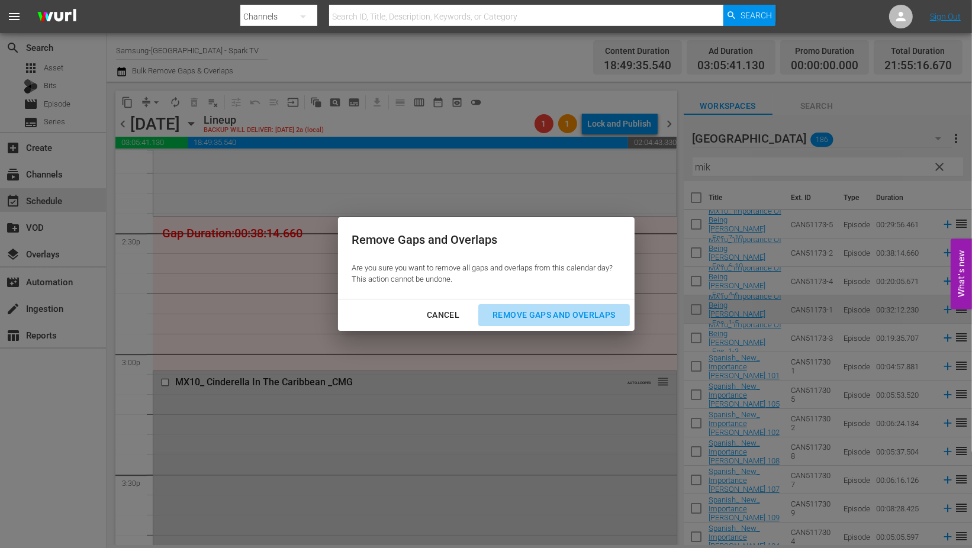
click at [581, 314] on div "Remove Gaps and Overlaps" at bounding box center [553, 315] width 141 height 15
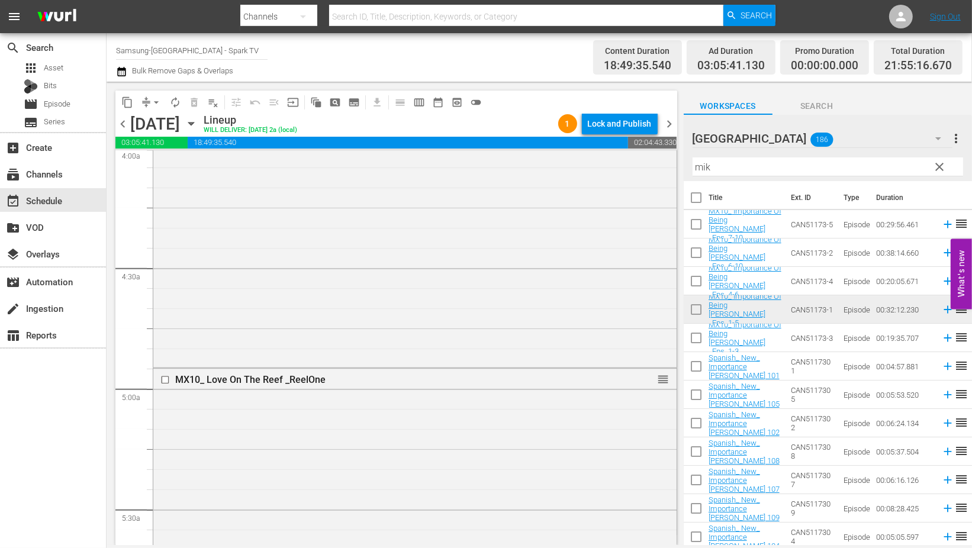
scroll to position [986, 0]
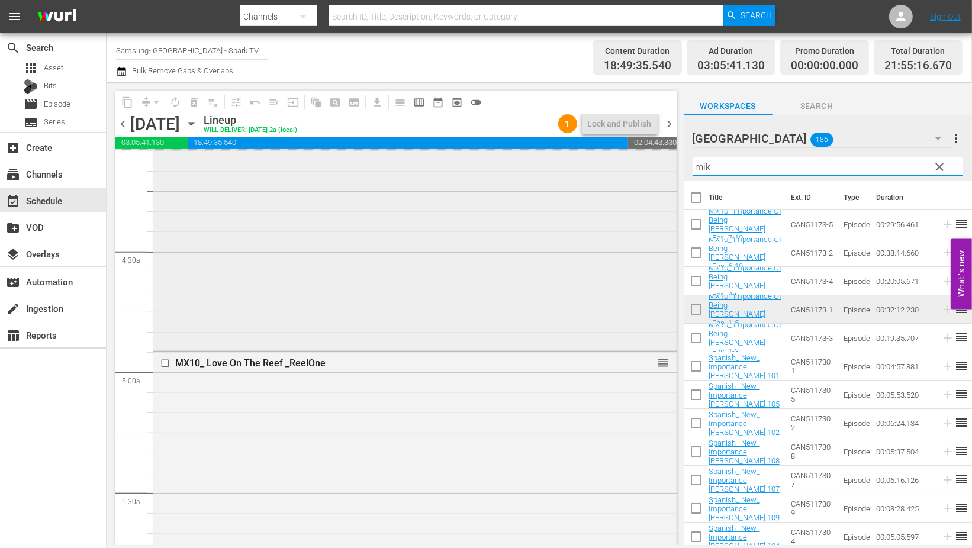
drag, startPoint x: 739, startPoint y: 164, endPoint x: 650, endPoint y: 164, distance: 88.8
click at [650, 164] on div "content_copy compress arrow_drop_down autorenew_outlined delete_forever_outline…" at bounding box center [539, 313] width 865 height 463
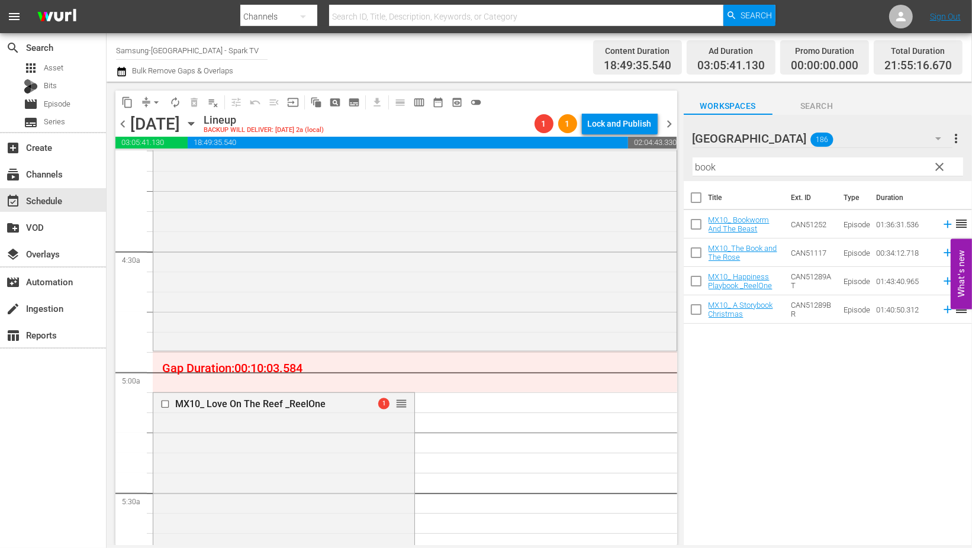
click at [823, 412] on div "Title Ext. ID Type Duration MX10_ Bookworm And The Beast CAN51252 Episode 01:36…" at bounding box center [828, 364] width 288 height 366
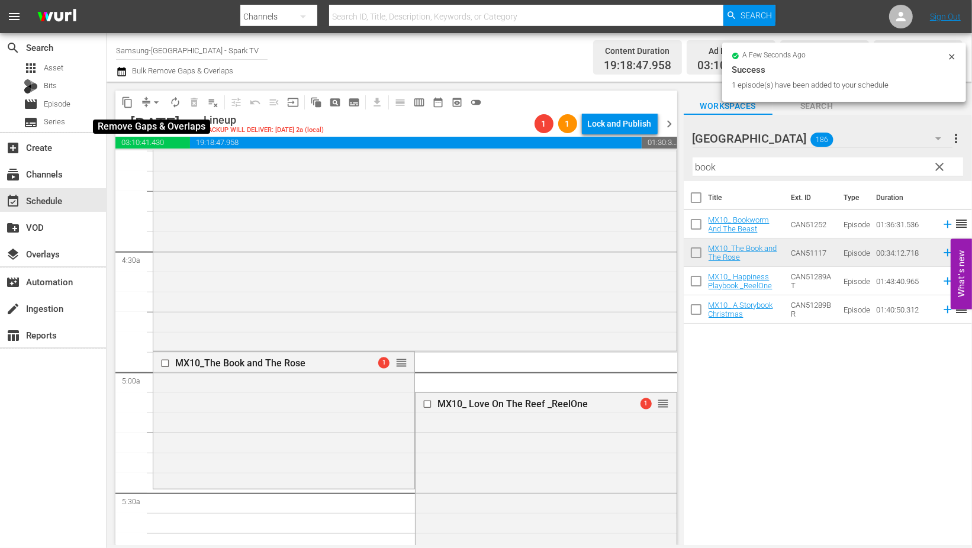
drag, startPoint x: 156, startPoint y: 102, endPoint x: 159, endPoint y: 108, distance: 6.6
click at [156, 102] on span "arrow_drop_down" at bounding box center [156, 102] width 12 height 12
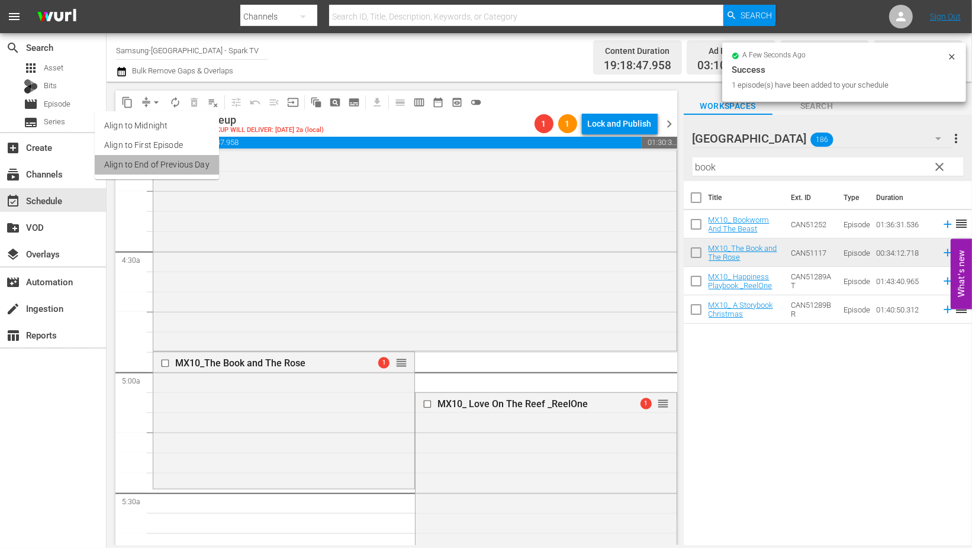
click at [163, 163] on li "Align to End of Previous Day" at bounding box center [157, 165] width 124 height 20
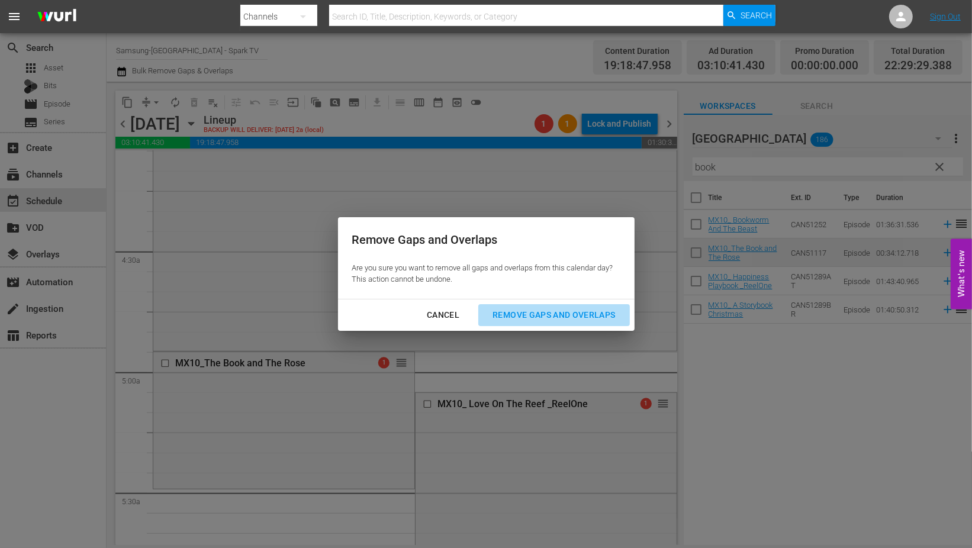
click at [578, 311] on div "Remove Gaps and Overlaps" at bounding box center [553, 315] width 141 height 15
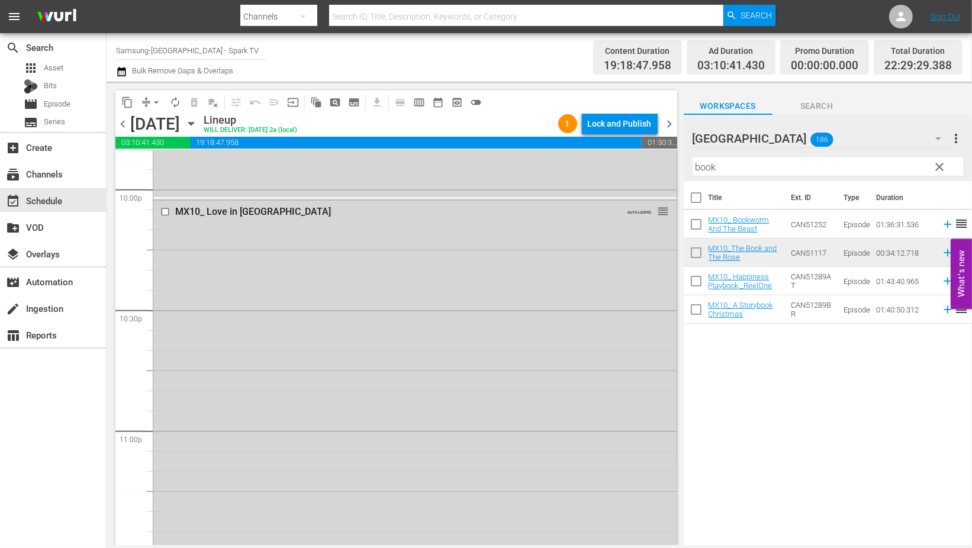
scroll to position [5401, 0]
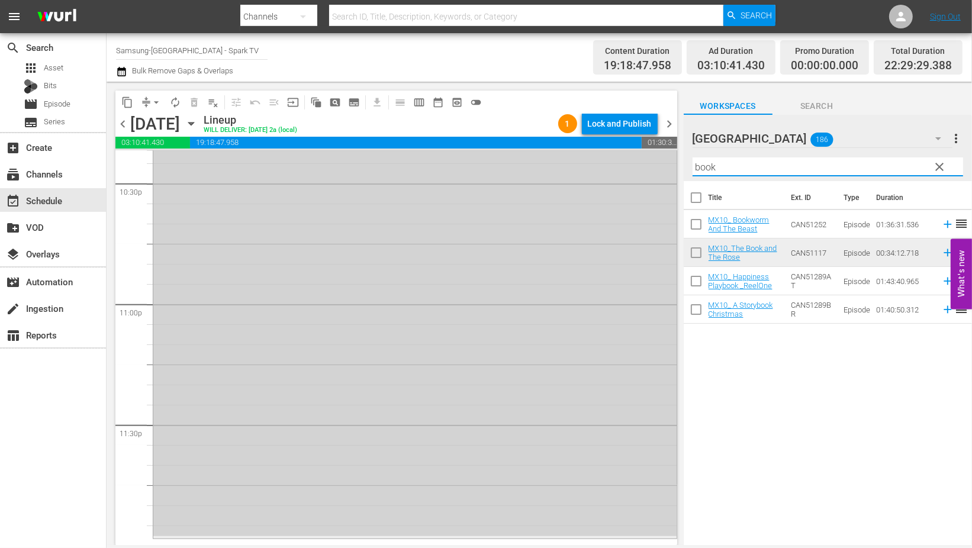
drag, startPoint x: 732, startPoint y: 168, endPoint x: 599, endPoint y: 152, distance: 134.2
click at [599, 152] on div "content_copy compress arrow_drop_down autorenew_outlined delete_forever_outline…" at bounding box center [539, 313] width 865 height 463
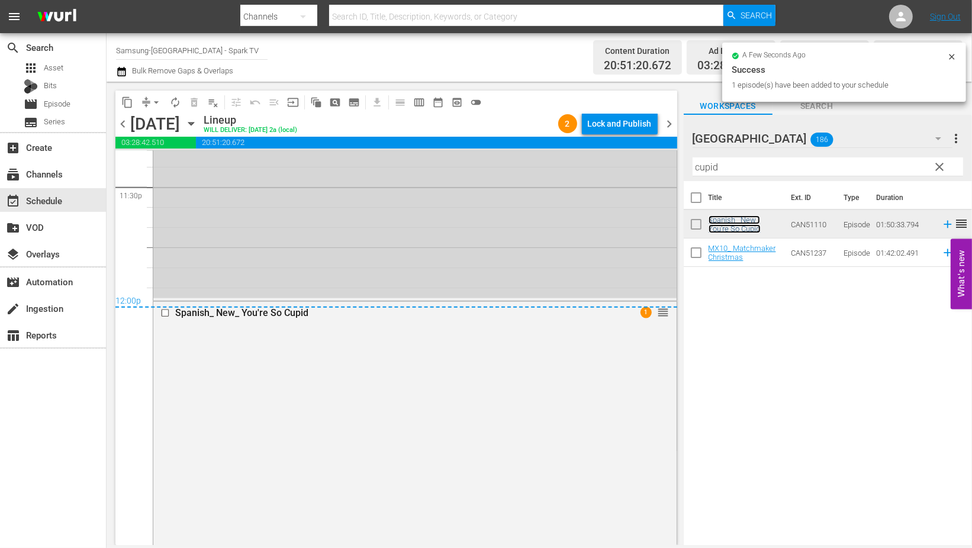
scroll to position [5601, 0]
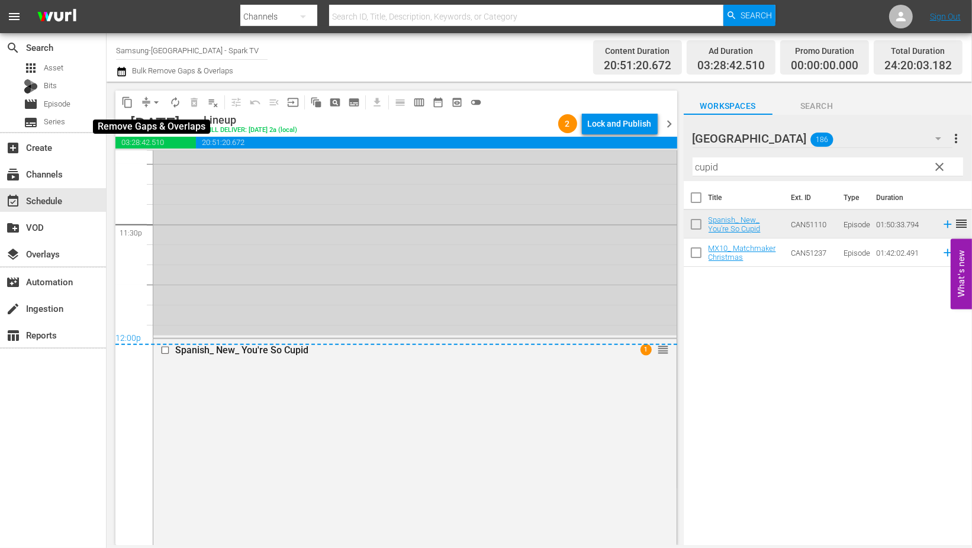
click at [157, 99] on span "arrow_drop_down" at bounding box center [156, 102] width 12 height 12
click at [163, 352] on input "checkbox" at bounding box center [166, 350] width 12 height 10
click at [195, 99] on span "delete_forever_outlined" at bounding box center [194, 102] width 12 height 12
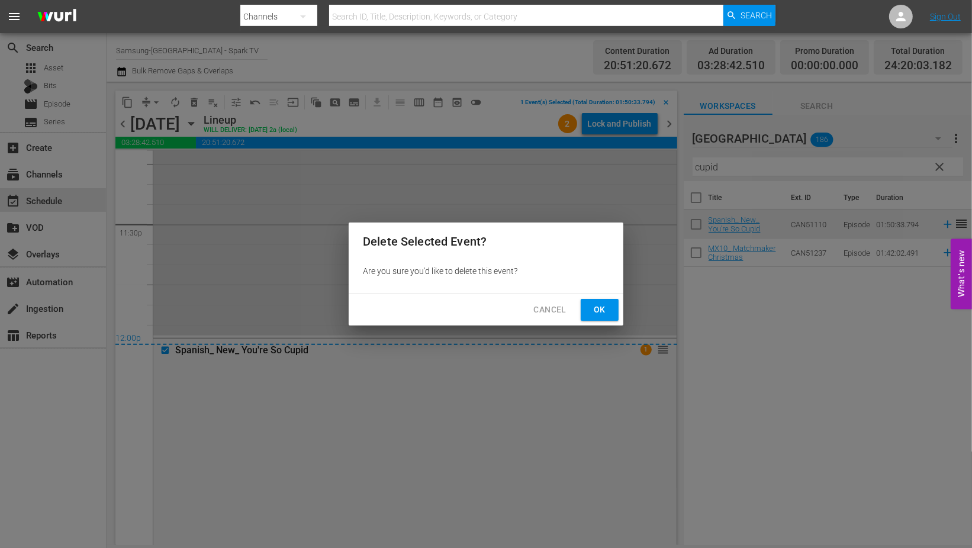
click at [595, 308] on span "Ok" at bounding box center [599, 309] width 19 height 15
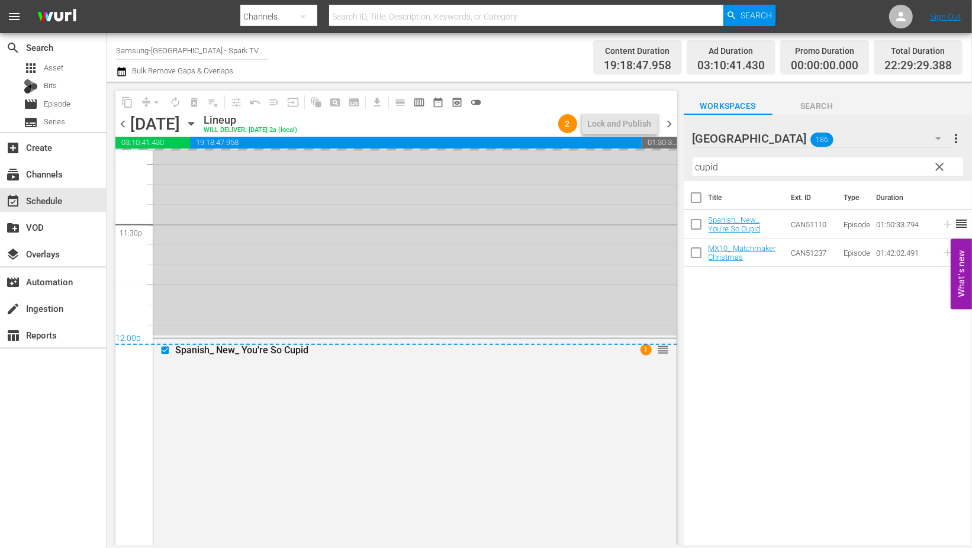
click at [608, 151] on div "content_copy compress arrow_drop_down autorenew_outlined delete_forever_outline…" at bounding box center [539, 313] width 865 height 463
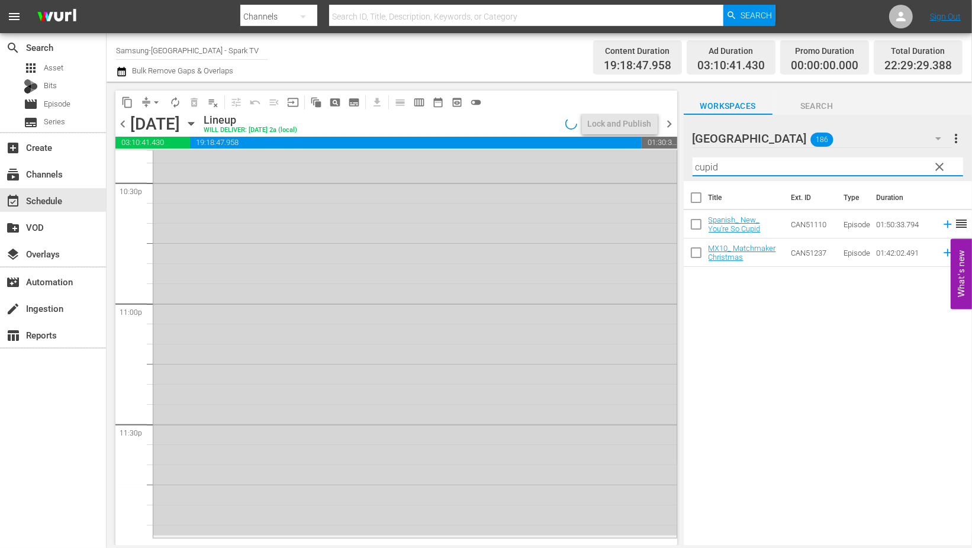
scroll to position [5401, 0]
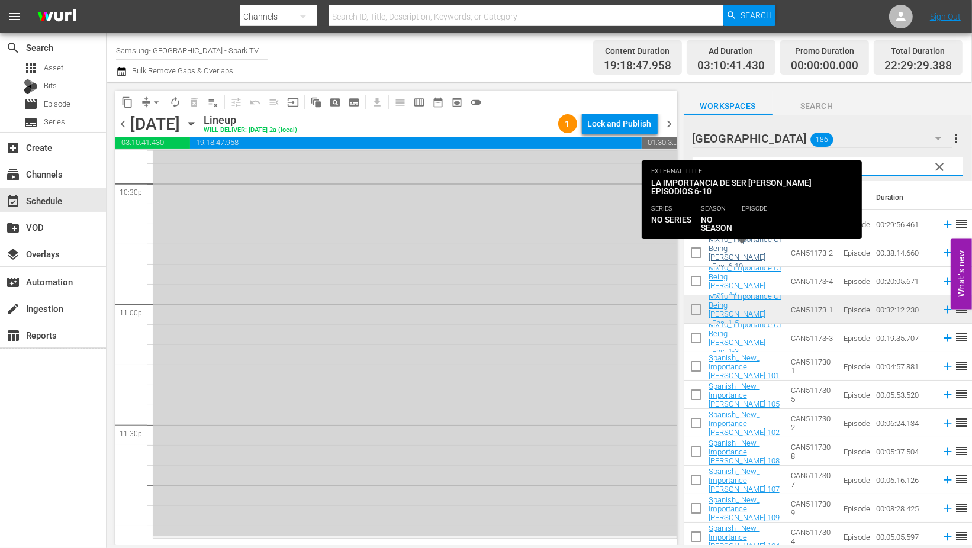
type input "mike"
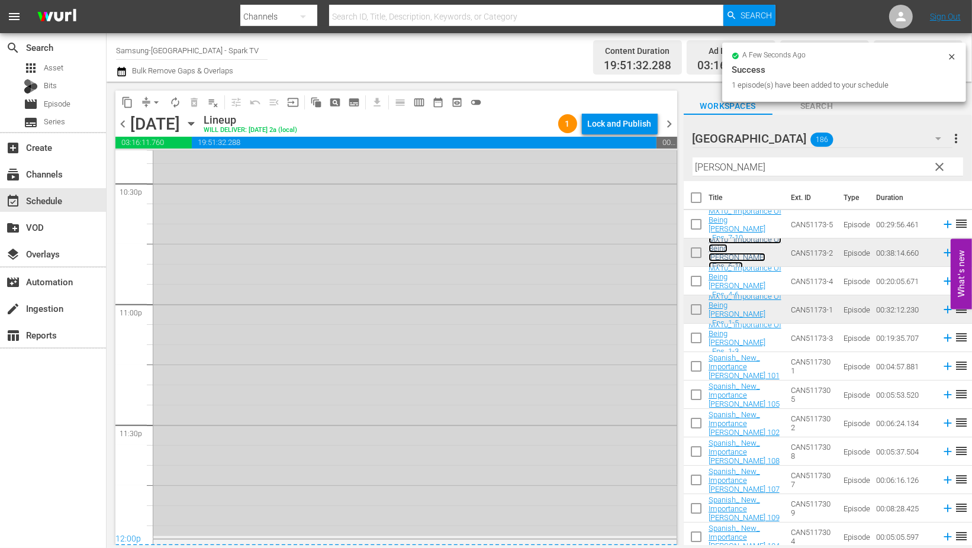
scroll to position [5549, 0]
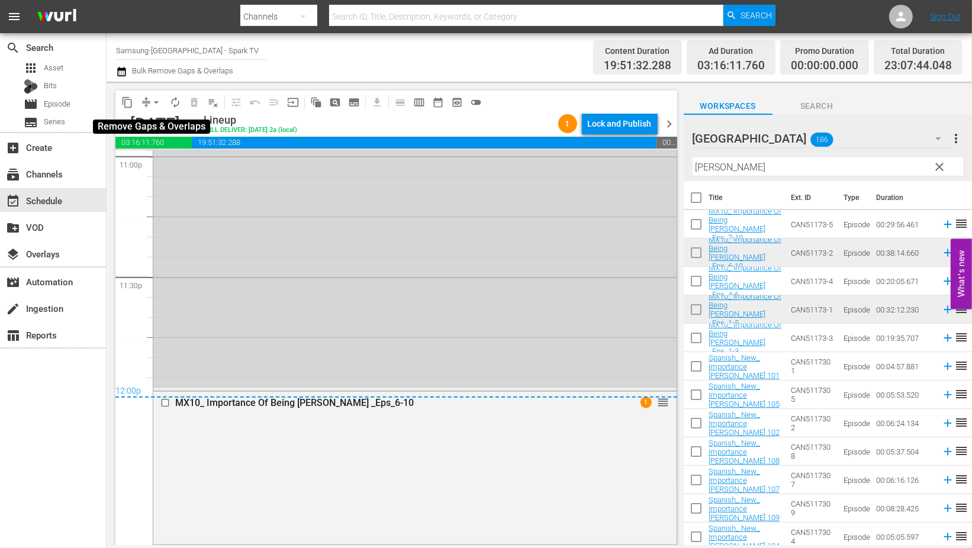
click at [160, 101] on span "arrow_drop_down" at bounding box center [156, 102] width 12 height 12
click at [204, 165] on li "Align to End of Previous Day" at bounding box center [157, 165] width 124 height 20
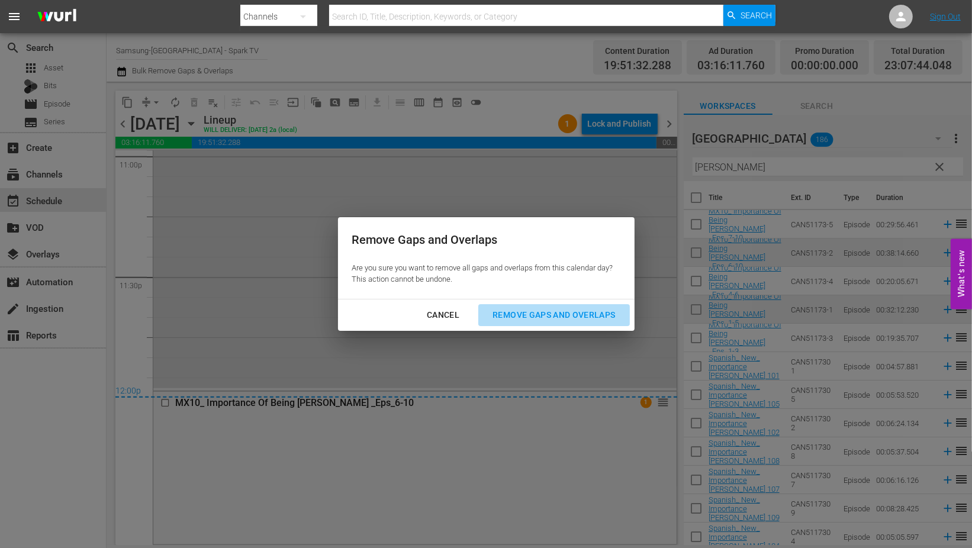
click at [565, 313] on div "Remove Gaps and Overlaps" at bounding box center [553, 315] width 141 height 15
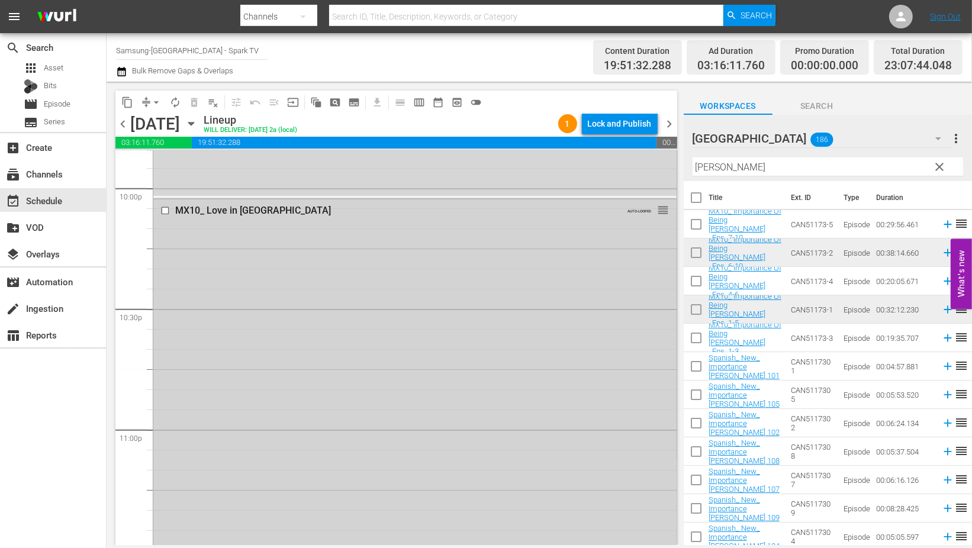
scroll to position [5458, 0]
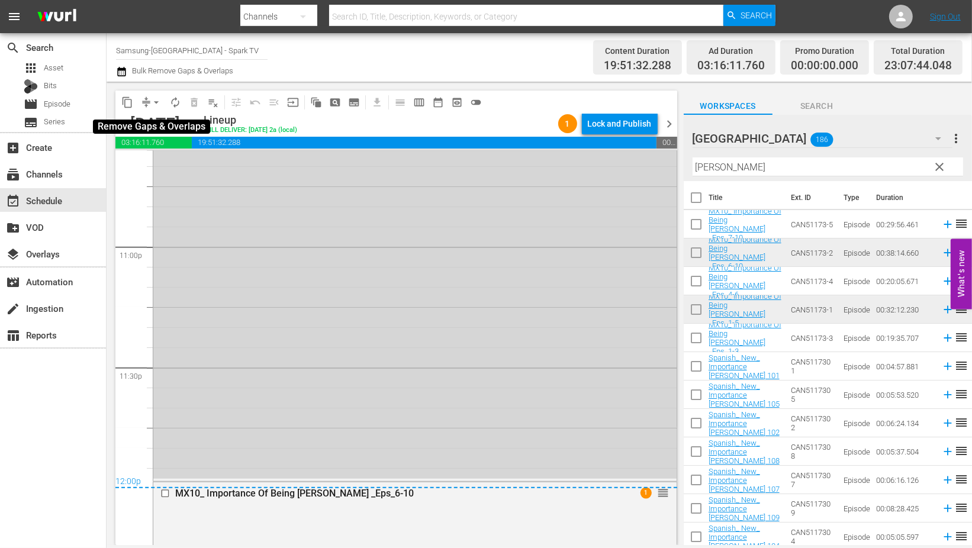
click at [160, 99] on span "arrow_drop_down" at bounding box center [156, 102] width 12 height 12
click at [173, 165] on li "Align to End of Previous Day" at bounding box center [157, 165] width 124 height 20
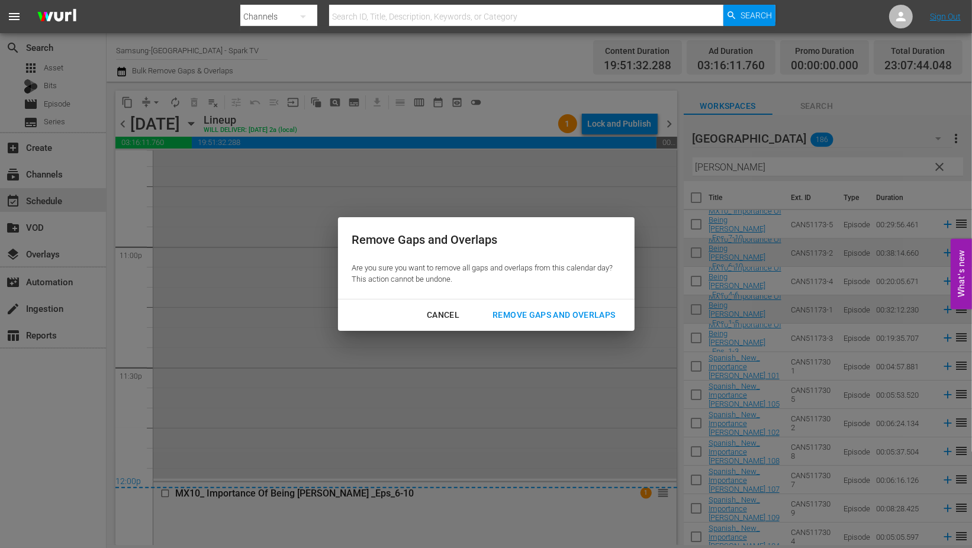
click at [582, 318] on div "Remove Gaps and Overlaps" at bounding box center [553, 315] width 141 height 15
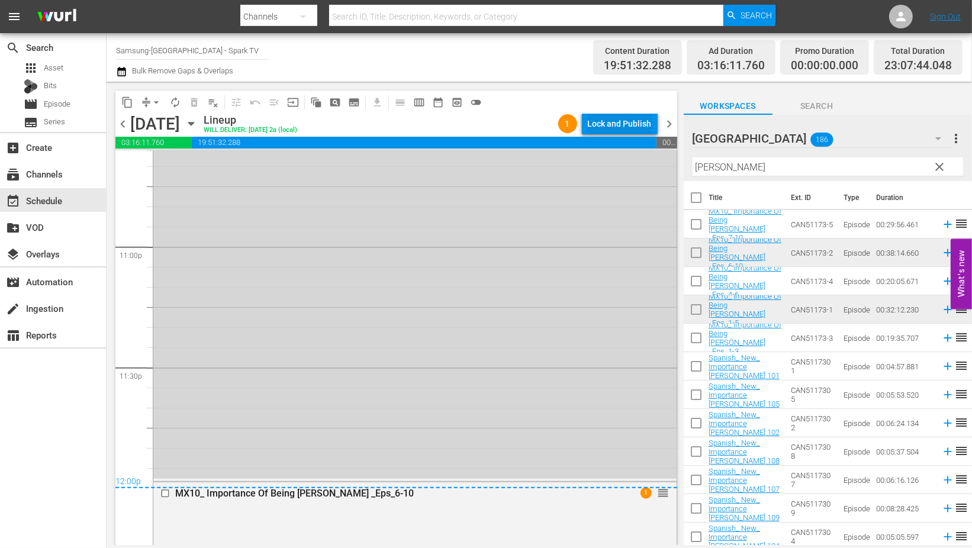
click at [616, 123] on div "Lock and Publish" at bounding box center [620, 123] width 64 height 21
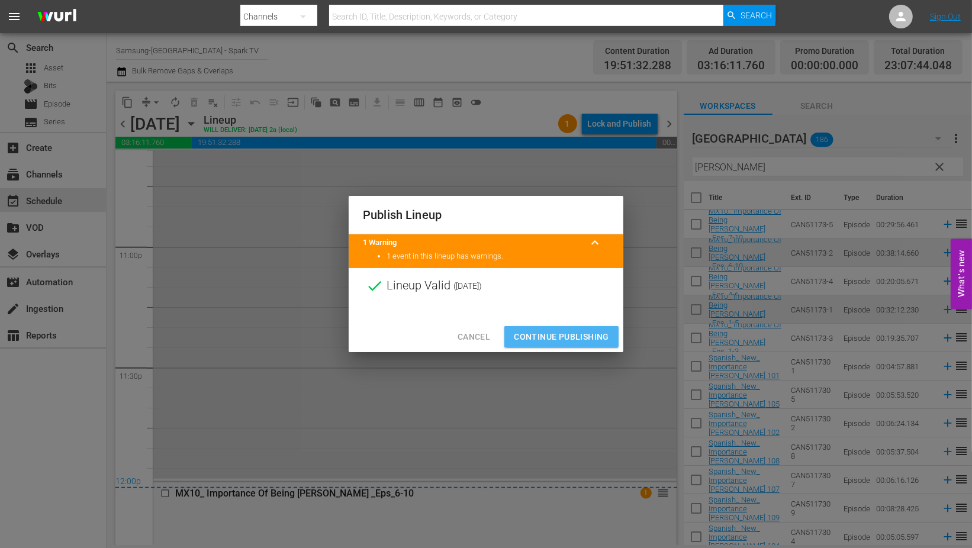
click at [559, 335] on span "Continue Publishing" at bounding box center [561, 337] width 95 height 15
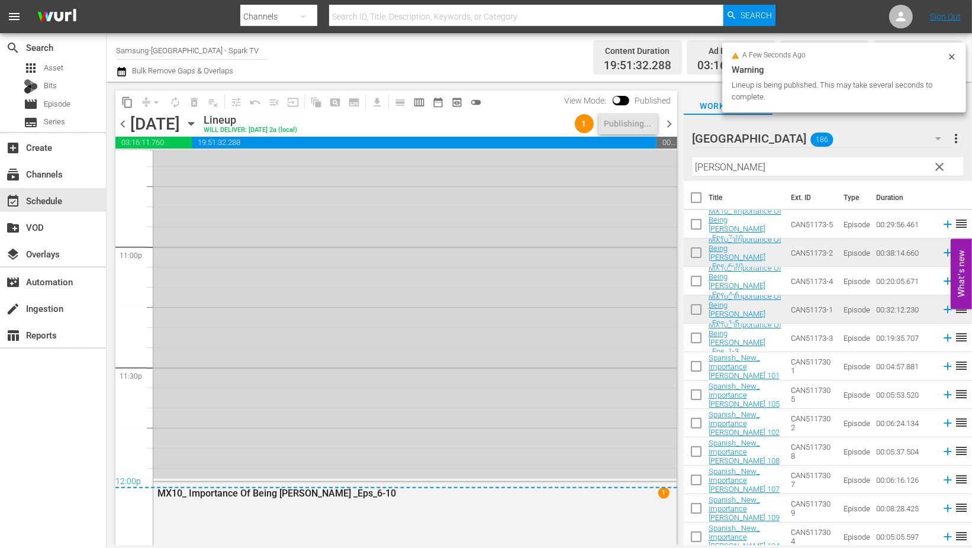
click at [194, 123] on icon "button" at bounding box center [190, 124] width 5 height 3
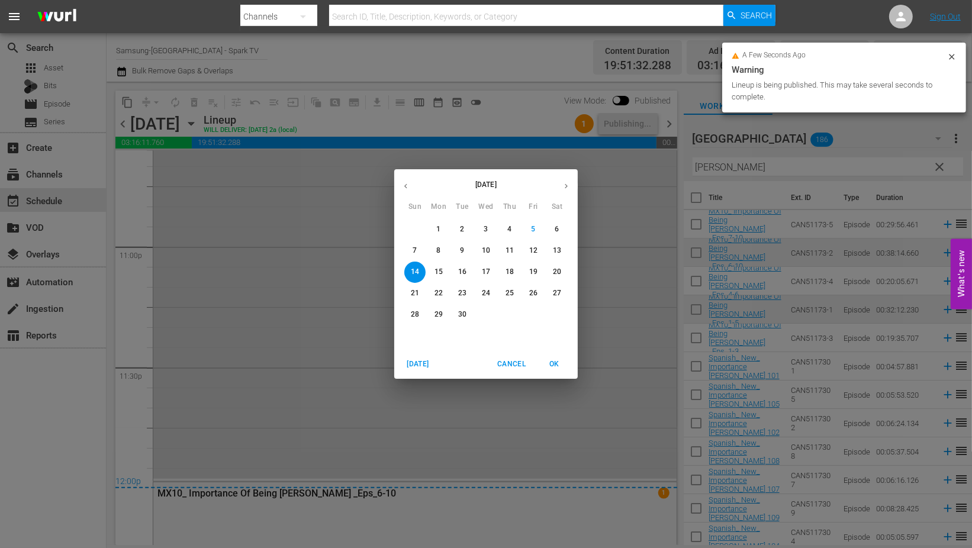
click at [439, 249] on p "8" at bounding box center [438, 251] width 4 height 10
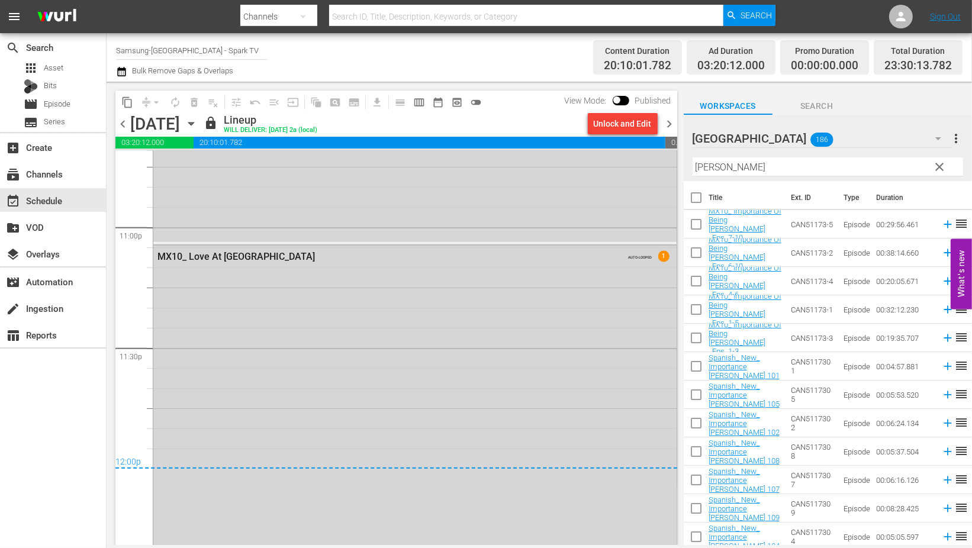
scroll to position [5543, 0]
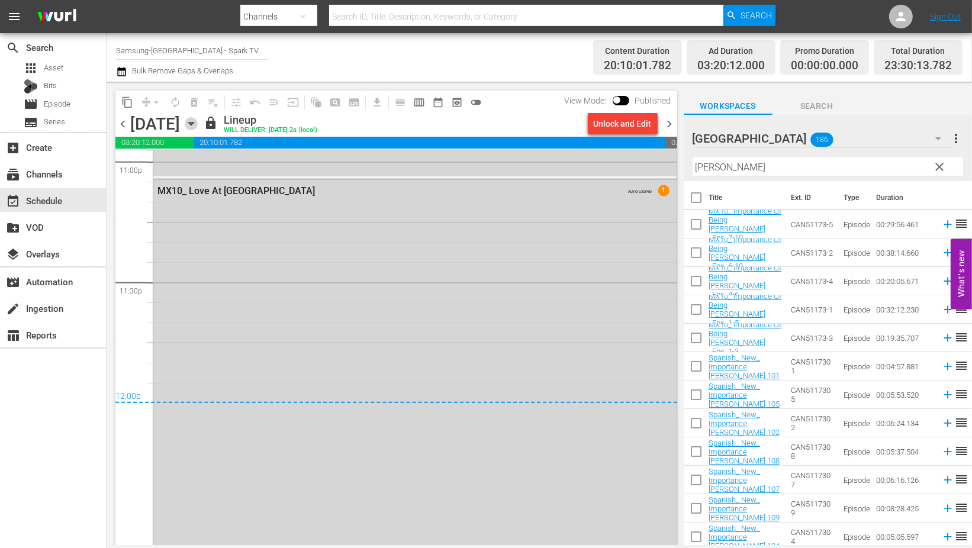
click at [194, 125] on icon "button" at bounding box center [190, 124] width 5 height 3
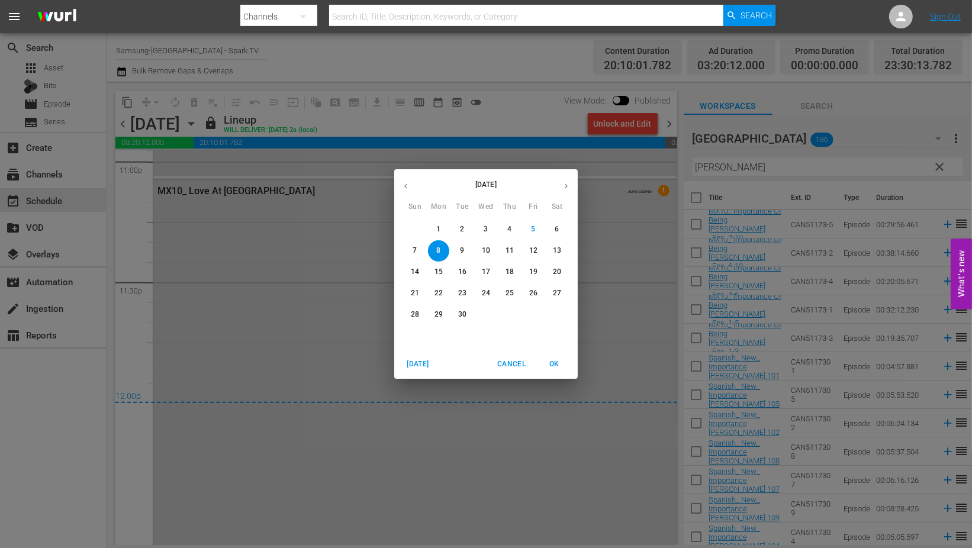
click at [460, 251] on p "9" at bounding box center [462, 251] width 4 height 10
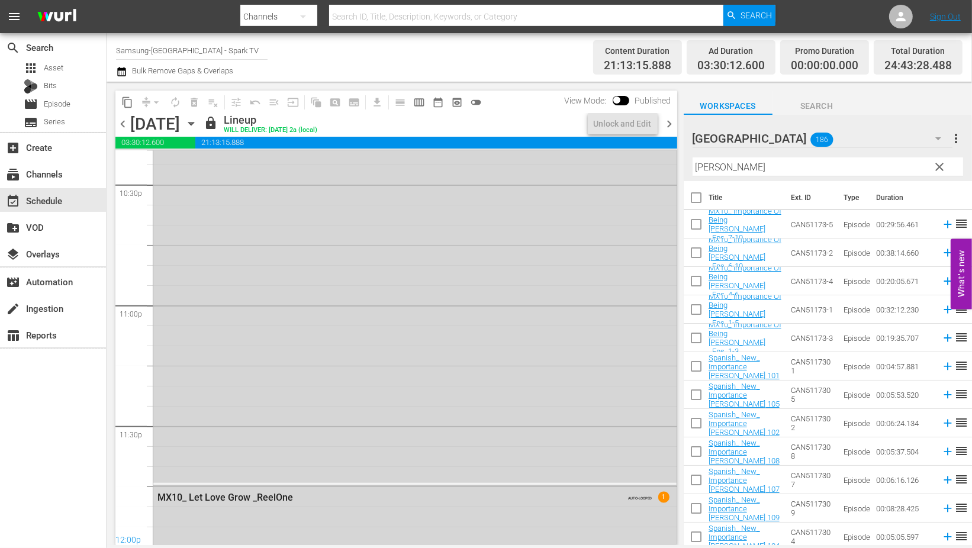
scroll to position [5524, 0]
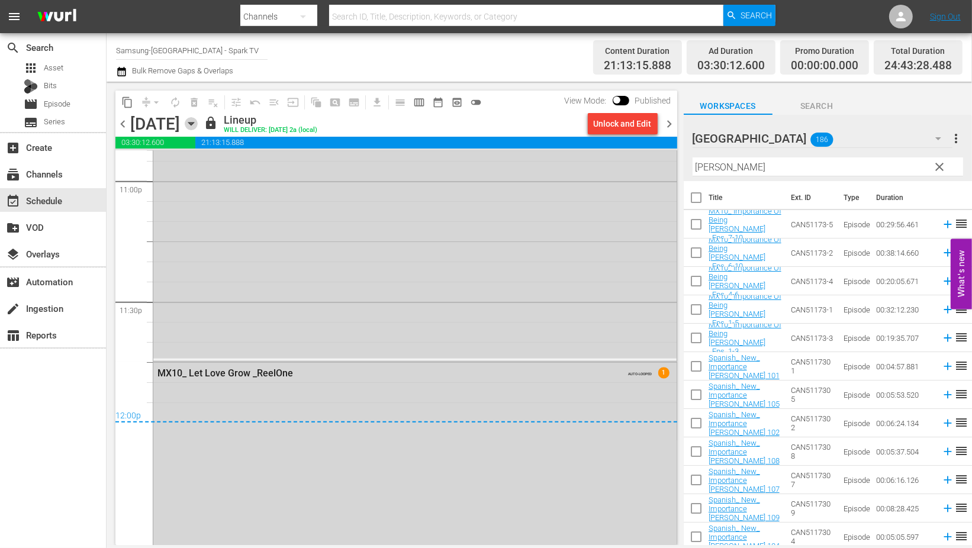
click at [194, 124] on icon "button" at bounding box center [190, 124] width 5 height 3
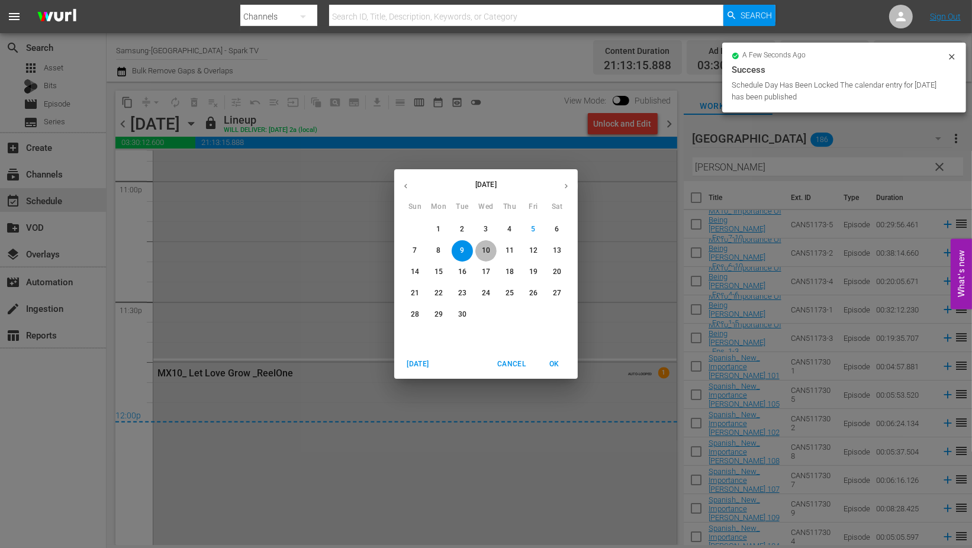
click at [486, 247] on p "10" at bounding box center [486, 251] width 8 height 10
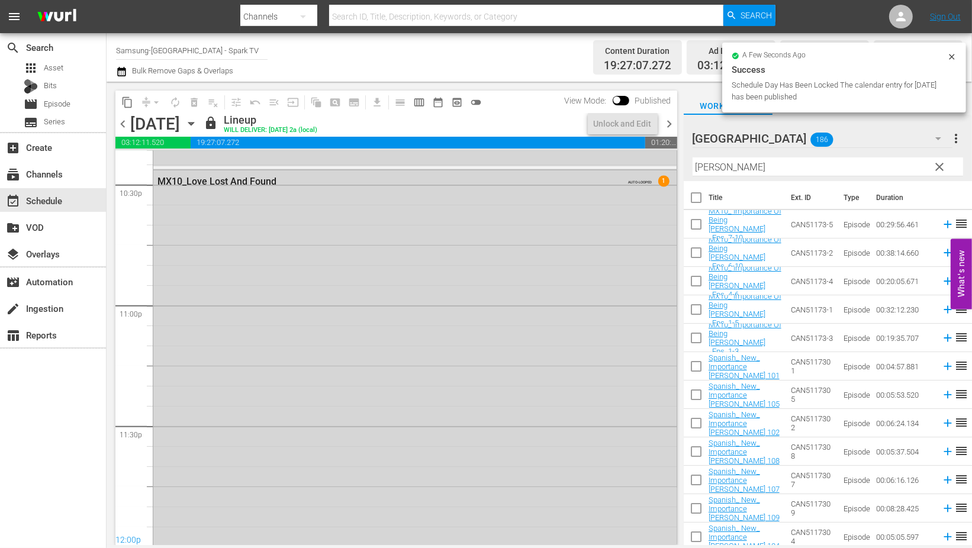
scroll to position [5439, 0]
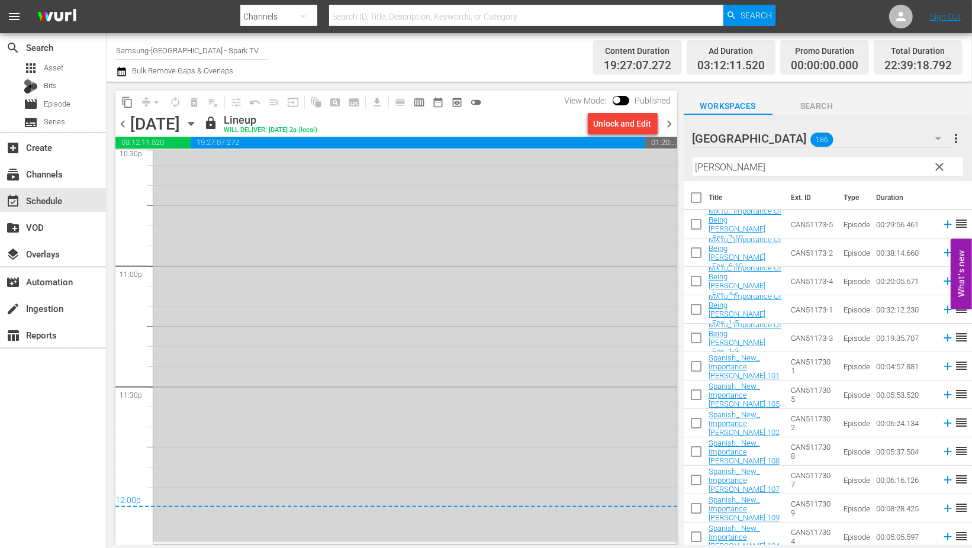
click at [194, 124] on icon "button" at bounding box center [190, 124] width 5 height 3
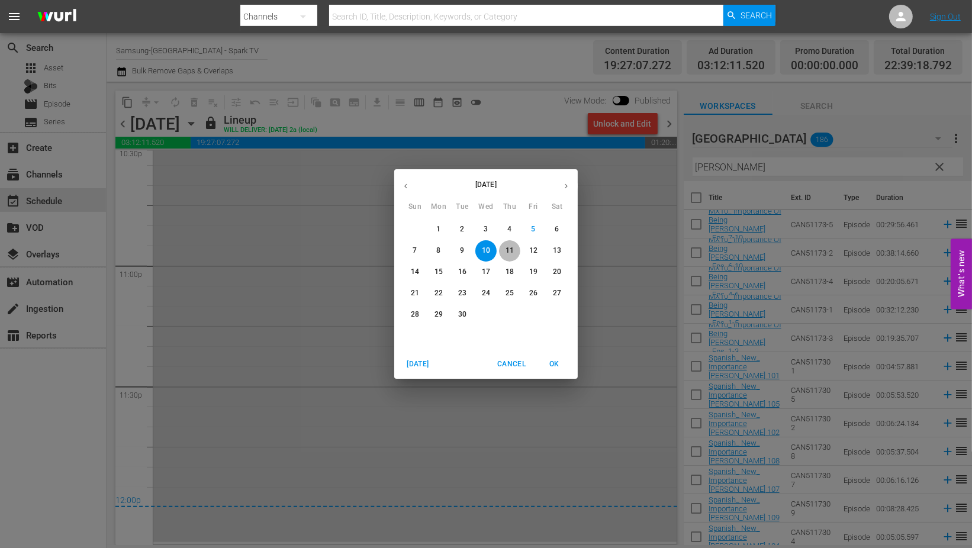
click at [510, 249] on p "11" at bounding box center [509, 251] width 8 height 10
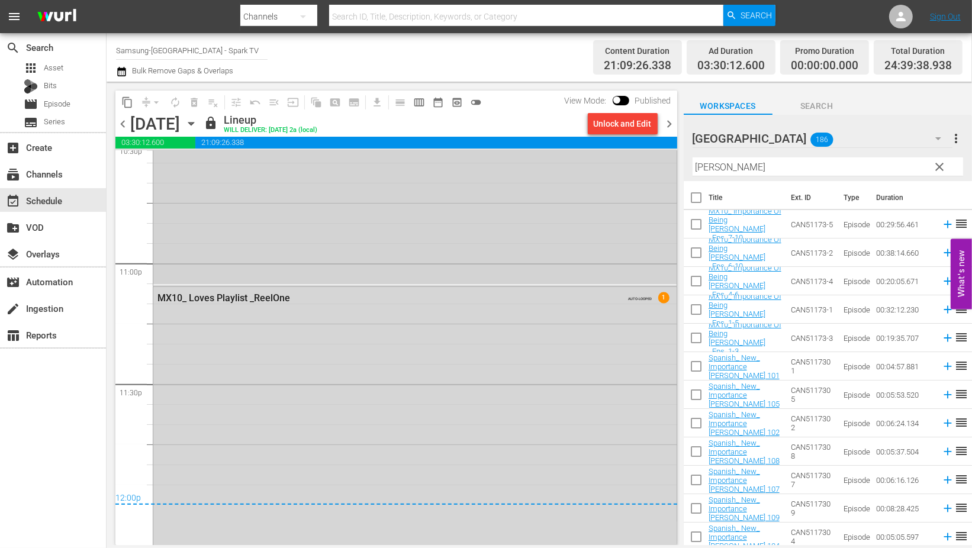
scroll to position [5465, 0]
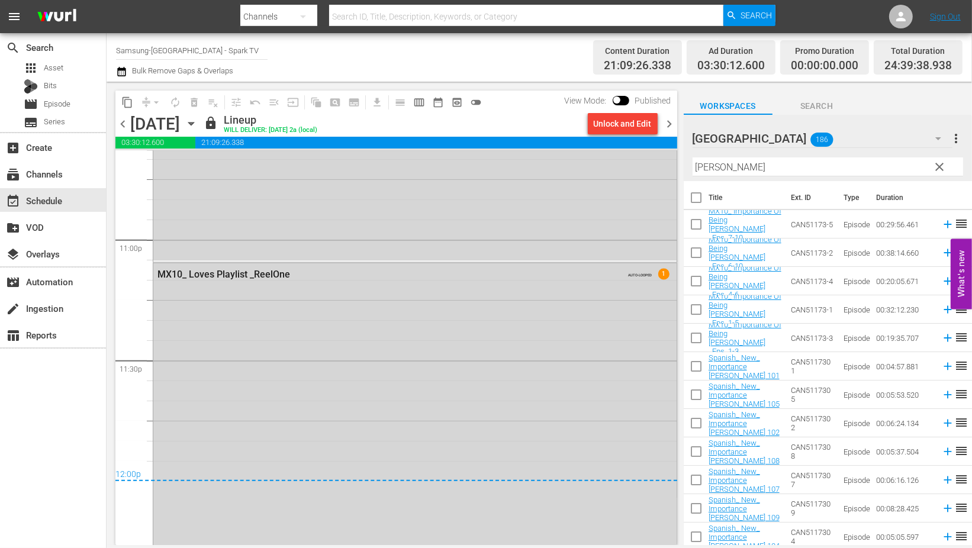
click at [198, 124] on icon "button" at bounding box center [191, 123] width 13 height 13
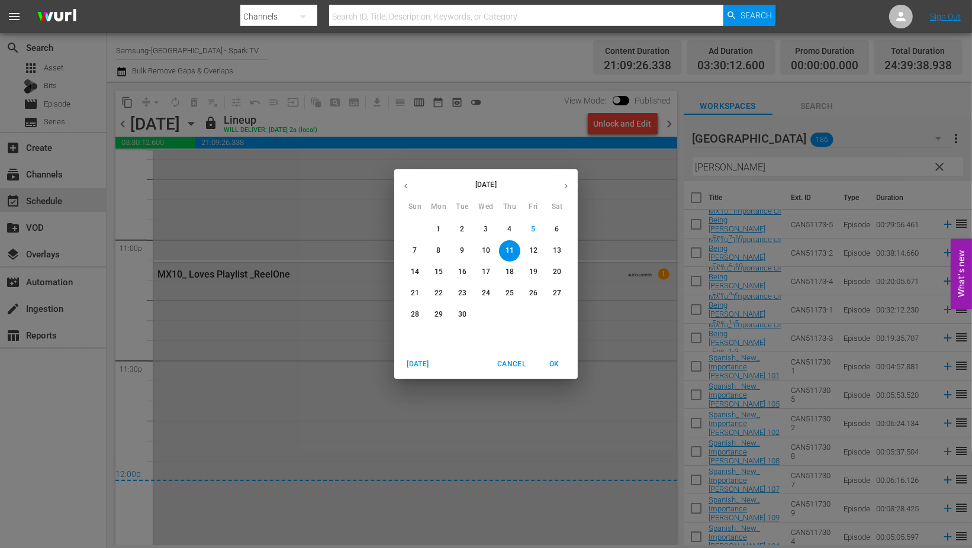
click at [531, 250] on p "12" at bounding box center [533, 251] width 8 height 10
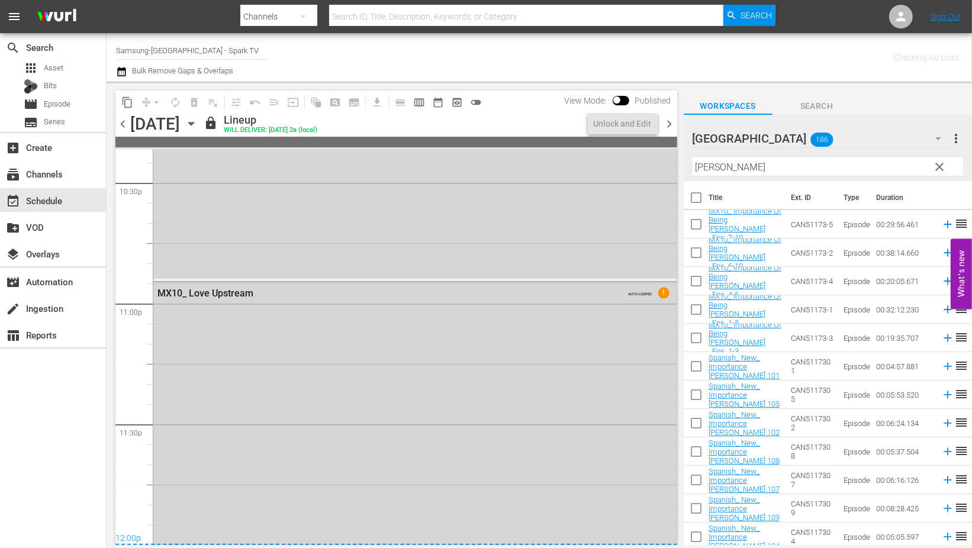
scroll to position [5465, 0]
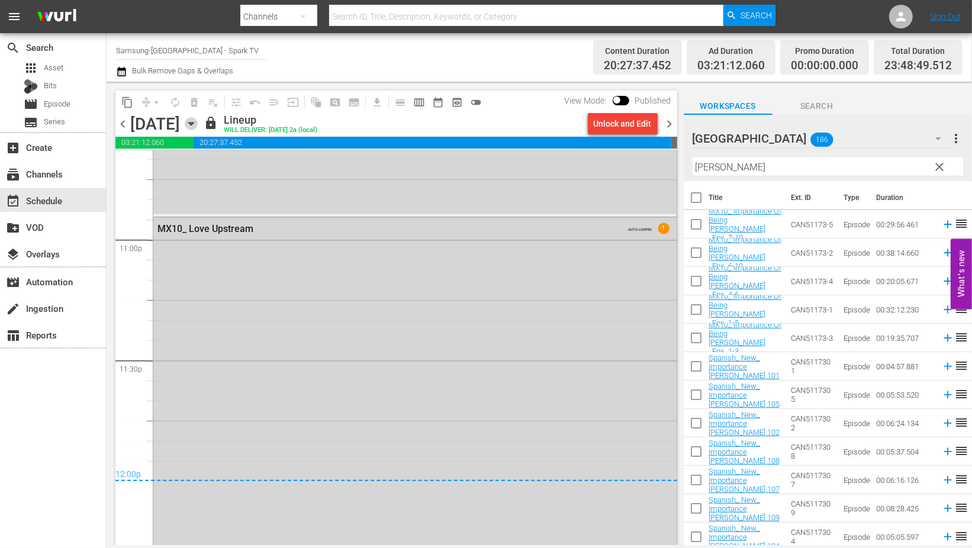
click at [194, 123] on icon "button" at bounding box center [190, 124] width 5 height 3
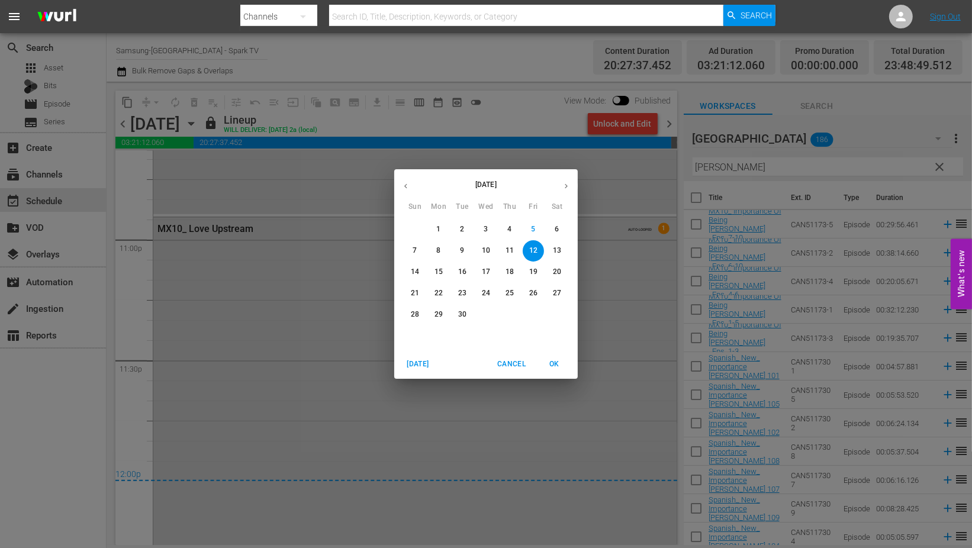
click at [554, 247] on p "13" at bounding box center [557, 251] width 8 height 10
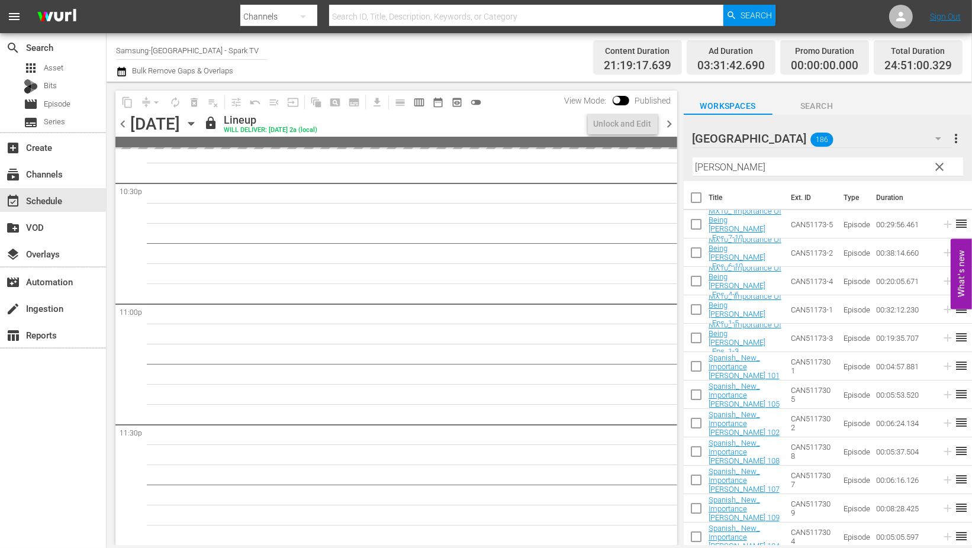
scroll to position [5425, 0]
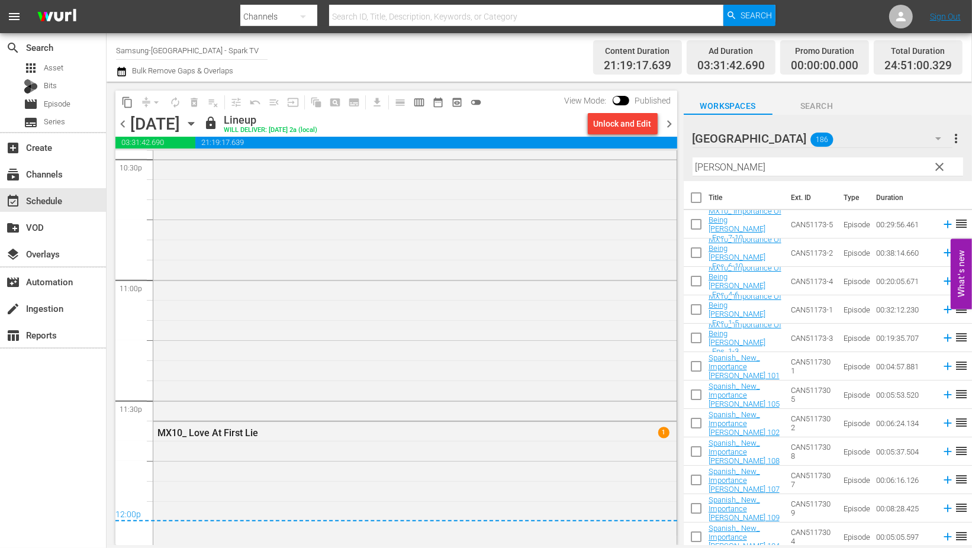
click at [194, 123] on icon "button" at bounding box center [190, 124] width 5 height 3
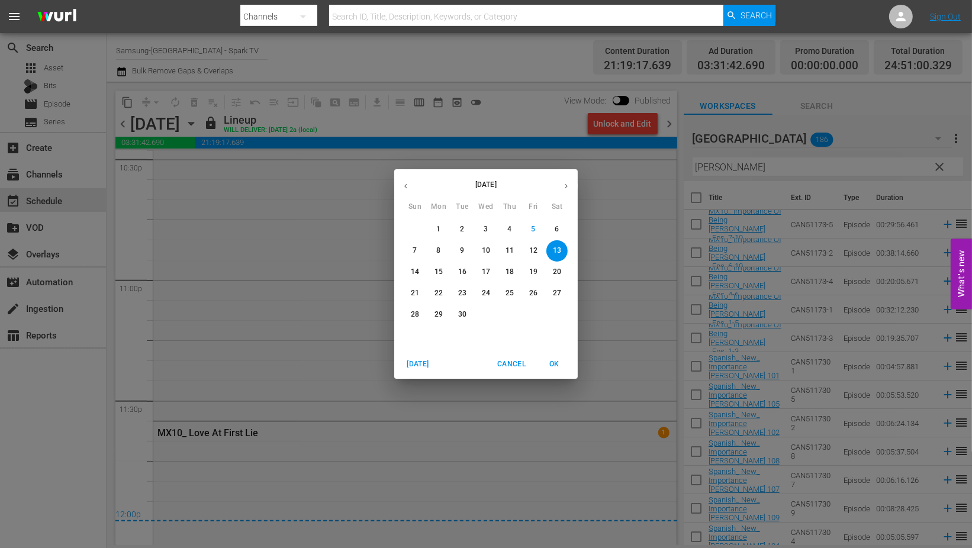
click at [418, 270] on p "14" at bounding box center [415, 272] width 8 height 10
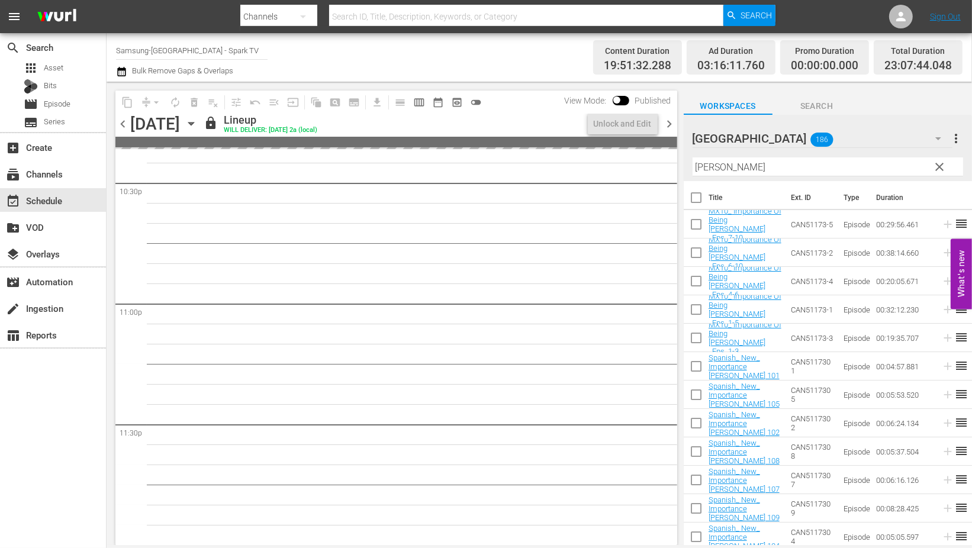
scroll to position [5425, 0]
